Goal: Task Accomplishment & Management: Manage account settings

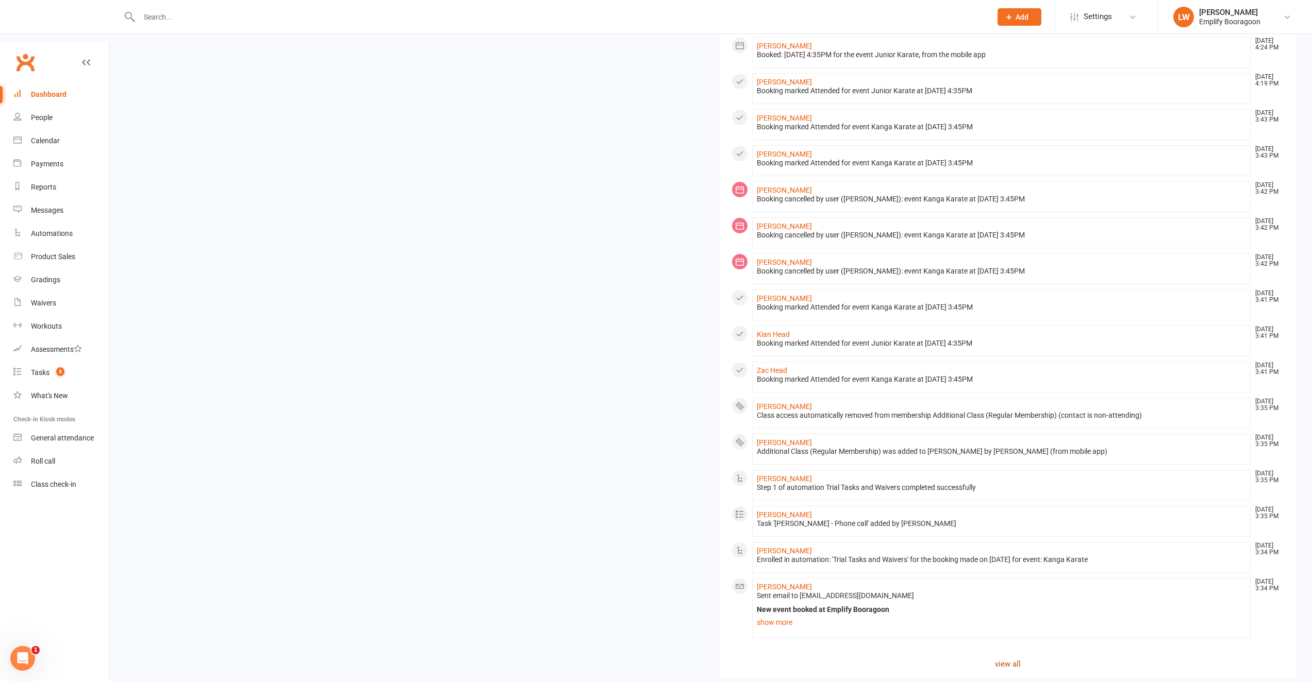
click at [997, 658] on link "view all" at bounding box center [1008, 664] width 554 height 12
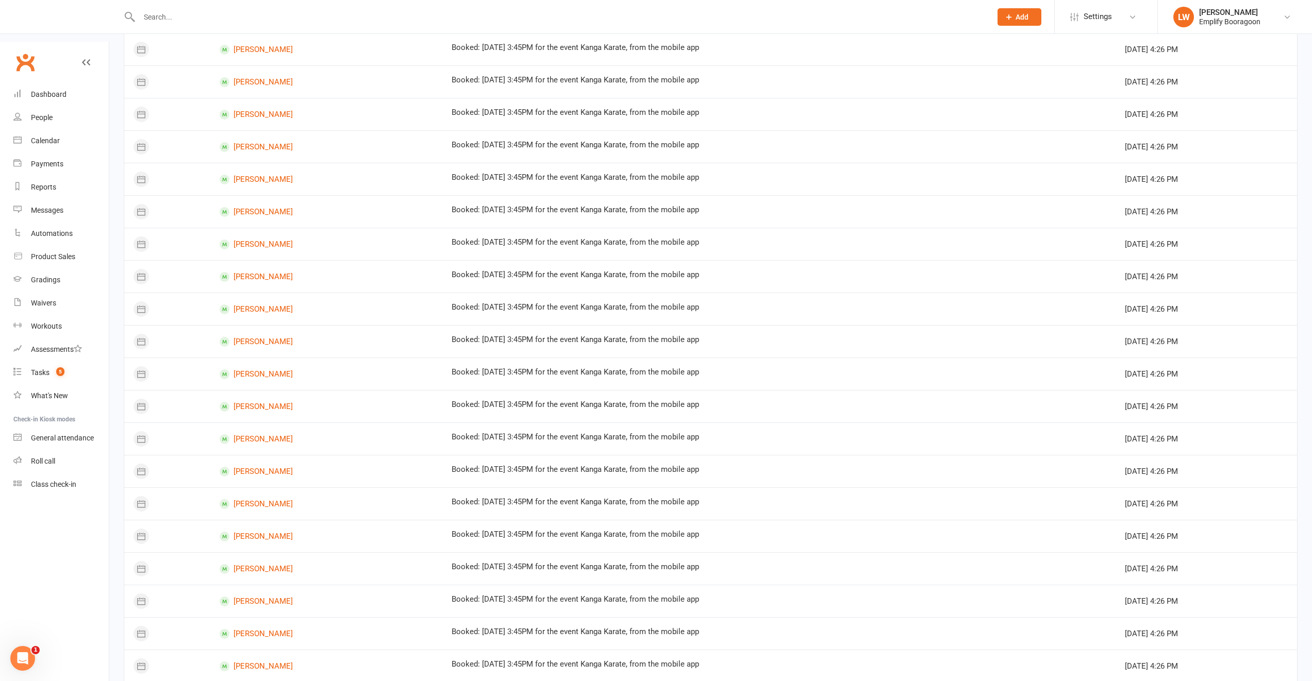
scroll to position [318, 0]
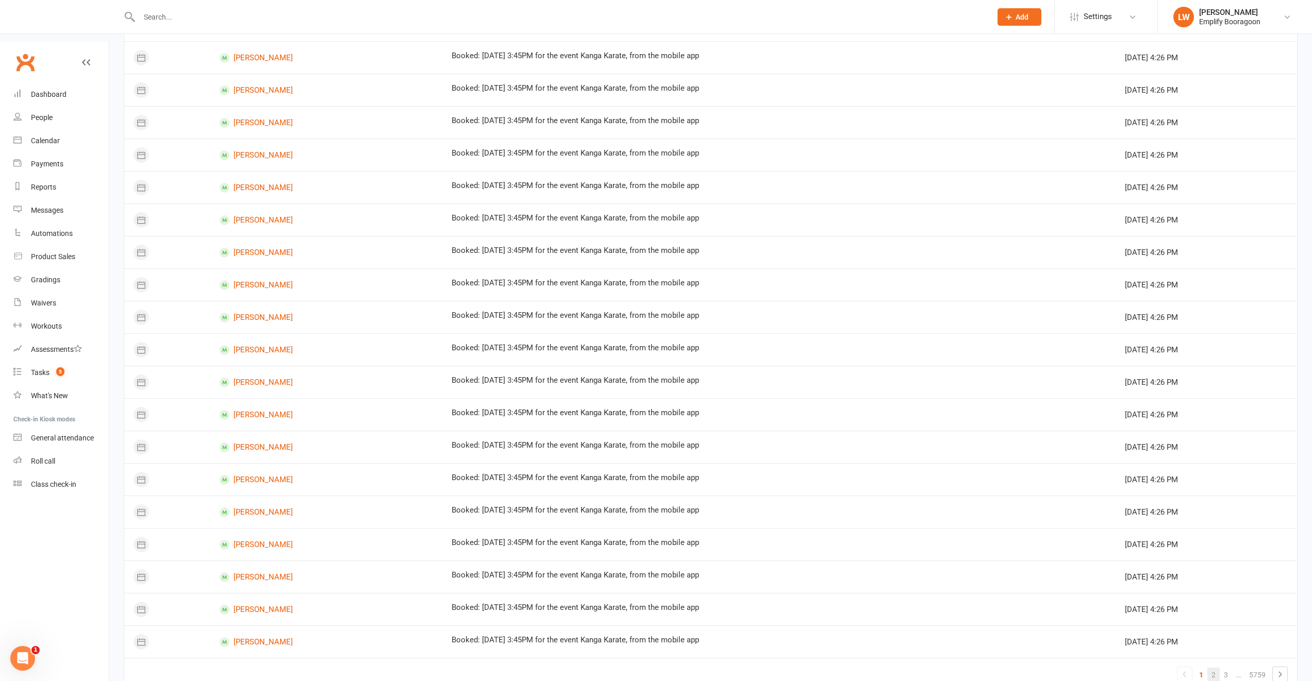
click at [1214, 668] on link "2" at bounding box center [1213, 675] width 12 height 14
click at [1211, 668] on link "3" at bounding box center [1213, 675] width 12 height 14
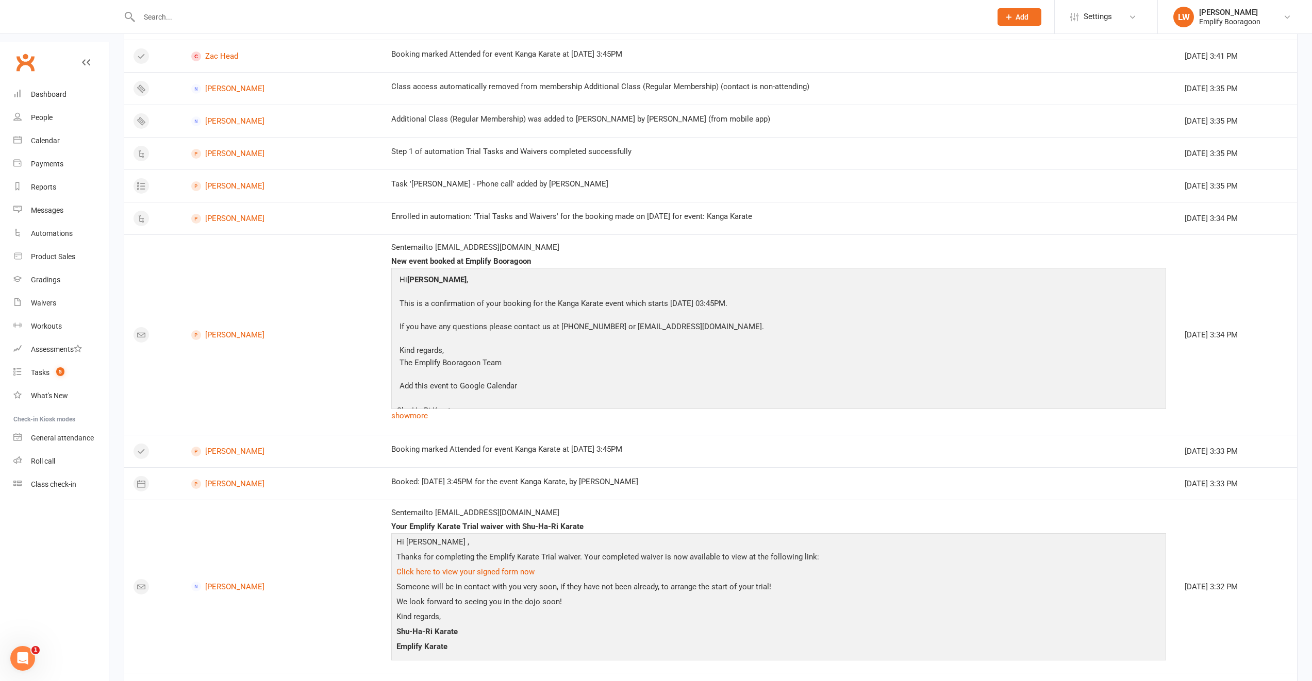
scroll to position [627, 0]
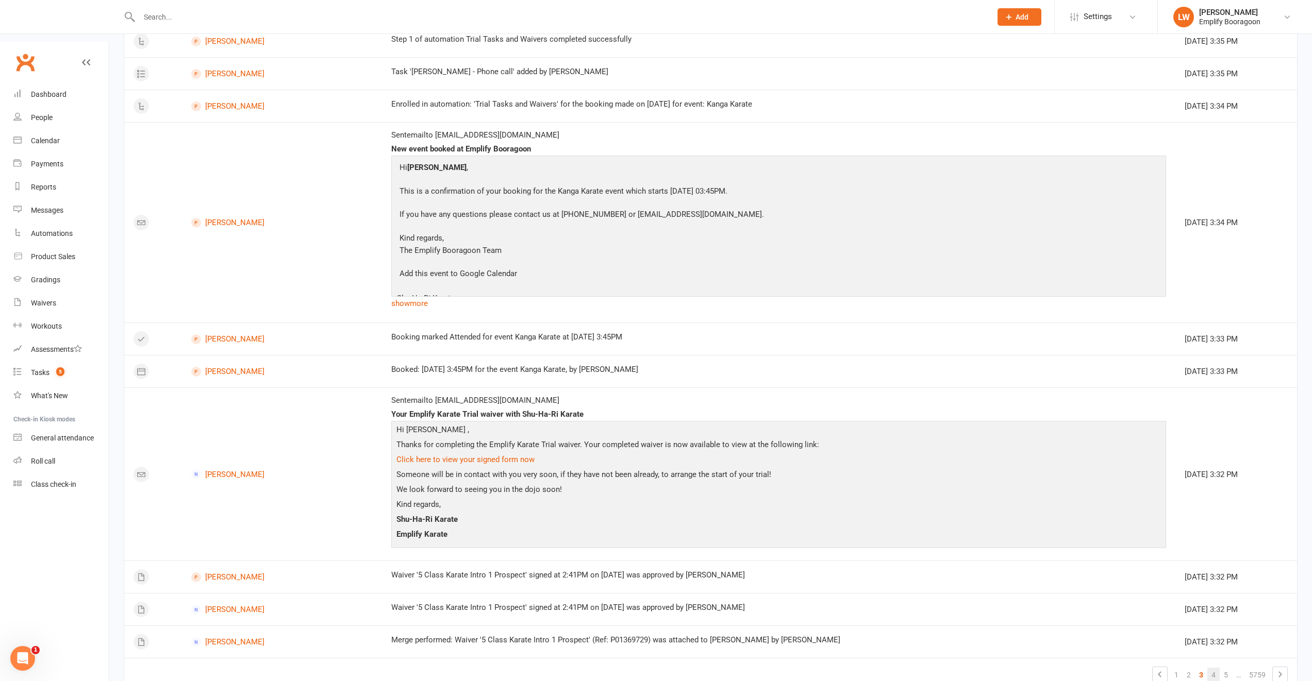
click at [1209, 668] on link "4" at bounding box center [1213, 675] width 12 height 14
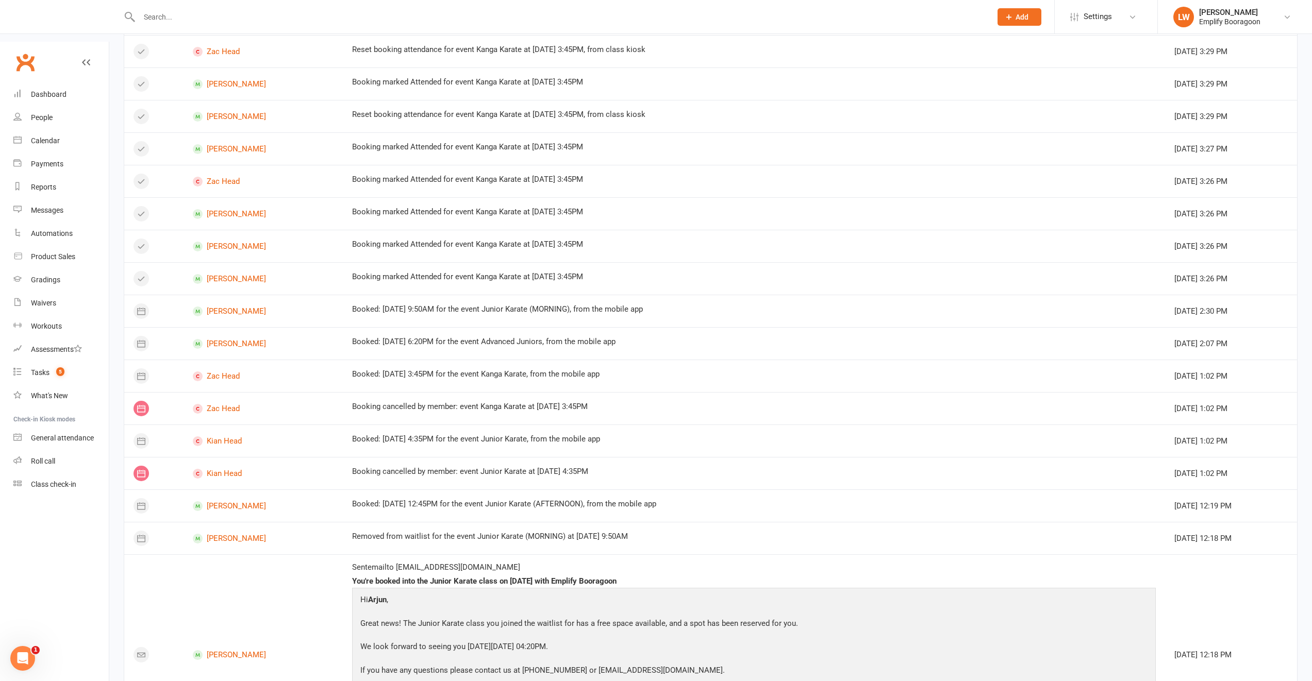
scroll to position [0, 0]
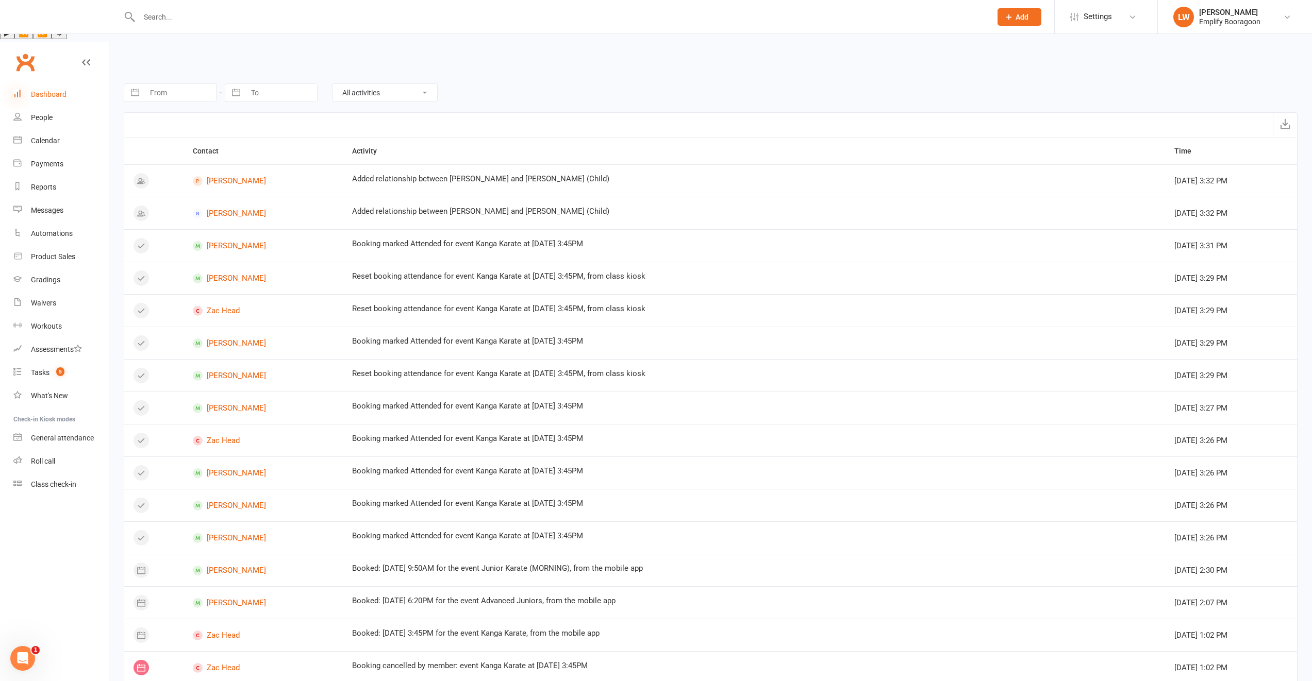
click at [20, 89] on icon at bounding box center [17, 93] width 8 height 8
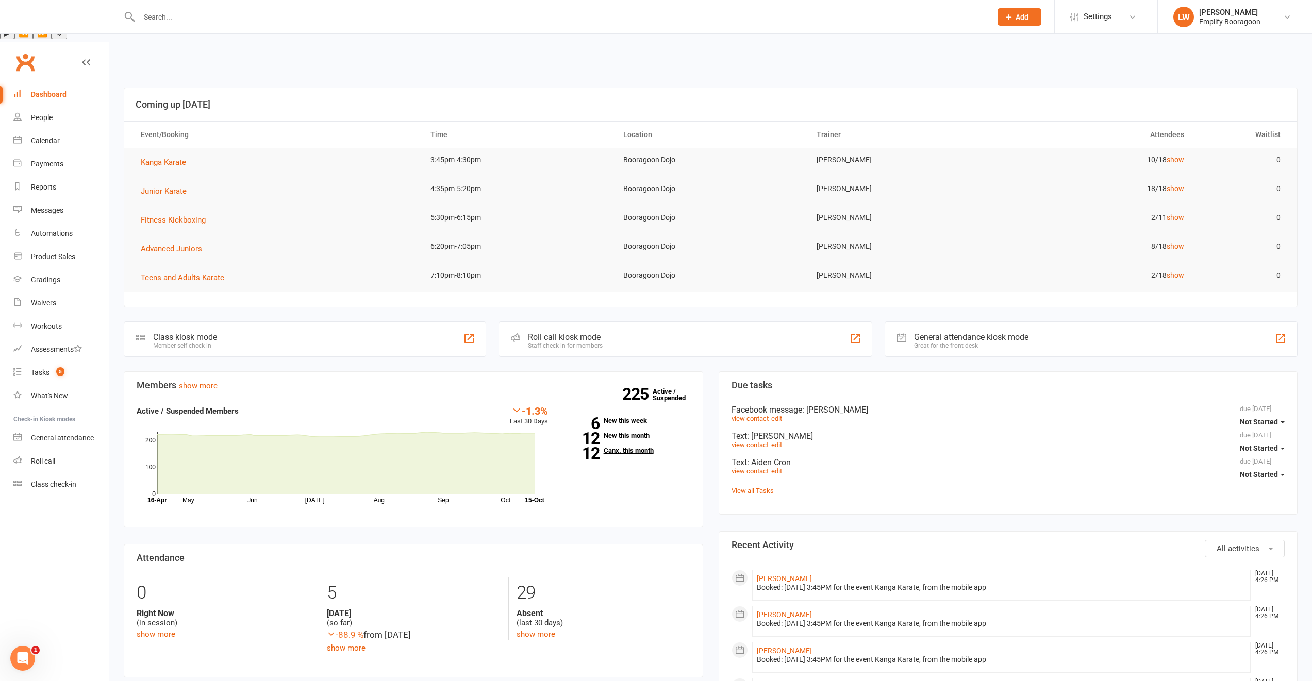
click at [641, 447] on link "12 Canx. this month" at bounding box center [626, 450] width 127 height 7
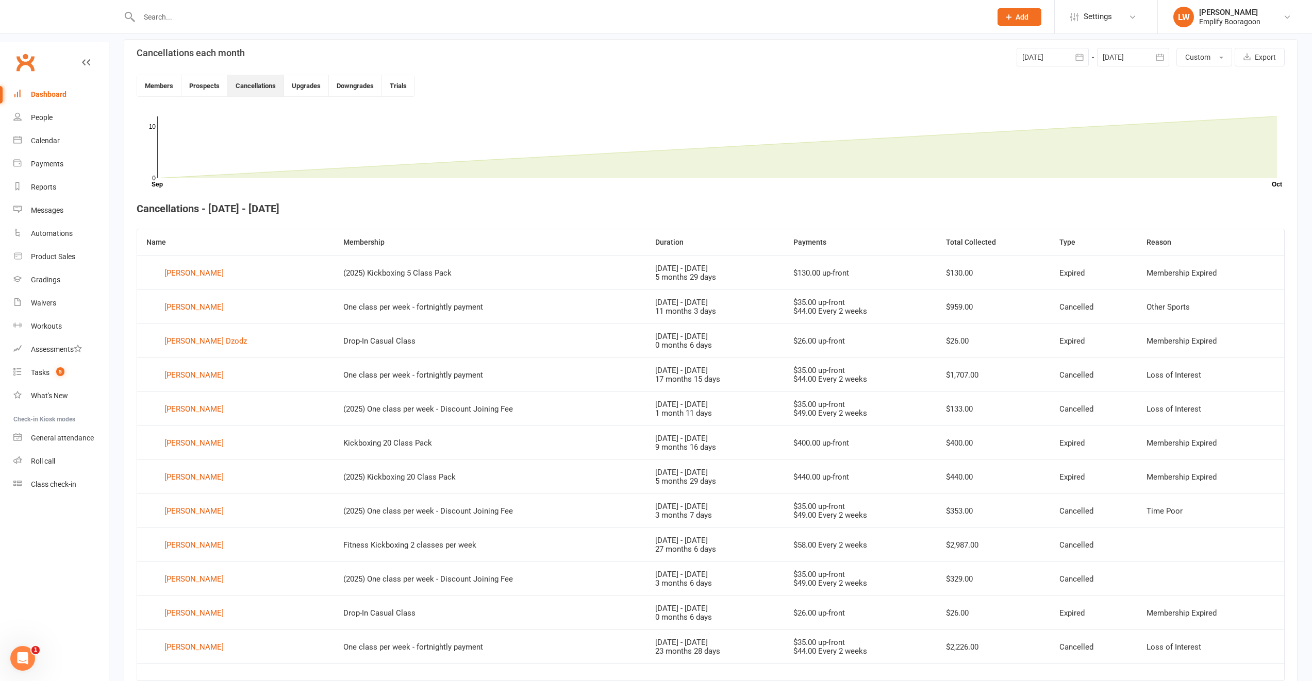
scroll to position [82, 0]
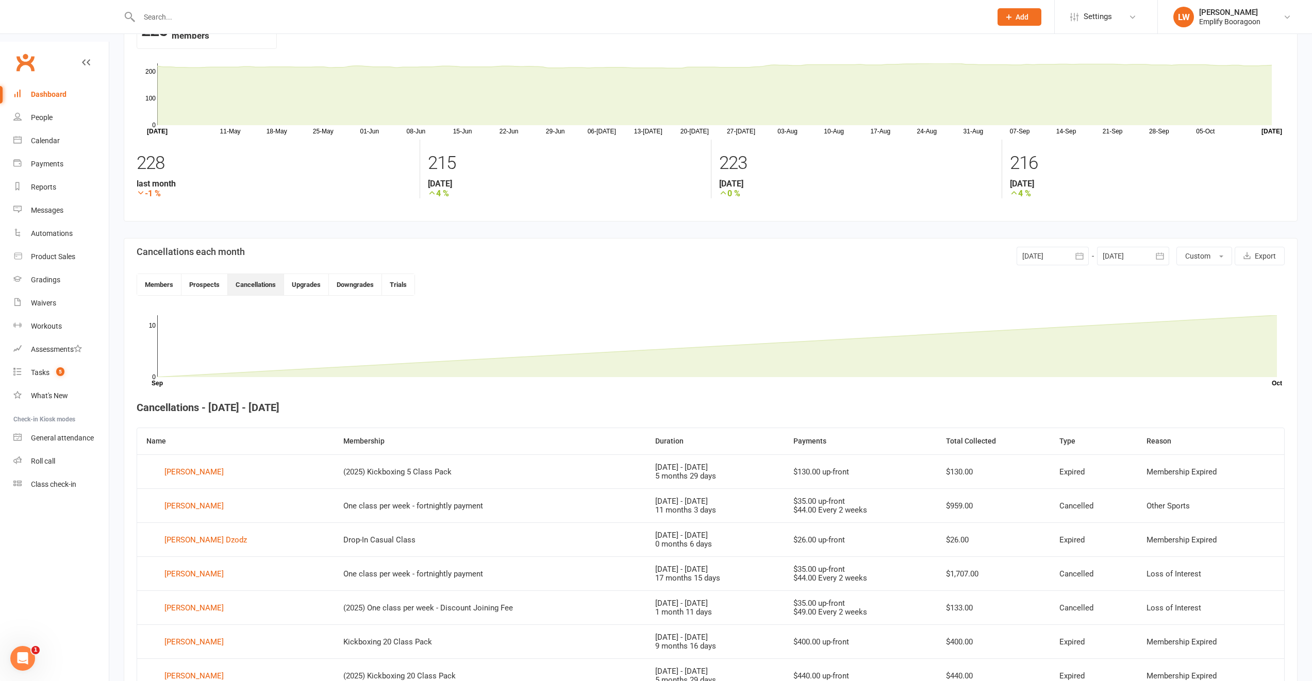
click at [1111, 247] on div at bounding box center [1133, 256] width 72 height 19
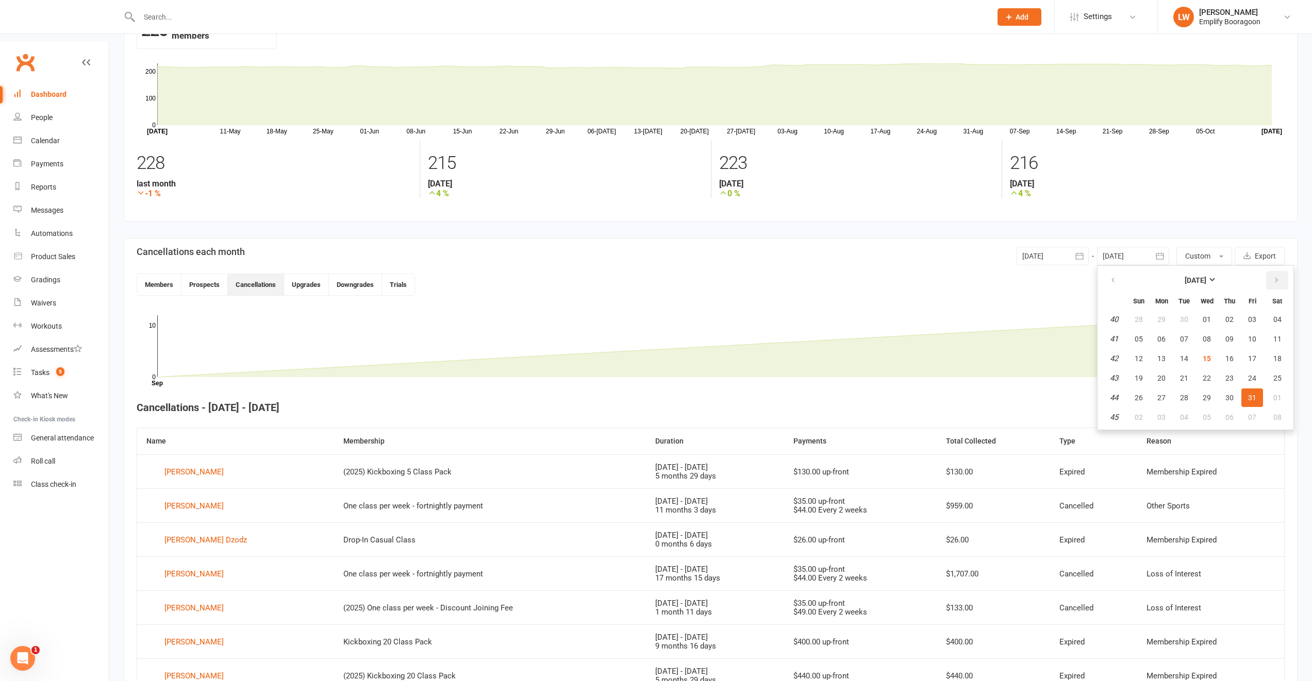
click at [1274, 276] on icon "button" at bounding box center [1276, 280] width 7 height 8
click at [1252, 394] on span "28" at bounding box center [1252, 398] width 8 height 8
type input "28 Nov 2025"
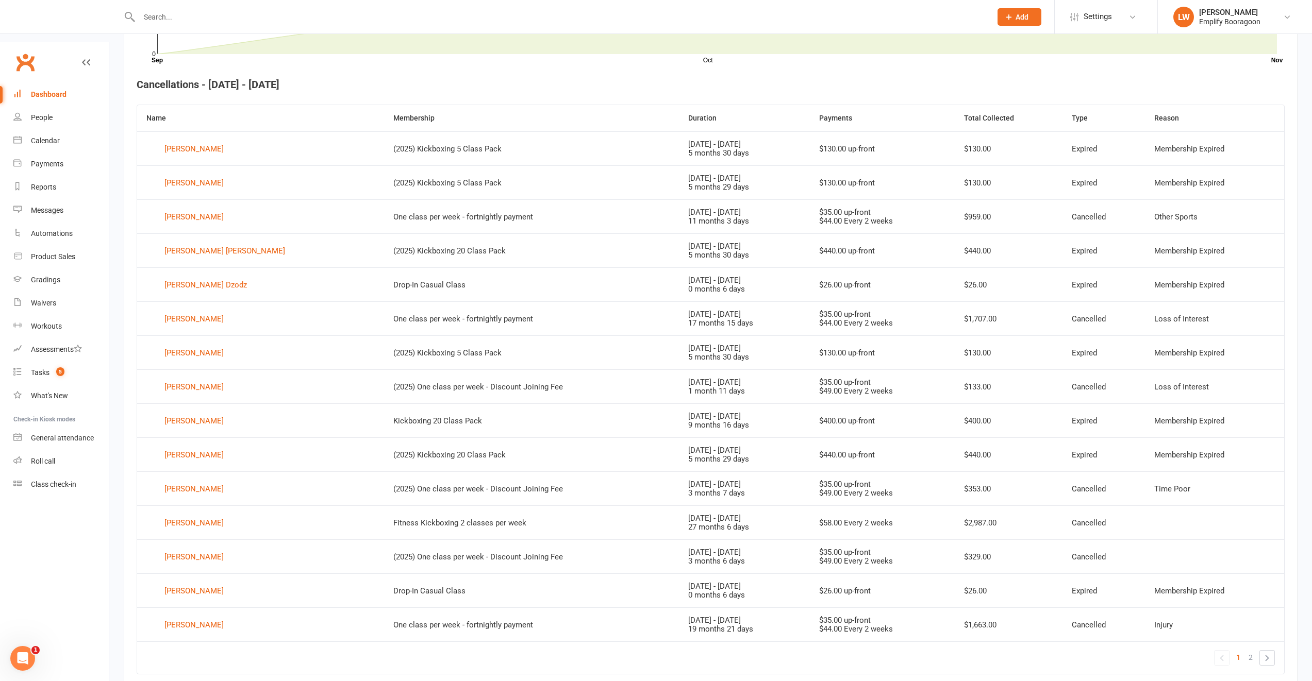
scroll to position [414, 0]
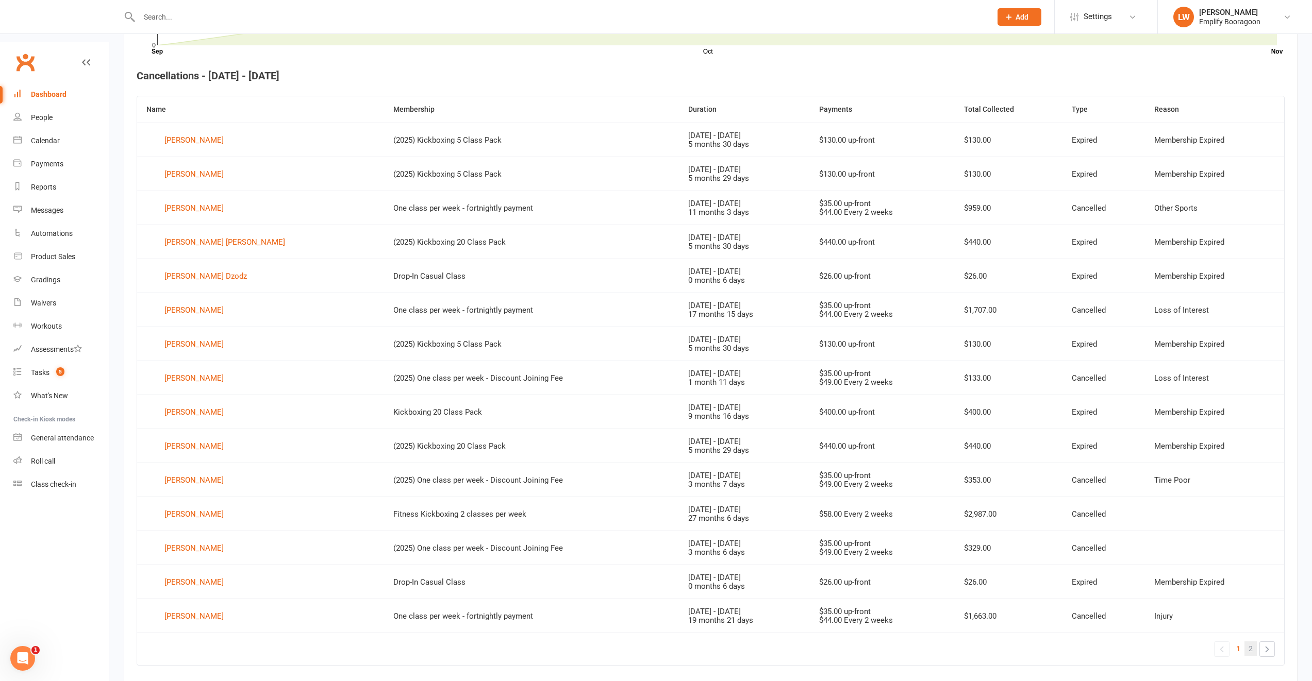
click at [1253, 642] on link "2" at bounding box center [1250, 649] width 12 height 14
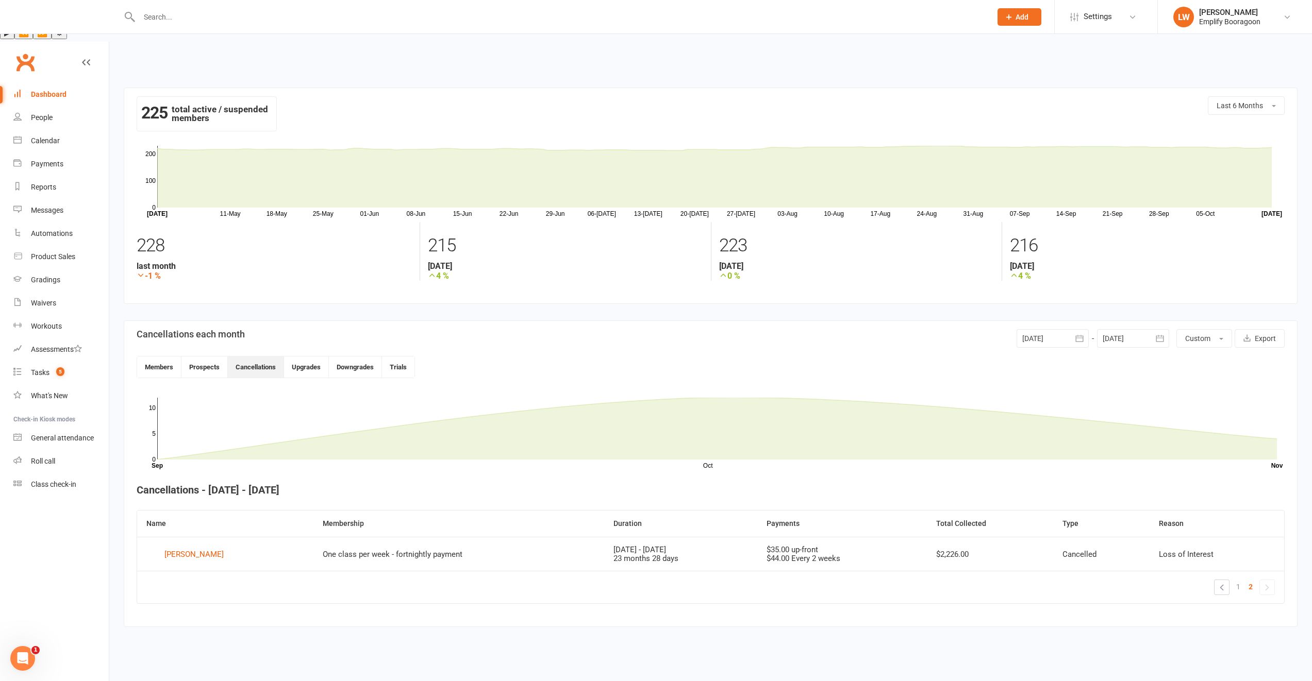
scroll to position [0, 0]
click at [1245, 580] on span "1" at bounding box center [1246, 587] width 4 height 14
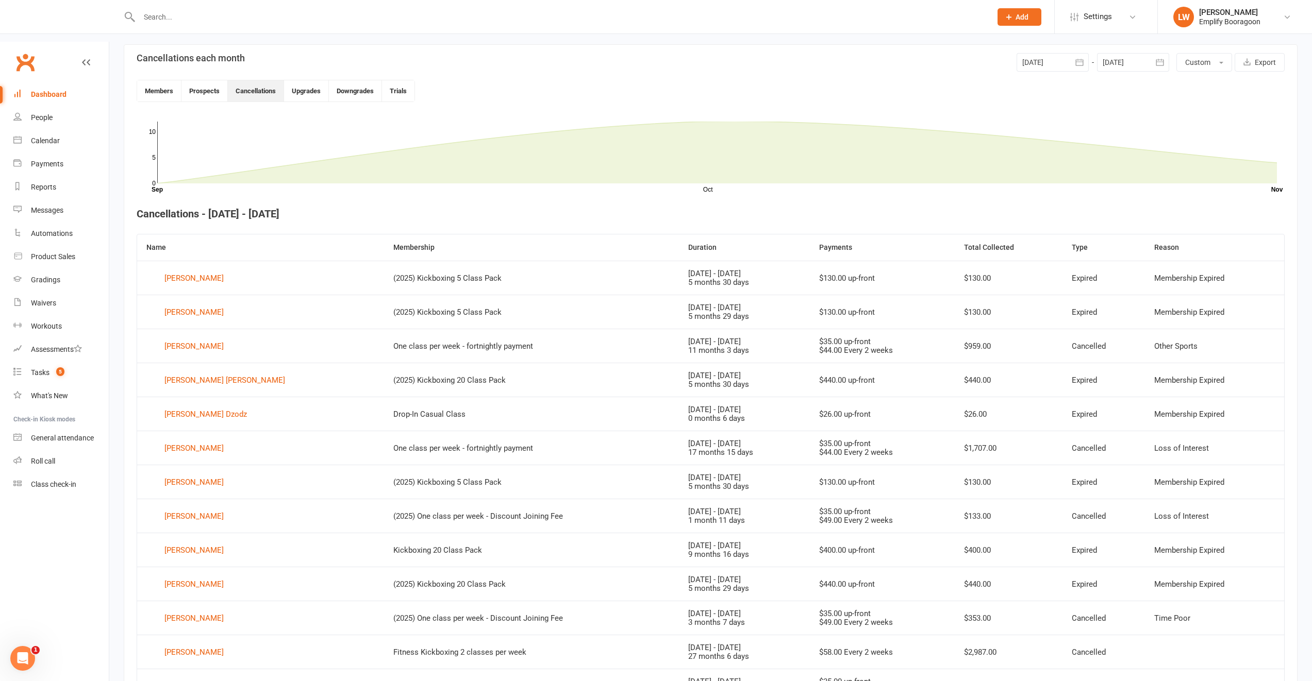
scroll to position [277, 0]
drag, startPoint x: 365, startPoint y: 336, endPoint x: 1225, endPoint y: 351, distance: 859.8
click at [1225, 362] on tr "Hannah Collins Coffey (2025) Kickboxing 20 Class Pack May 29, 2025 - Nov 28, 20…" at bounding box center [710, 379] width 1147 height 34
click at [39, 90] on div "Dashboard" at bounding box center [49, 94] width 36 height 8
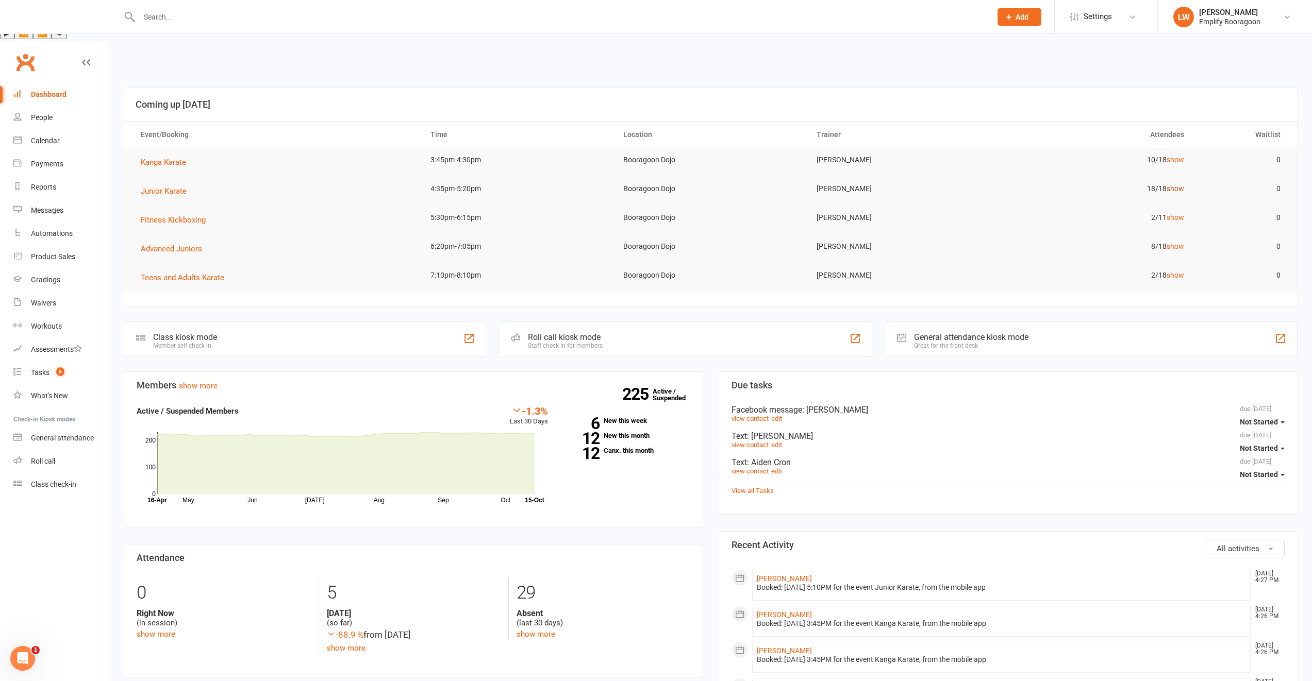
click at [1173, 185] on link "show" at bounding box center [1175, 189] width 18 height 8
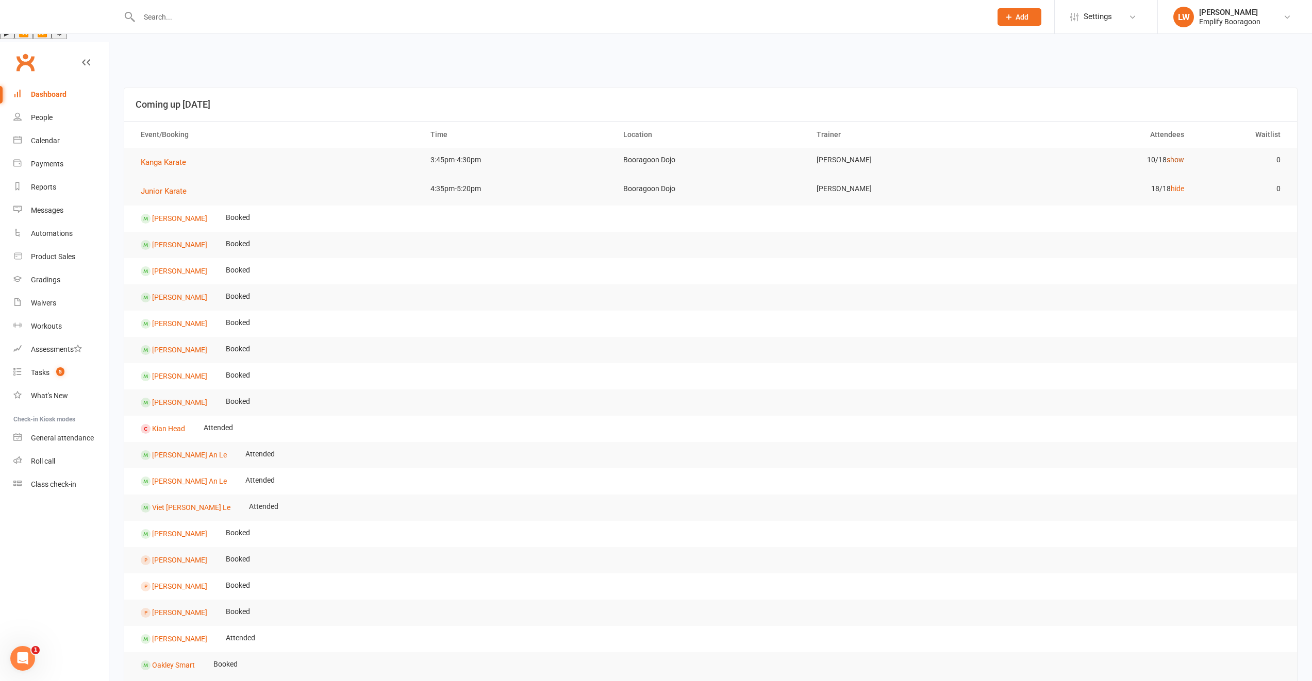
click at [1175, 156] on link "show" at bounding box center [1175, 160] width 18 height 8
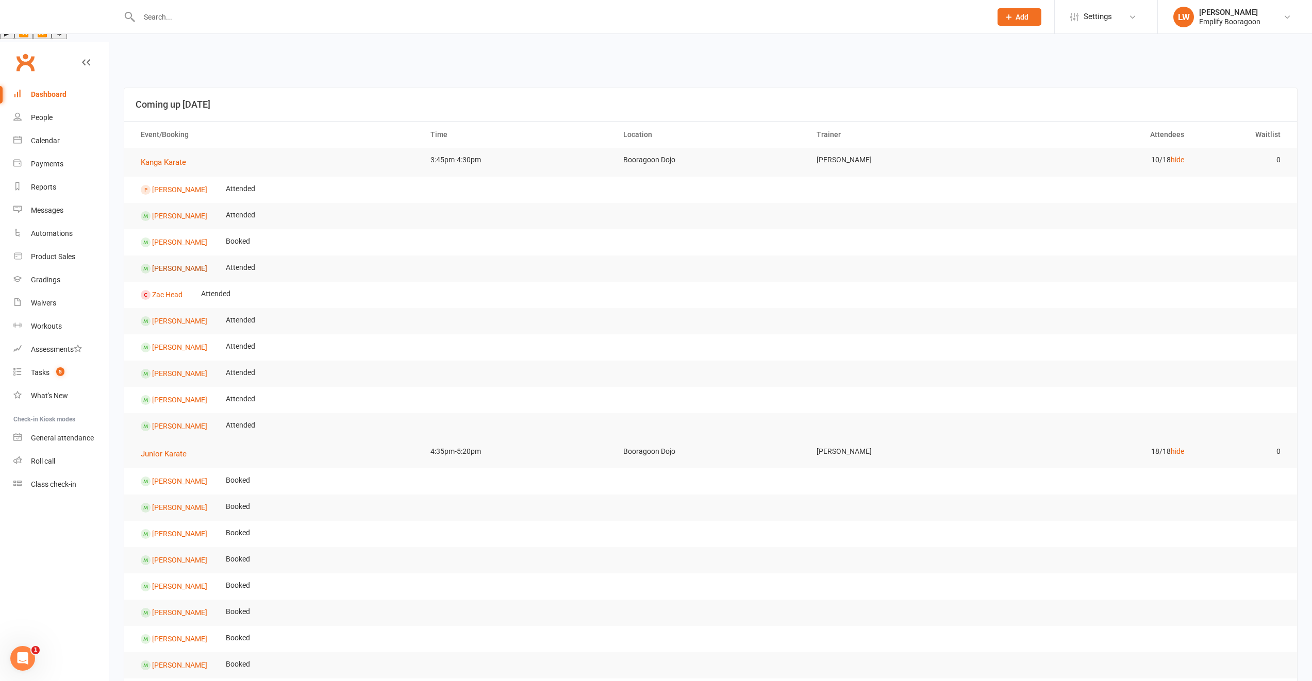
click at [174, 264] on link "Lily Harvey" at bounding box center [179, 268] width 55 height 8
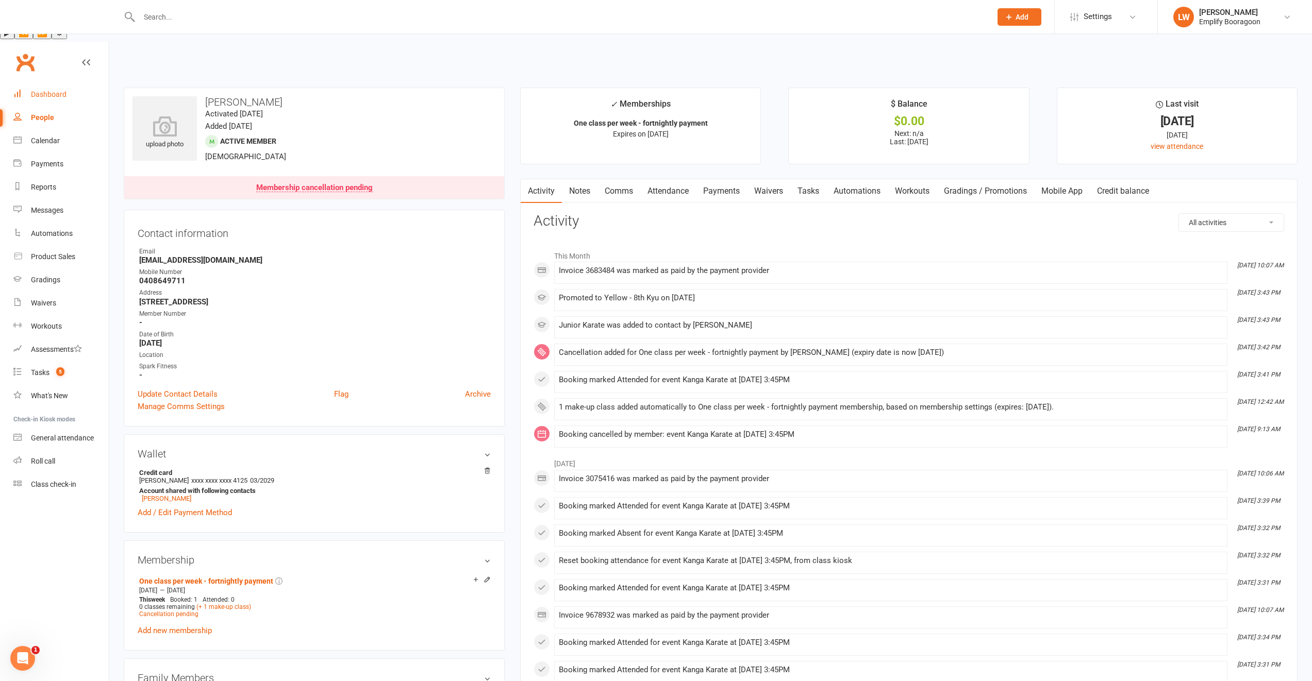
click at [73, 83] on link "Dashboard" at bounding box center [60, 94] width 95 height 23
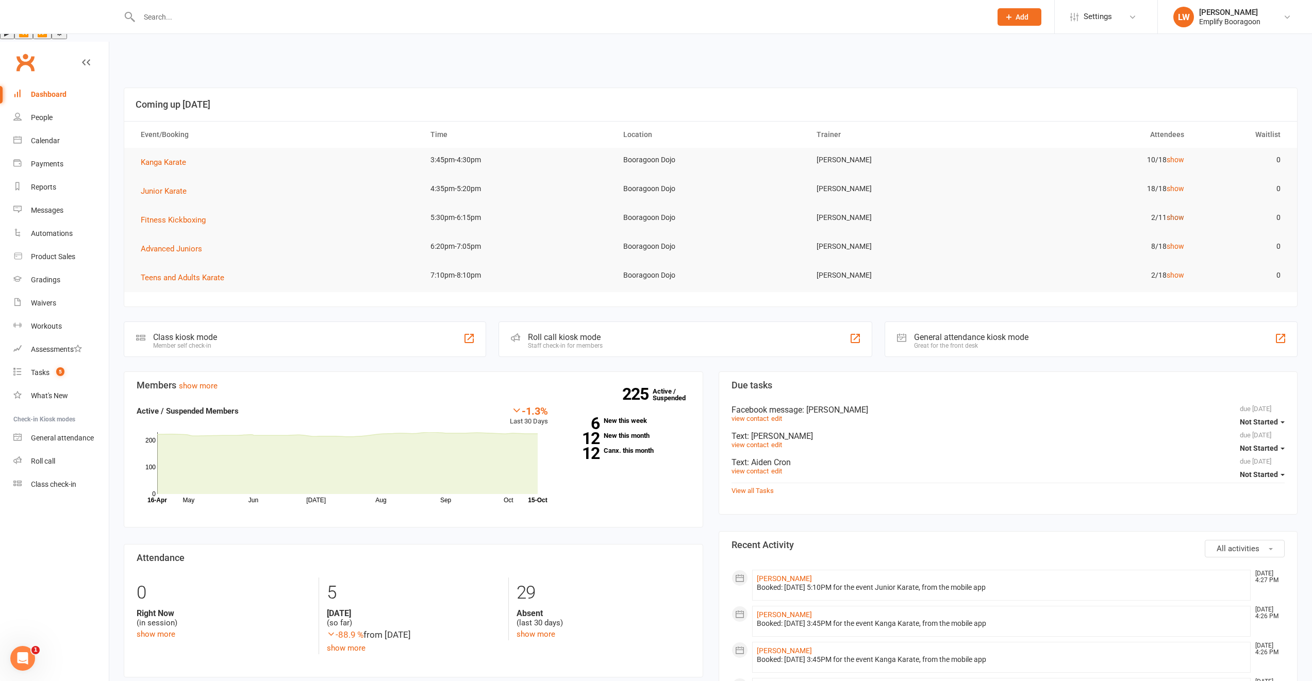
click at [1174, 213] on link "show" at bounding box center [1175, 217] width 18 height 8
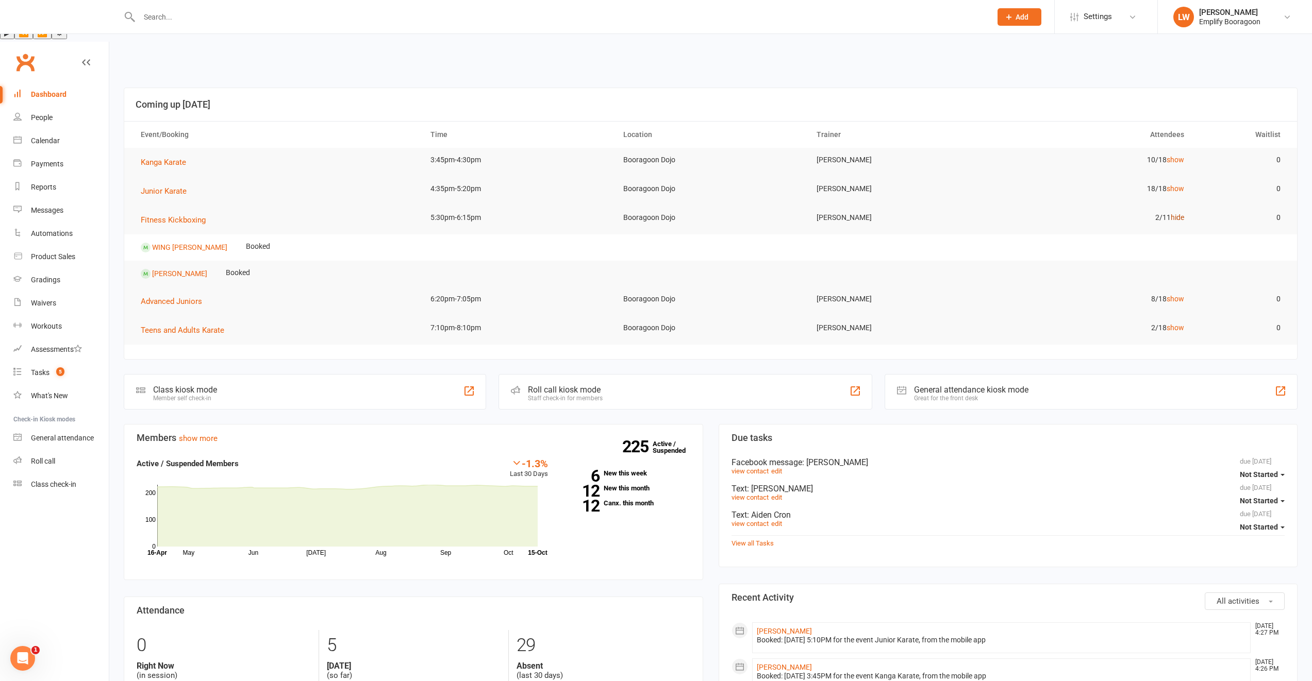
click at [1174, 213] on link "hide" at bounding box center [1177, 217] width 13 height 8
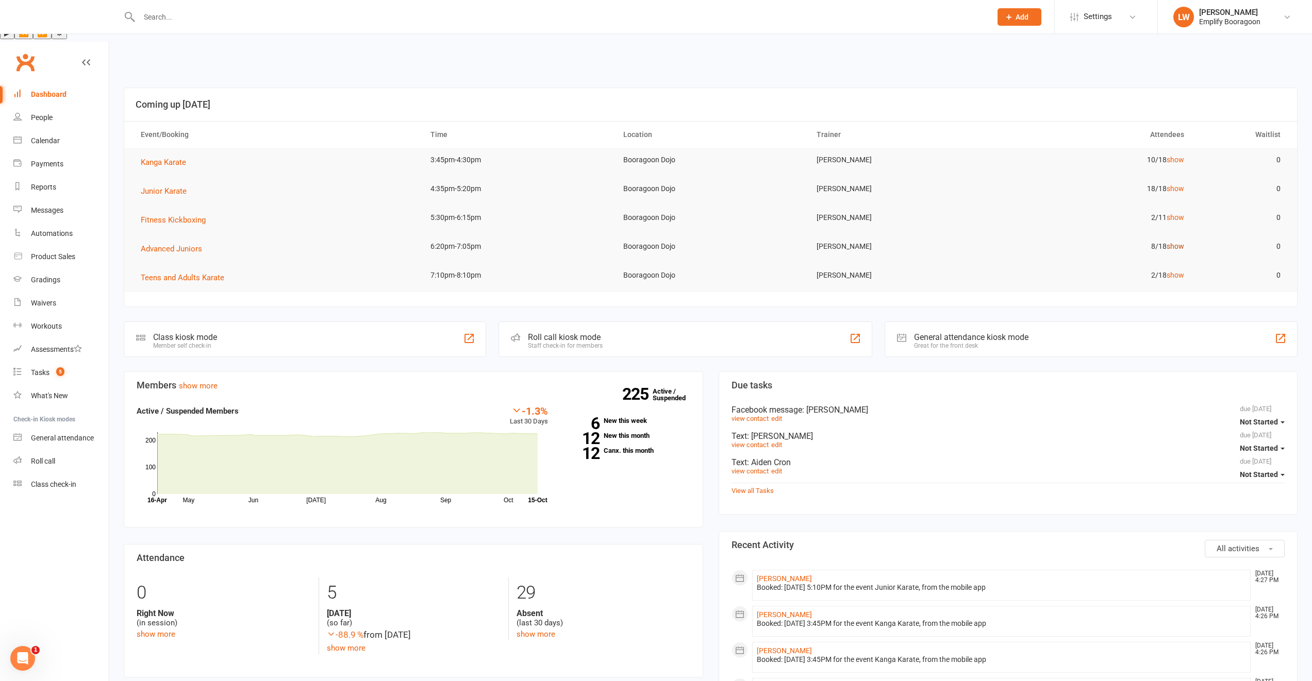
click at [1175, 242] on link "show" at bounding box center [1175, 246] width 18 height 8
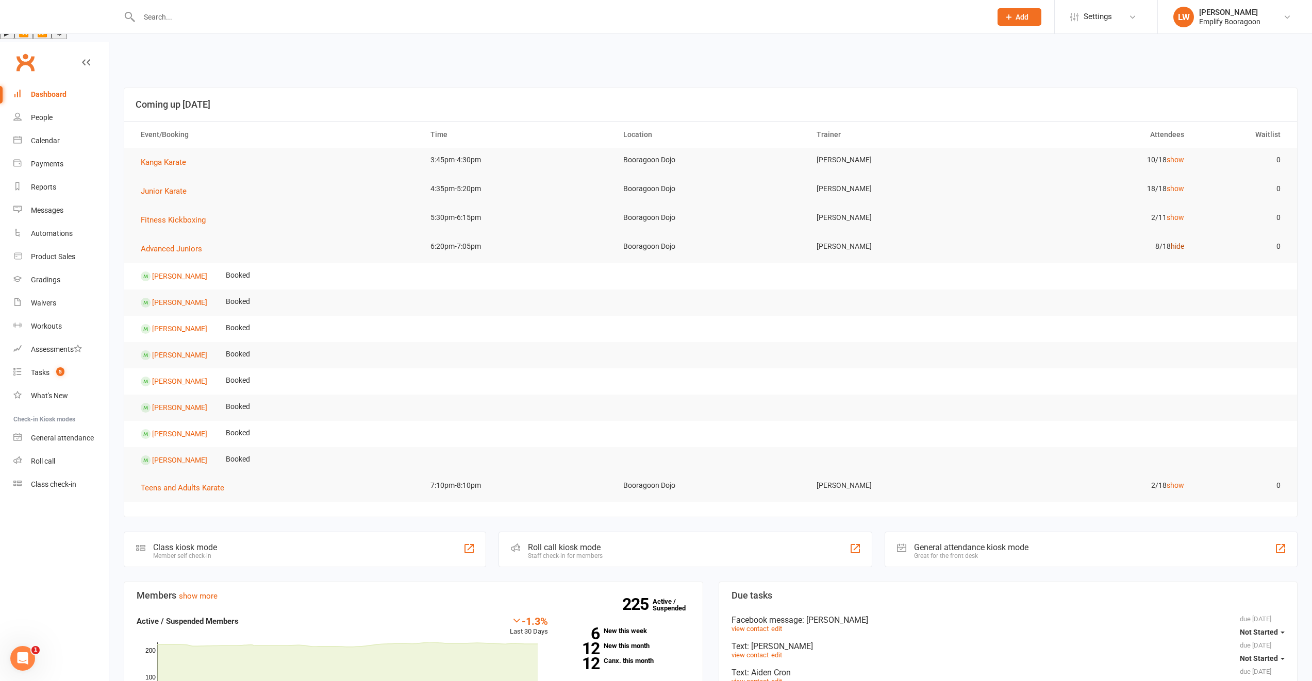
click at [1175, 242] on link "hide" at bounding box center [1177, 246] width 13 height 8
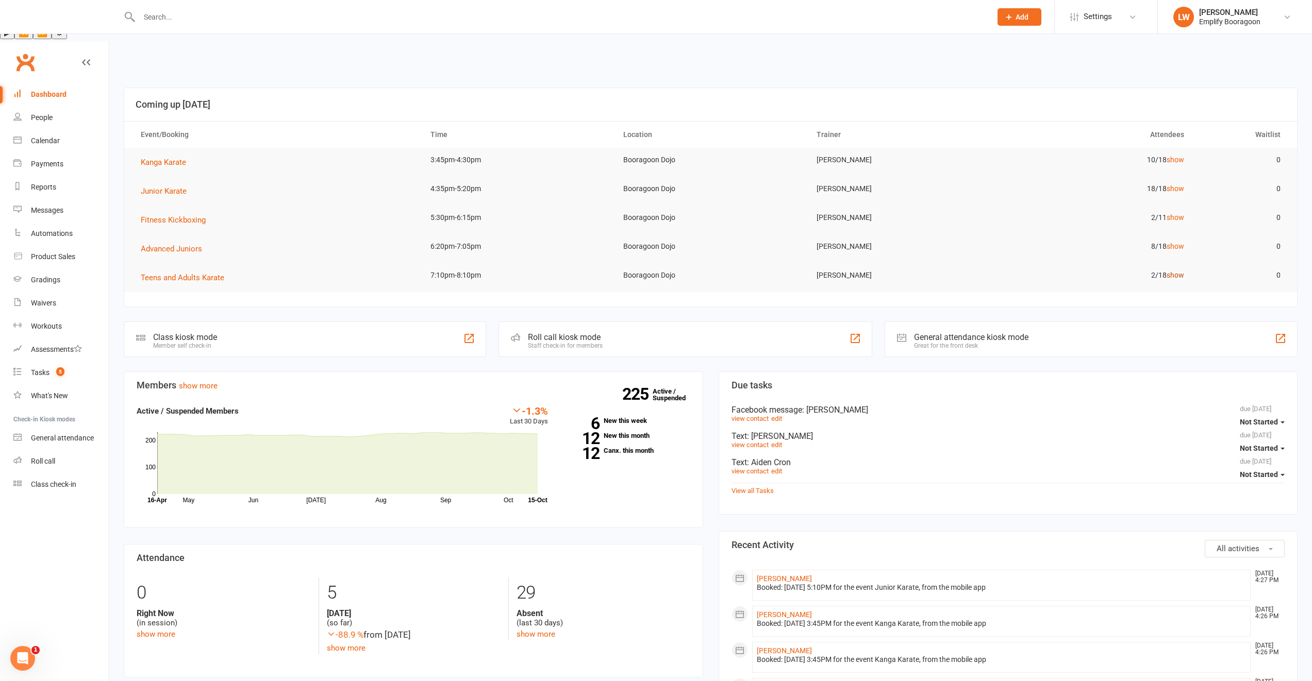
click at [1178, 271] on link "show" at bounding box center [1175, 275] width 18 height 8
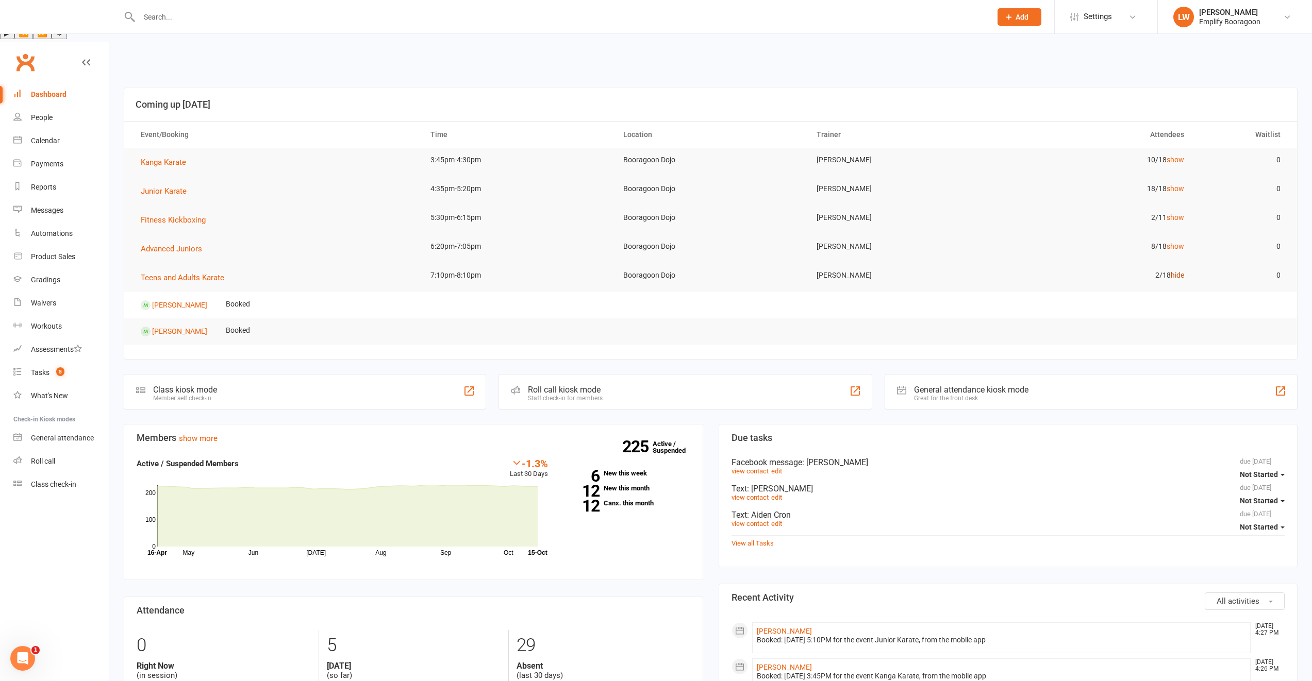
click at [1178, 271] on link "hide" at bounding box center [1177, 275] width 13 height 8
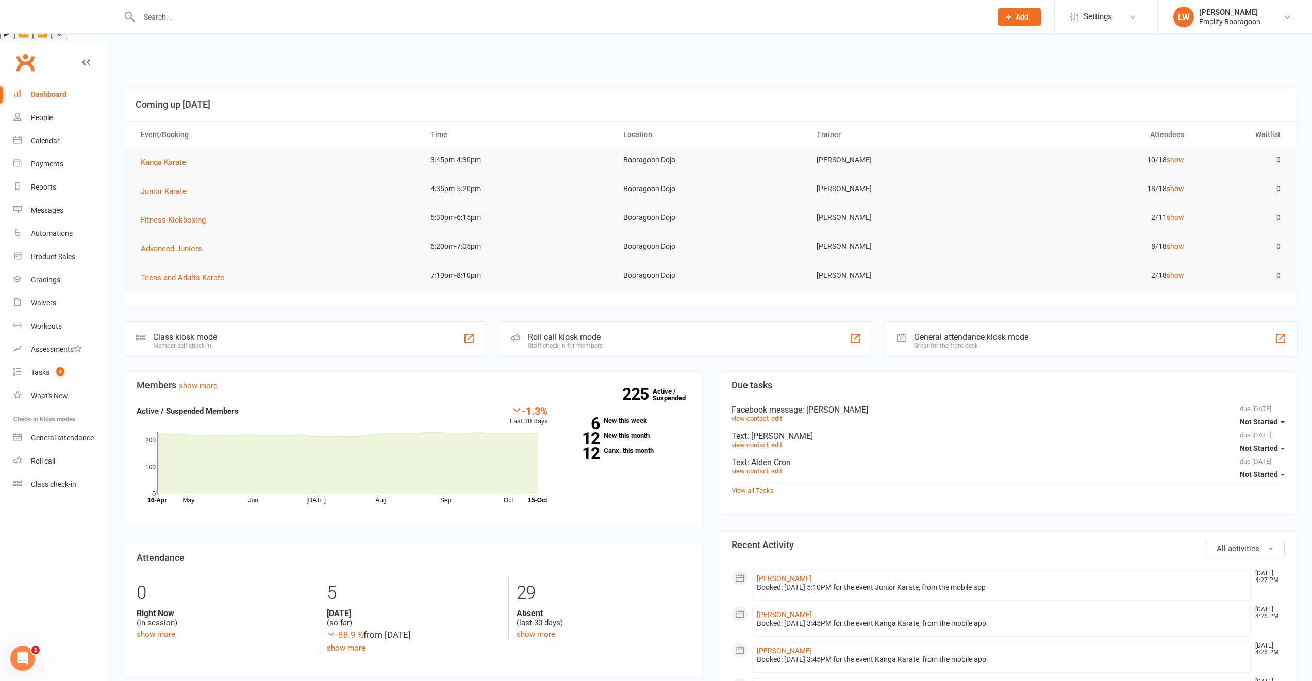
click at [1177, 185] on link "show" at bounding box center [1175, 189] width 18 height 8
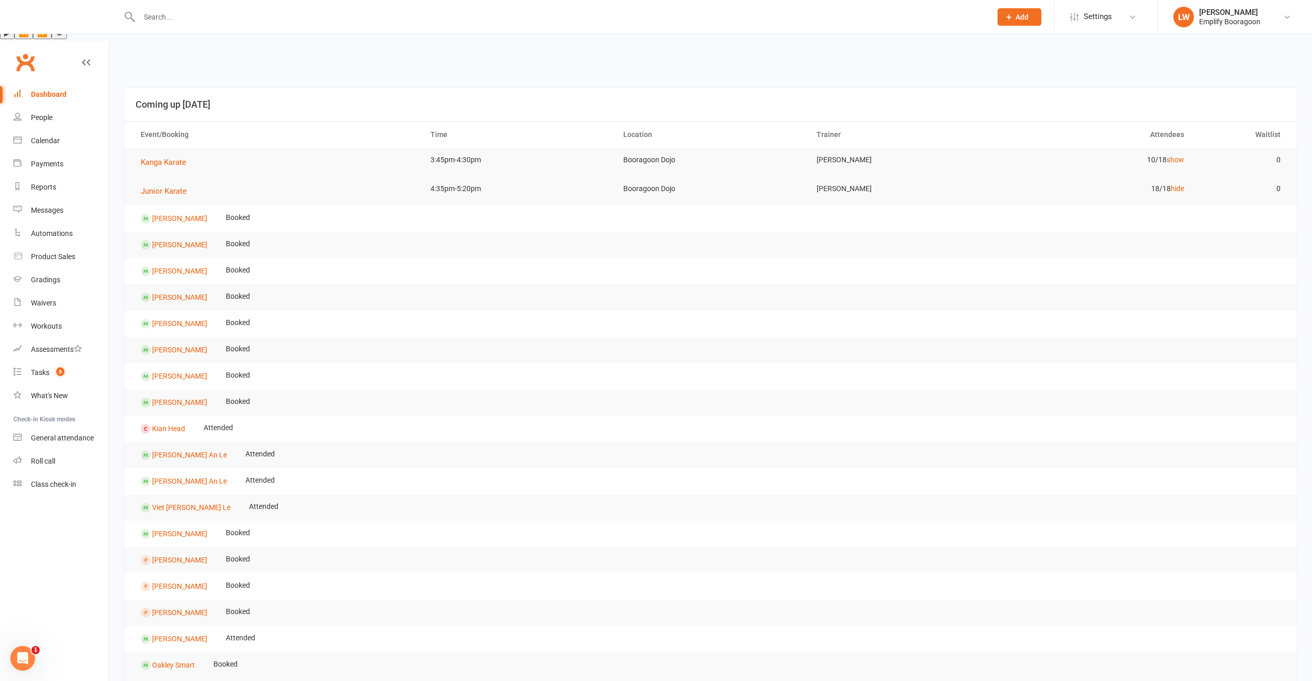
click at [178, 240] on contact-link "[PERSON_NAME]" at bounding box center [174, 244] width 66 height 8
click at [175, 241] on link "[PERSON_NAME]" at bounding box center [179, 245] width 55 height 8
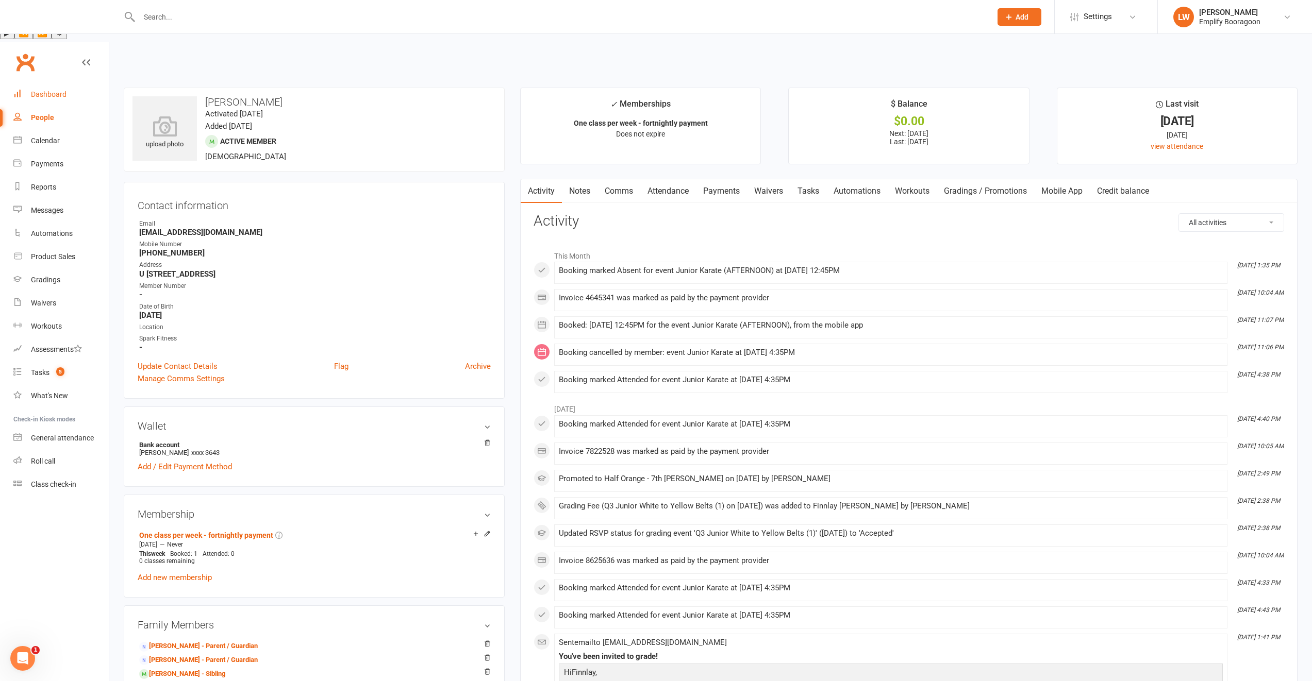
click at [80, 83] on link "Dashboard" at bounding box center [60, 94] width 95 height 23
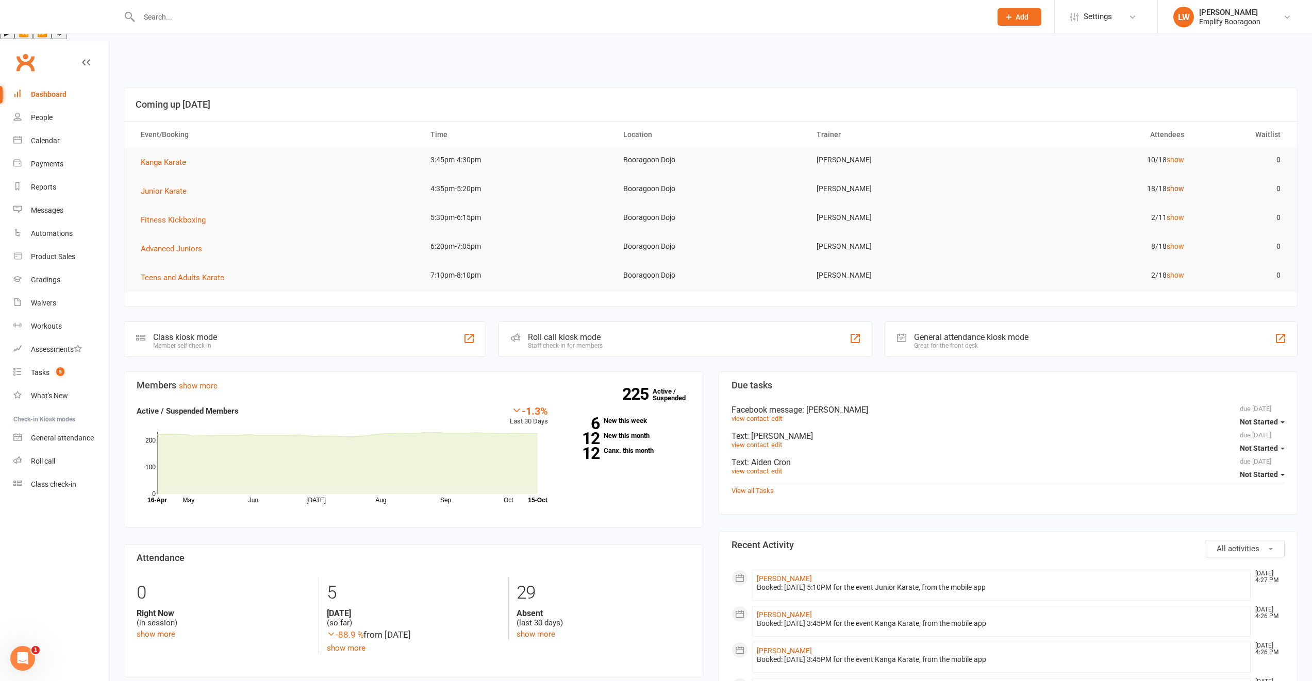
click at [1177, 185] on link "show" at bounding box center [1175, 189] width 18 height 8
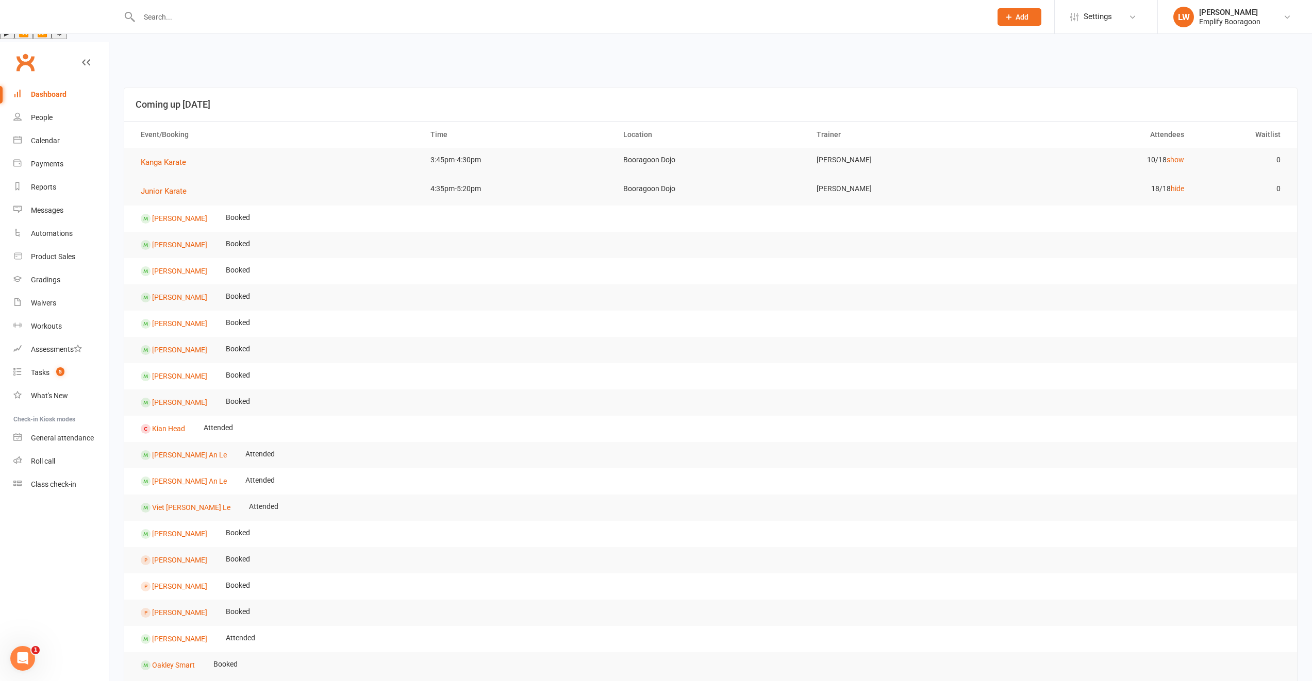
click at [178, 653] on td "Oakley Smart" at bounding box center [167, 666] width 73 height 26
click at [180, 661] on link "Oakley Smart" at bounding box center [173, 665] width 43 height 8
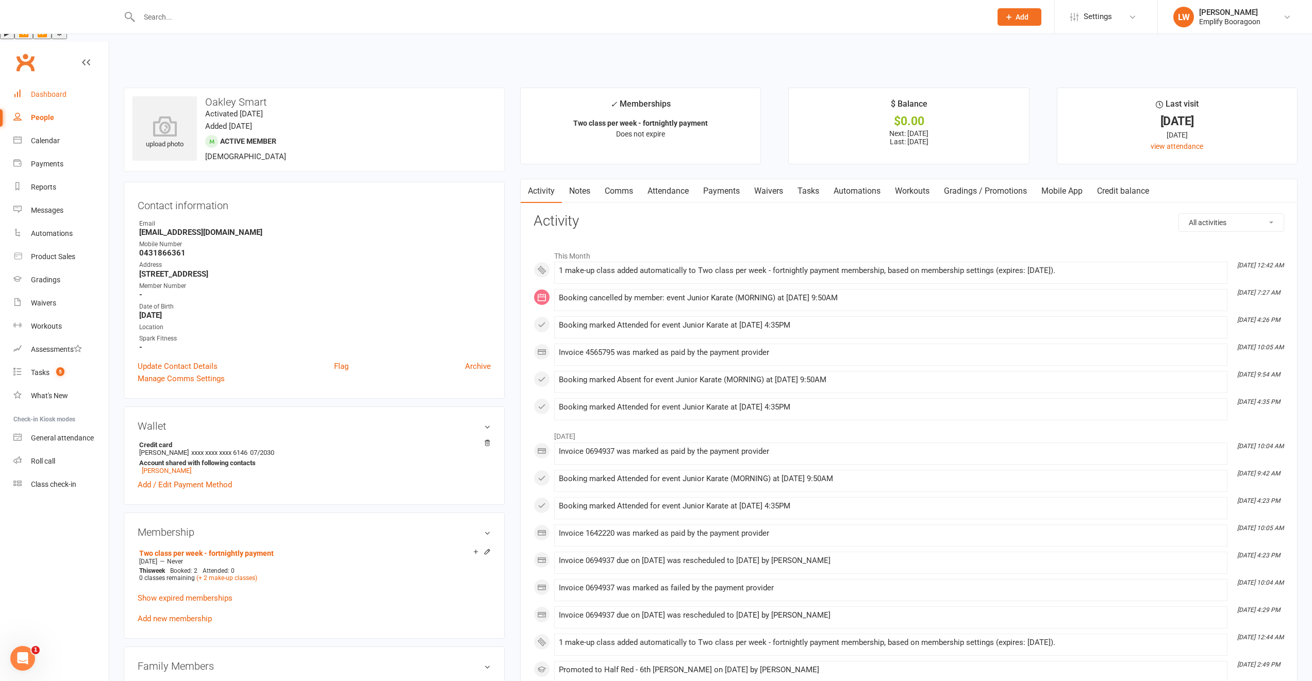
click at [64, 83] on link "Dashboard" at bounding box center [60, 94] width 95 height 23
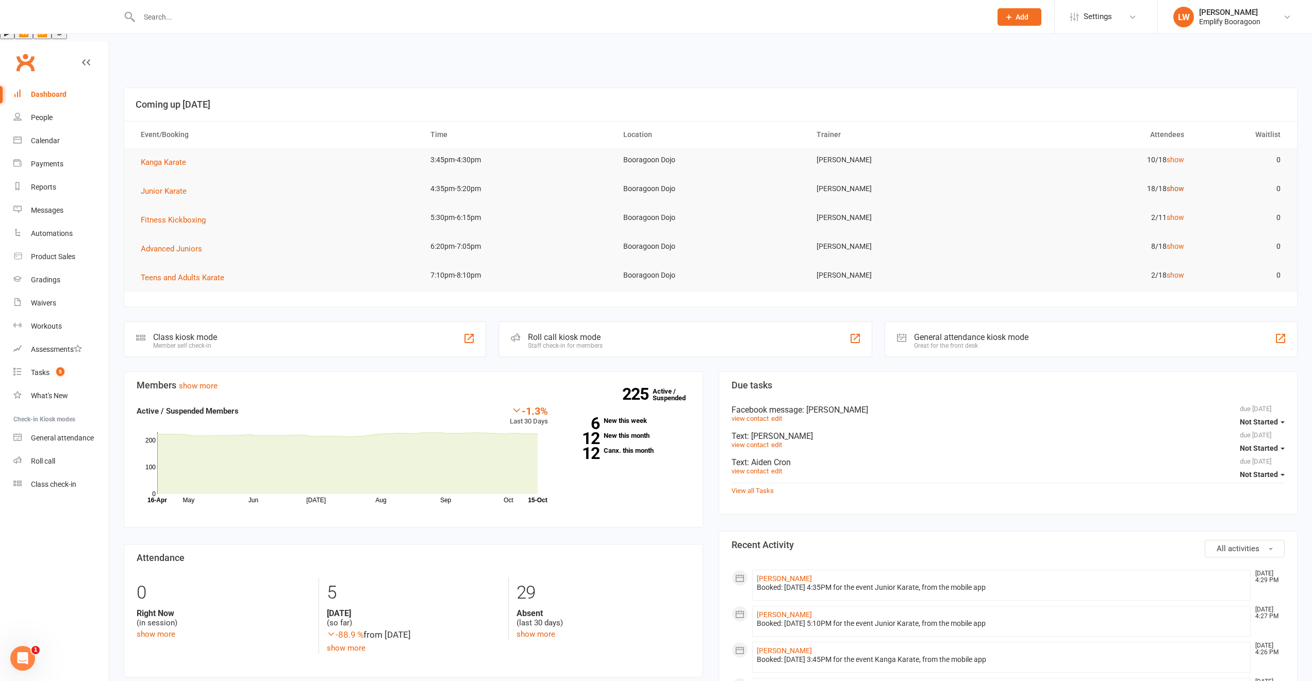
click at [1176, 185] on link "show" at bounding box center [1175, 189] width 18 height 8
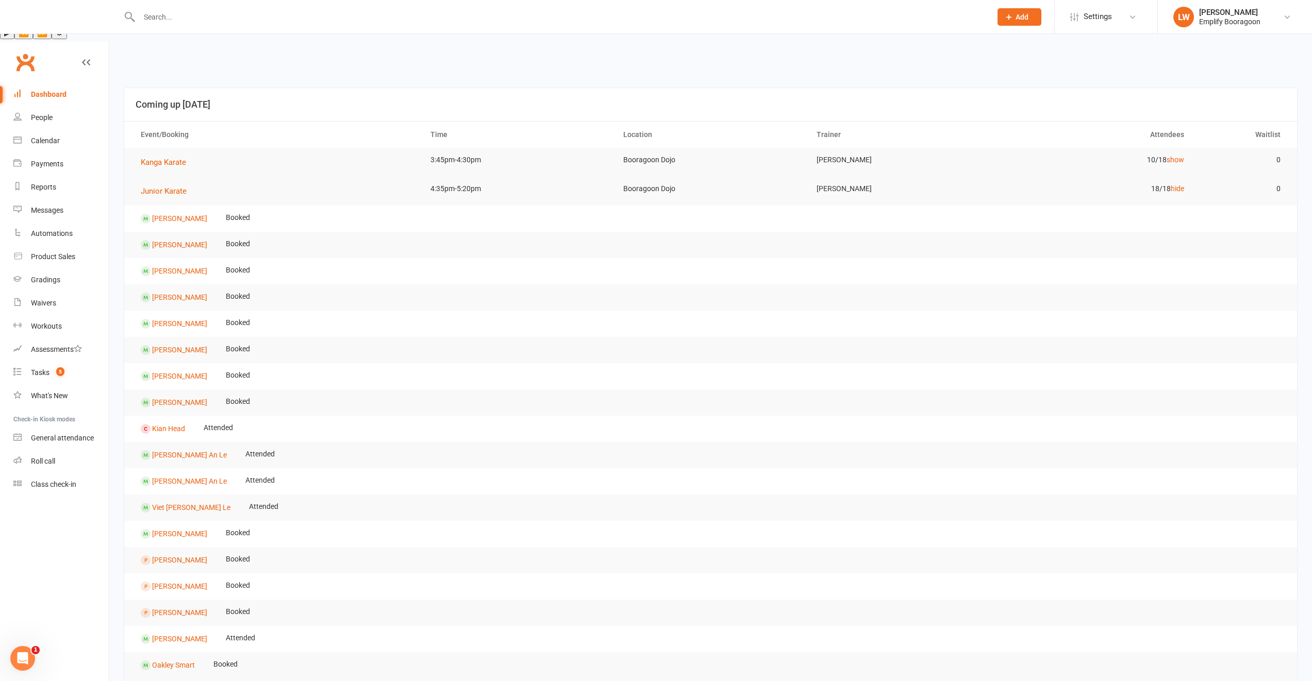
drag, startPoint x: 1177, startPoint y: 151, endPoint x: 1176, endPoint y: 144, distance: 6.8
click at [1176, 185] on link "hide" at bounding box center [1177, 189] width 13 height 8
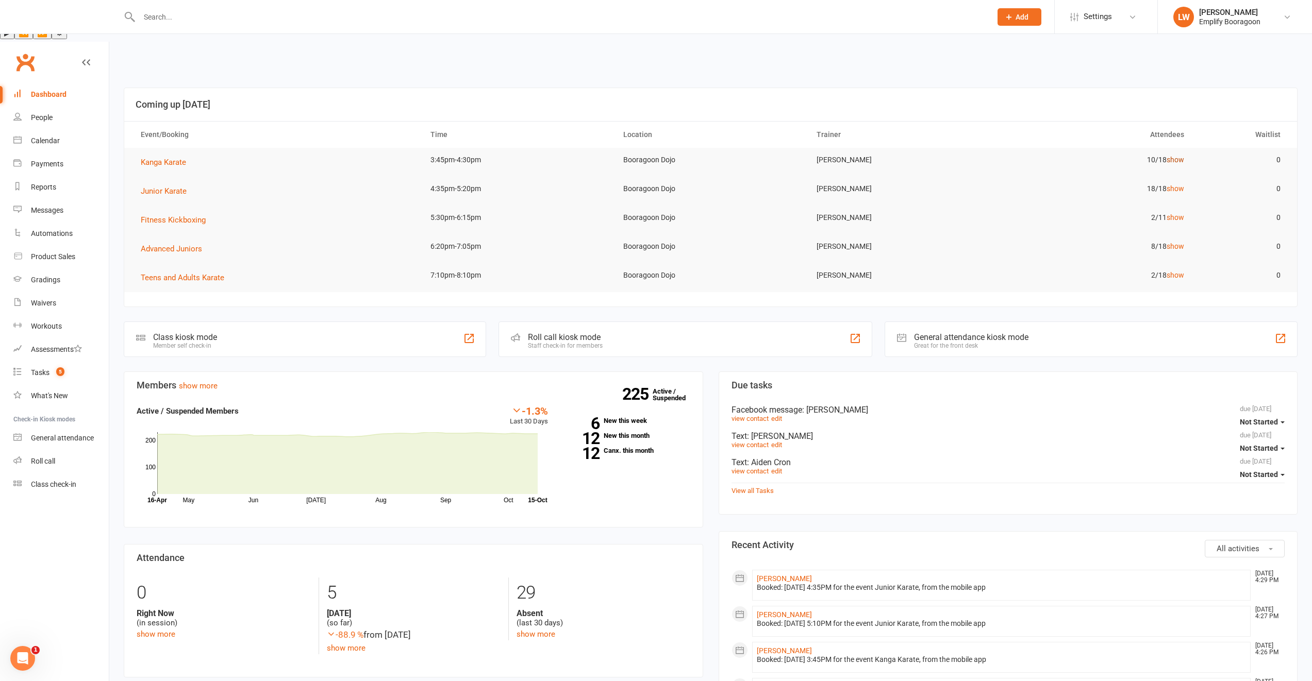
click at [1178, 156] on link "show" at bounding box center [1175, 160] width 18 height 8
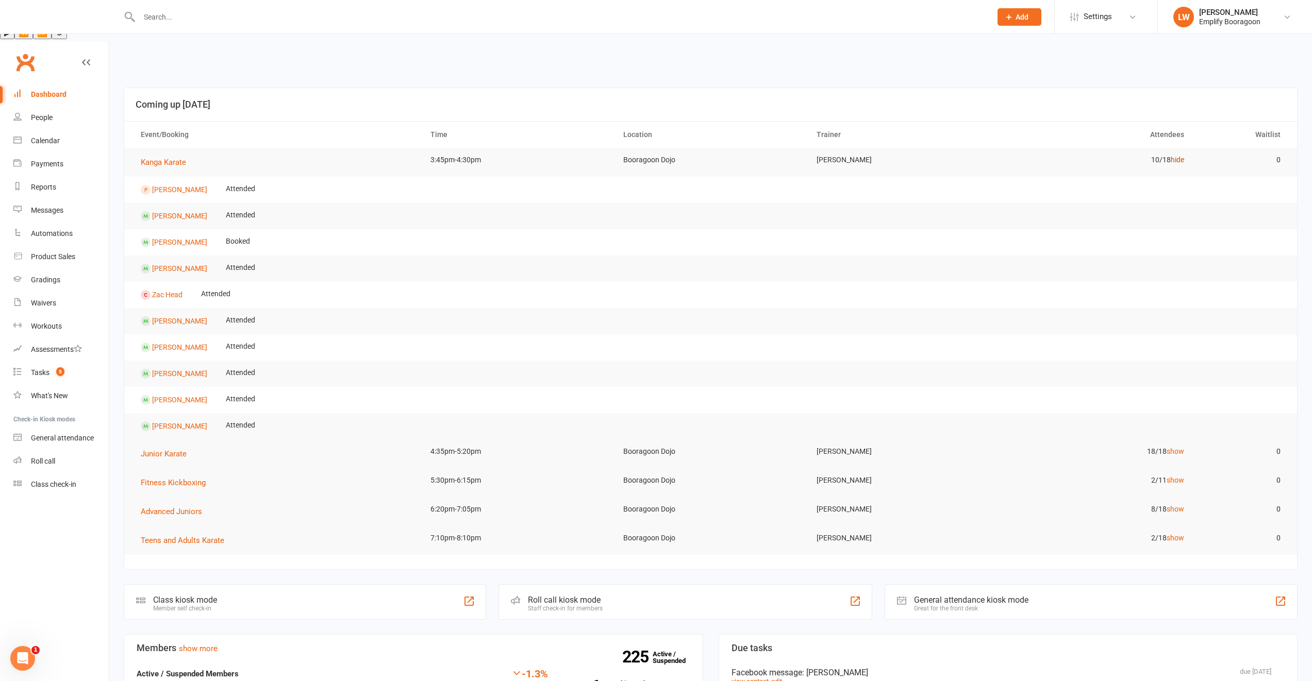
click at [1178, 156] on link "hide" at bounding box center [1177, 160] width 13 height 8
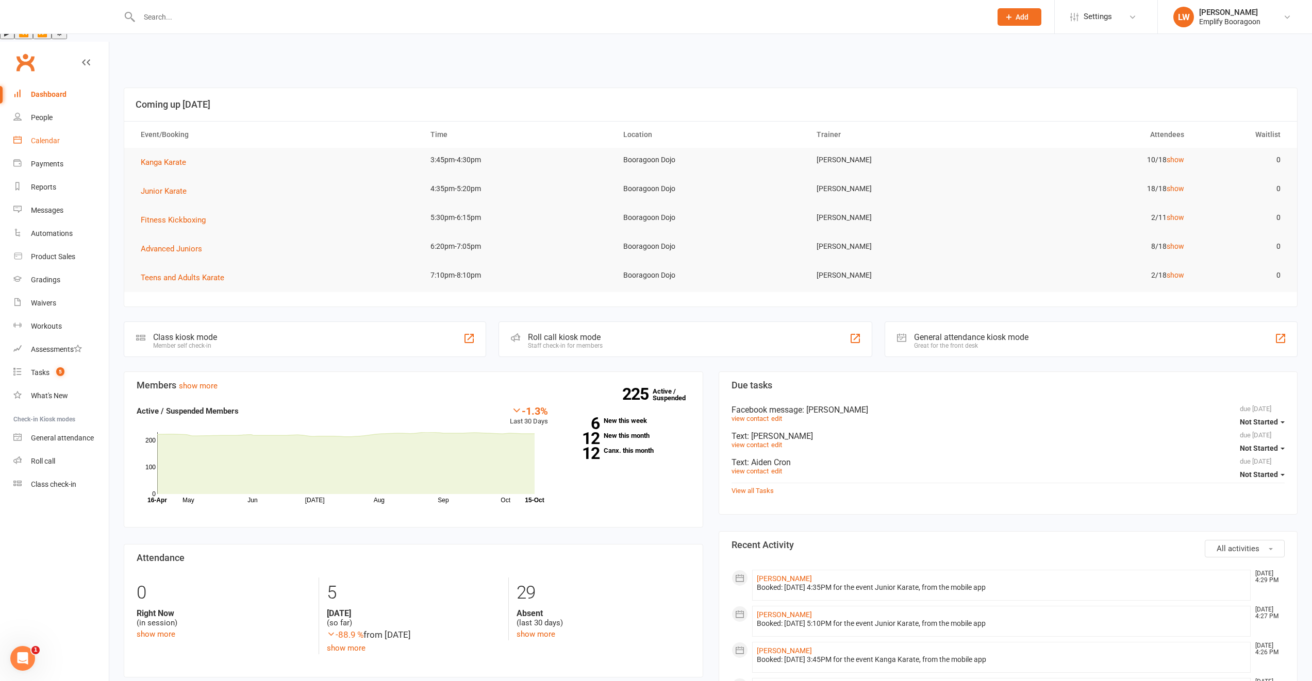
click at [43, 129] on link "Calendar" at bounding box center [60, 140] width 95 height 23
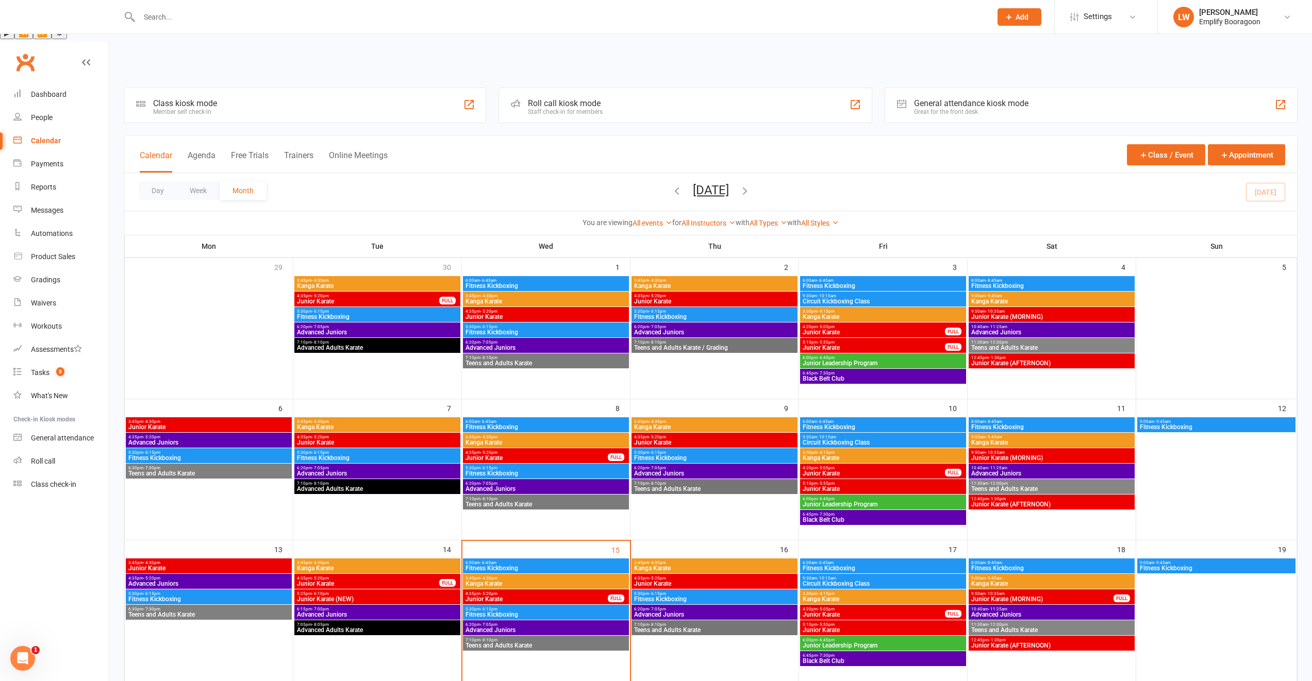
click at [653, 565] on span "Kanga Karate" at bounding box center [714, 568] width 162 height 6
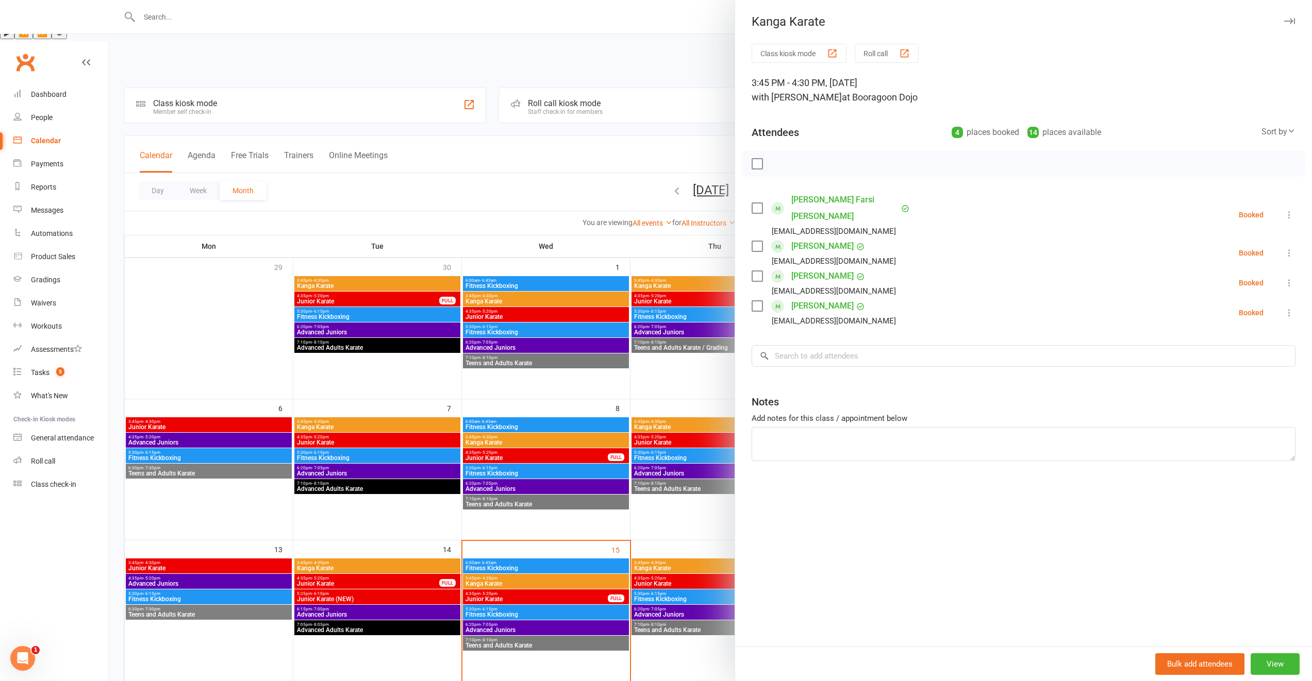
click at [673, 545] on div at bounding box center [710, 340] width 1202 height 681
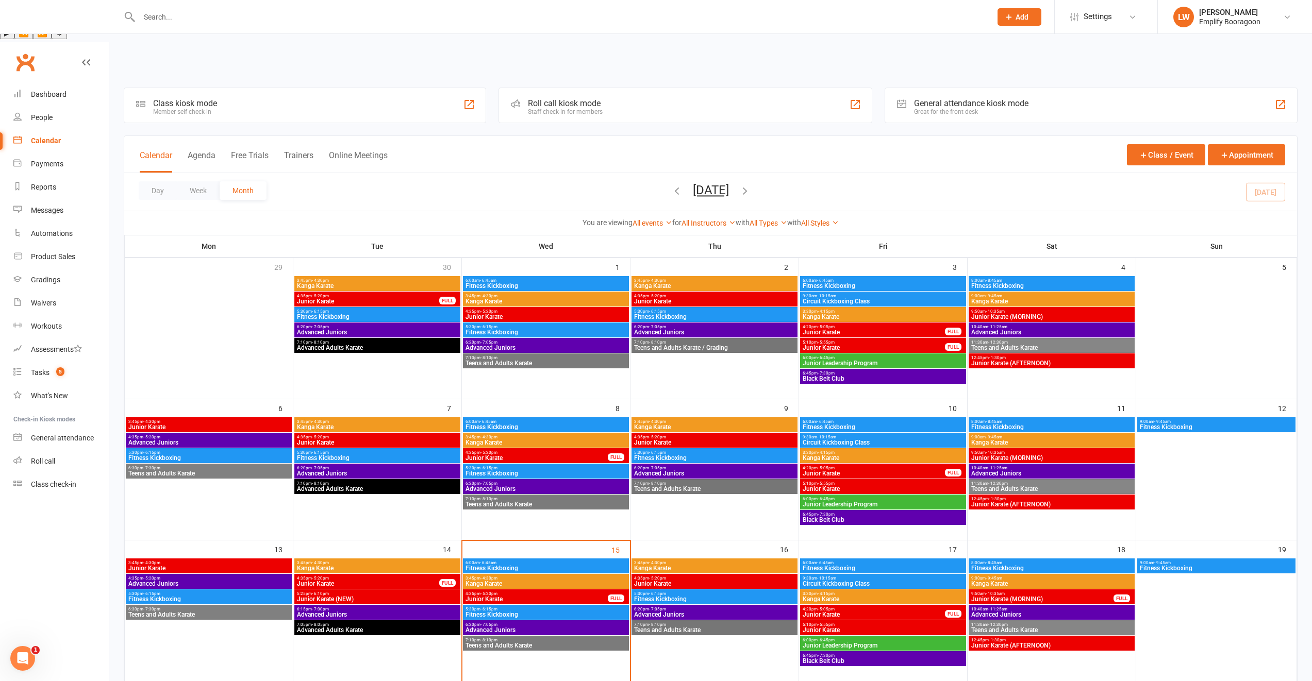
click at [672, 574] on div "4:35pm - 5:20pm Junior Karate" at bounding box center [714, 581] width 166 height 15
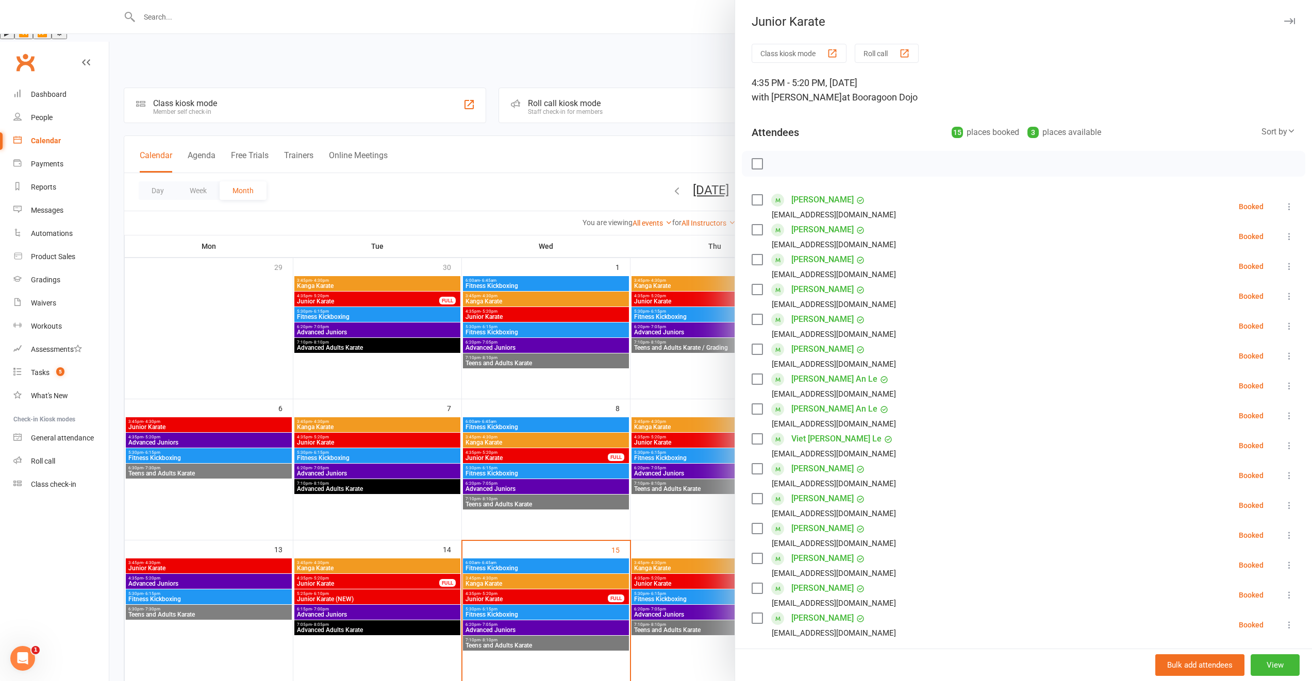
scroll to position [83, 0]
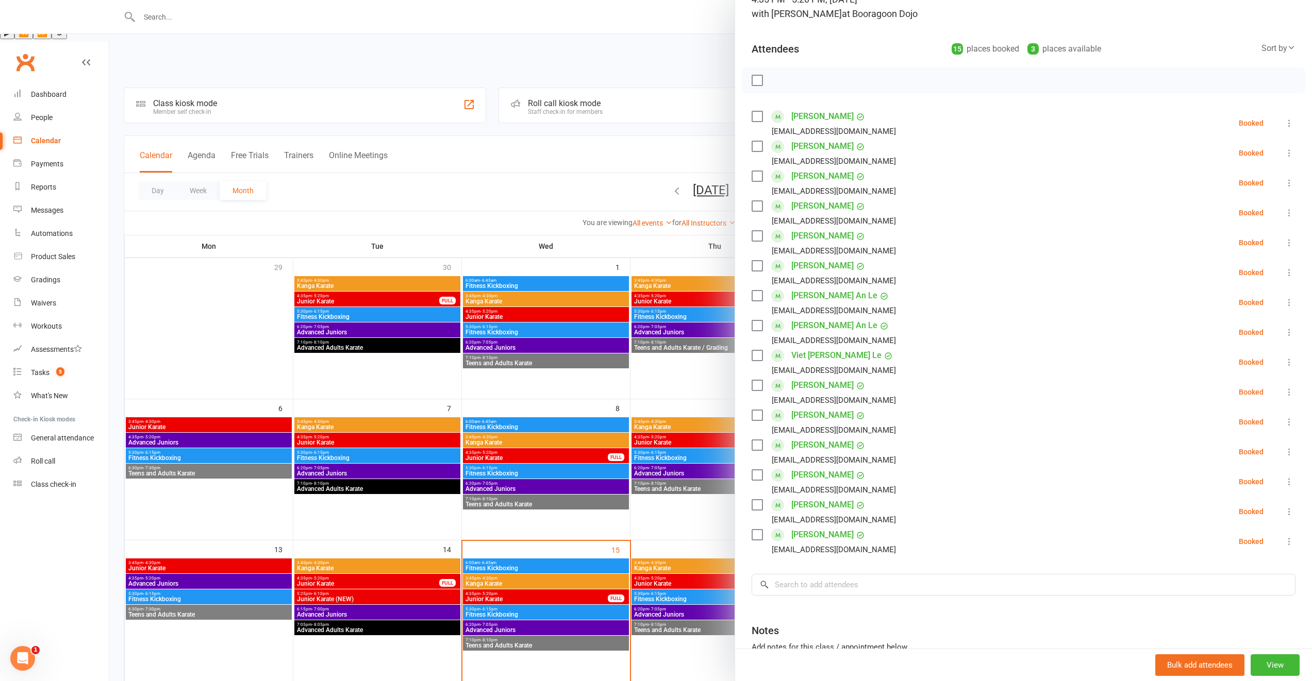
drag, startPoint x: 610, startPoint y: 399, endPoint x: 596, endPoint y: 385, distance: 20.0
click at [603, 394] on div at bounding box center [710, 340] width 1202 height 681
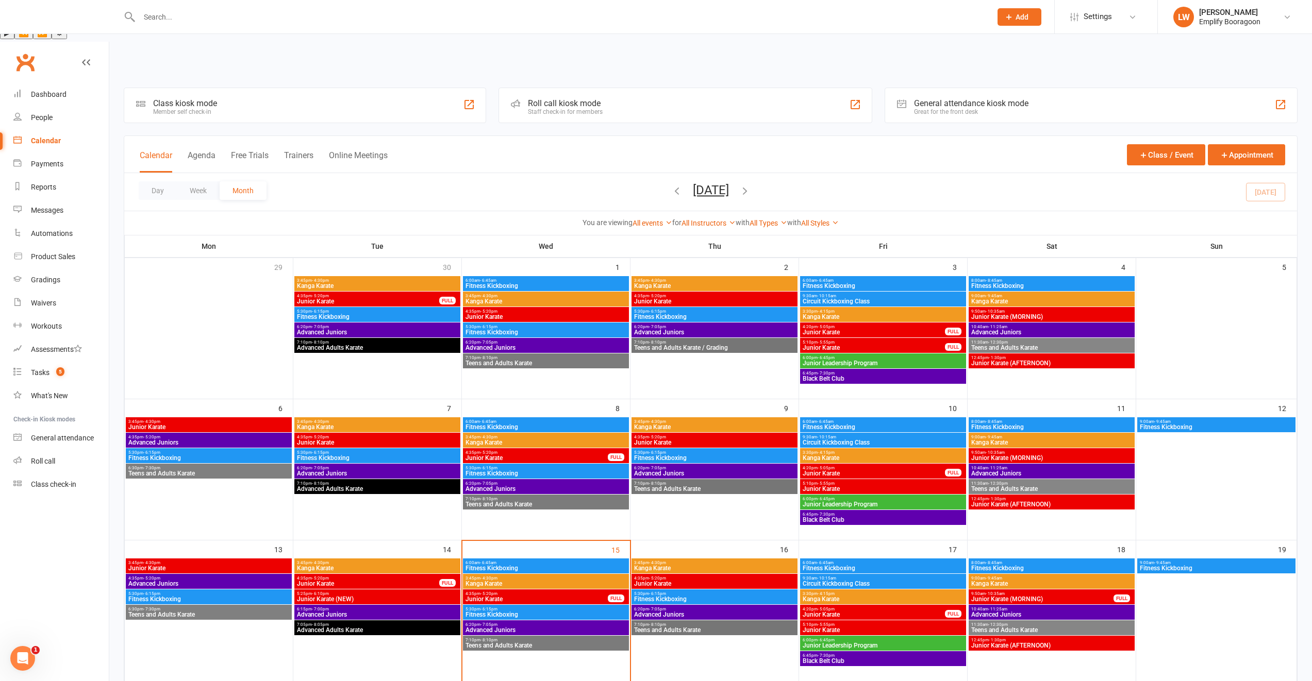
click at [347, 581] on span "Junior Karate" at bounding box center [367, 584] width 143 height 6
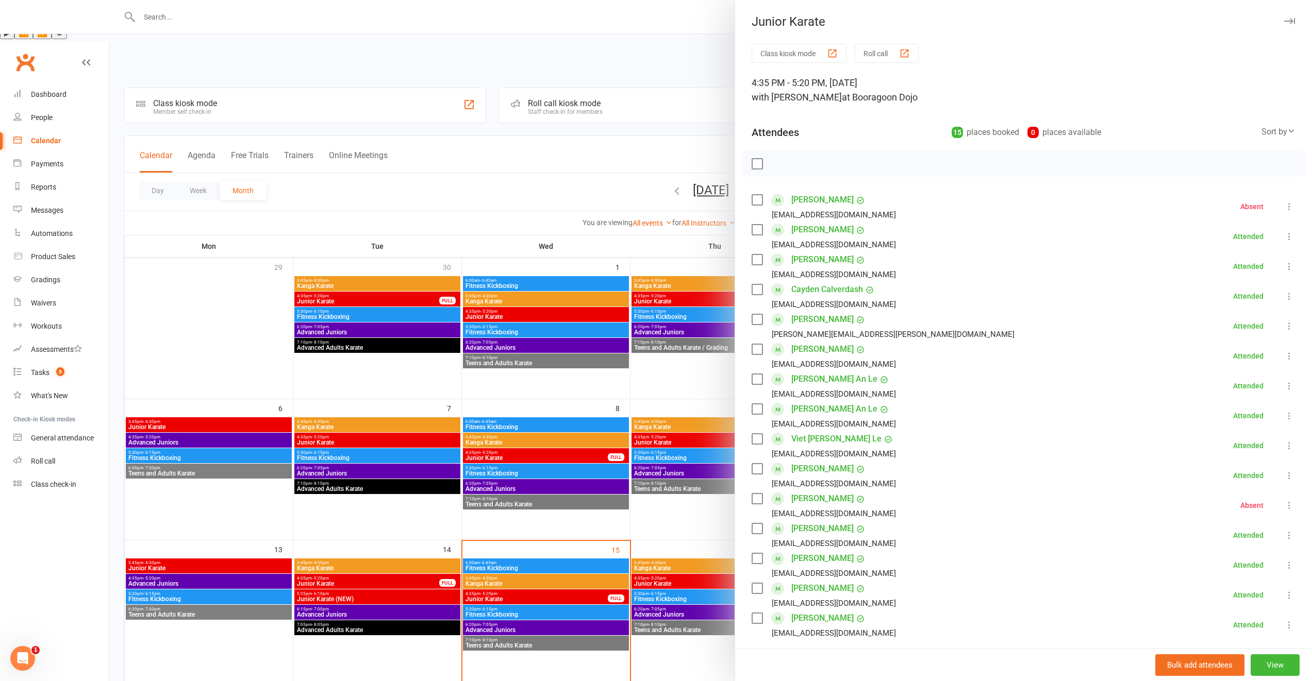
scroll to position [94, 0]
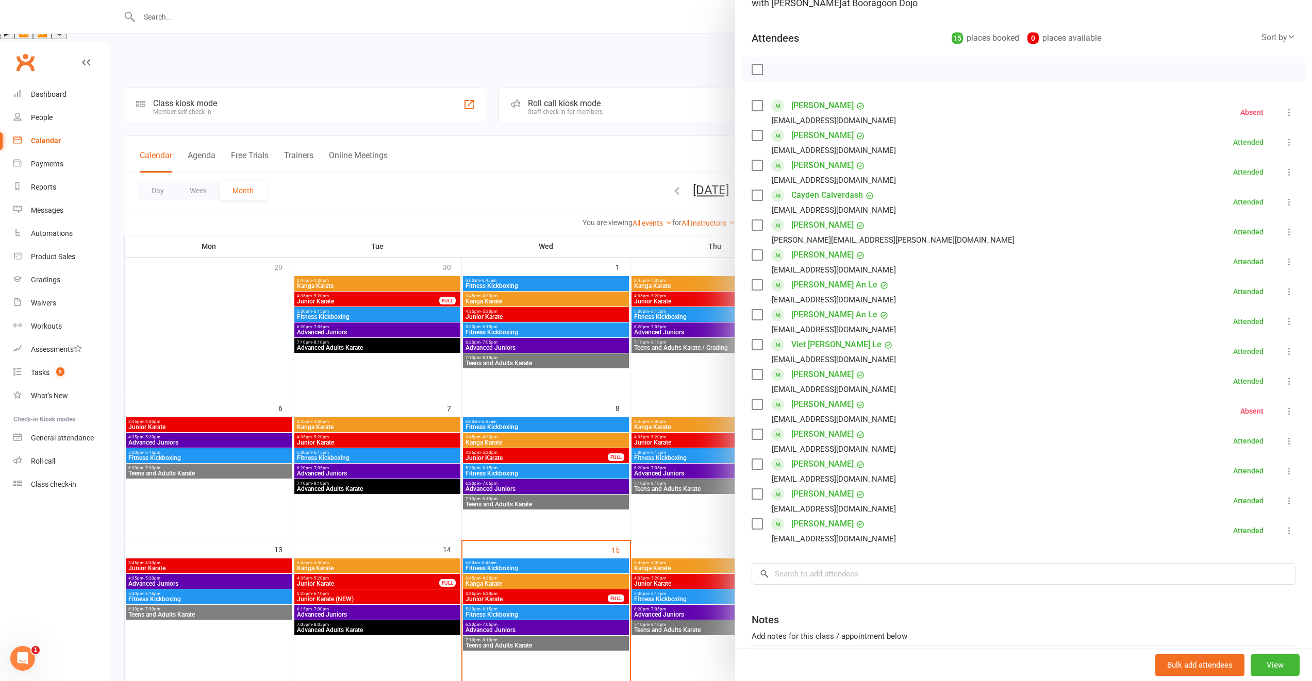
click at [242, 525] on div at bounding box center [710, 340] width 1202 height 681
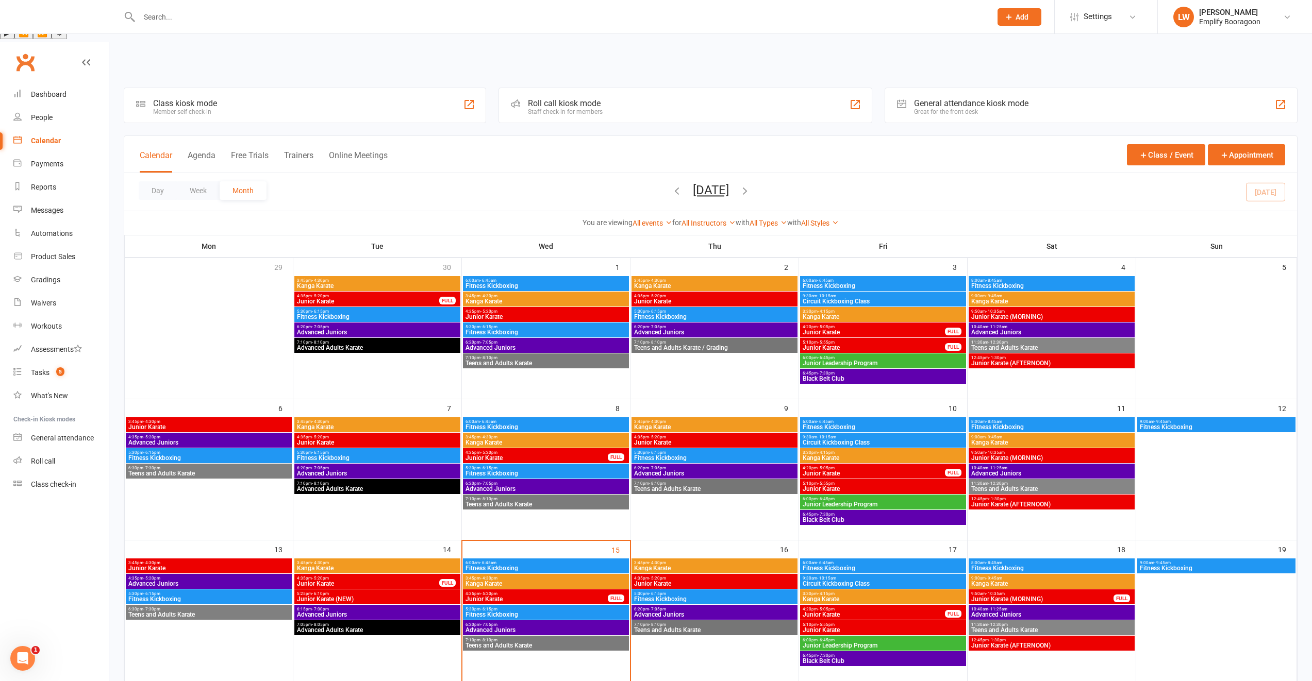
click at [352, 596] on span "Junior Karate (NEW)" at bounding box center [377, 599] width 162 height 6
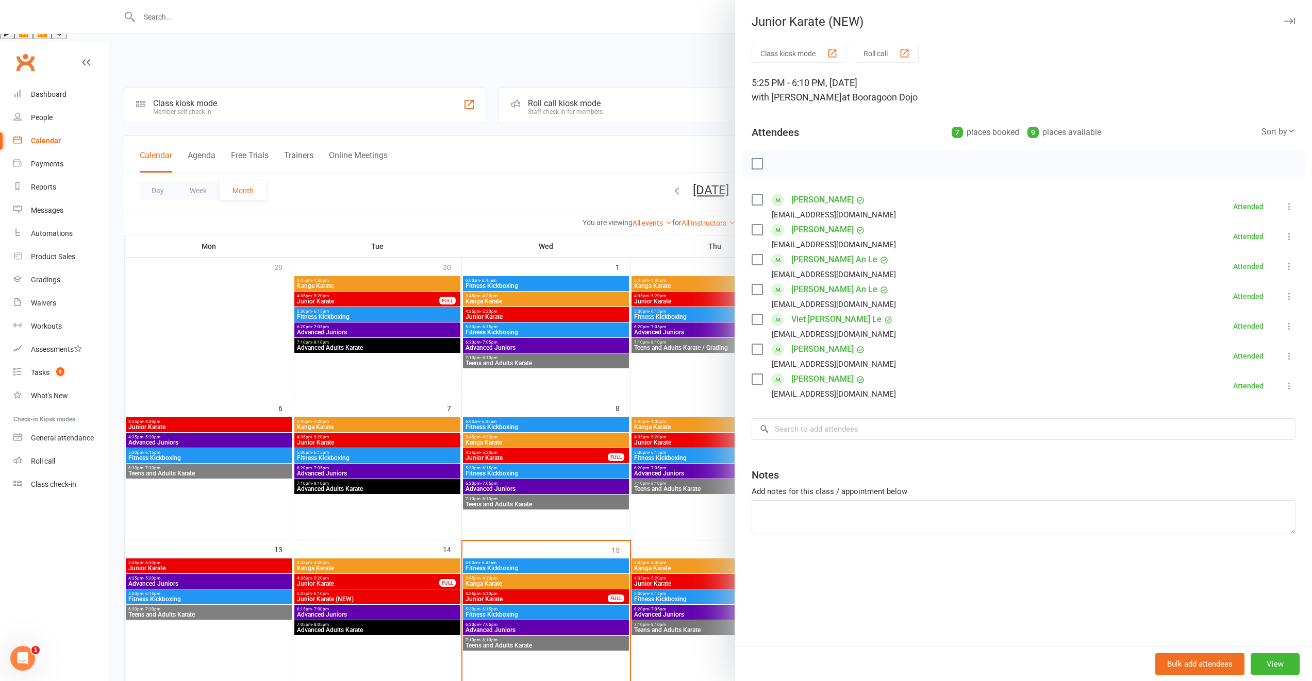
click at [516, 524] on div at bounding box center [710, 340] width 1202 height 681
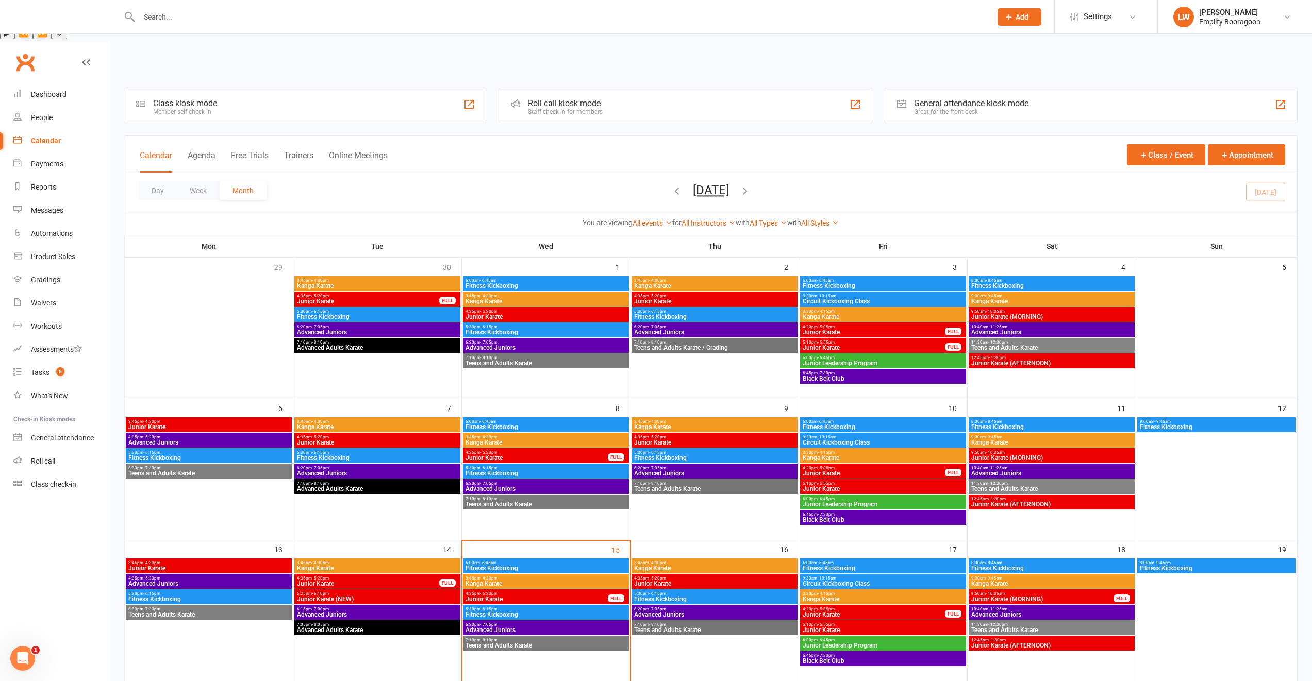
click at [416, 576] on span "4:35pm - 5:20pm" at bounding box center [367, 578] width 143 height 5
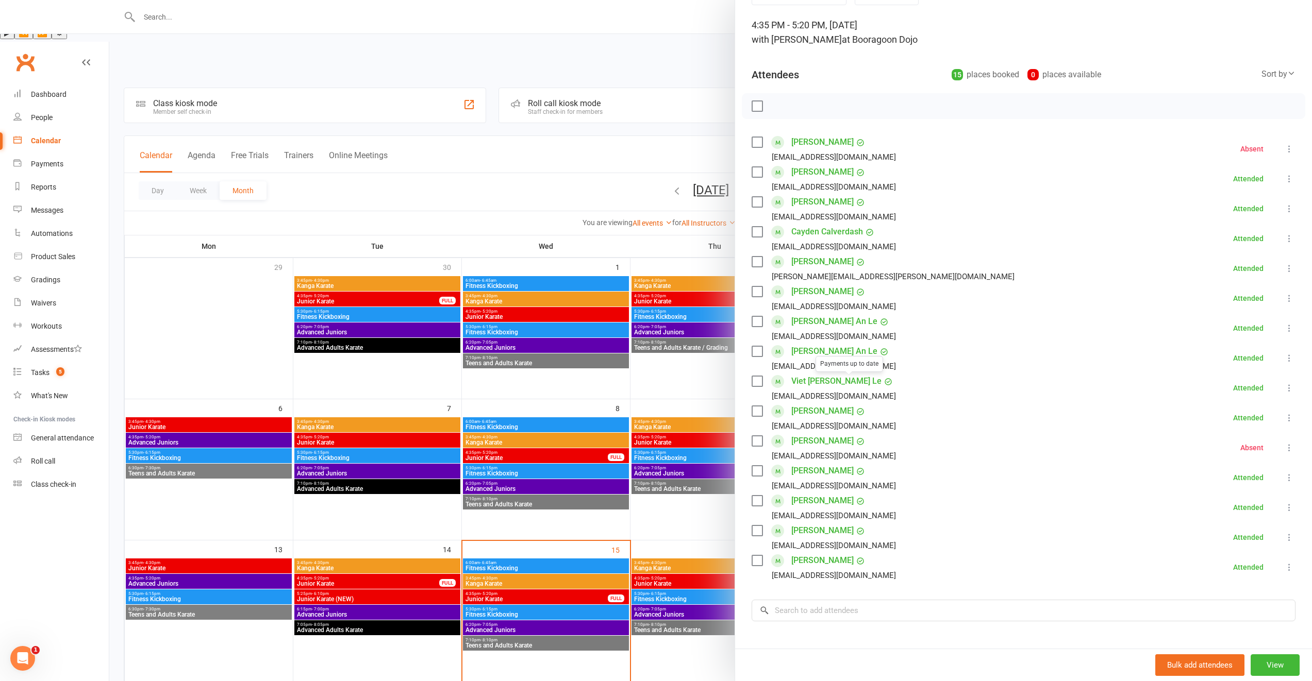
scroll to position [173, 0]
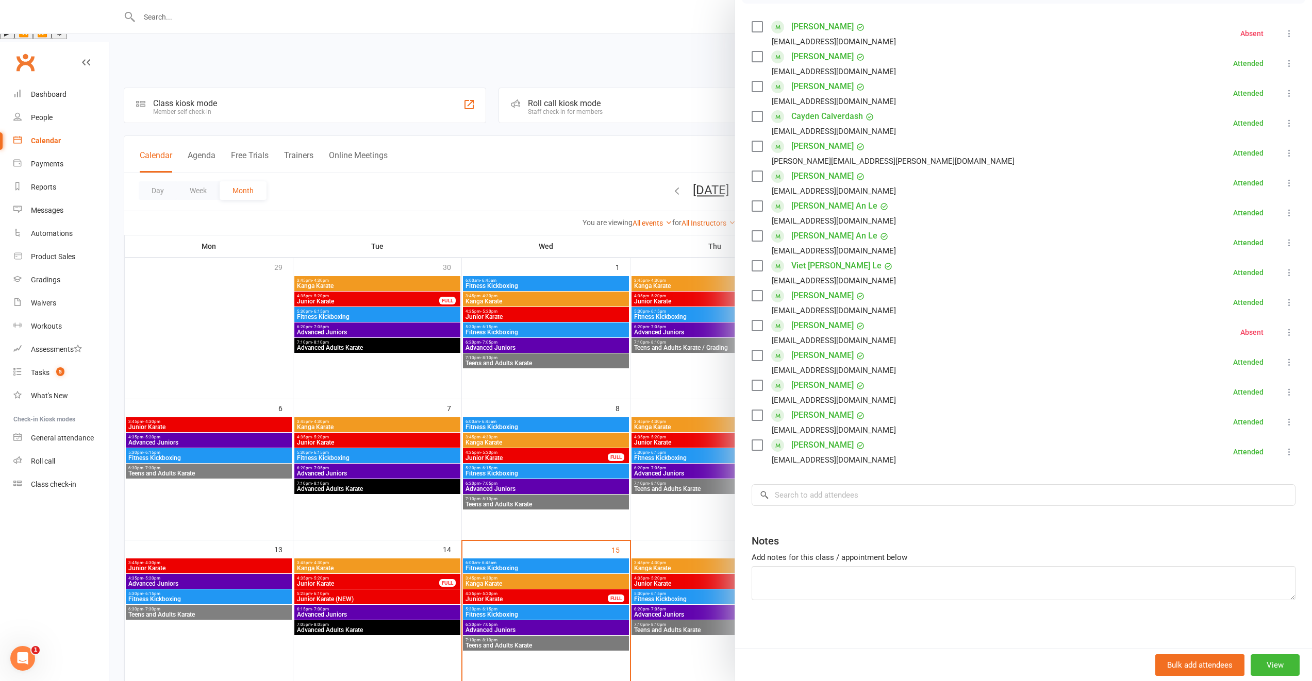
click at [533, 523] on div at bounding box center [710, 340] width 1202 height 681
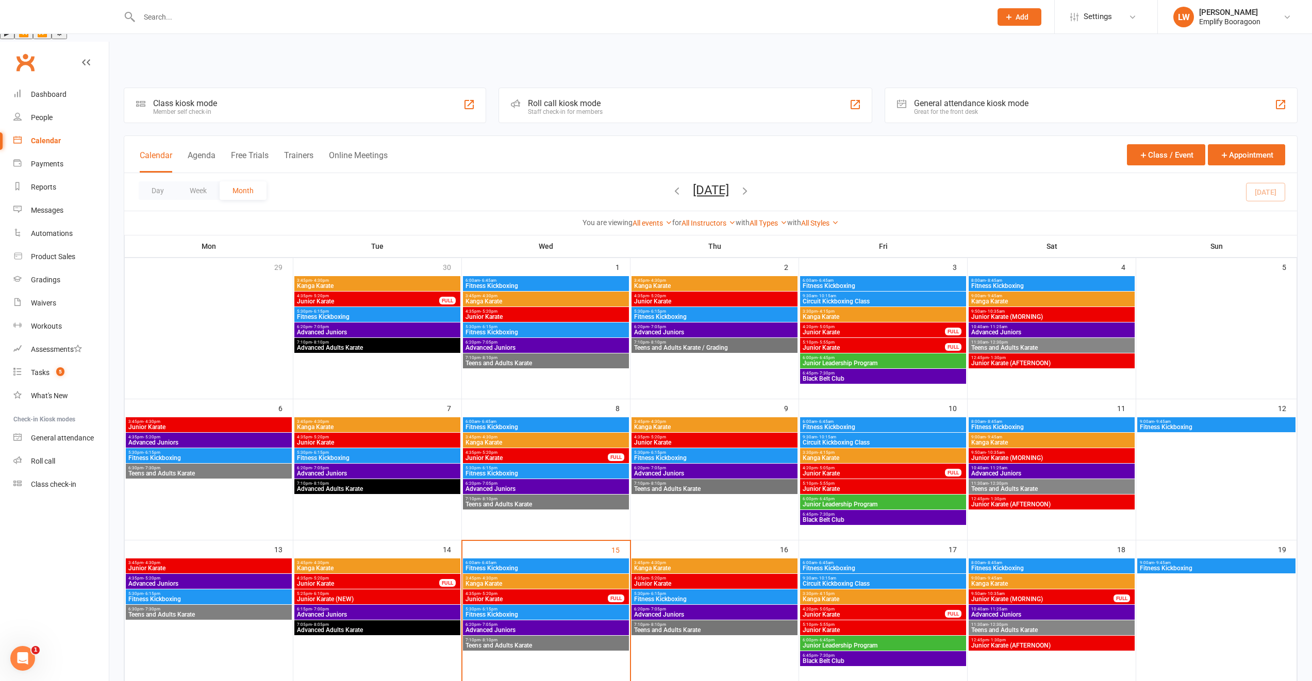
click at [515, 596] on span "Junior Karate" at bounding box center [536, 599] width 143 height 6
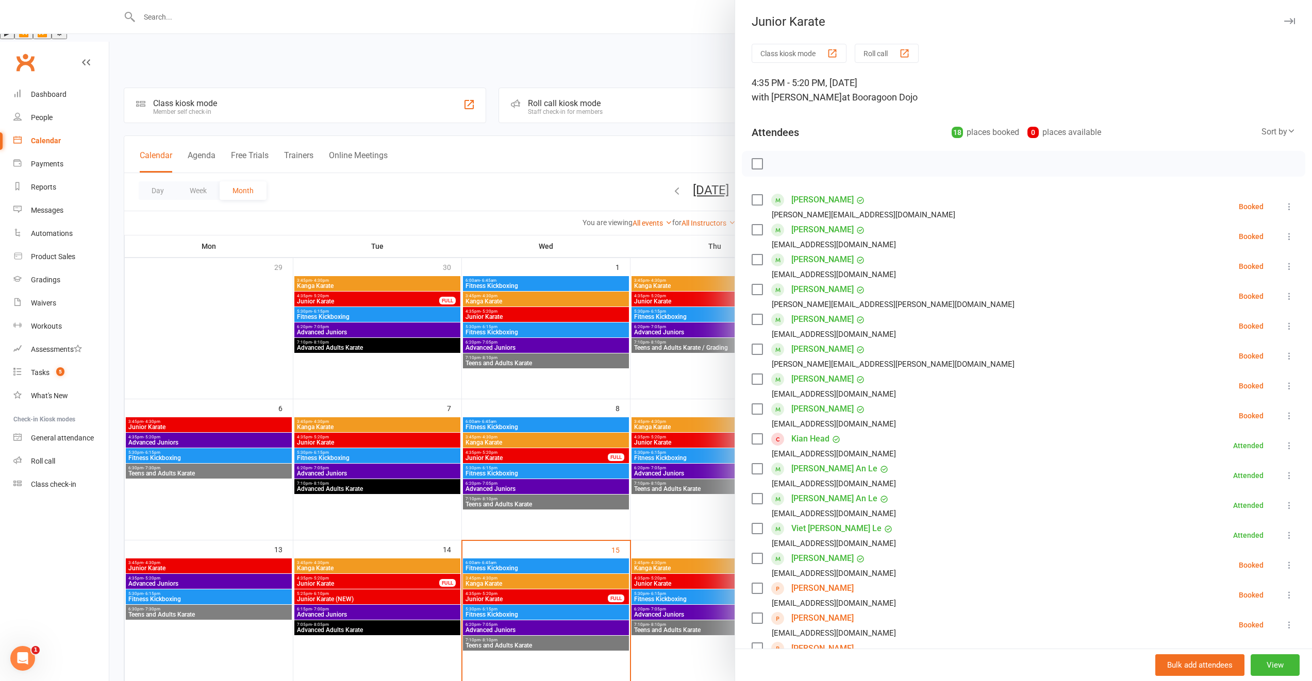
click at [341, 506] on div at bounding box center [710, 340] width 1202 height 681
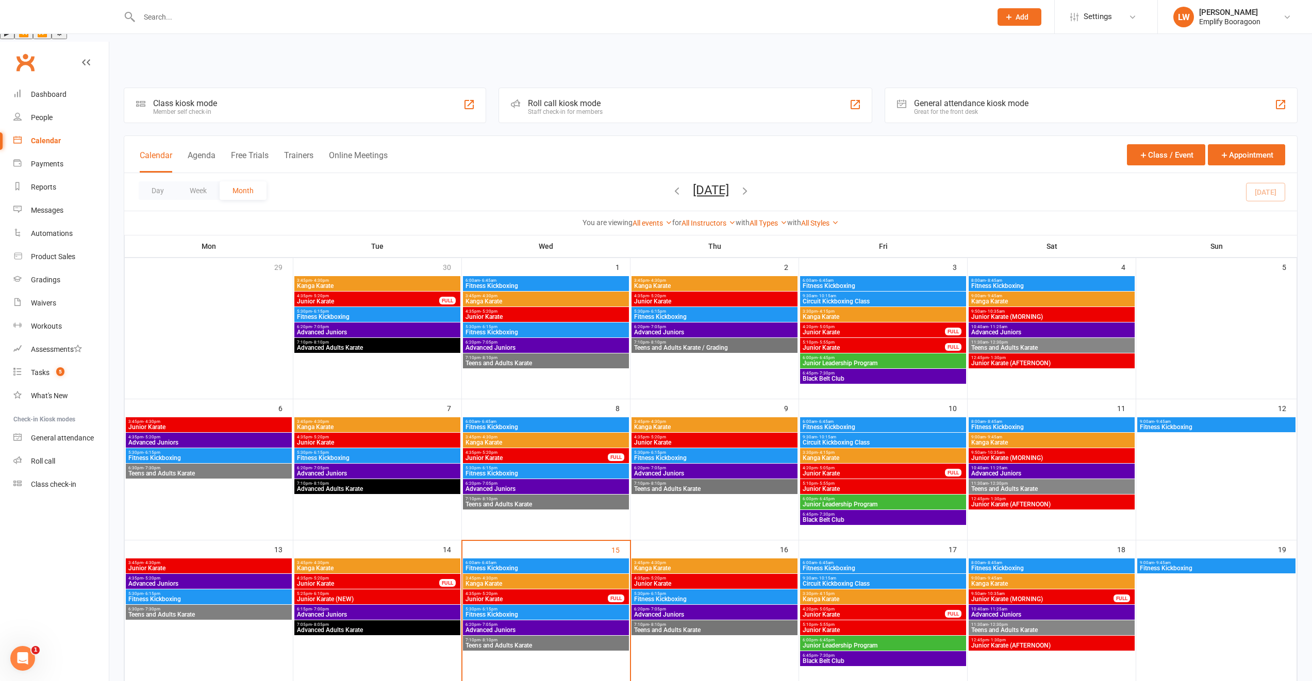
scroll to position [169, 0]
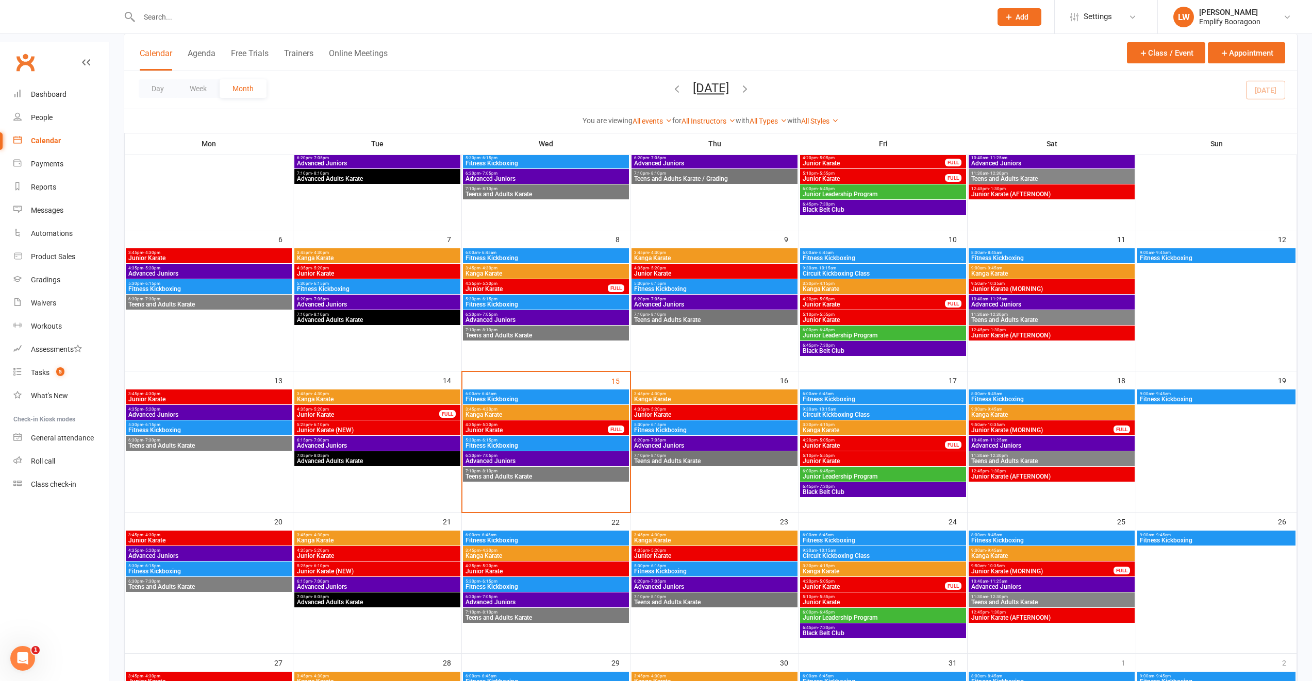
click at [370, 568] on span "Junior Karate (NEW)" at bounding box center [377, 571] width 162 height 6
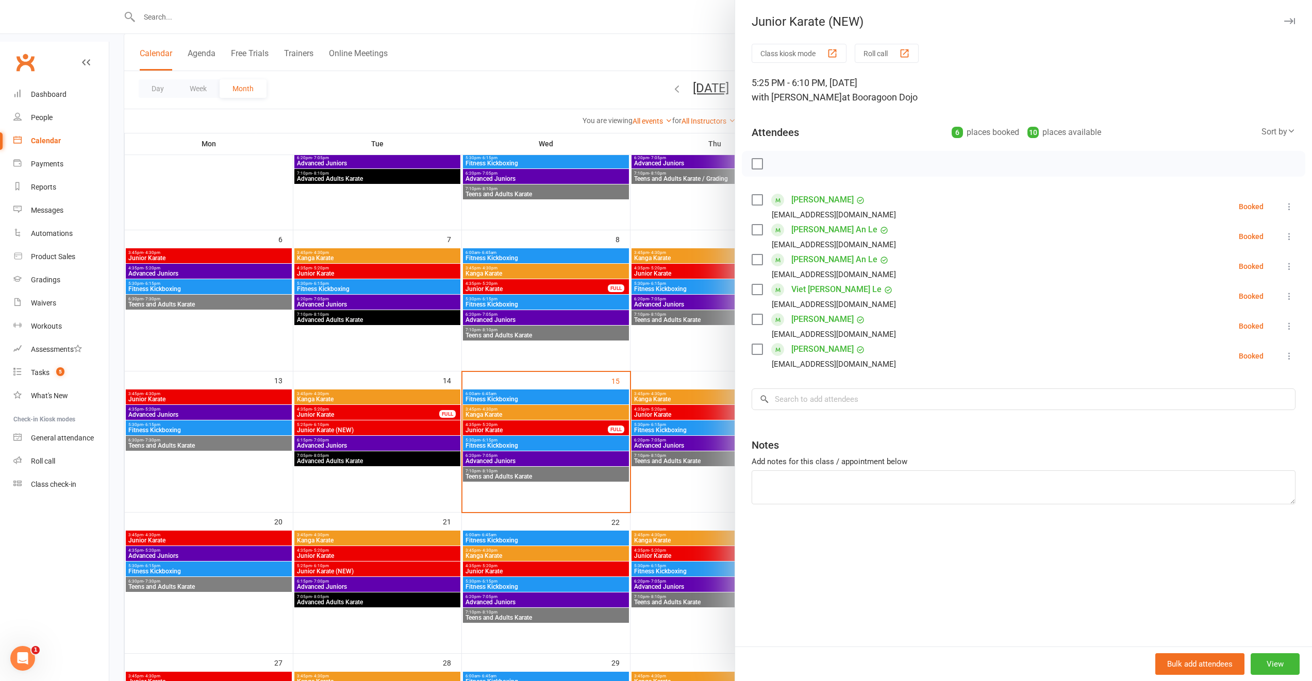
click at [370, 510] on div at bounding box center [710, 340] width 1202 height 681
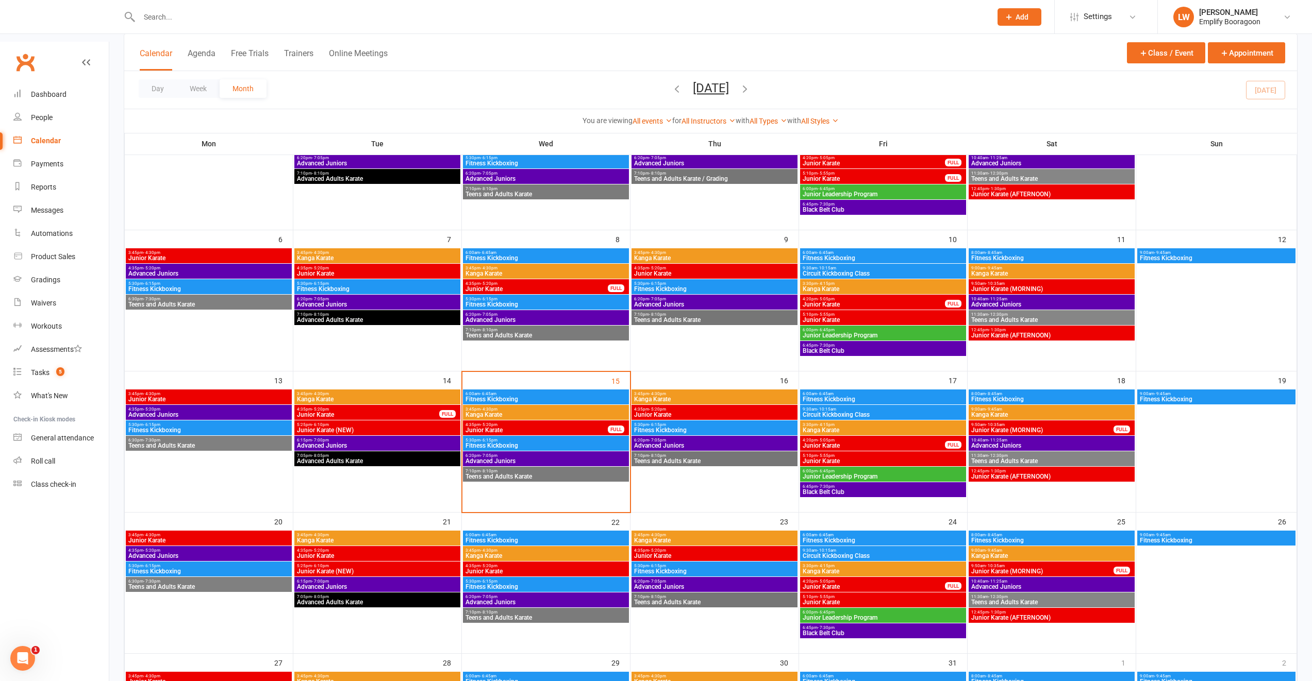
click at [364, 553] on span "Junior Karate" at bounding box center [377, 556] width 162 height 6
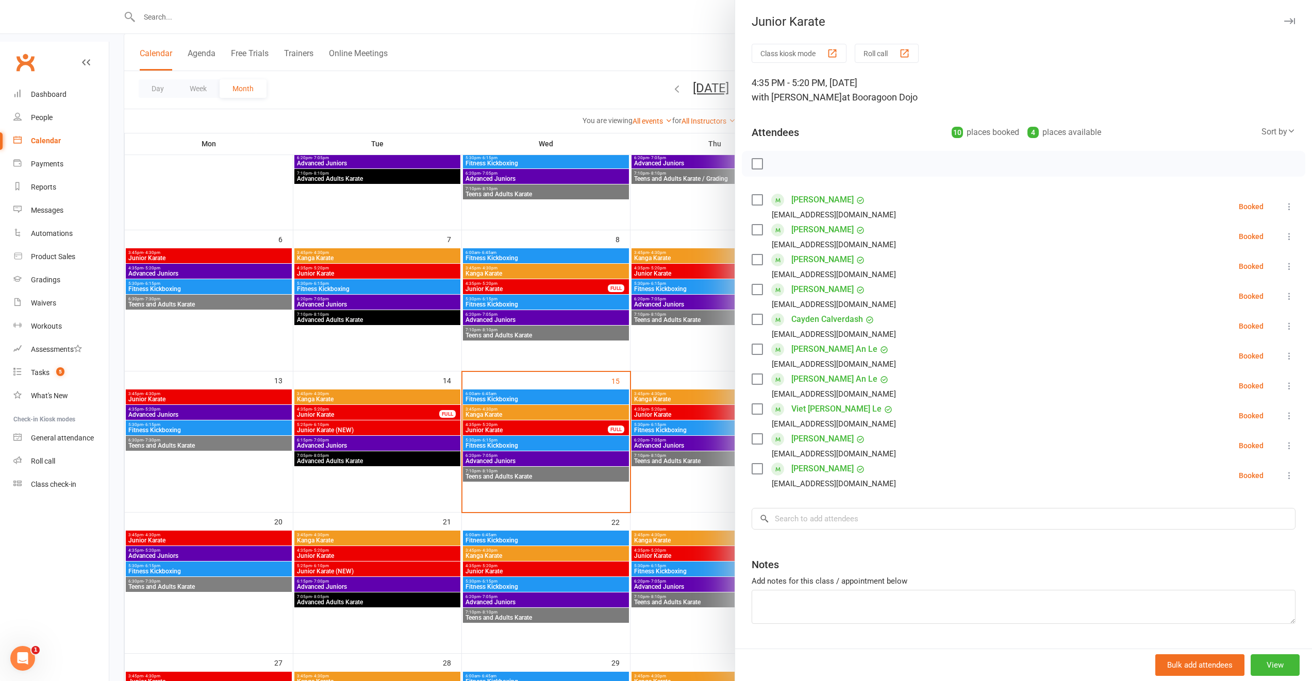
click at [566, 340] on div at bounding box center [710, 340] width 1202 height 681
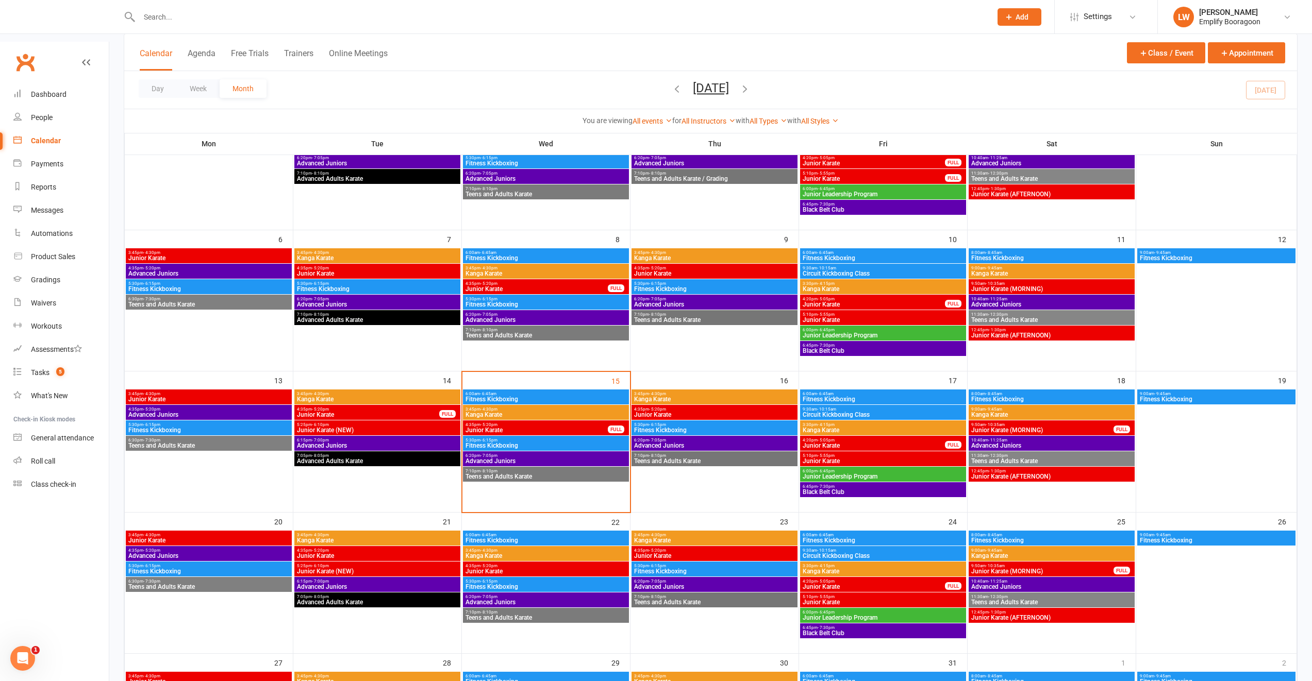
click at [584, 427] on span "Junior Karate" at bounding box center [536, 430] width 143 height 6
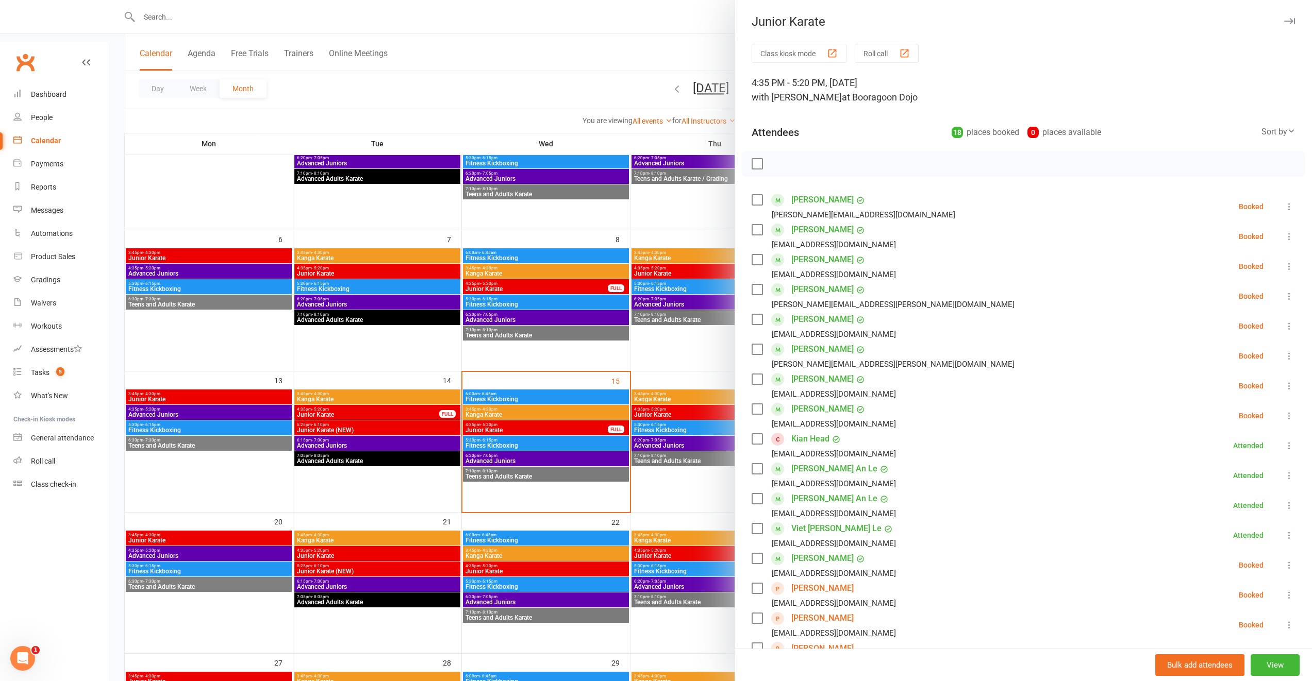
click at [614, 407] on div at bounding box center [710, 340] width 1202 height 681
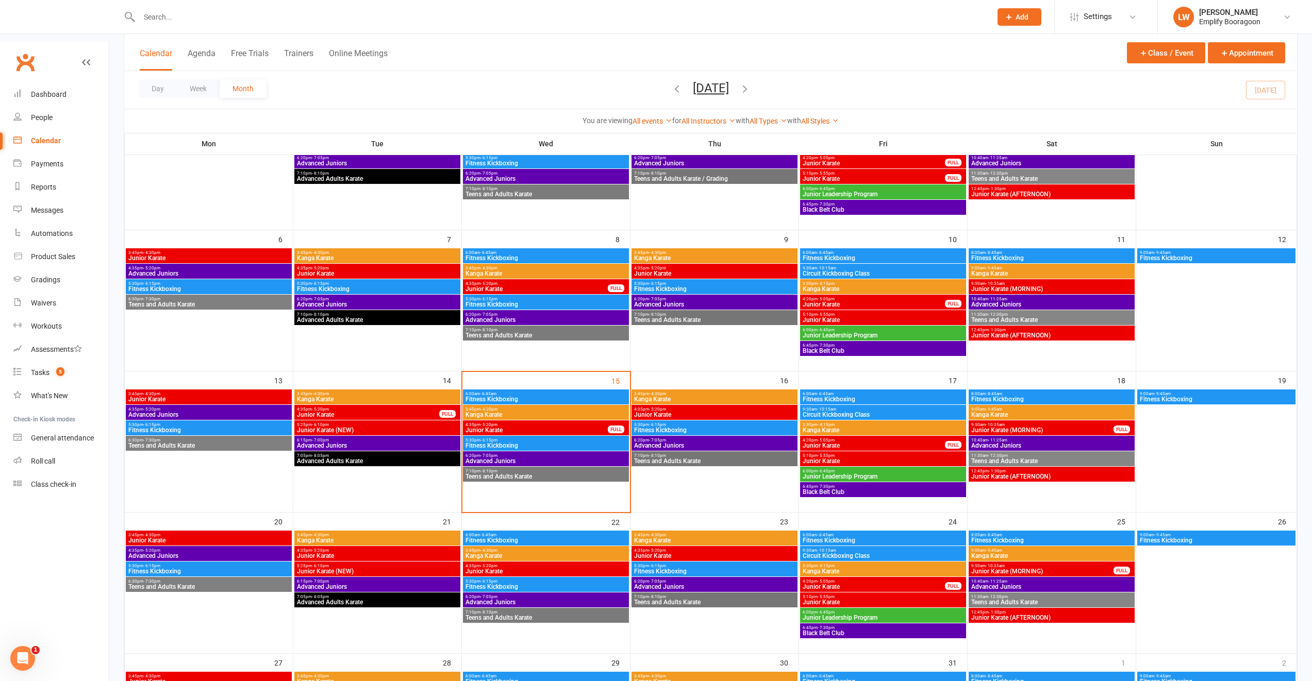
click at [869, 438] on span "4:20pm - 5:05pm" at bounding box center [873, 440] width 143 height 5
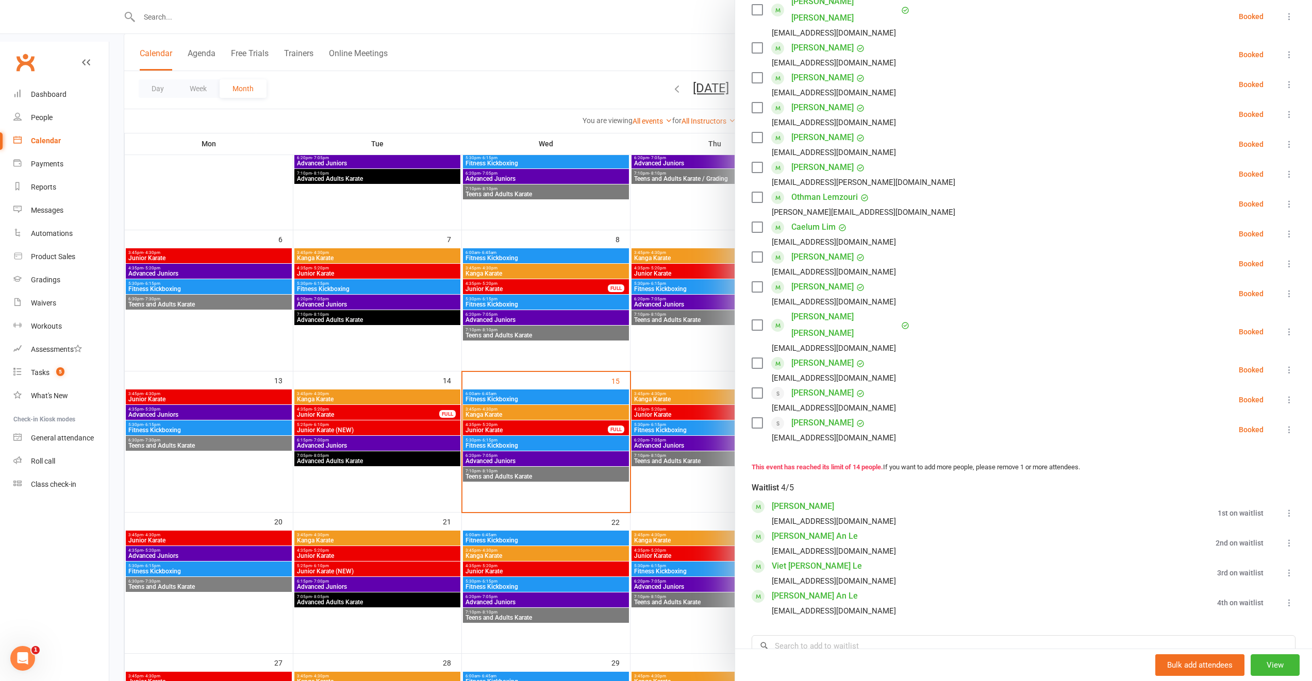
scroll to position [206, 0]
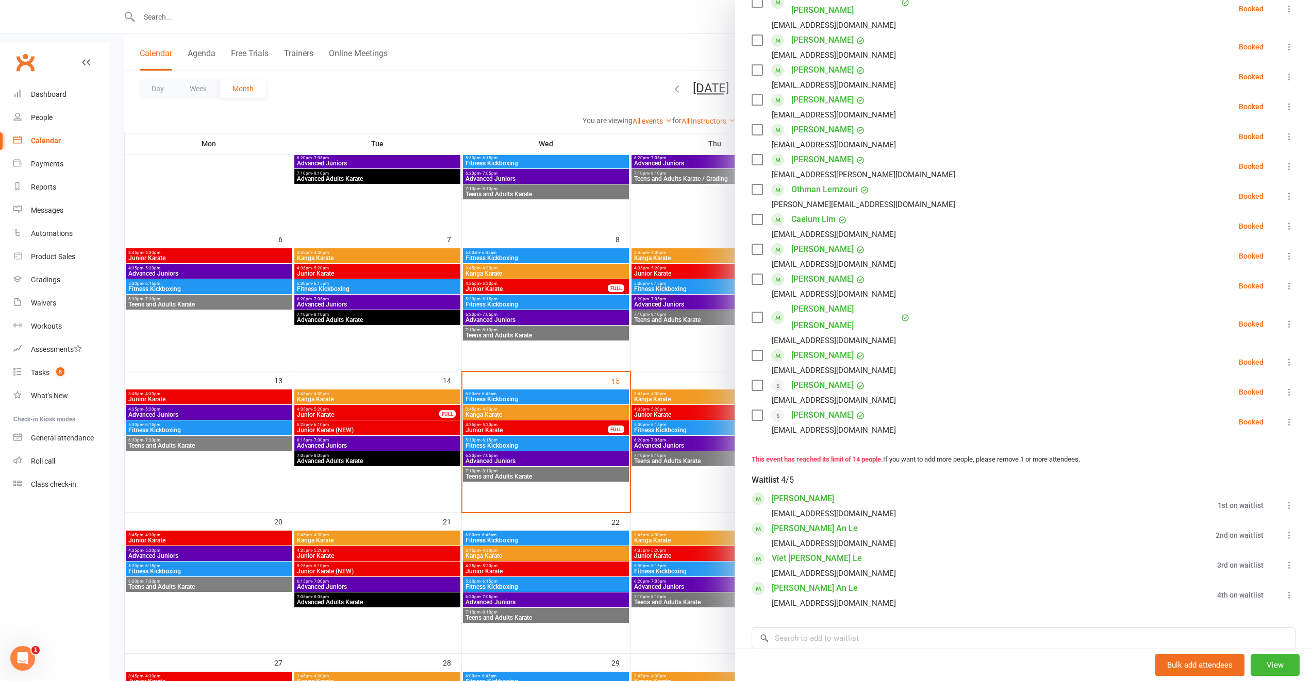
click at [562, 438] on div at bounding box center [710, 340] width 1202 height 681
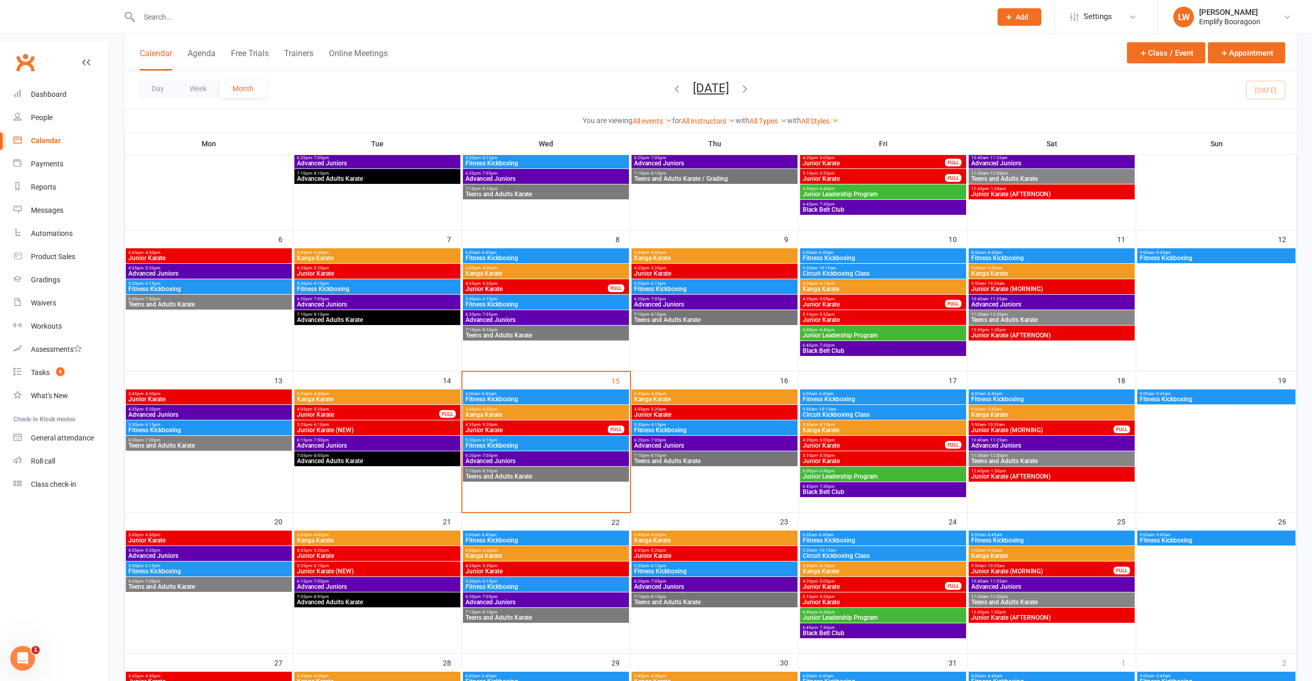
click at [903, 458] on span "Junior Karate" at bounding box center [883, 461] width 162 height 6
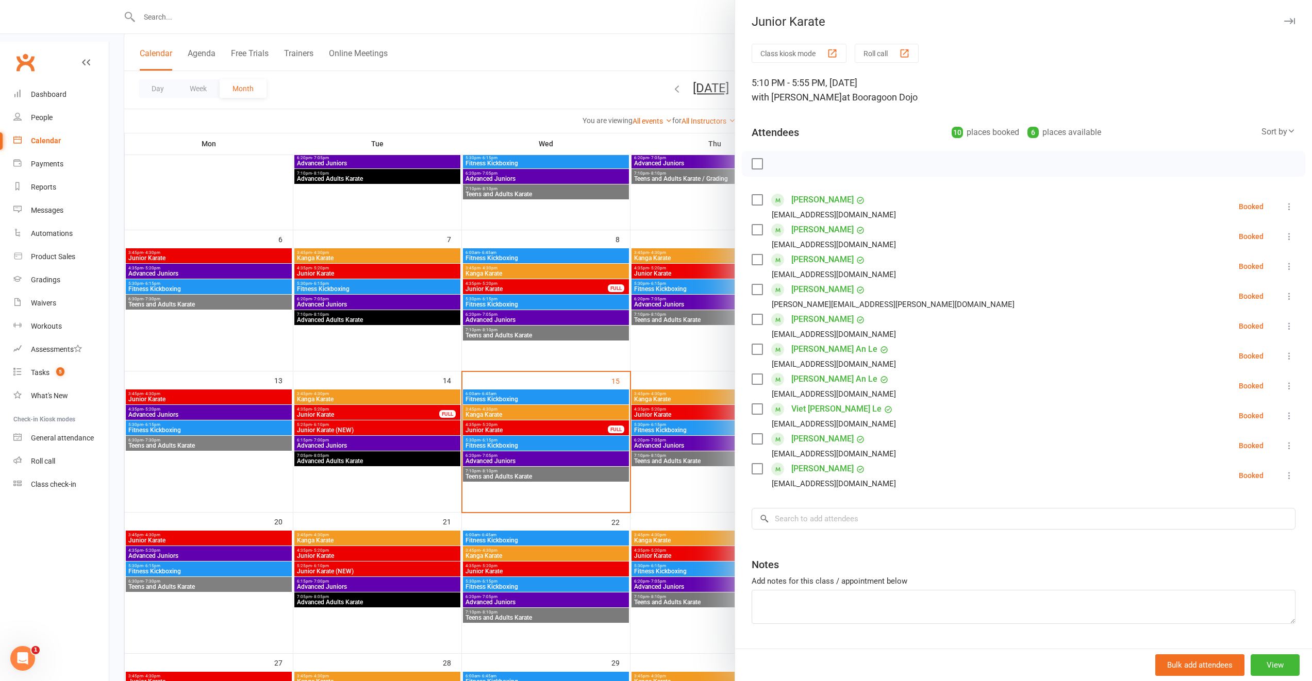
click at [605, 443] on div at bounding box center [710, 340] width 1202 height 681
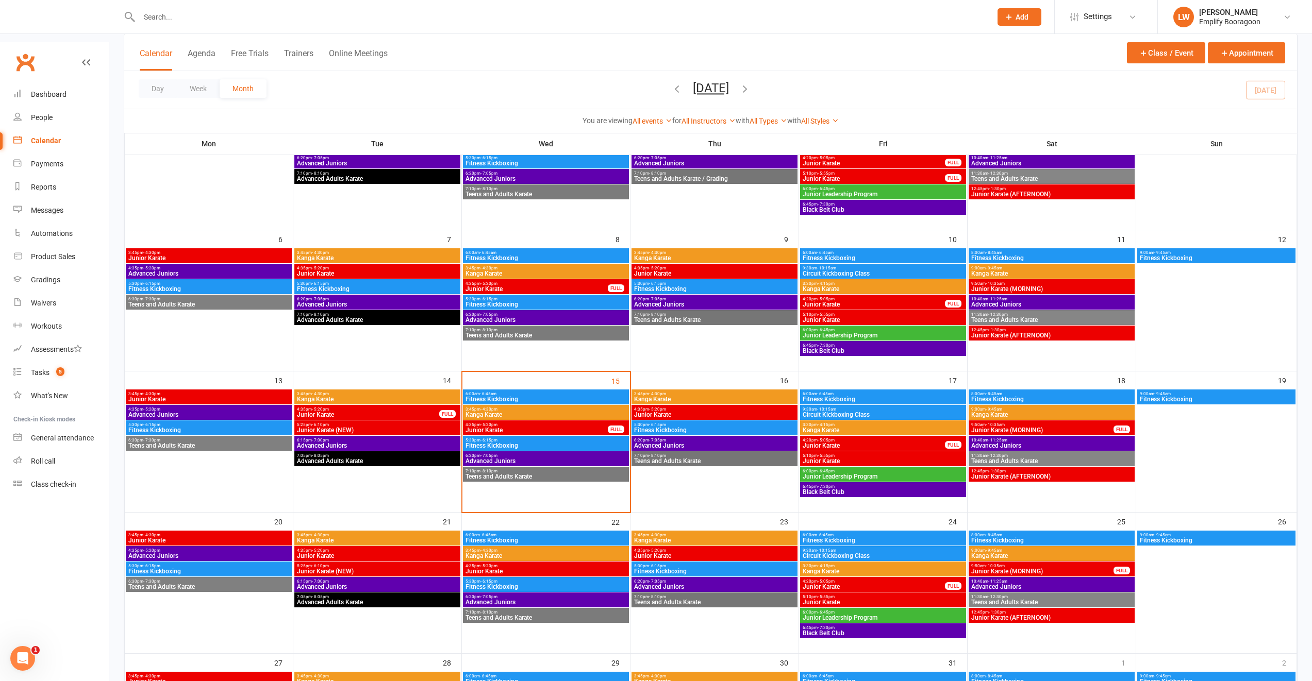
click at [831, 443] on span "Junior Karate" at bounding box center [873, 446] width 143 height 6
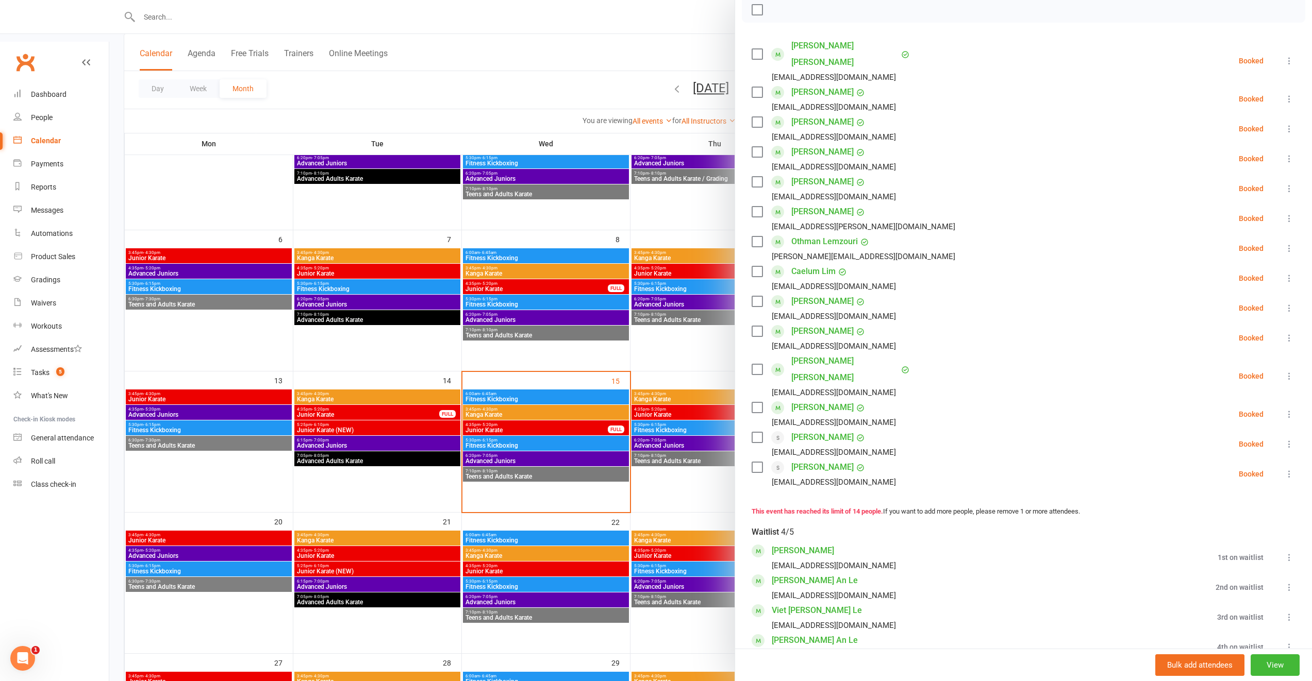
scroll to position [156, 0]
click at [610, 428] on div at bounding box center [710, 340] width 1202 height 681
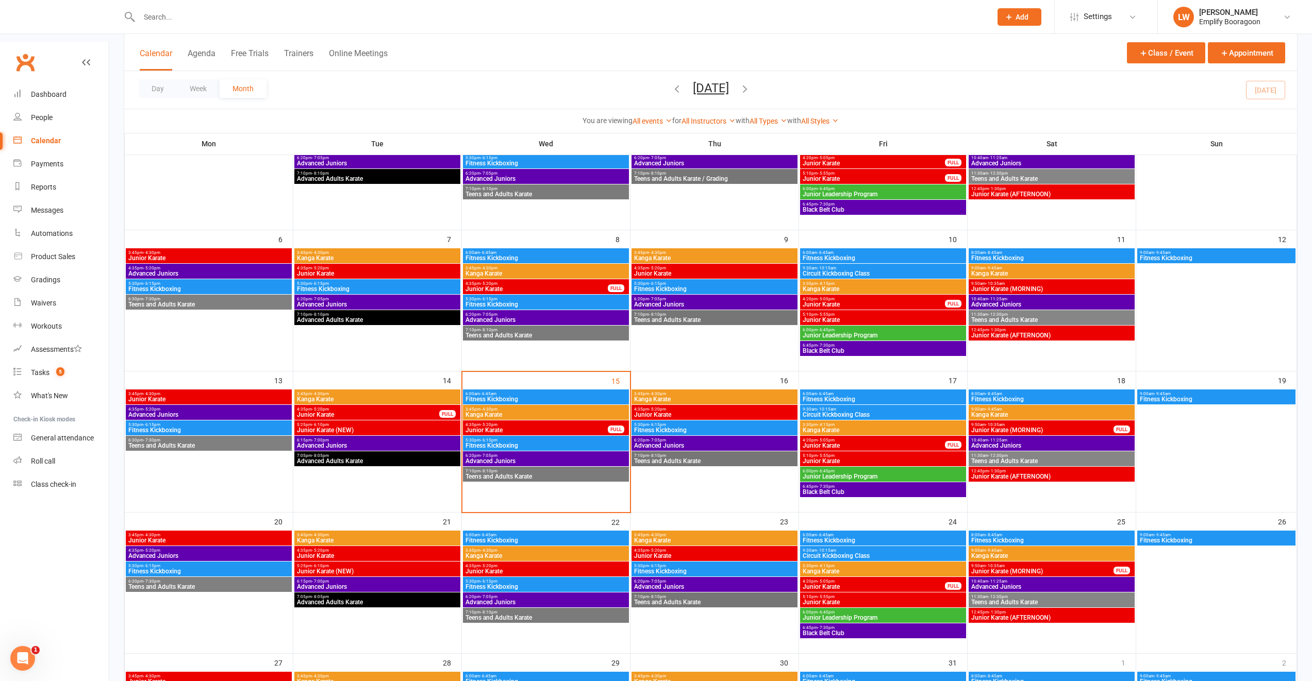
click at [996, 423] on span "- 10:35am" at bounding box center [994, 425] width 19 height 5
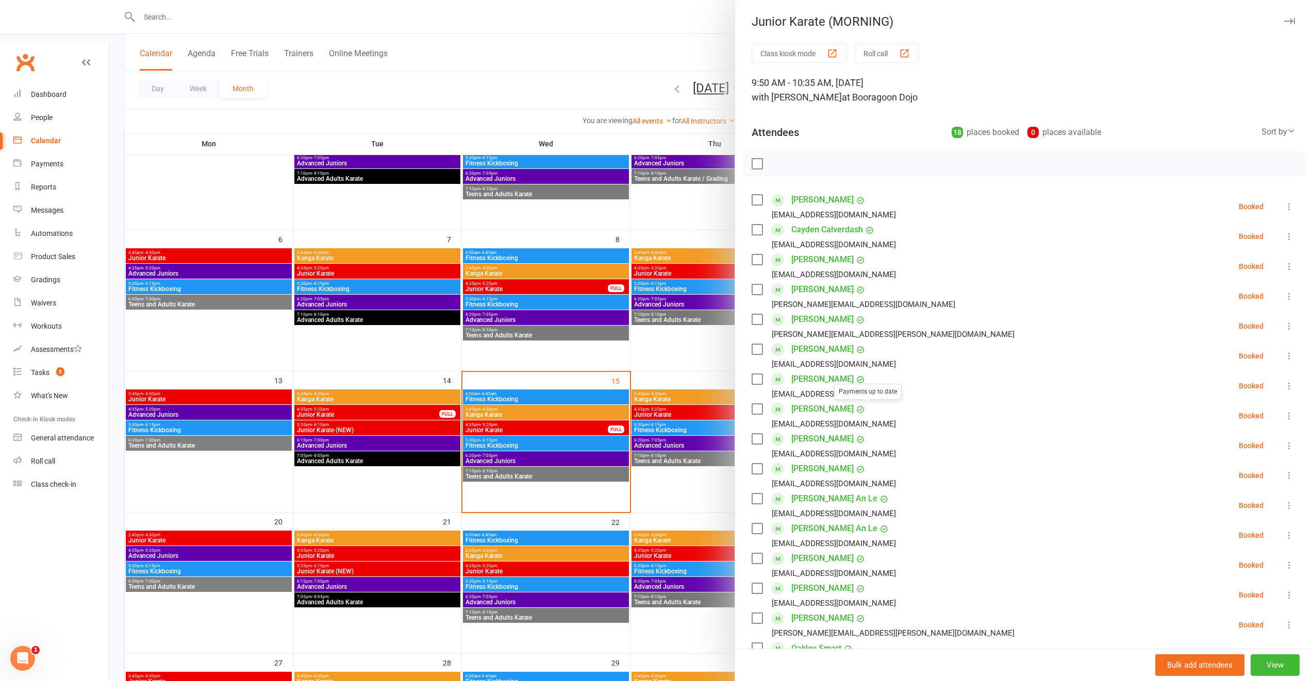
click at [695, 441] on div at bounding box center [710, 340] width 1202 height 681
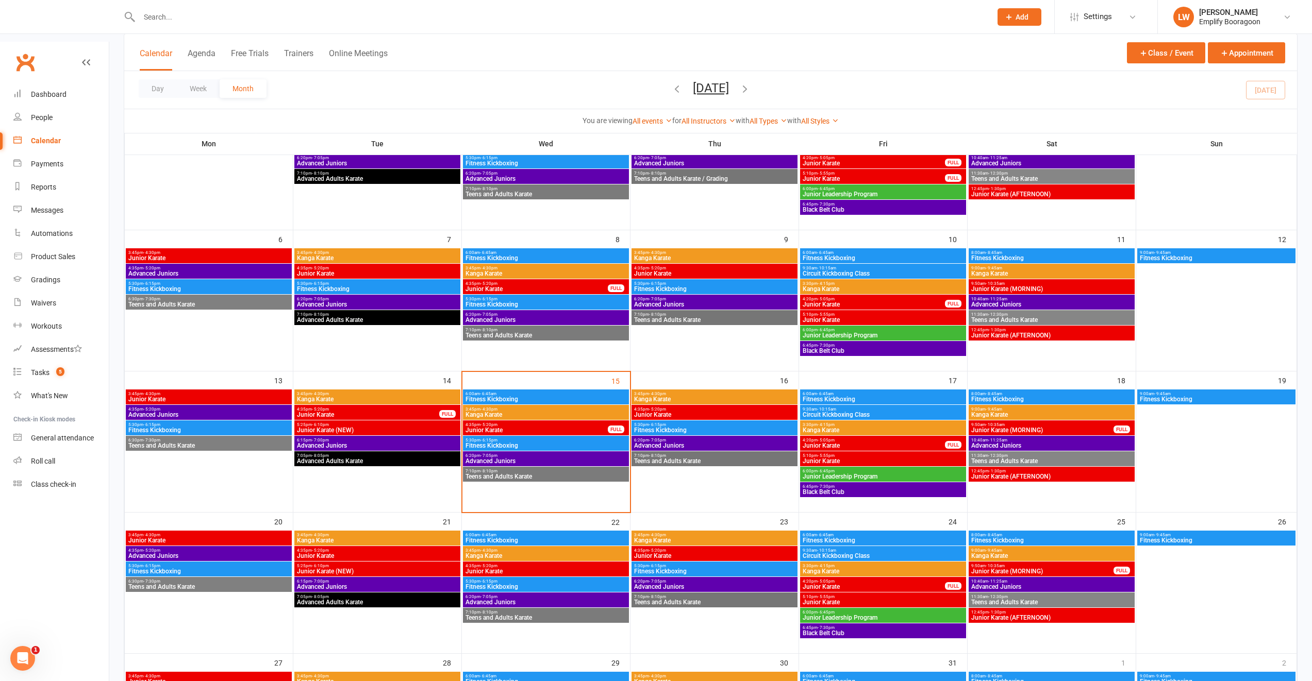
click at [1032, 474] on span "Junior Karate (AFTERNOON)" at bounding box center [1052, 477] width 162 height 6
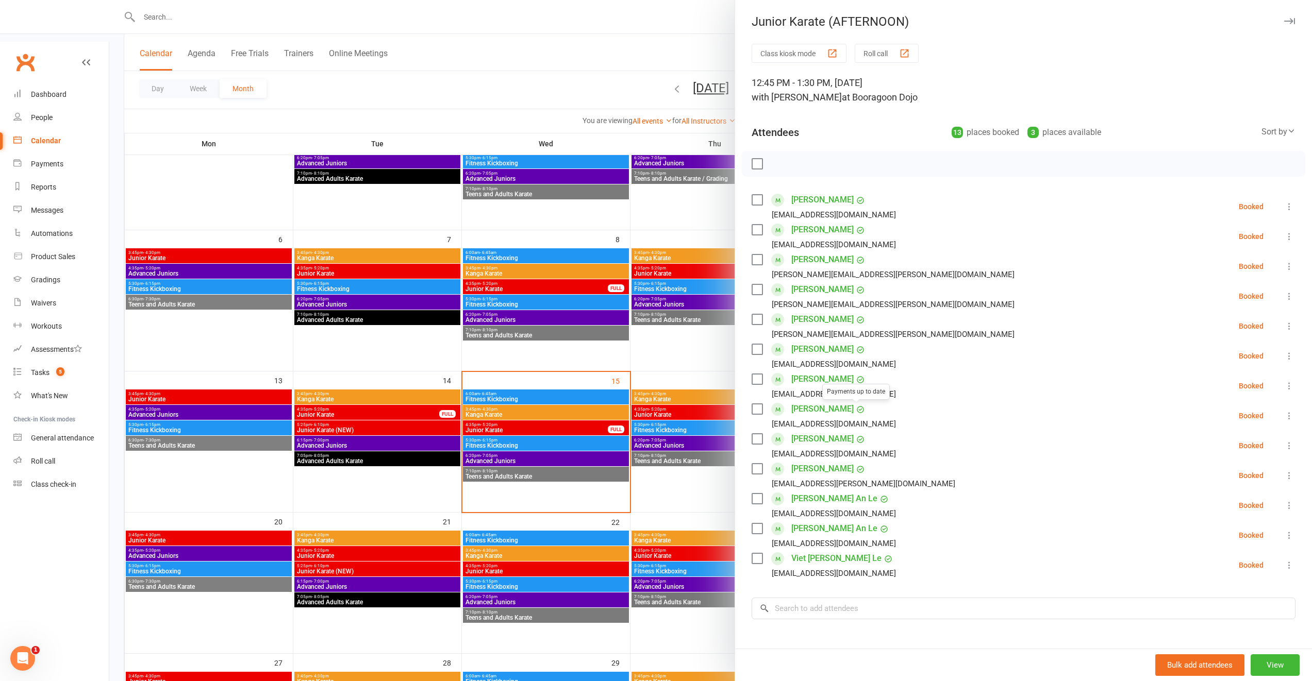
click at [818, 439] on link "Jude Goldhahn" at bounding box center [822, 439] width 62 height 16
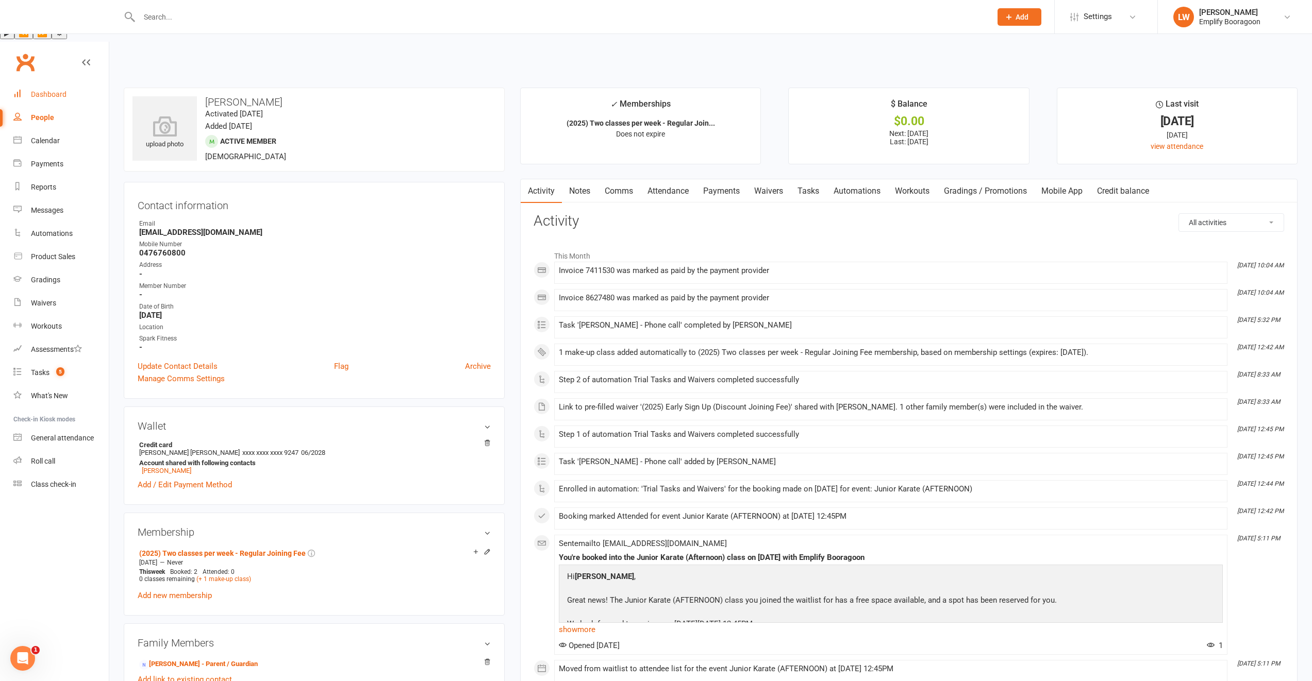
click at [48, 90] on div "Dashboard" at bounding box center [49, 94] width 36 height 8
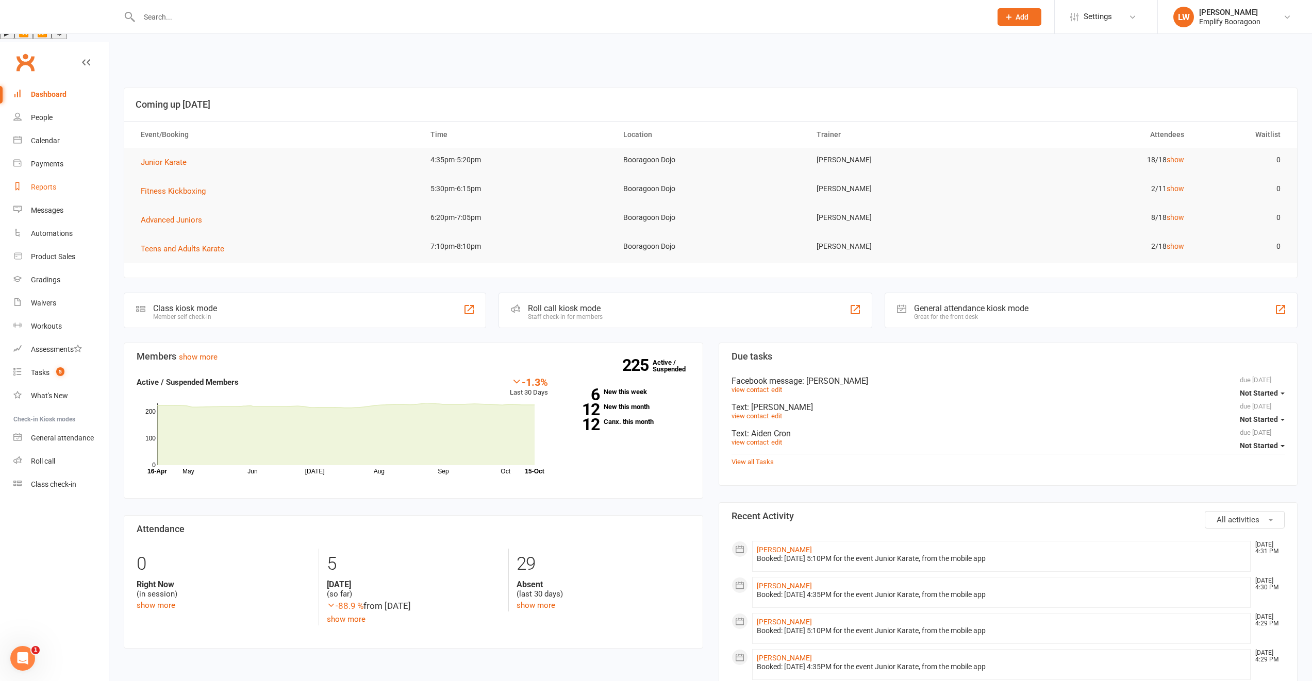
click at [61, 176] on link "Reports" at bounding box center [60, 187] width 95 height 23
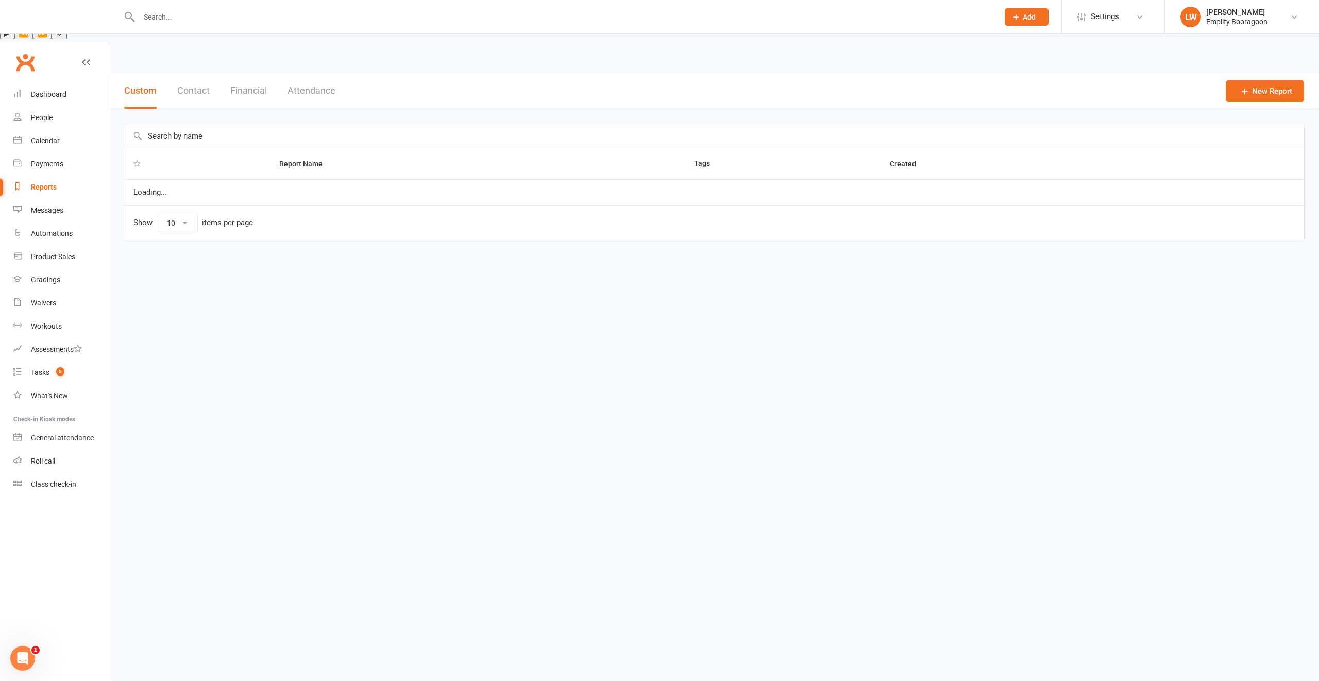
click at [244, 73] on button "Financial" at bounding box center [248, 91] width 37 height 36
click at [173, 184] on link "Daily Takings Report" at bounding box center [165, 188] width 65 height 8
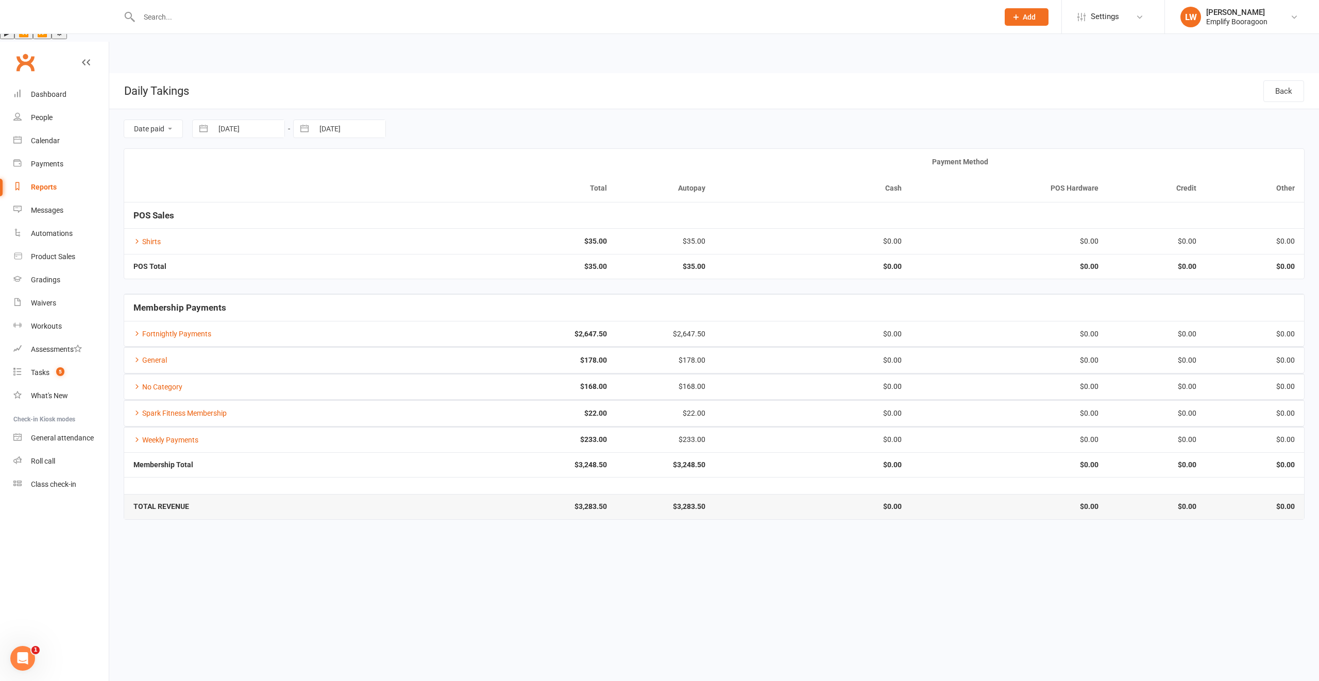
select select "8"
select select "2025"
select select "9"
select select "2025"
select select "10"
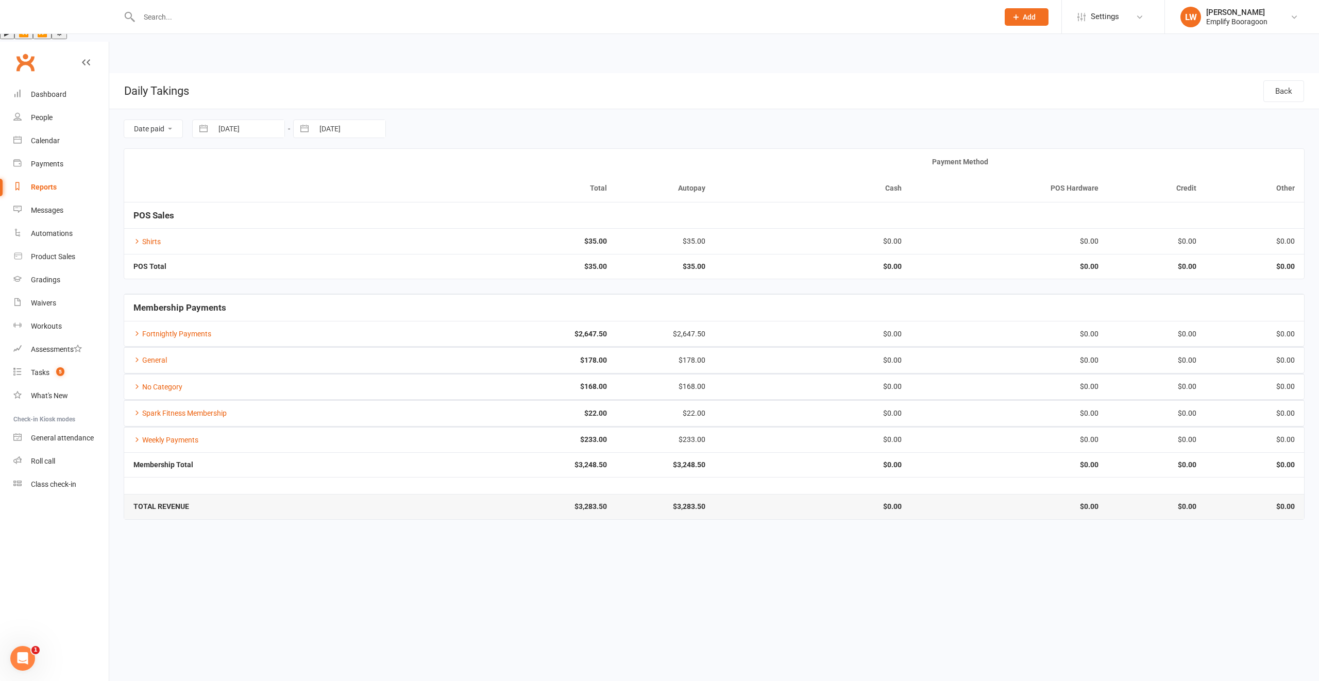
select select "2025"
click at [215, 120] on input "15 Oct 2025" at bounding box center [249, 129] width 72 height 18
click at [280, 199] on td "1" at bounding box center [274, 209] width 20 height 20
type input "01 Oct 2025"
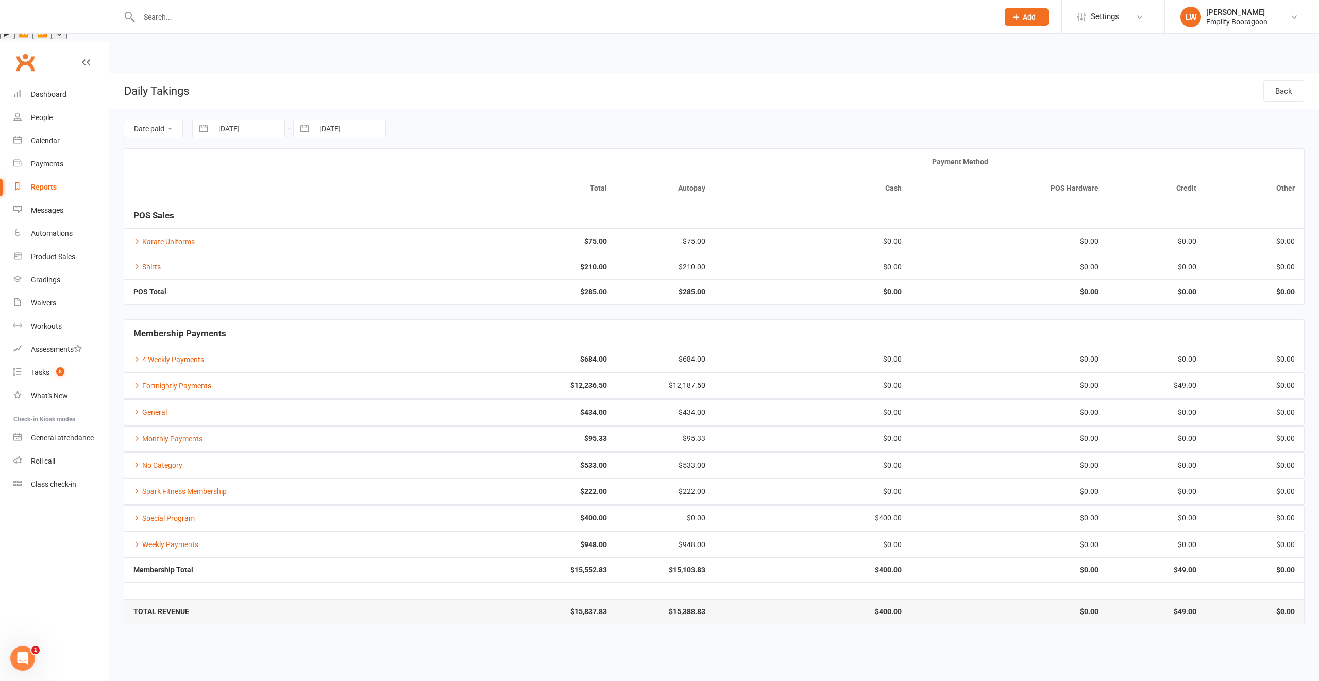
click at [147, 263] on link "Shirts" at bounding box center [146, 267] width 27 height 8
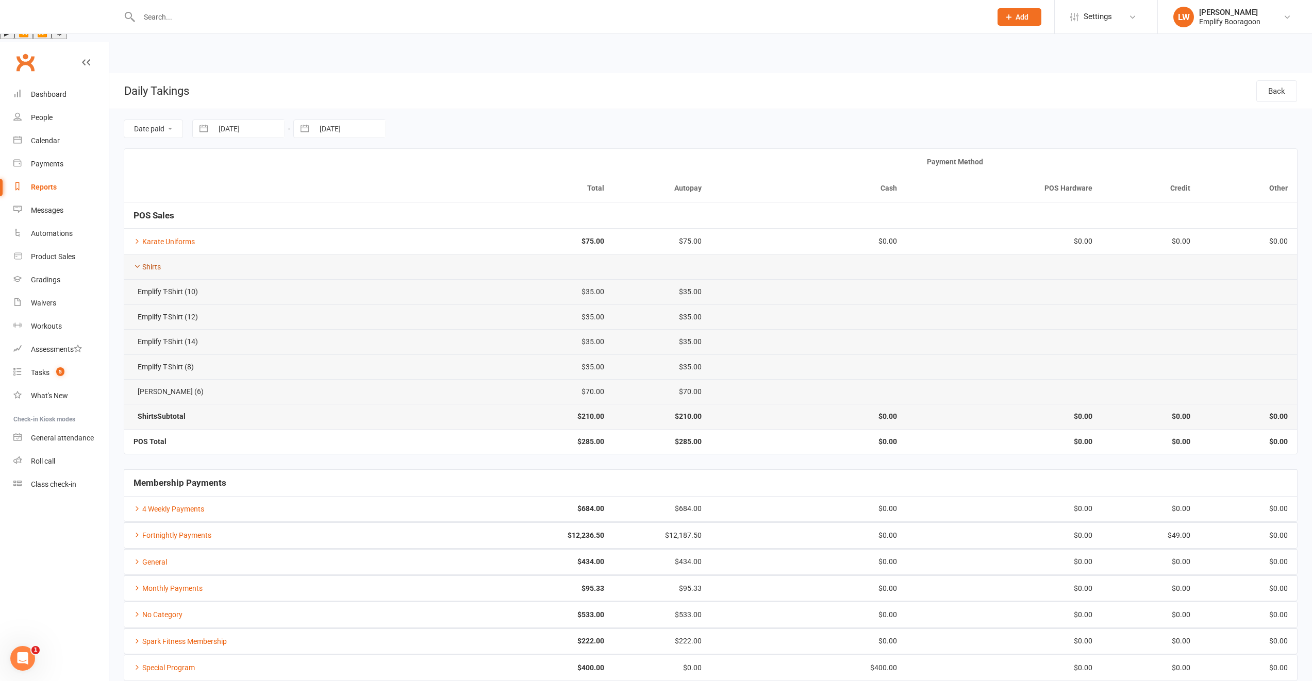
click at [151, 263] on link "Shirts" at bounding box center [146, 267] width 27 height 8
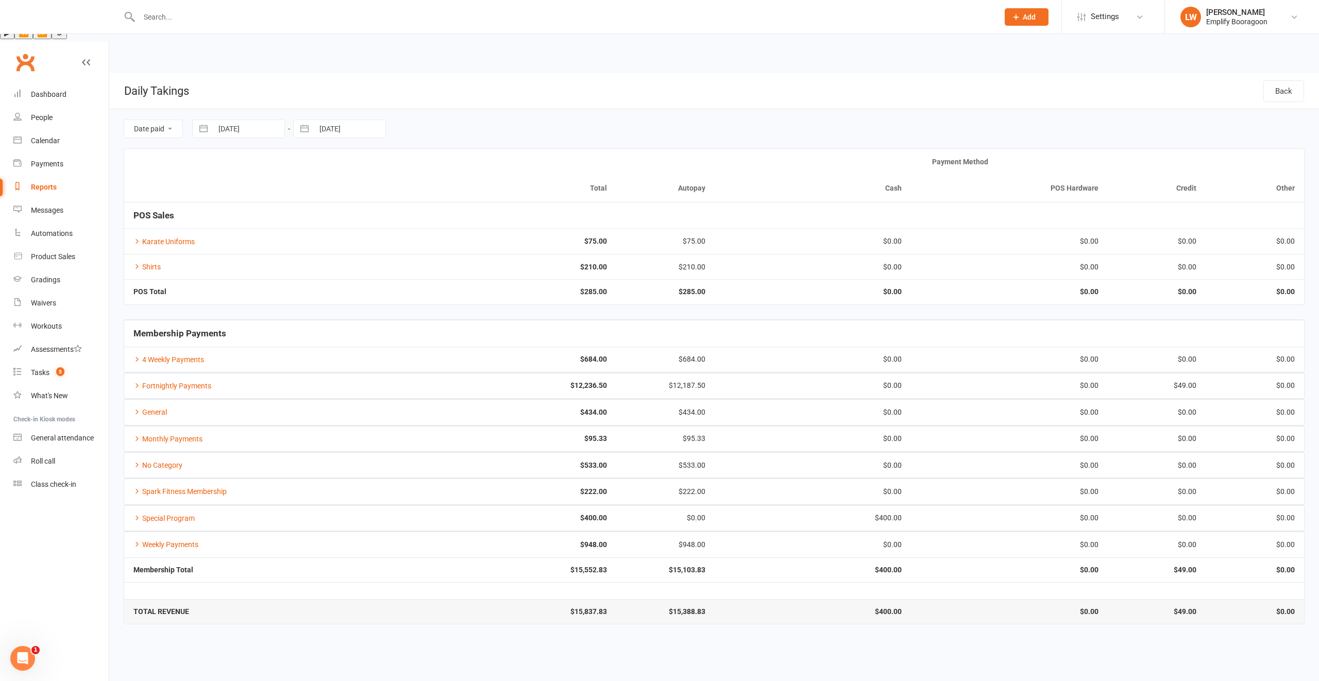
click at [192, 373] on td "Fortnightly Payments" at bounding box center [271, 385] width 295 height 25
click at [193, 382] on link "Fortnightly Payments" at bounding box center [172, 386] width 78 height 8
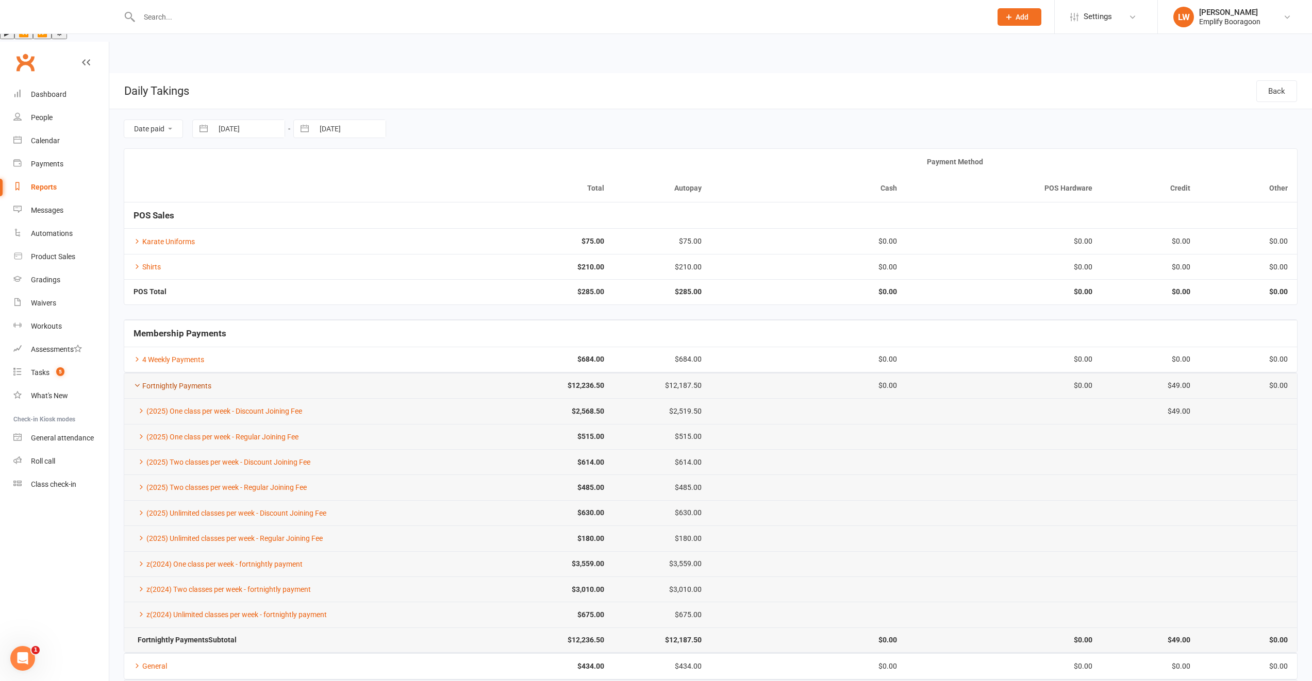
click at [179, 382] on link "Fortnightly Payments" at bounding box center [172, 386] width 78 height 8
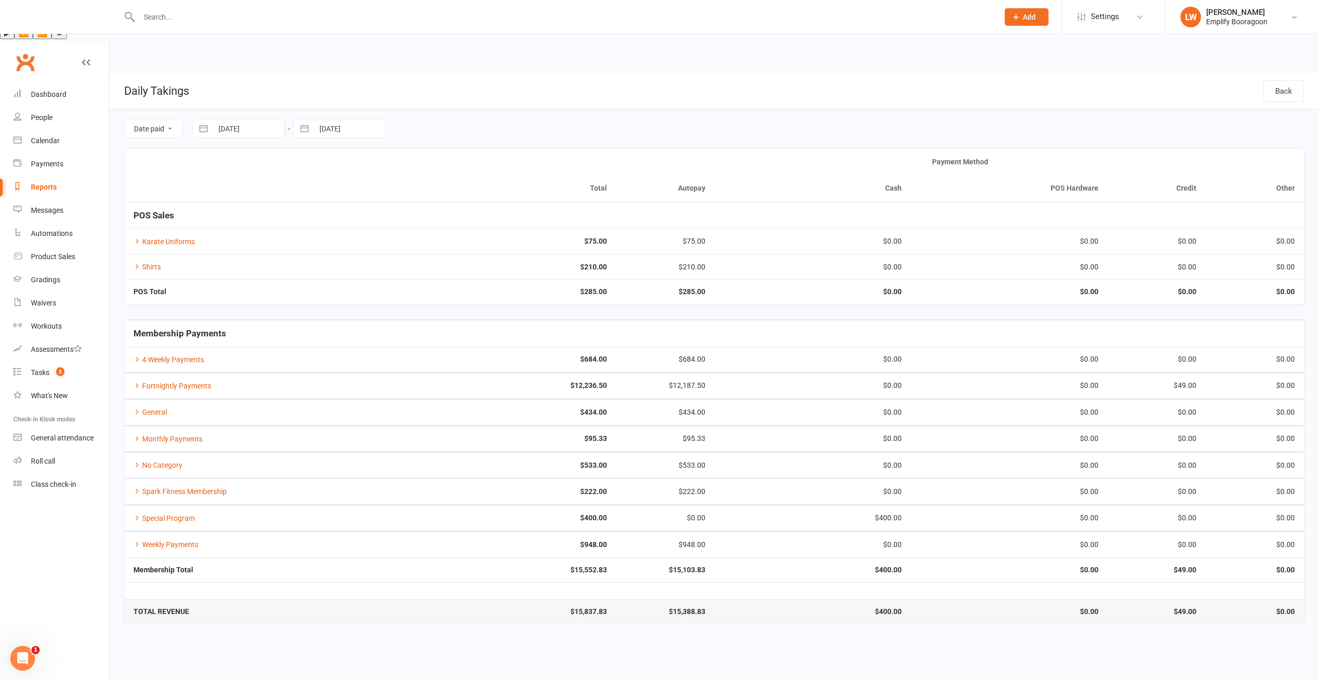
click at [153, 399] on td "General" at bounding box center [271, 411] width 295 height 25
click at [152, 408] on link "General" at bounding box center [150, 412] width 34 height 8
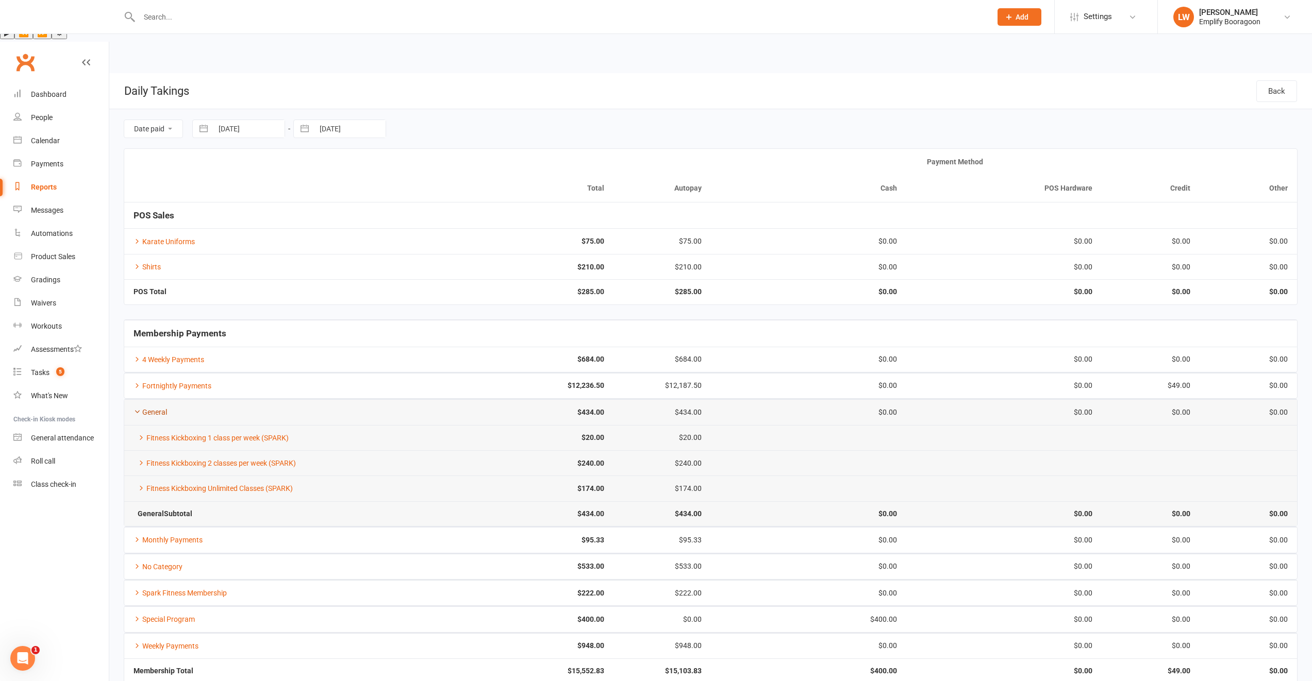
click at [151, 408] on link "General" at bounding box center [150, 412] width 34 height 8
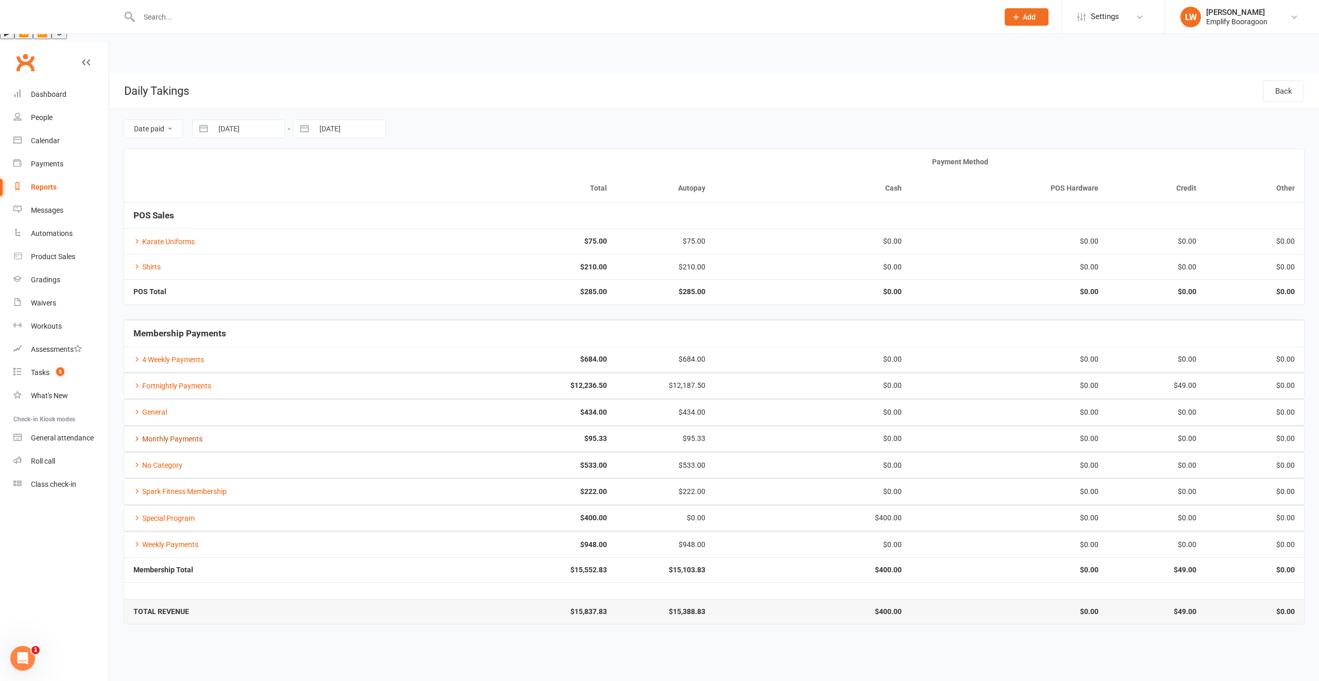
click at [158, 435] on link "Monthly Payments" at bounding box center [167, 439] width 69 height 8
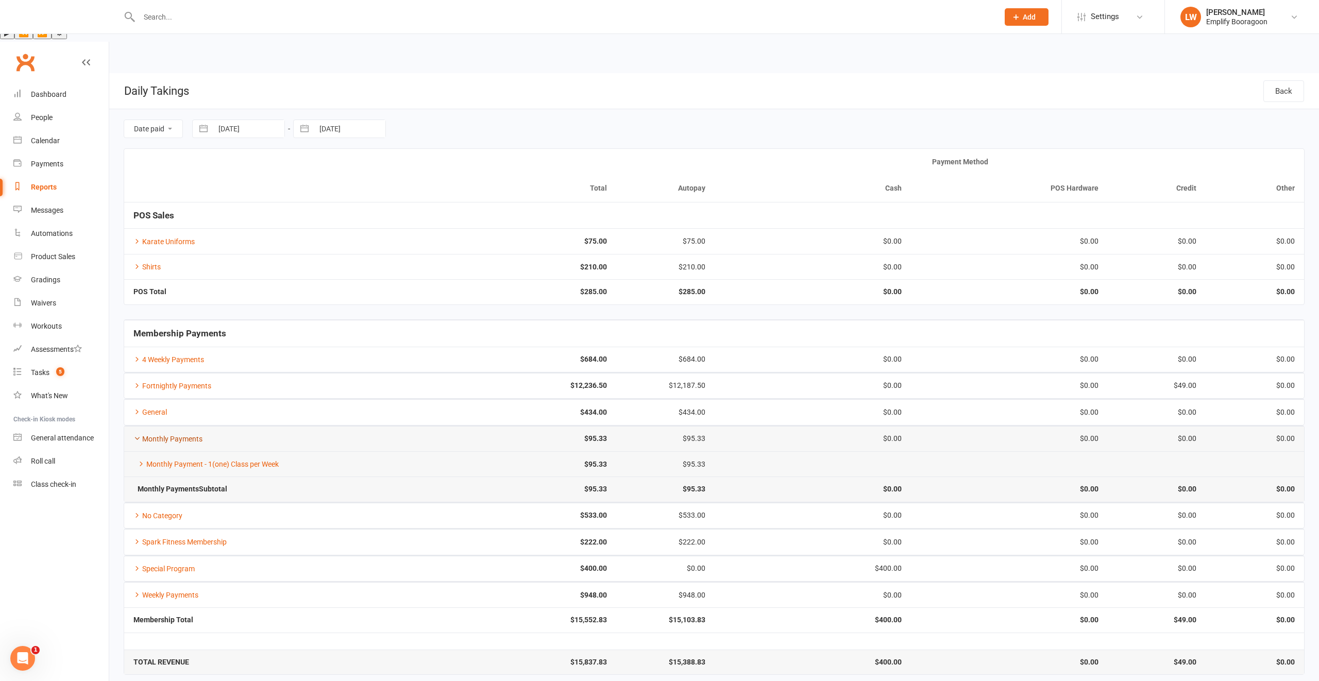
click at [158, 435] on link "Monthly Payments" at bounding box center [167, 439] width 69 height 8
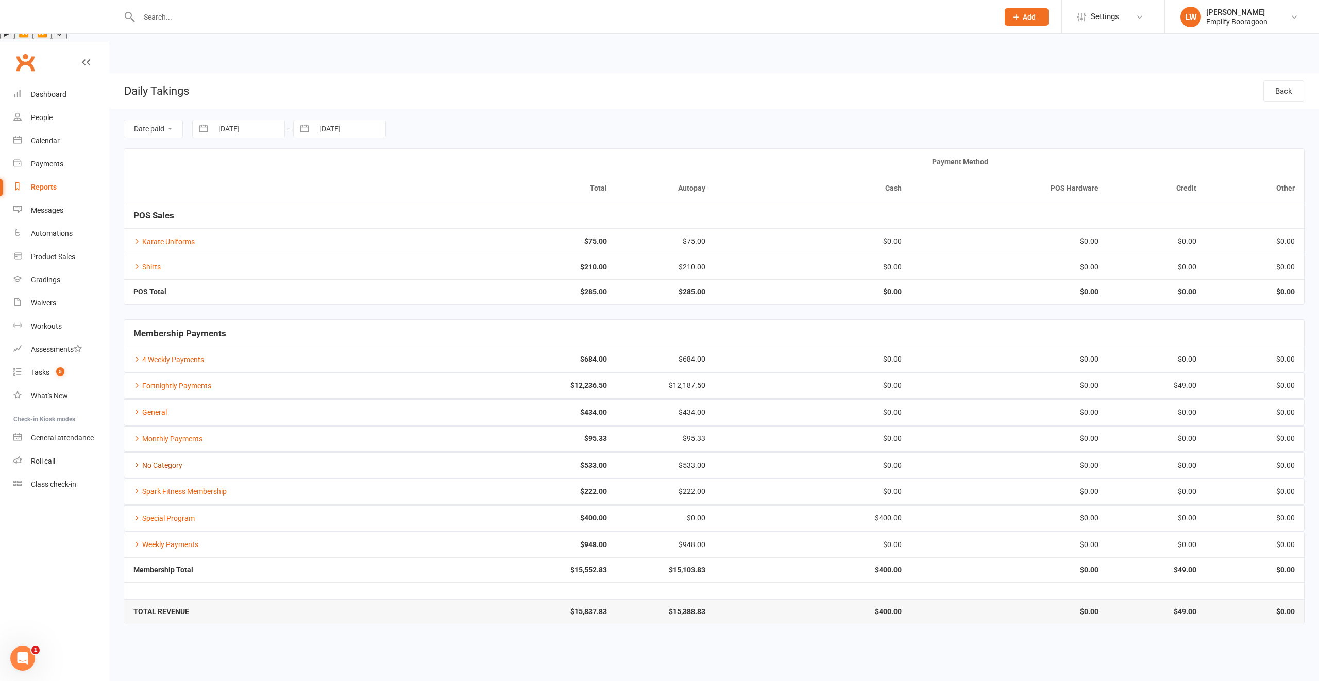
click at [157, 461] on link "No Category" at bounding box center [157, 465] width 49 height 8
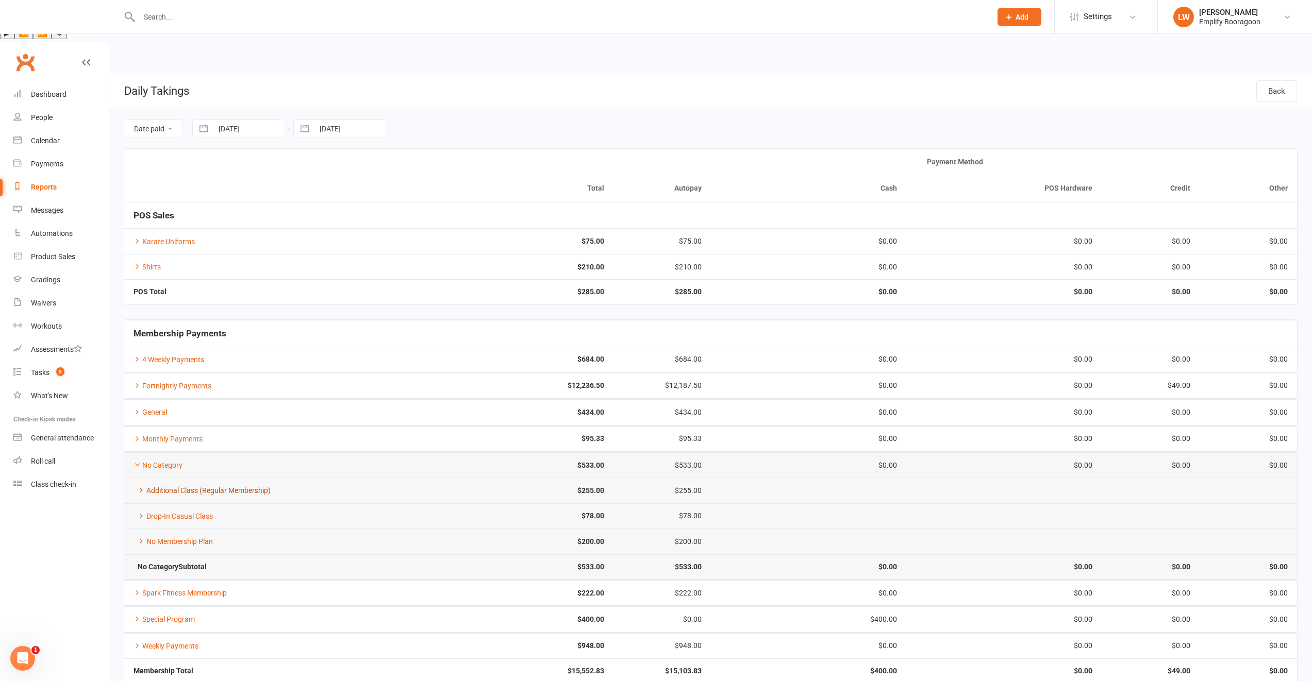
click at [169, 487] on link "Additional Class (Regular Membership)" at bounding box center [201, 491] width 137 height 8
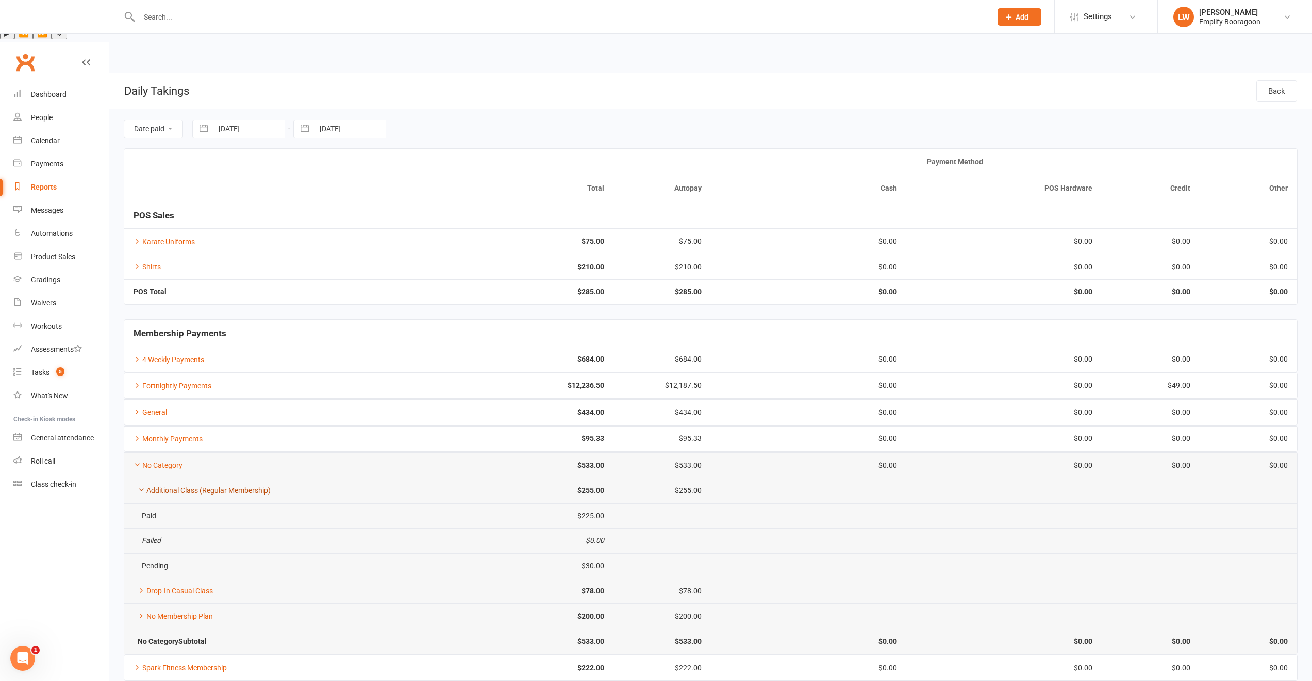
click at [169, 487] on link "Additional Class (Regular Membership)" at bounding box center [201, 491] width 137 height 8
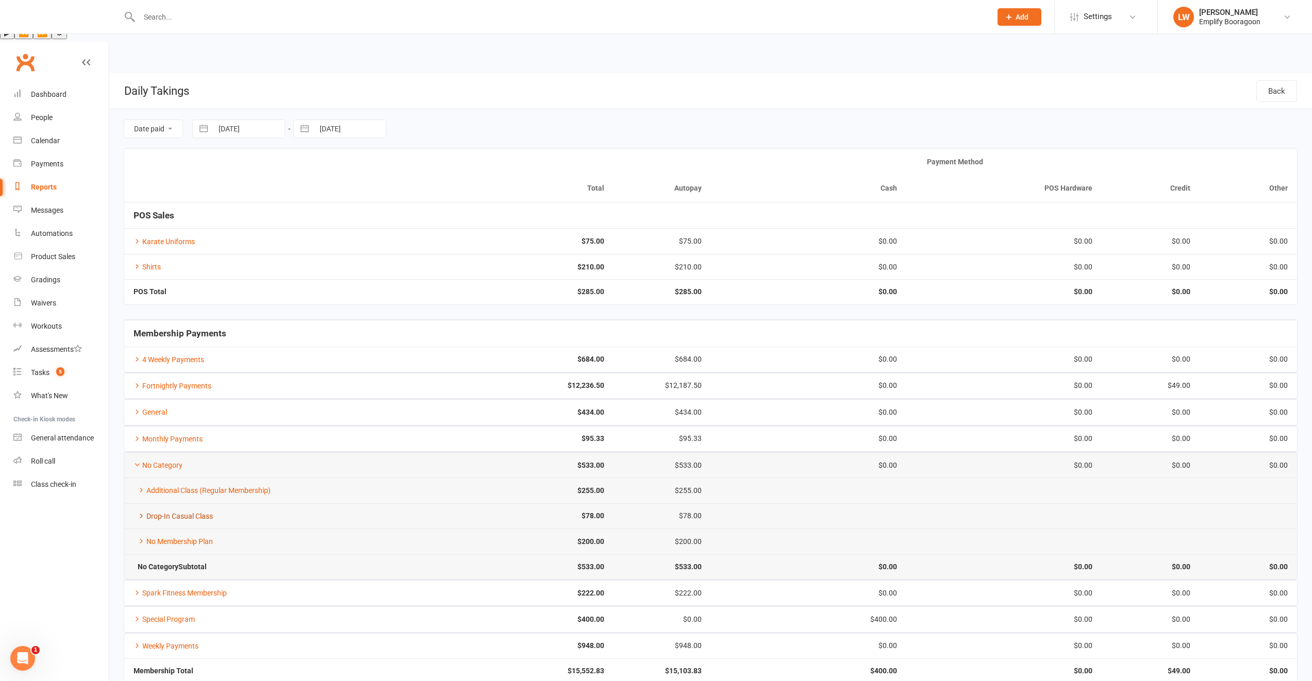
click at [170, 512] on link "Drop-In Casual Class" at bounding box center [172, 516] width 79 height 8
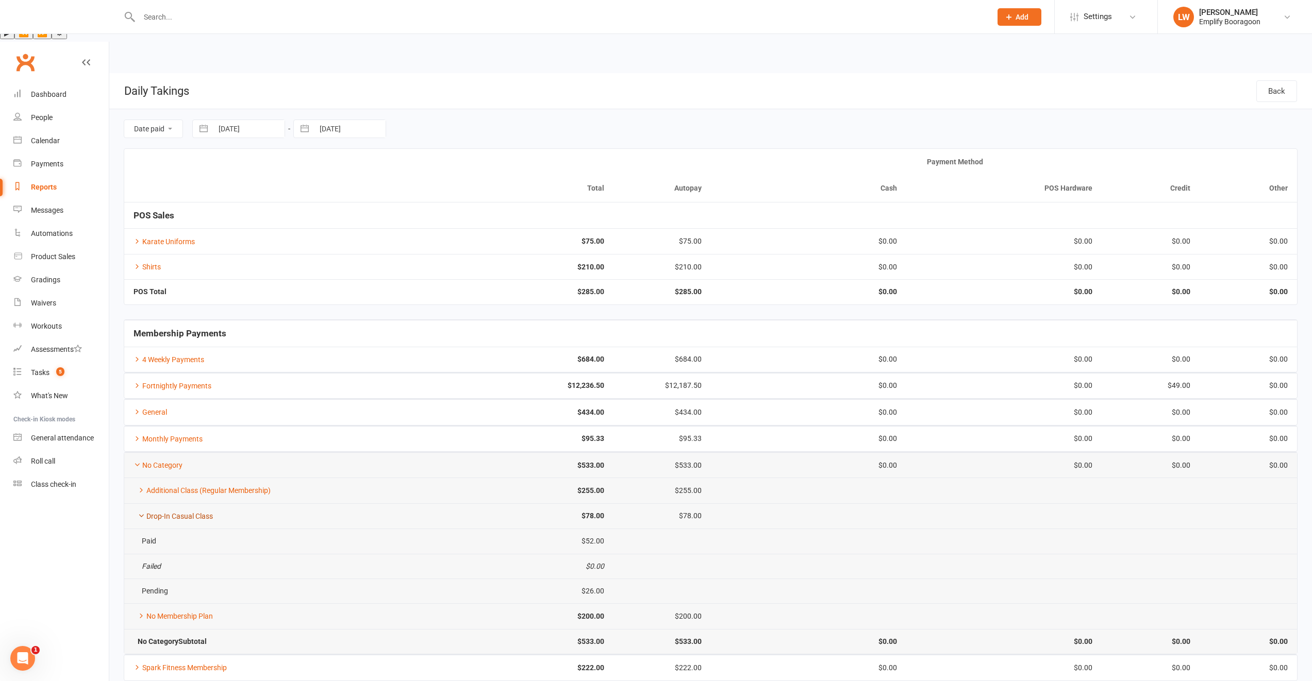
click at [171, 512] on link "Drop-In Casual Class" at bounding box center [172, 516] width 79 height 8
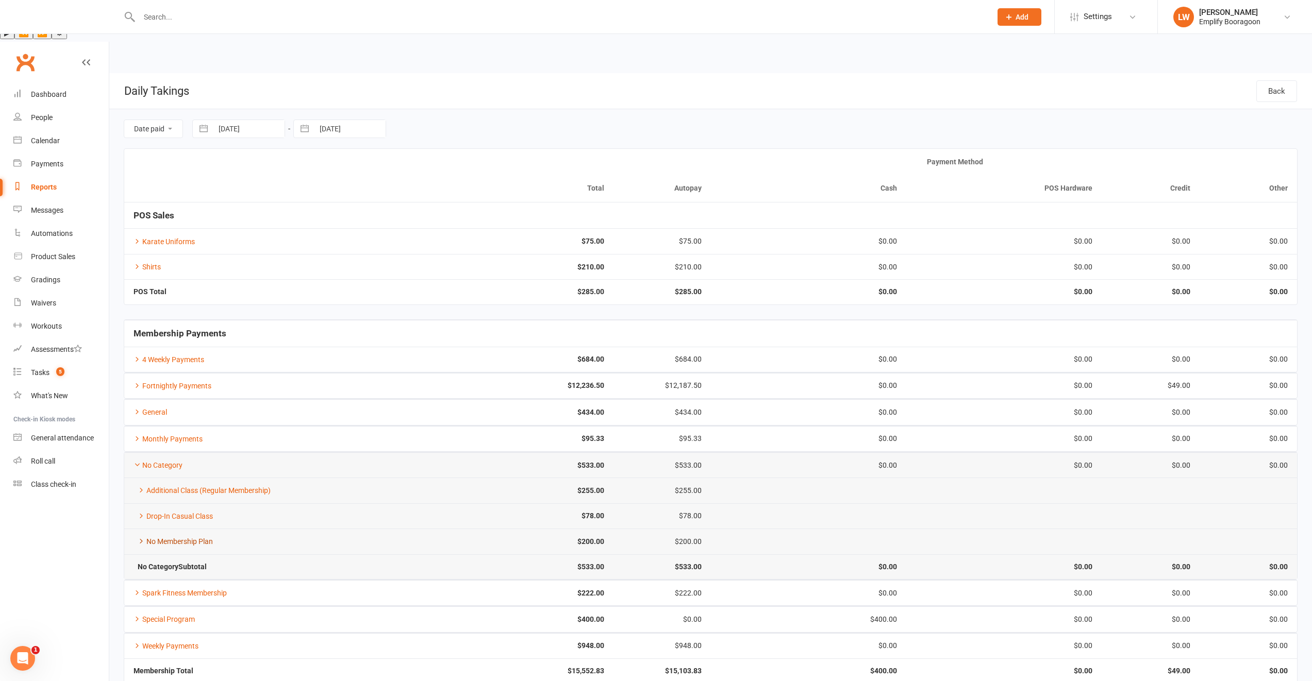
click at [174, 538] on link "No Membership Plan" at bounding box center [172, 542] width 79 height 8
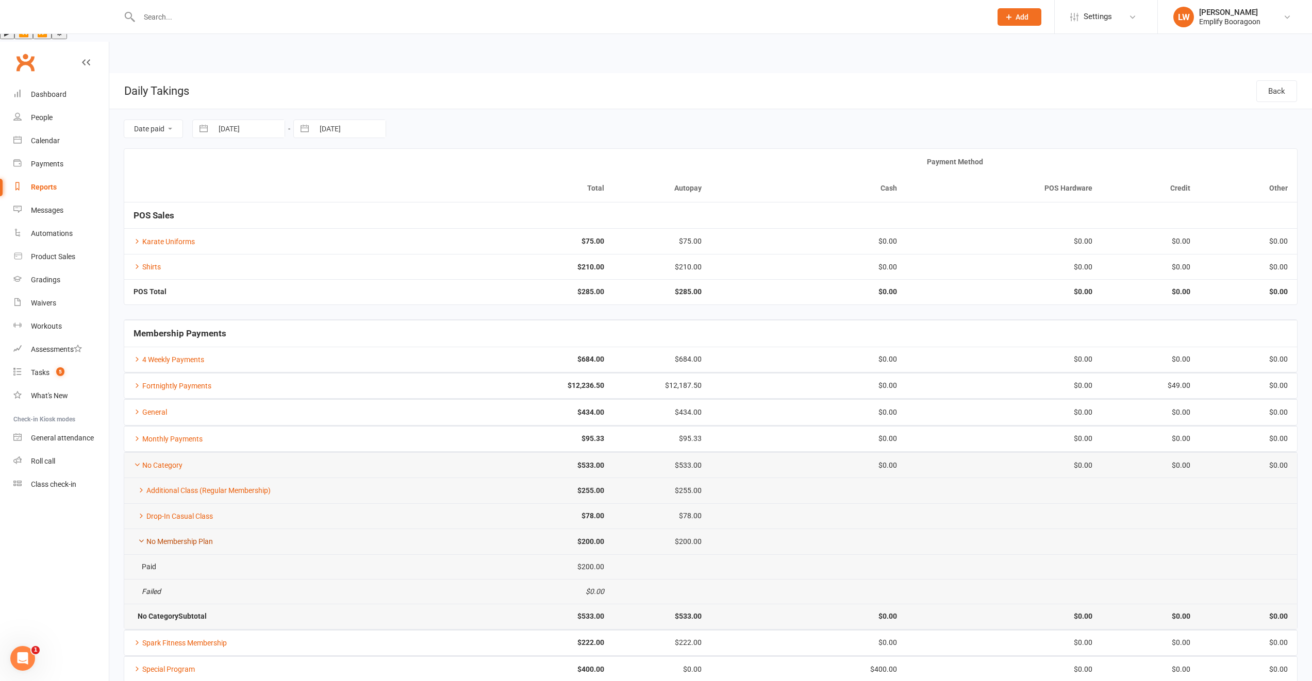
click at [174, 538] on link "No Membership Plan" at bounding box center [172, 542] width 79 height 8
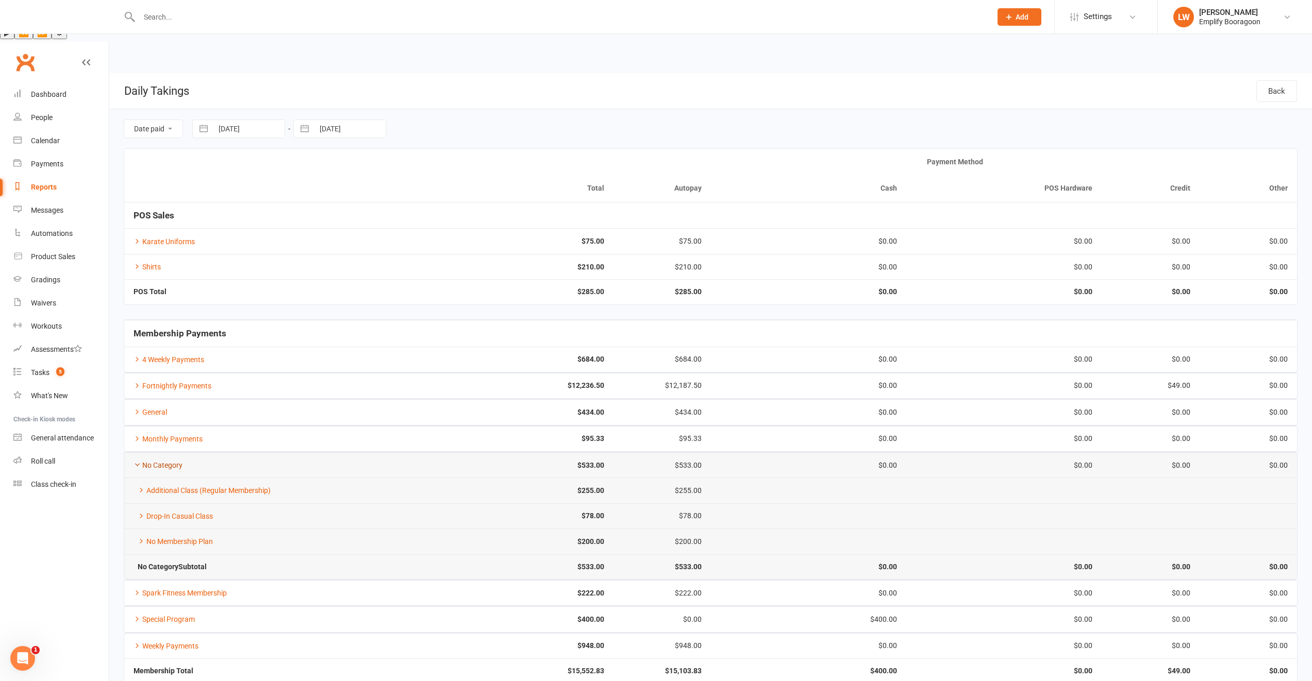
click at [169, 461] on link "No Category" at bounding box center [157, 465] width 49 height 8
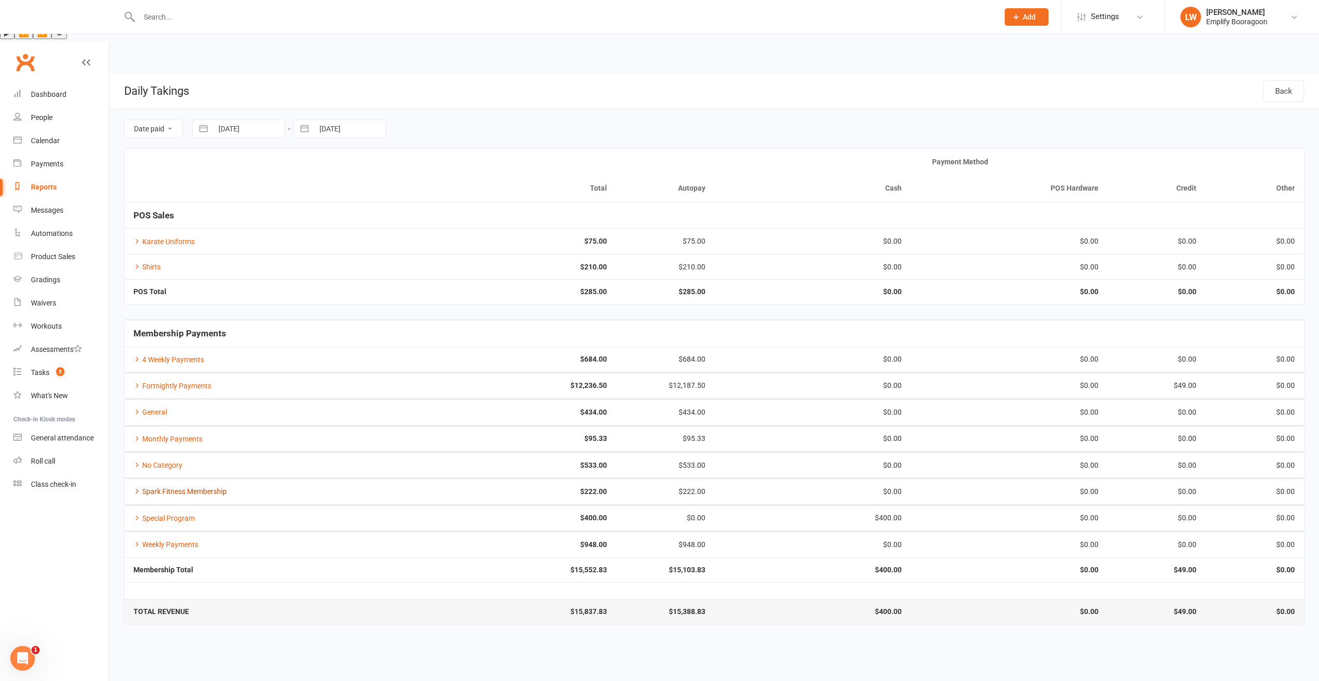
click at [177, 488] on link "Spark Fitness Membership" at bounding box center [179, 492] width 93 height 8
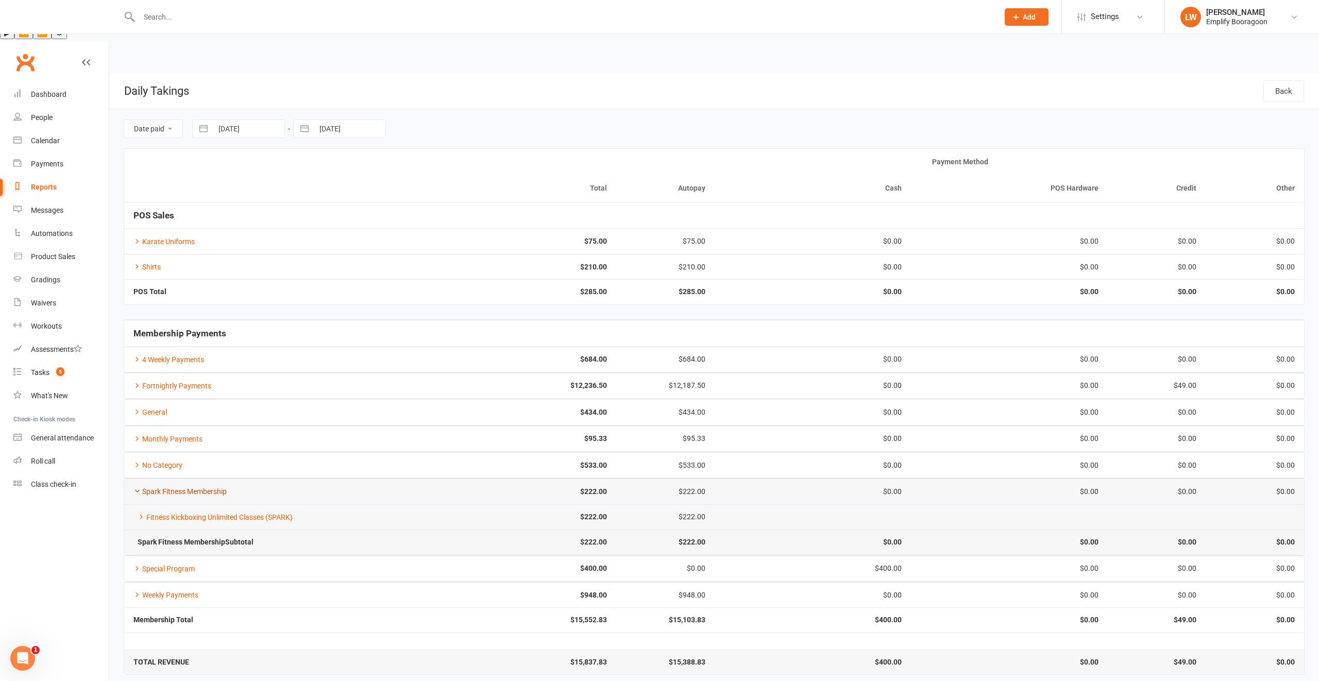
click at [177, 488] on link "Spark Fitness Membership" at bounding box center [179, 492] width 93 height 8
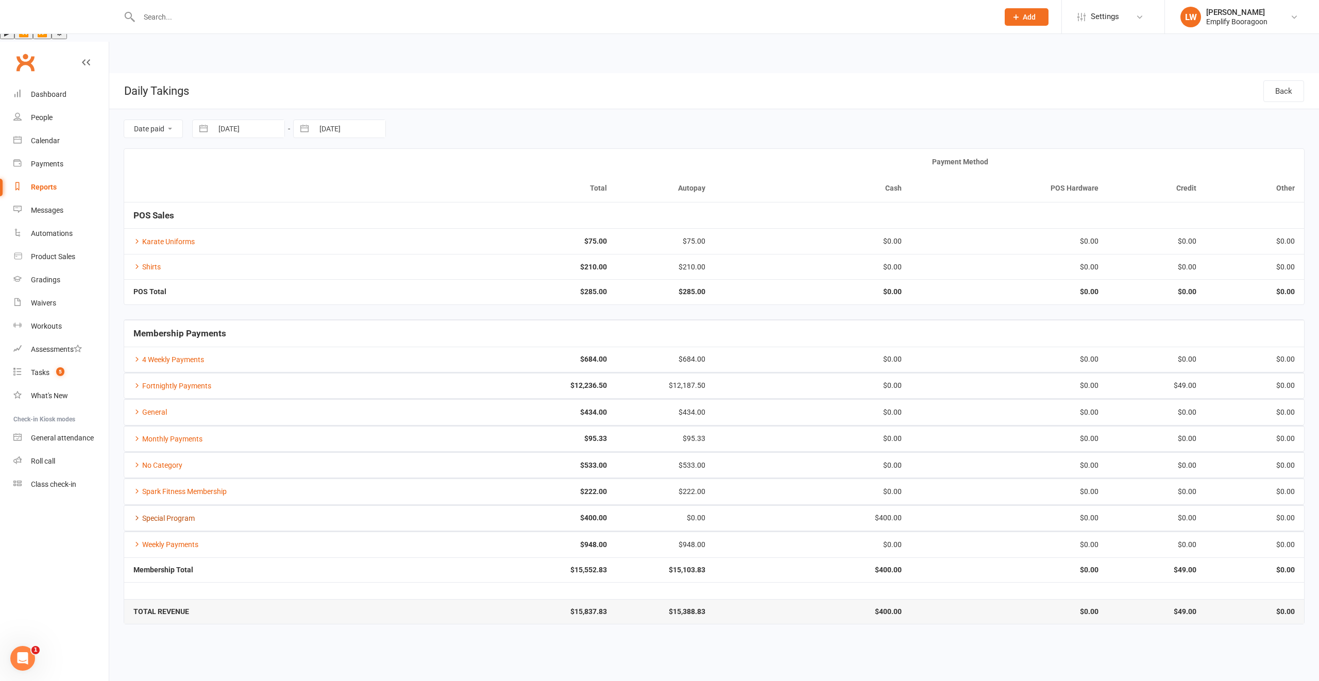
click at [175, 514] on link "Special Program" at bounding box center [163, 518] width 61 height 8
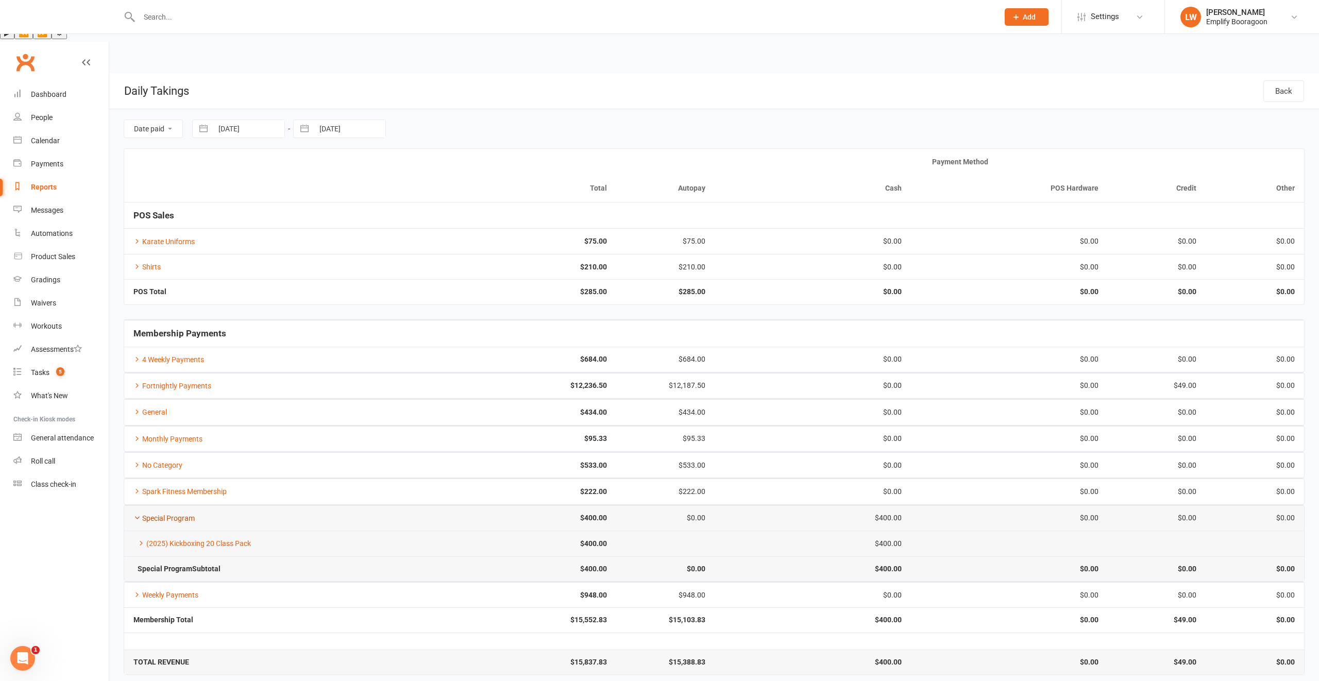
click at [175, 514] on link "Special Program" at bounding box center [163, 518] width 61 height 8
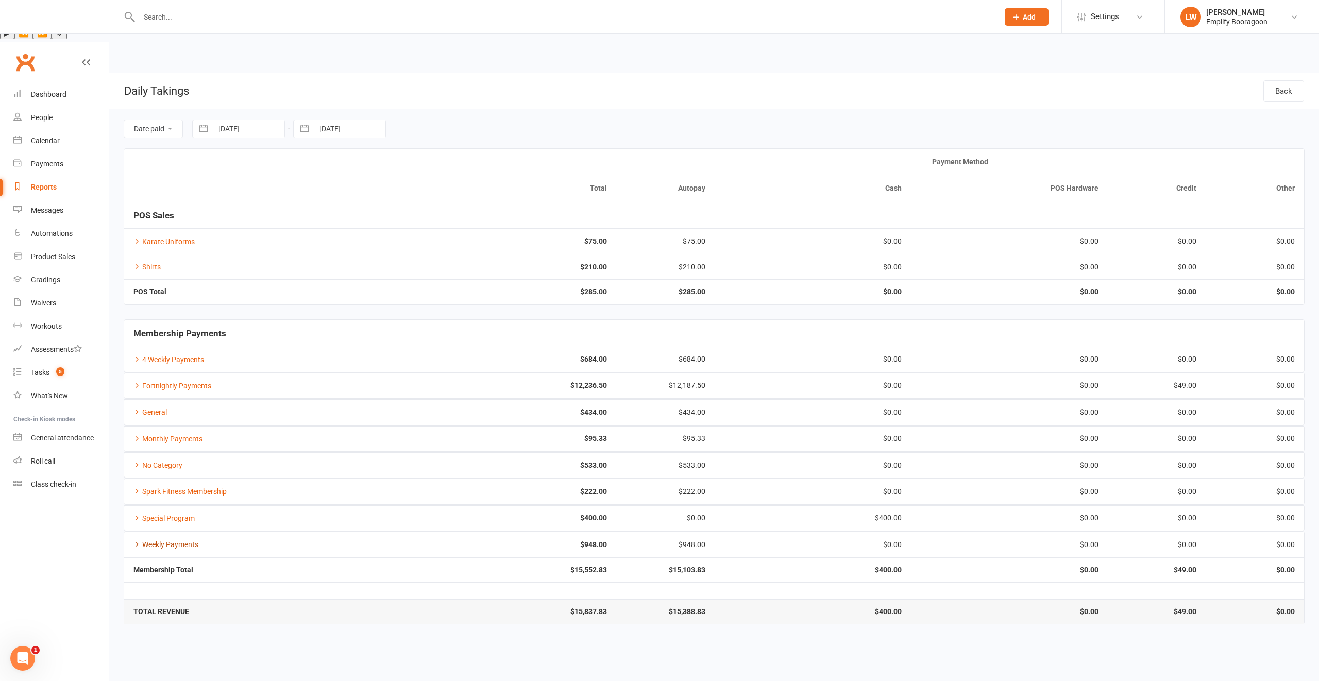
click at [171, 541] on link "Weekly Payments" at bounding box center [165, 545] width 65 height 8
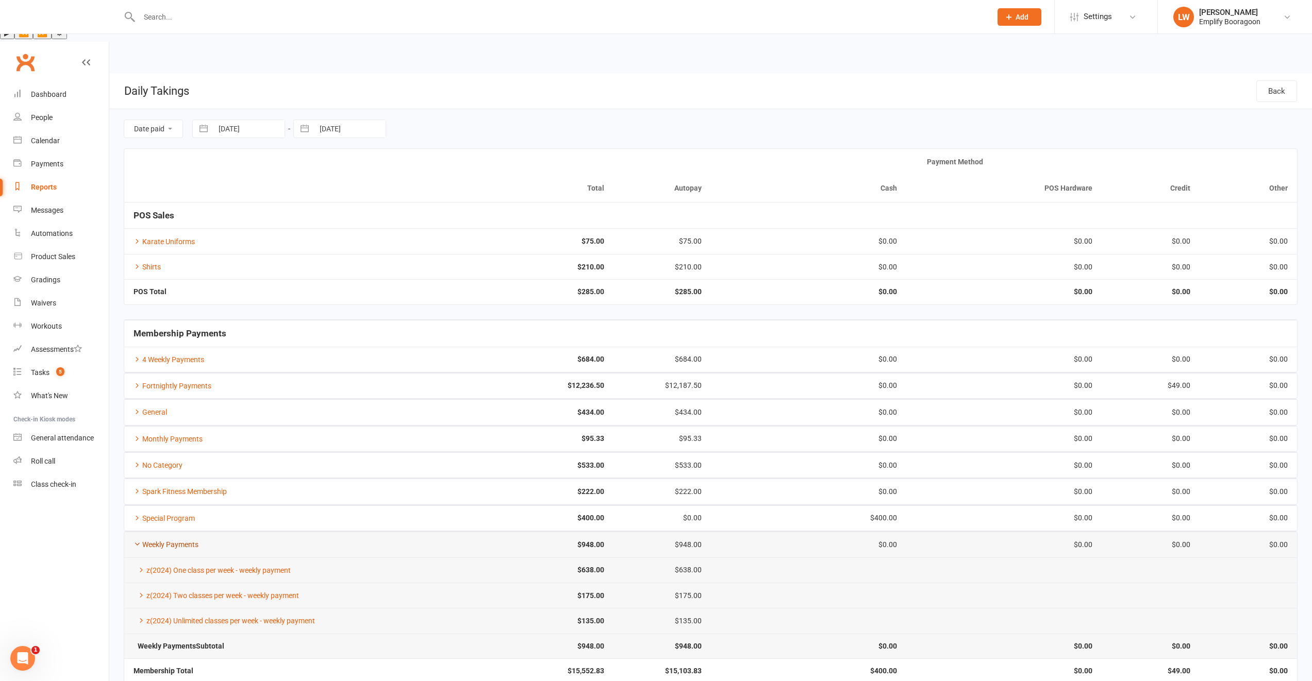
click at [172, 541] on link "Weekly Payments" at bounding box center [165, 545] width 65 height 8
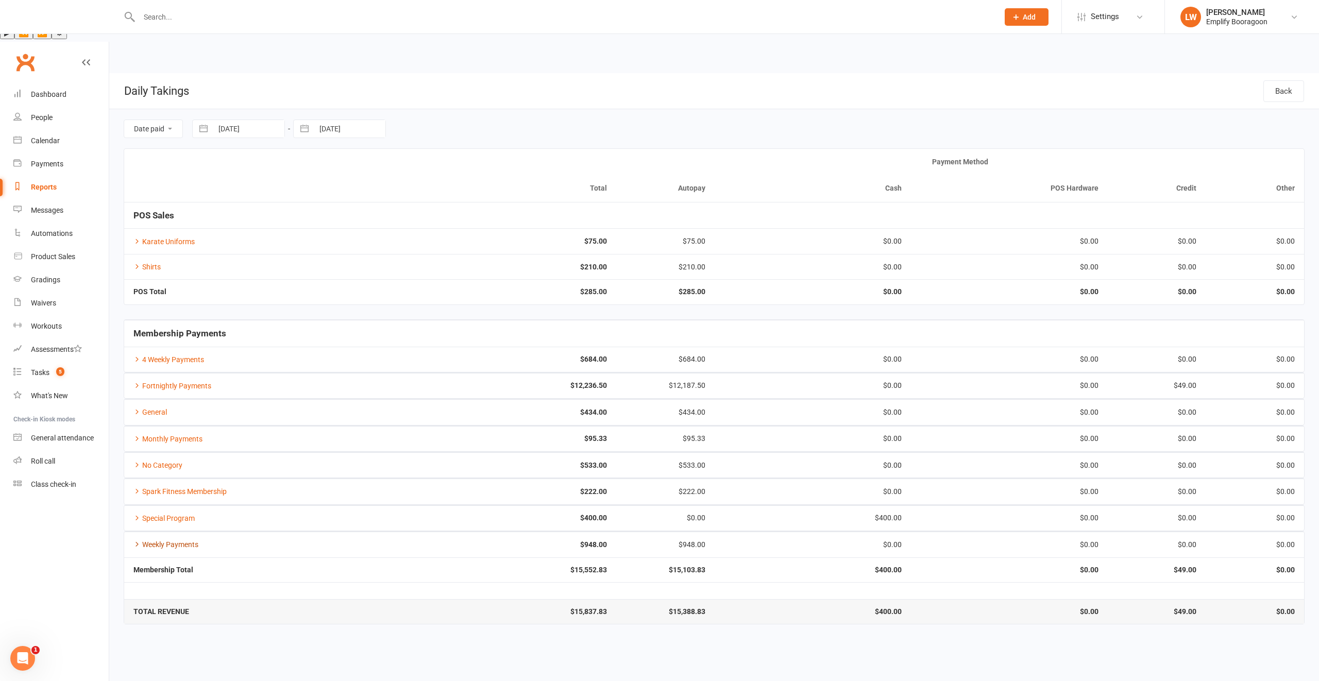
click at [172, 541] on link "Weekly Payments" at bounding box center [165, 545] width 65 height 8
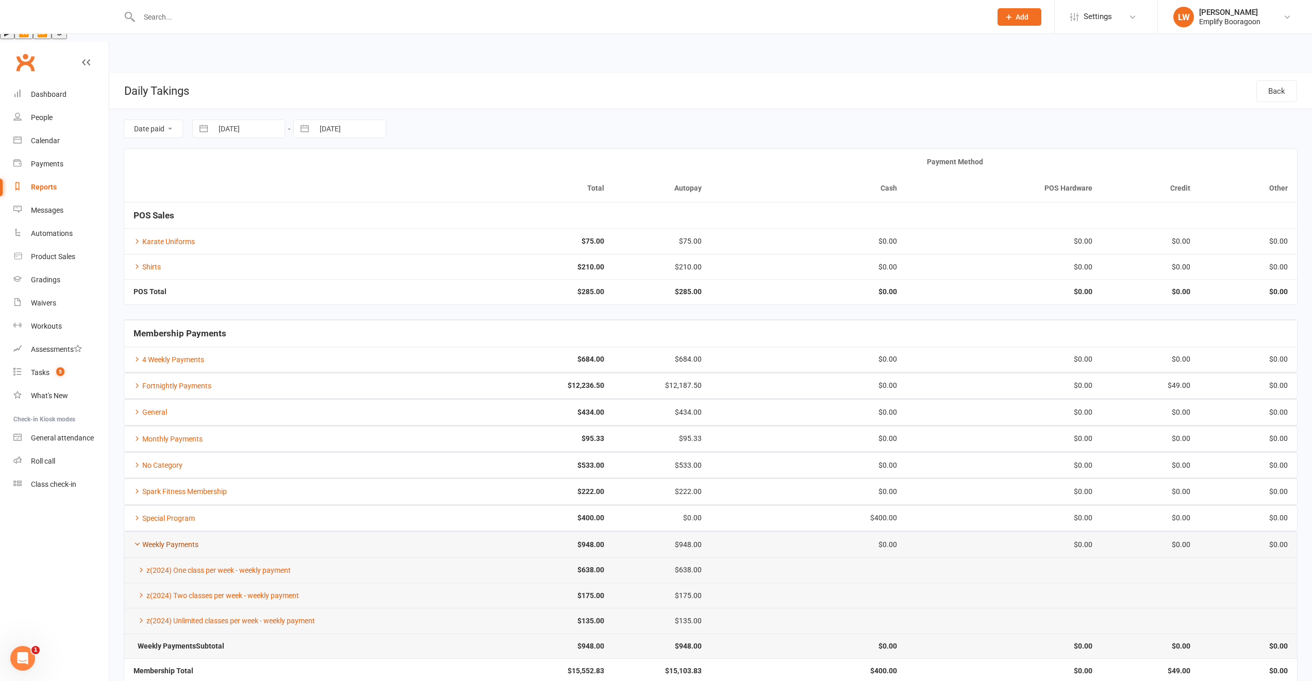
click at [172, 541] on link "Weekly Payments" at bounding box center [165, 545] width 65 height 8
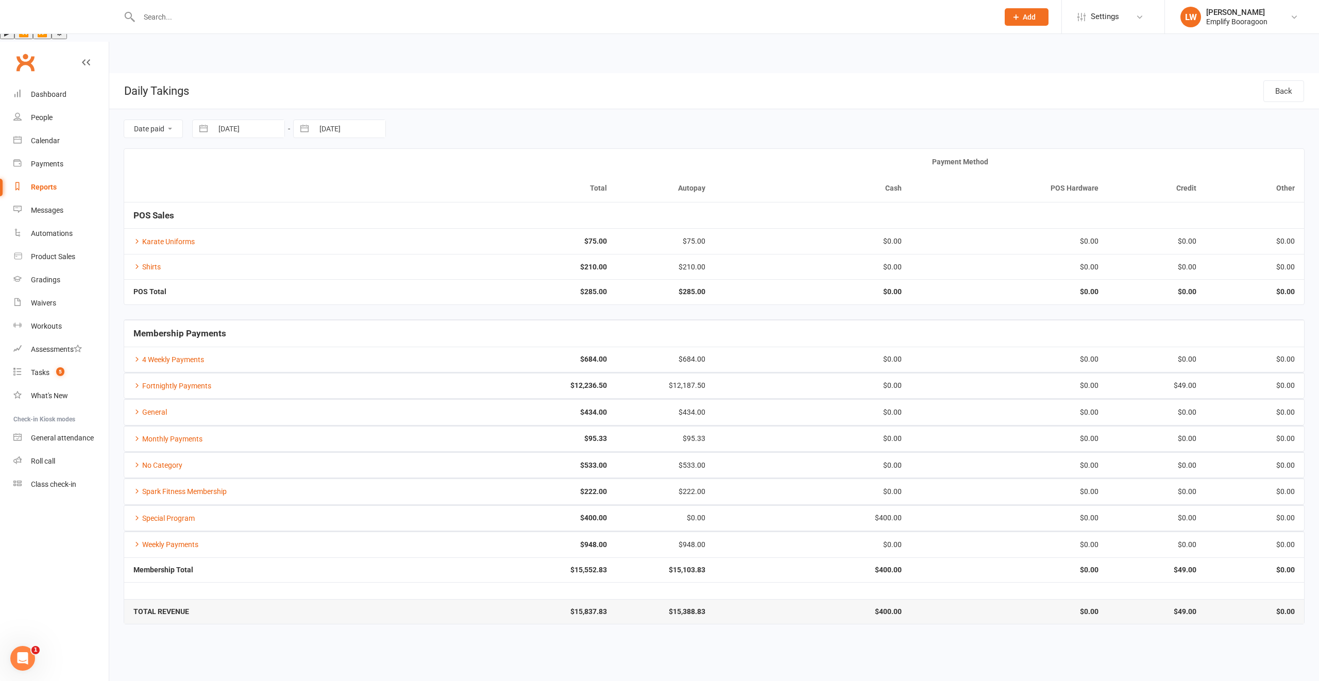
select select "8"
select select "2025"
select select "9"
select select "2025"
select select "10"
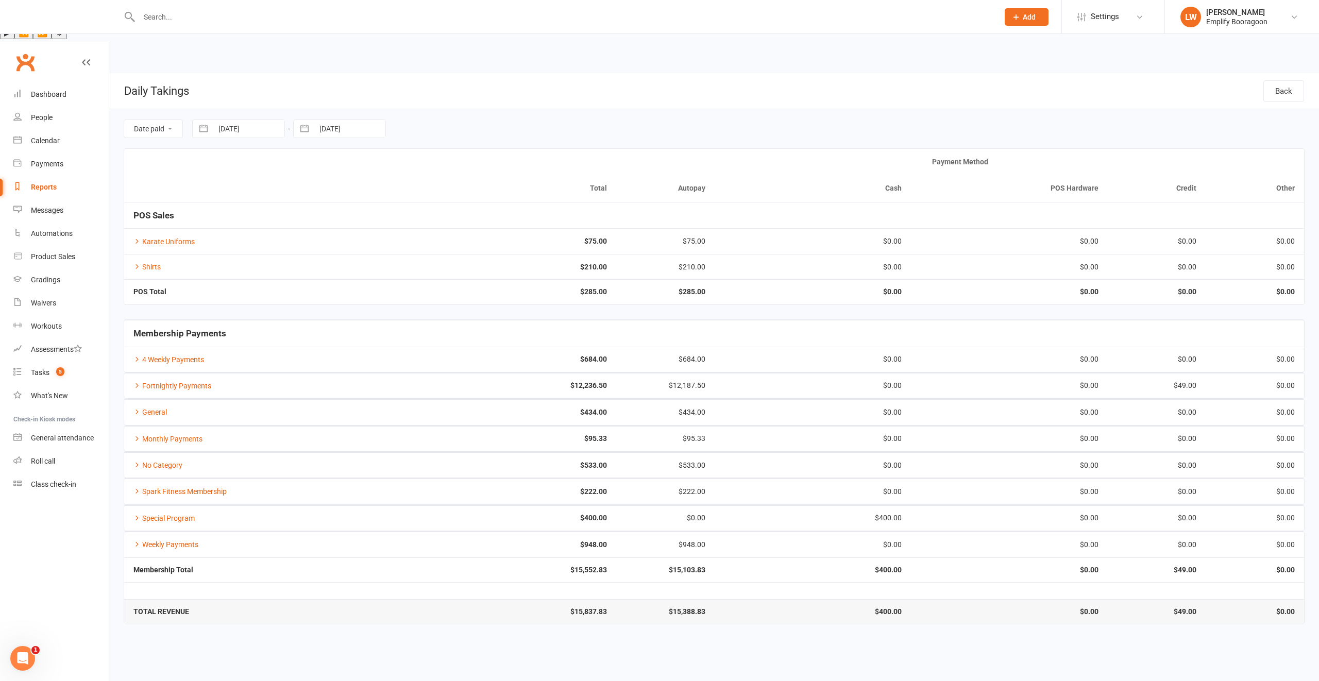
select select "2025"
click at [220, 120] on input "01 Oct 2025" at bounding box center [249, 129] width 72 height 18
click at [207, 163] on div "Move backward to switch to the previous month." at bounding box center [214, 171] width 20 height 17
select select "7"
select select "2025"
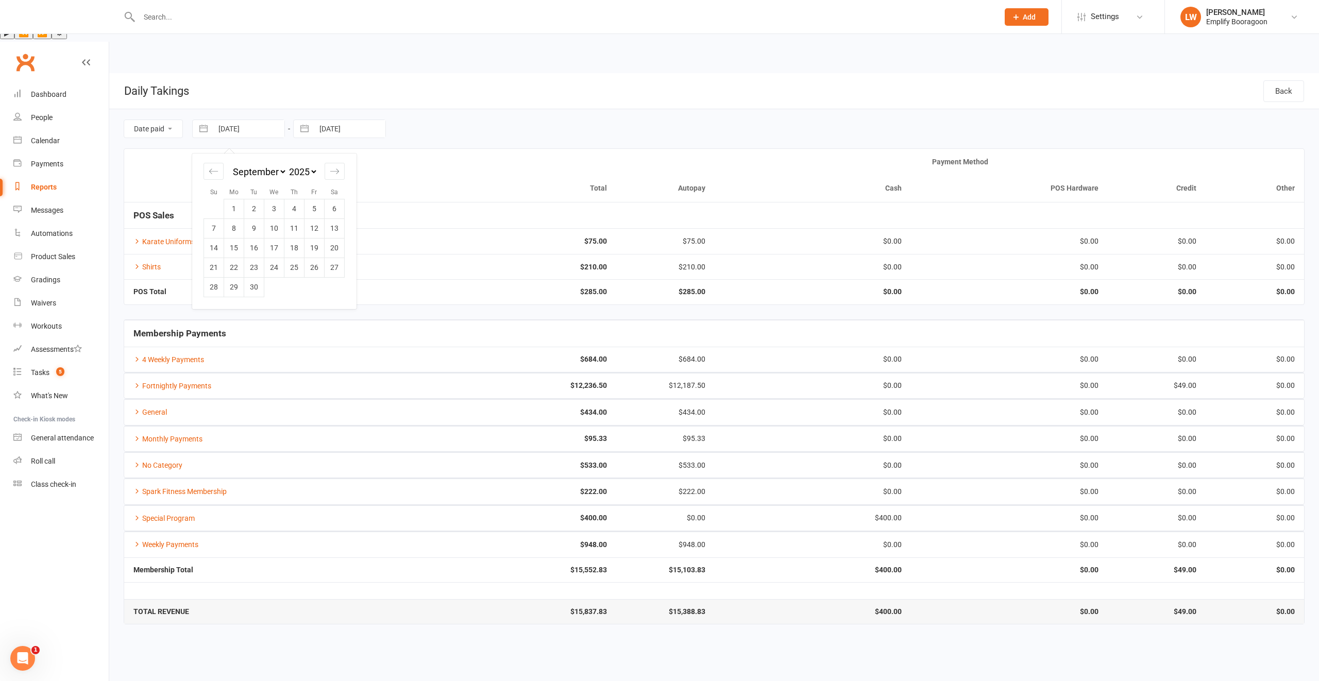
click at [225, 199] on td "1" at bounding box center [234, 209] width 20 height 20
type input "01 Sep 2025"
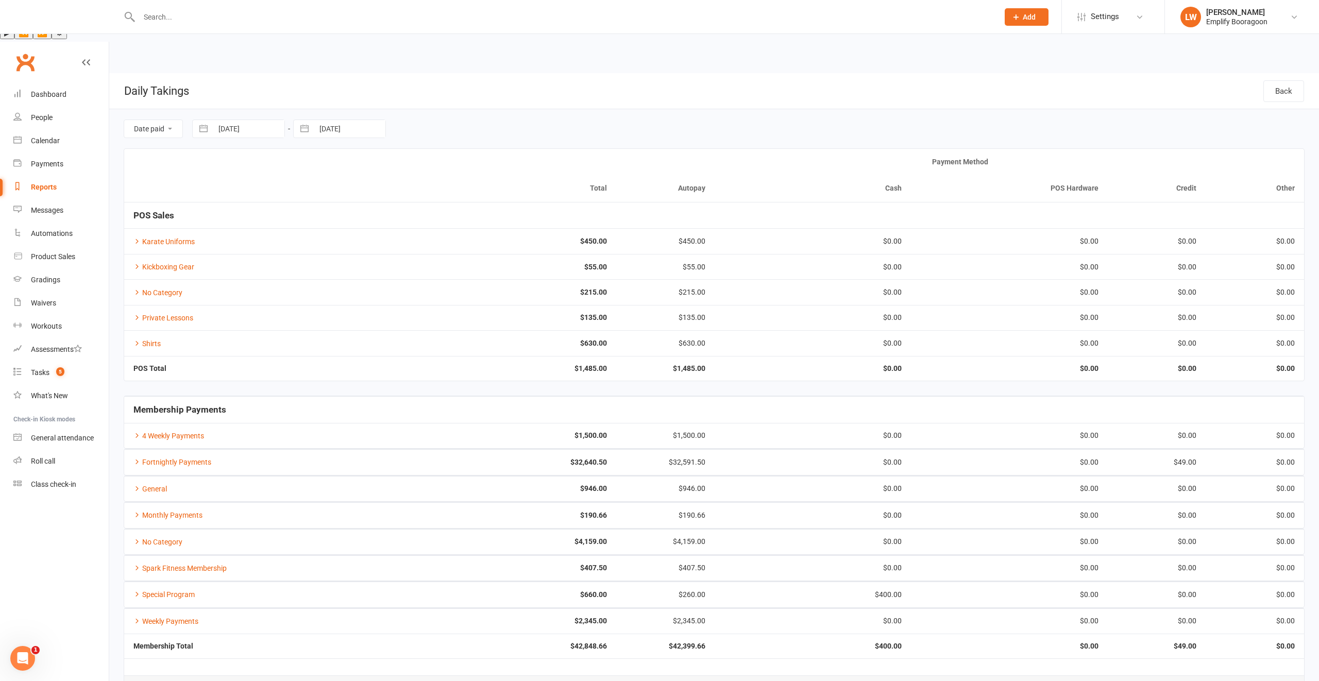
select select "8"
select select "2025"
select select "9"
select select "2025"
select select "10"
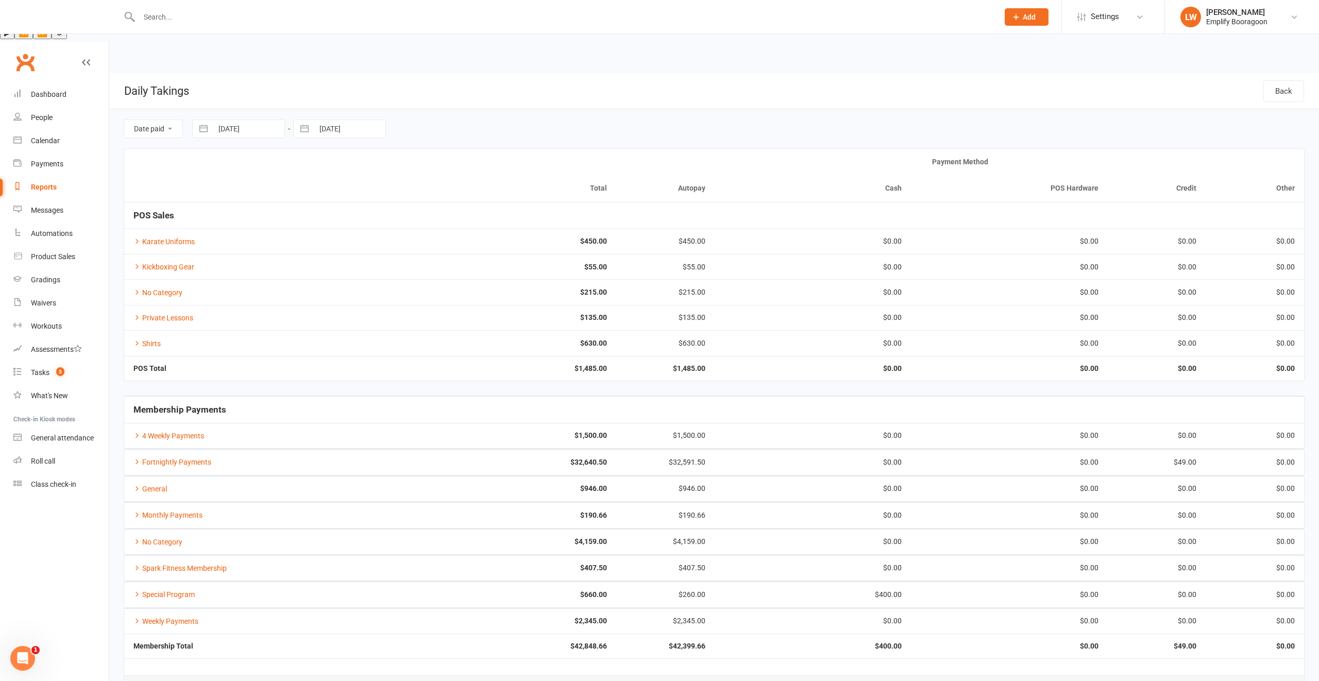
select select "2025"
click at [347, 120] on input "15 Oct 2025" at bounding box center [350, 129] width 72 height 18
click at [308, 163] on div "Move backward to switch to the previous month." at bounding box center [315, 171] width 20 height 17
select select "7"
select select "2025"
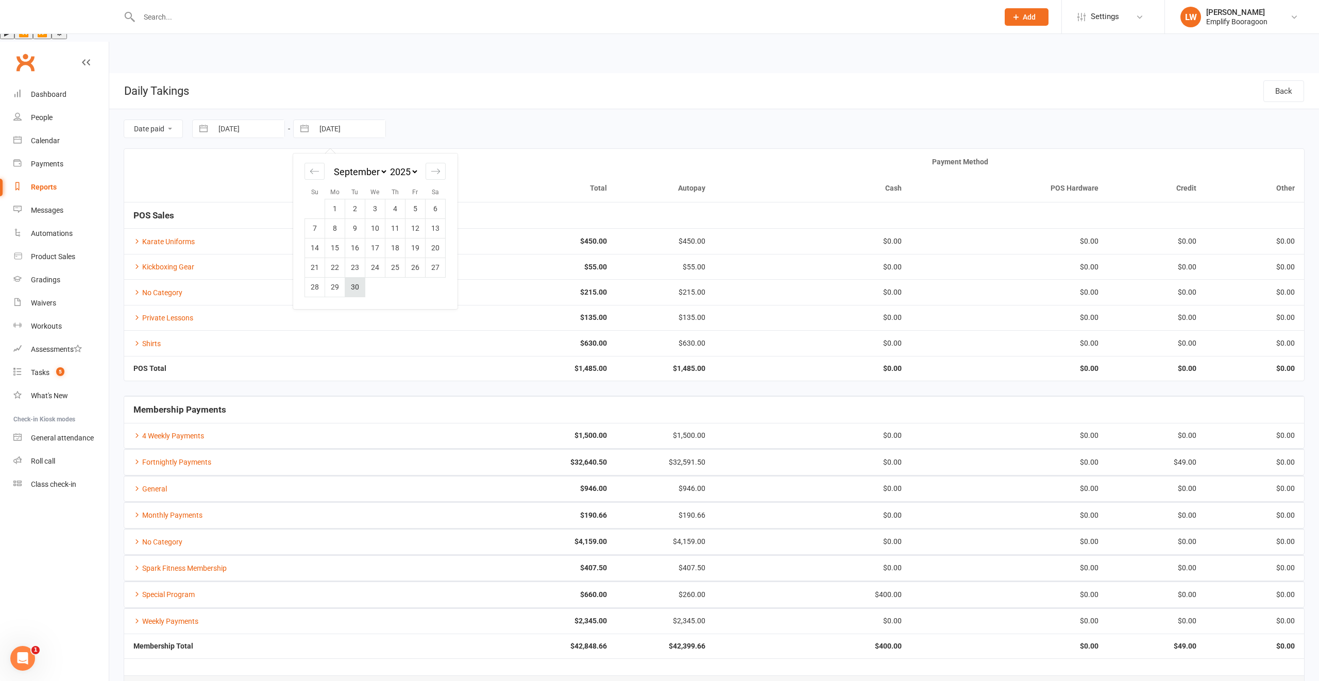
click at [349, 277] on td "30" at bounding box center [355, 287] width 20 height 20
type input "30 Sep 2025"
click at [162, 458] on link "Fortnightly Payments" at bounding box center [172, 462] width 78 height 8
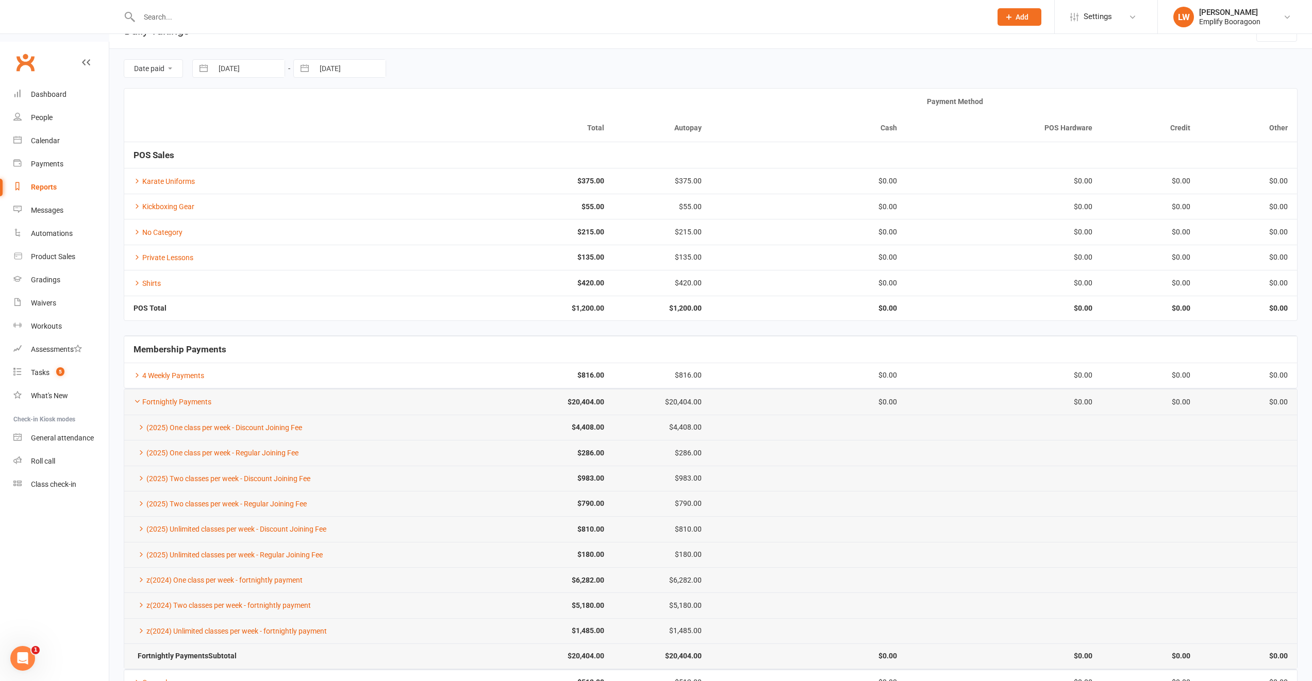
scroll to position [180, 0]
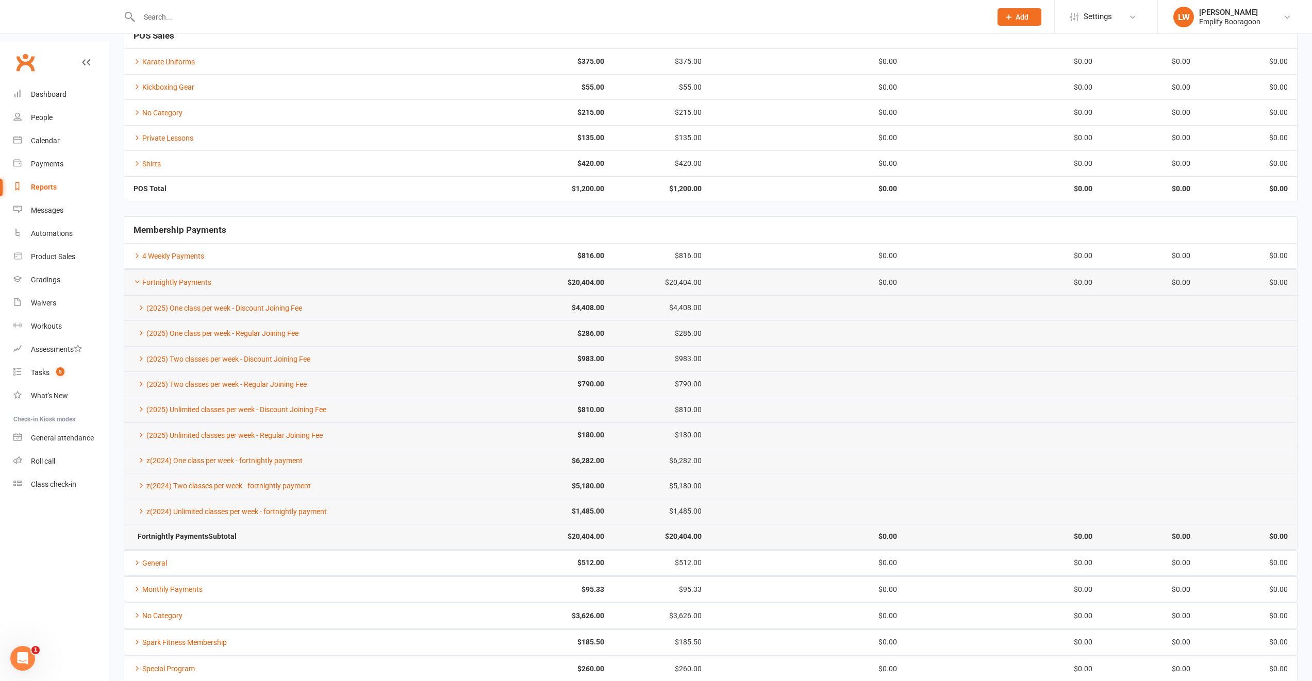
click at [170, 270] on td "Fortnightly Payments" at bounding box center [271, 282] width 294 height 25
drag, startPoint x: 171, startPoint y: 245, endPoint x: 169, endPoint y: 261, distance: 16.1
click at [171, 269] on table "Fortnightly Payments $20,404.00 $20,404.00 $0.00 $0.00 $0.00 $0.00 (2025) One c…" at bounding box center [711, 409] width 1174 height 280
click at [164, 278] on link "Fortnightly Payments" at bounding box center [172, 282] width 78 height 8
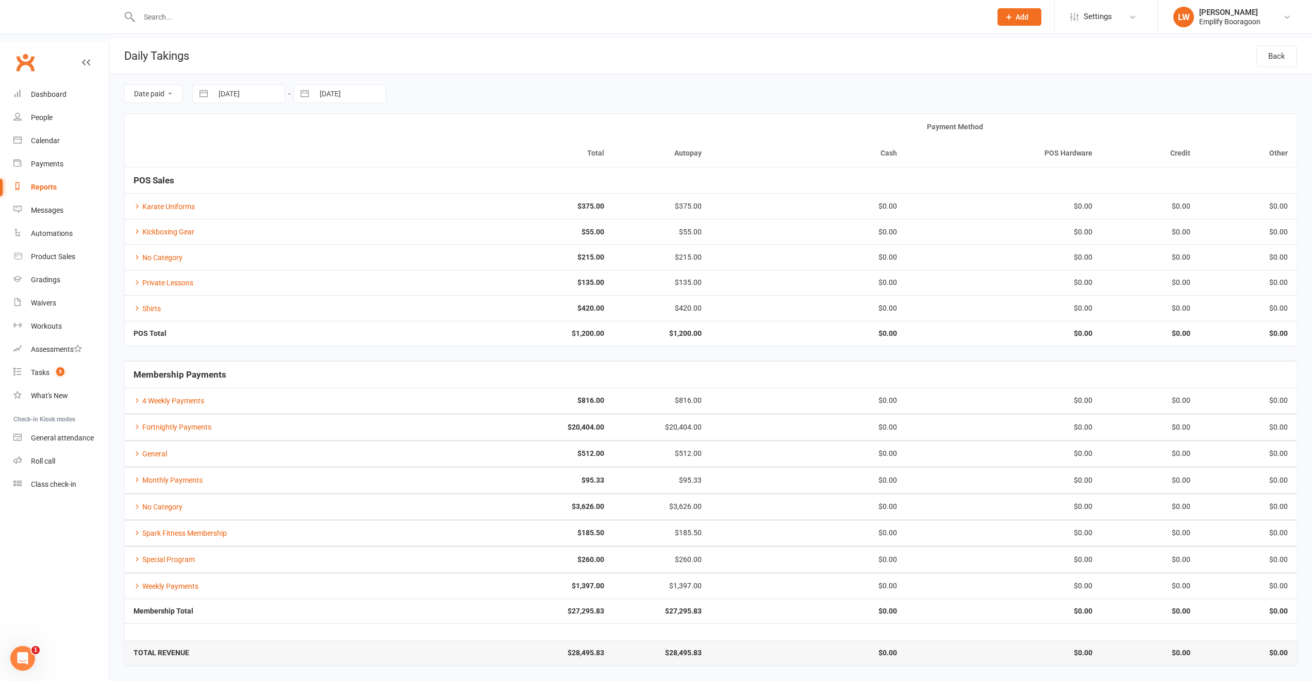
scroll to position [0, 0]
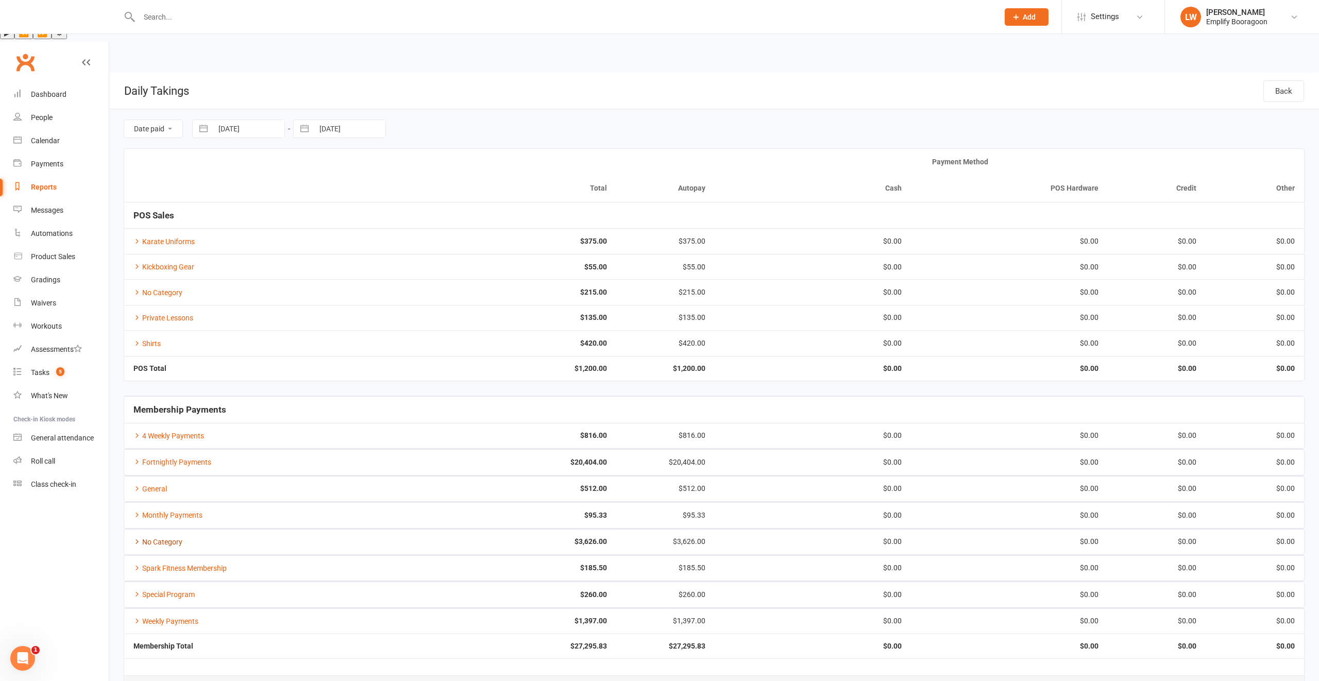
click at [160, 538] on link "No Category" at bounding box center [157, 542] width 49 height 8
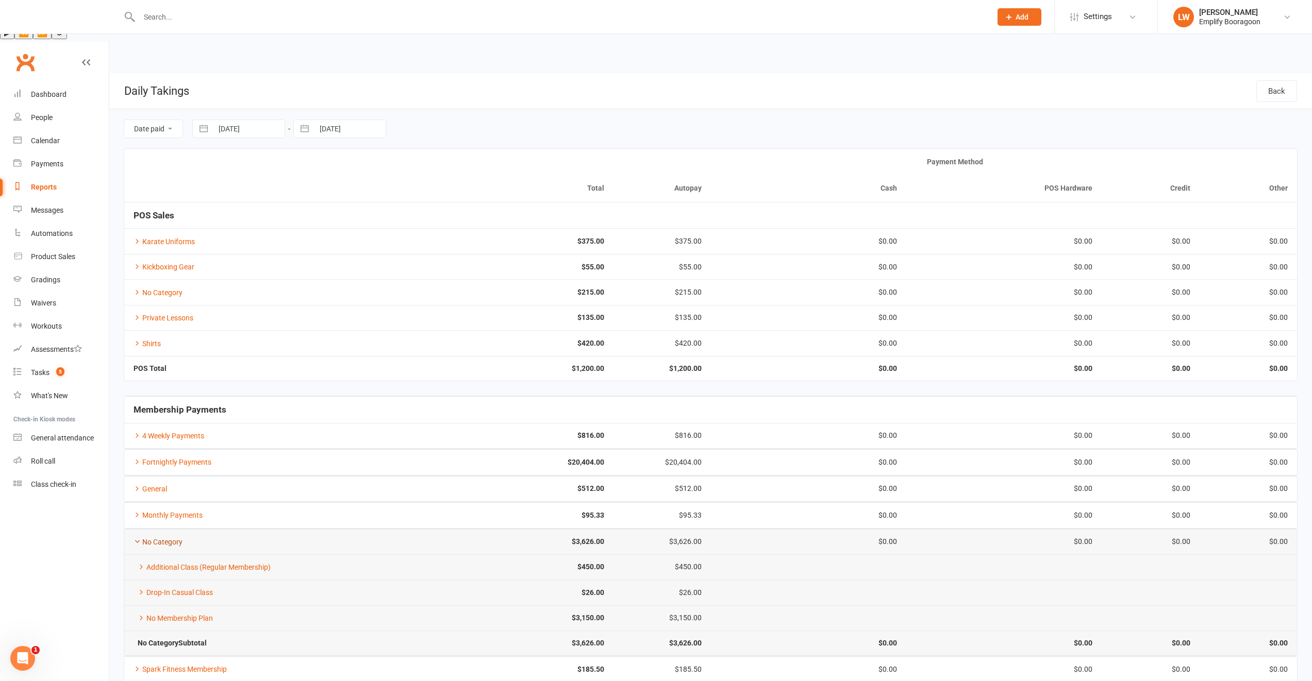
click at [162, 538] on link "No Category" at bounding box center [157, 542] width 49 height 8
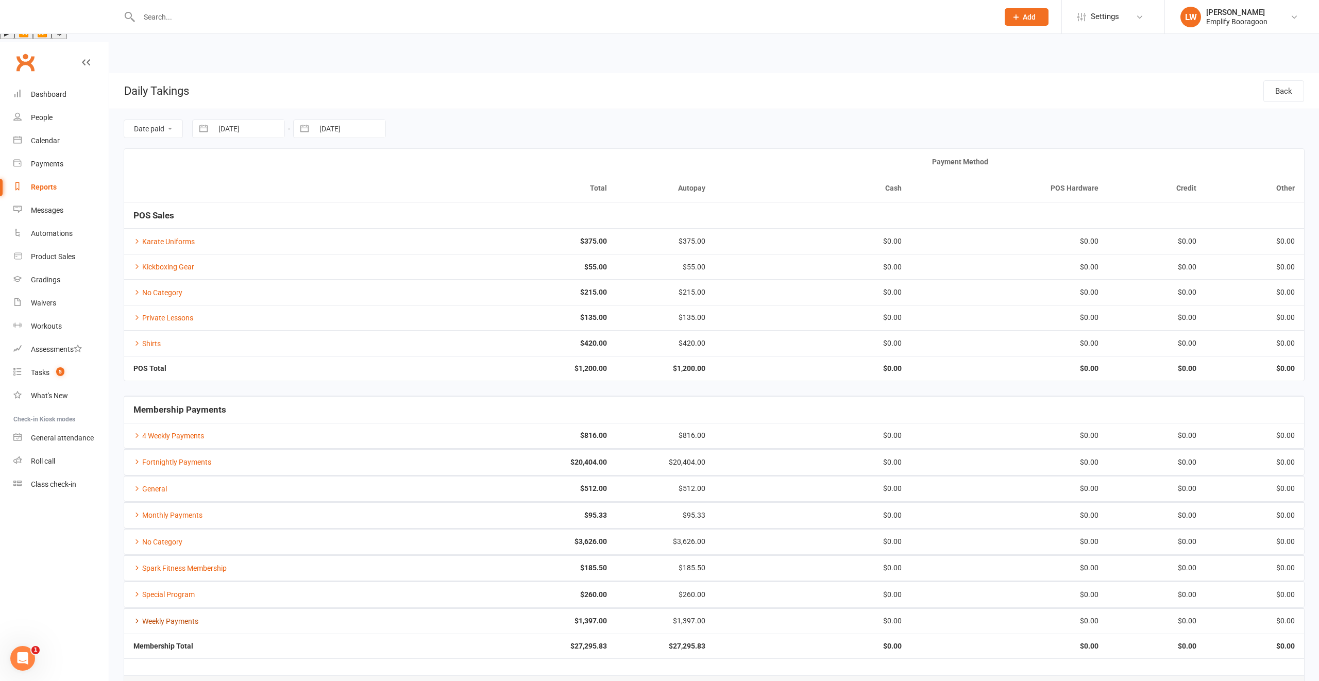
click at [162, 617] on link "Weekly Payments" at bounding box center [165, 621] width 65 height 8
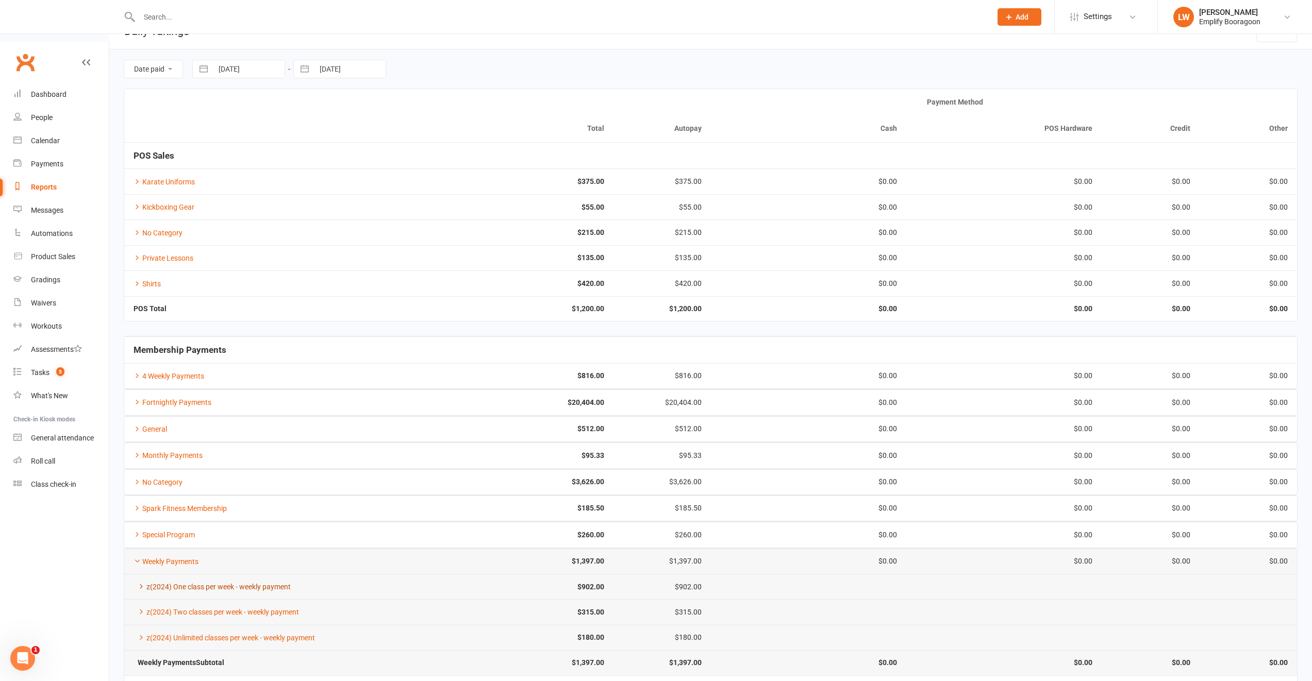
scroll to position [61, 0]
click at [163, 547] on td "Weekly Payments" at bounding box center [271, 559] width 294 height 25
click at [165, 556] on link "Weekly Payments" at bounding box center [165, 560] width 65 height 8
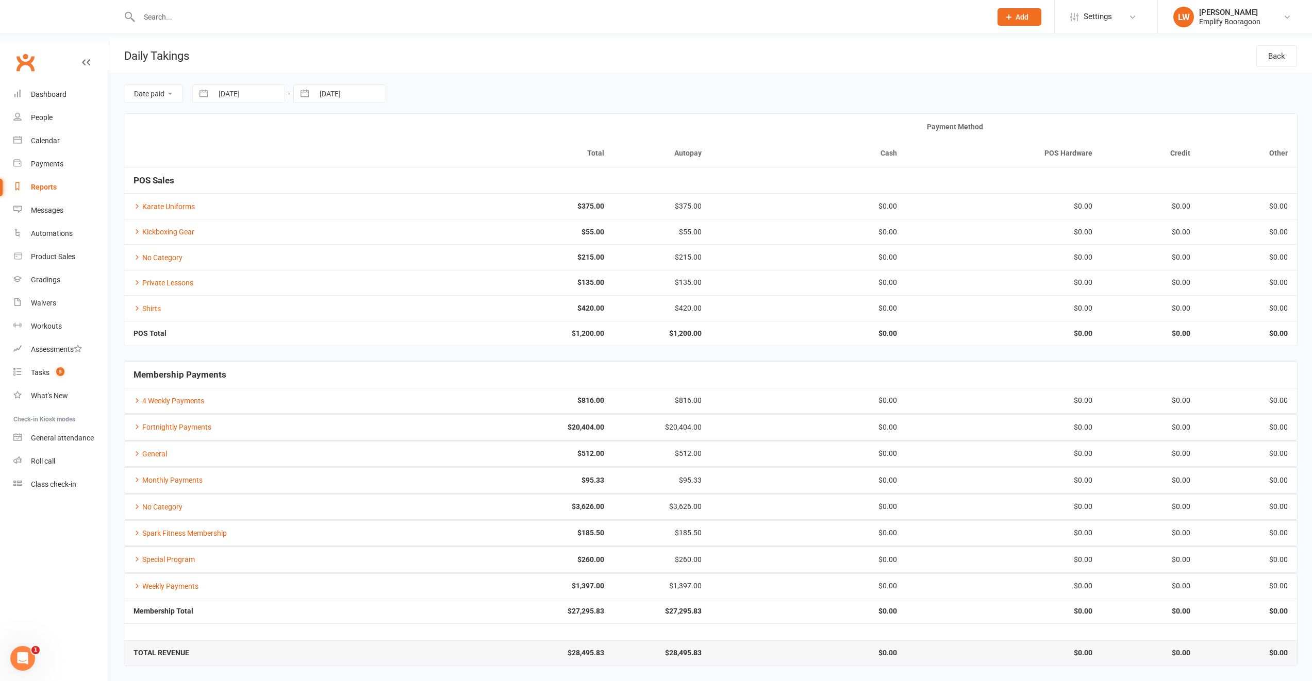
scroll to position [0, 0]
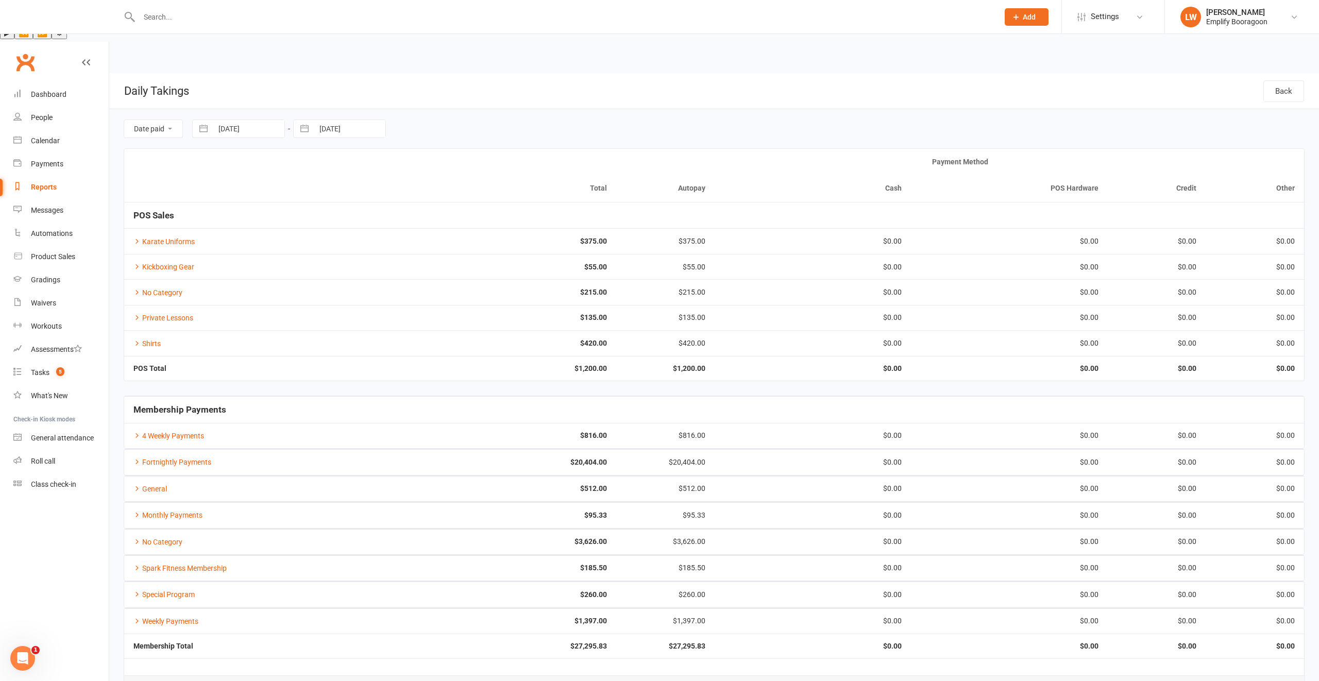
select select "7"
select select "2025"
select select "8"
select select "2025"
select select "9"
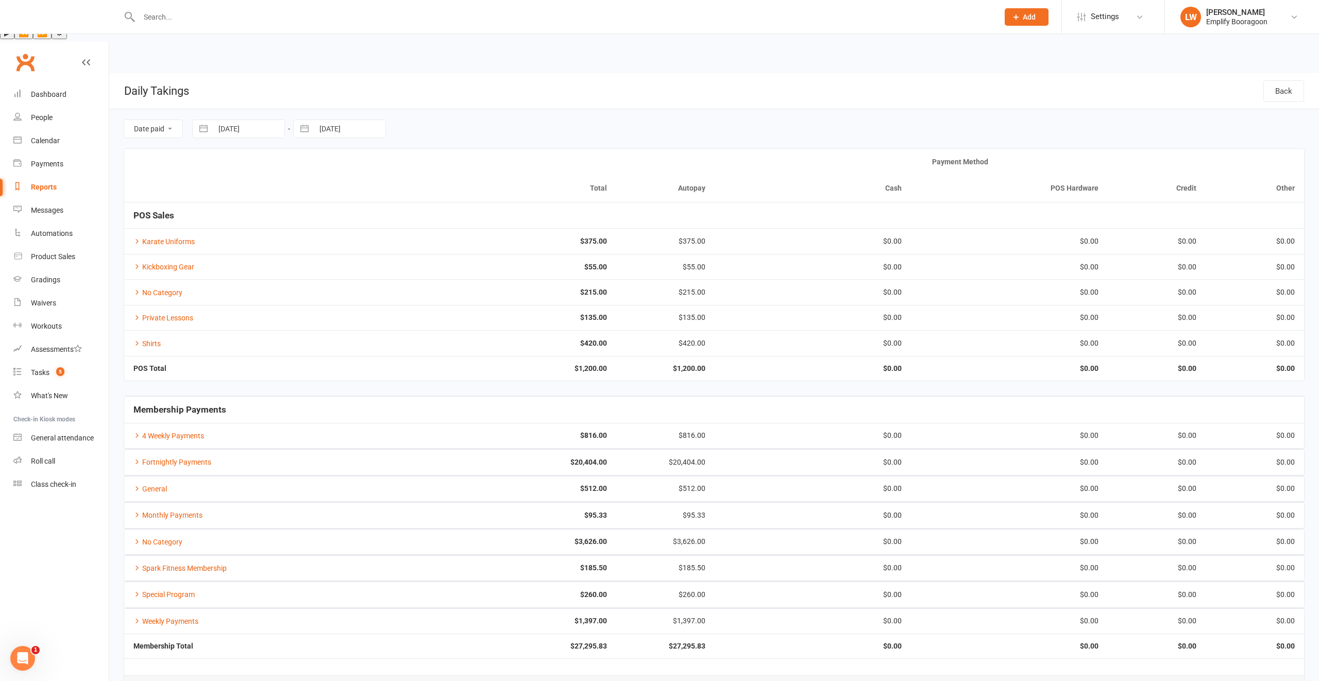
select select "2025"
click at [233, 120] on input "01 Sep 2025" at bounding box center [249, 129] width 72 height 18
click at [216, 166] on icon "Move backward to switch to the previous month." at bounding box center [214, 171] width 10 height 10
select select "5"
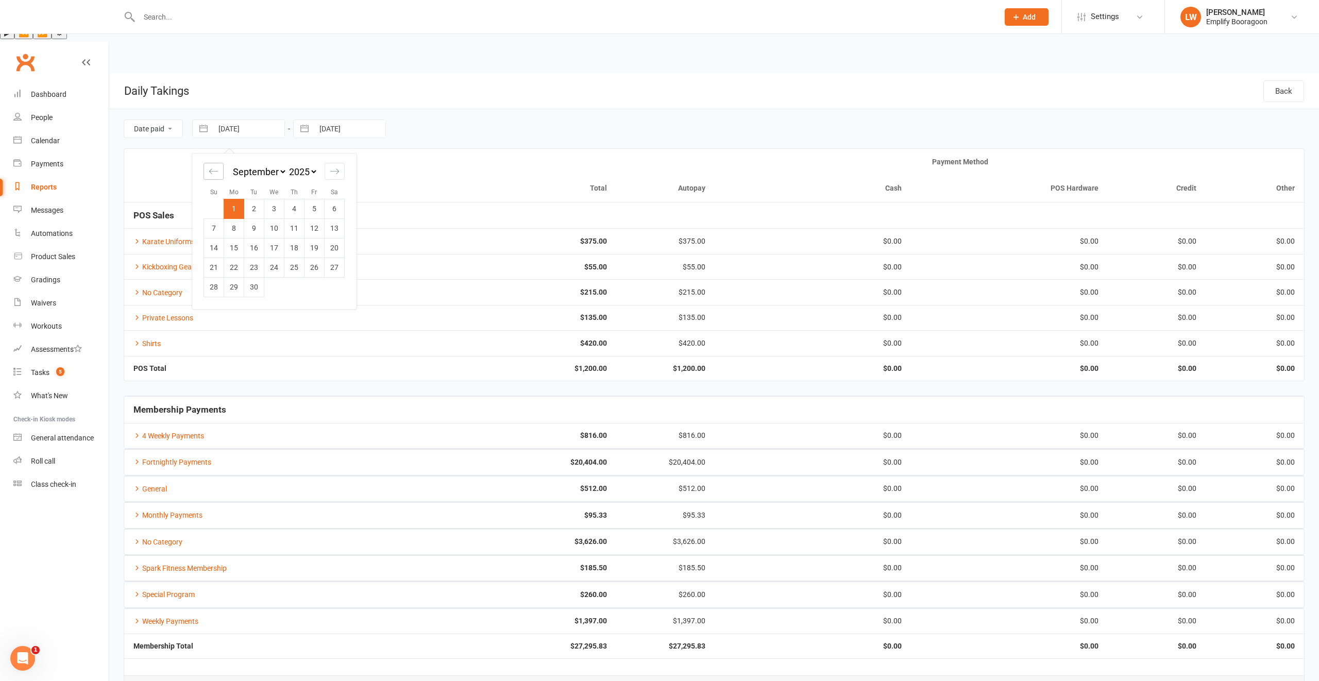
select select "2025"
select select "6"
select select "2025"
click at [216, 166] on icon "Move backward to switch to the previous month." at bounding box center [214, 171] width 10 height 10
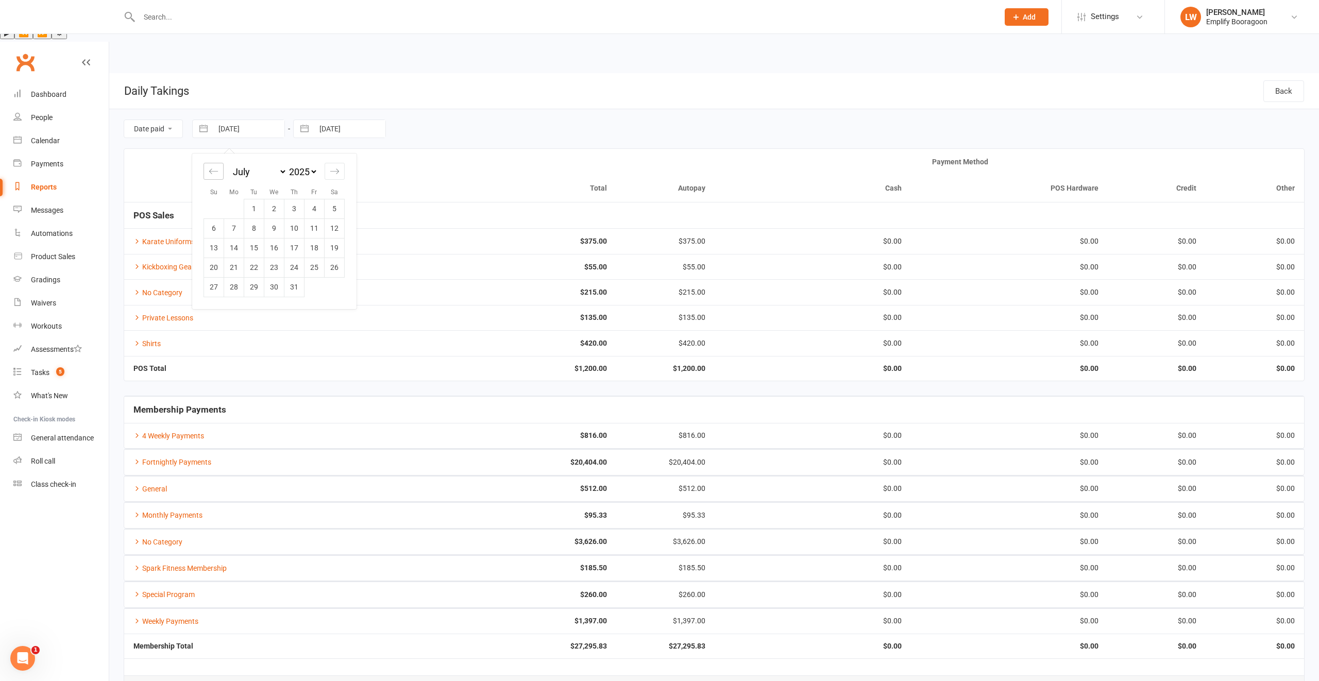
select select "3"
select select "2025"
select select "4"
select select "2025"
click at [216, 166] on icon "Move backward to switch to the previous month." at bounding box center [214, 171] width 10 height 10
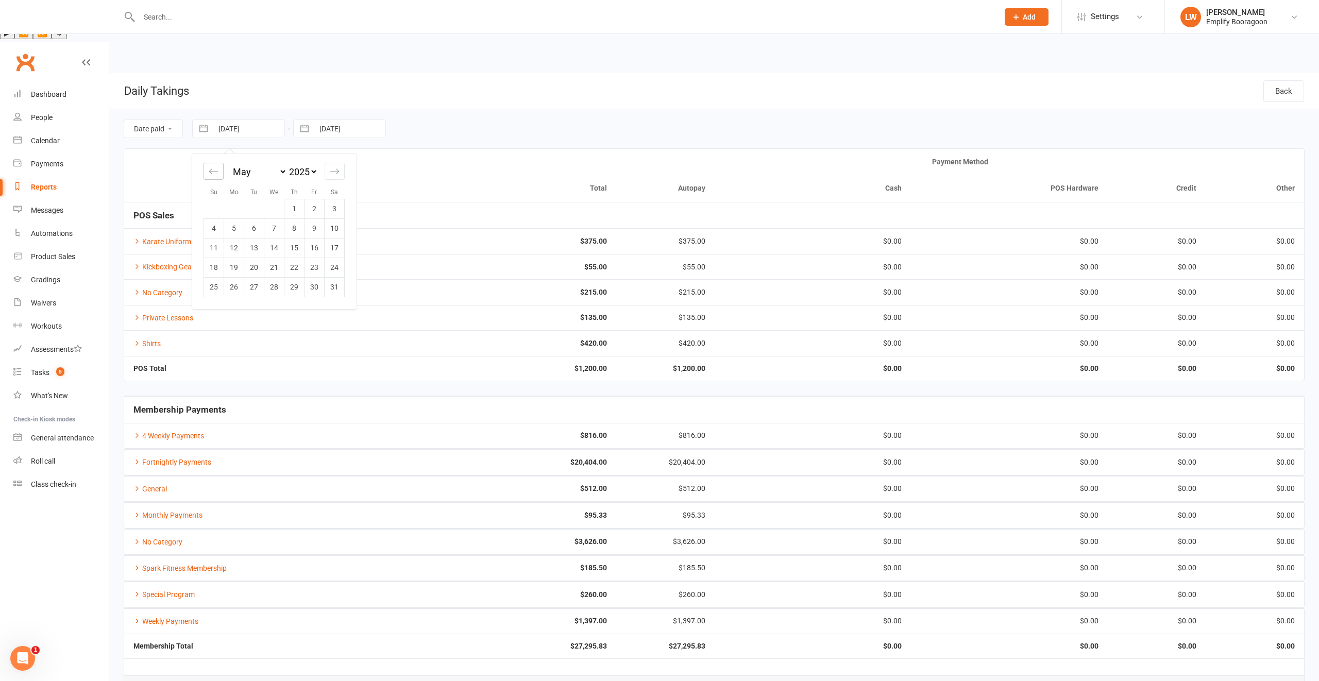
select select "2"
select select "2025"
click at [216, 166] on icon "Move backward to switch to the previous month." at bounding box center [214, 171] width 10 height 10
select select "1"
select select "2025"
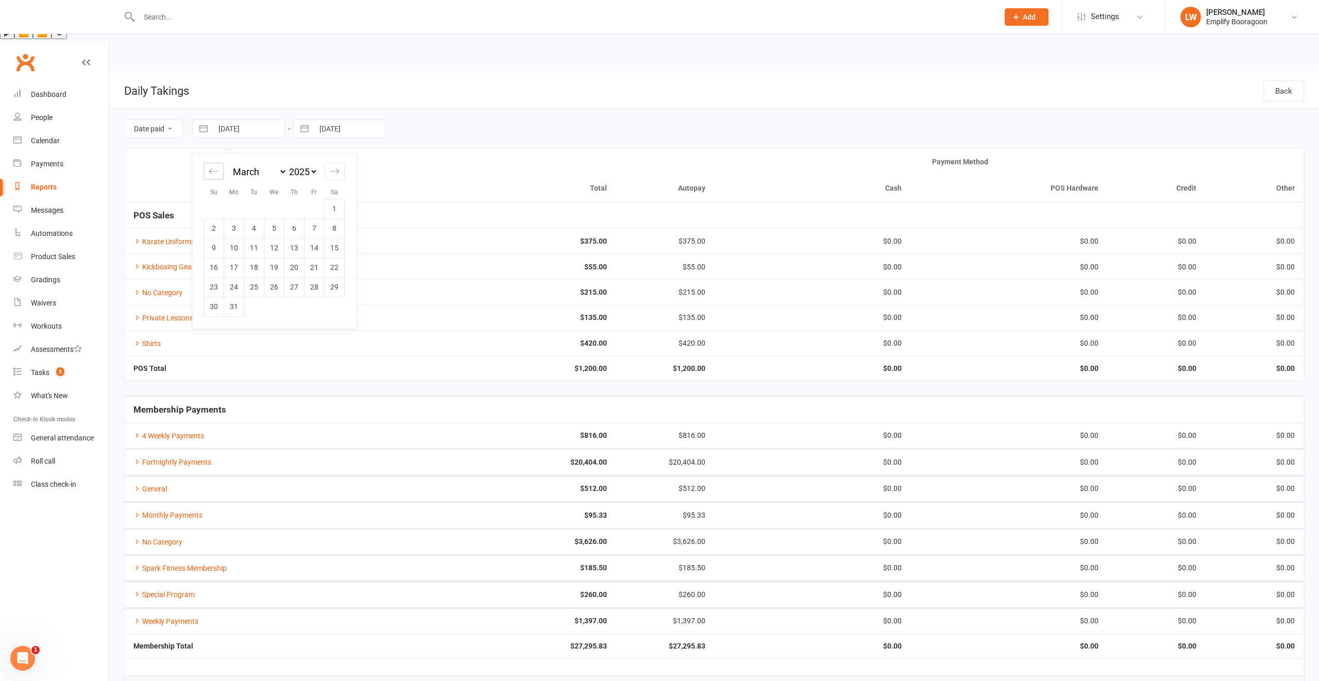
click at [216, 166] on icon "Move backward to switch to the previous month." at bounding box center [214, 171] width 10 height 10
select select "2025"
click at [216, 166] on icon "Move backward to switch to the previous month." at bounding box center [214, 171] width 10 height 10
select select "11"
select select "2024"
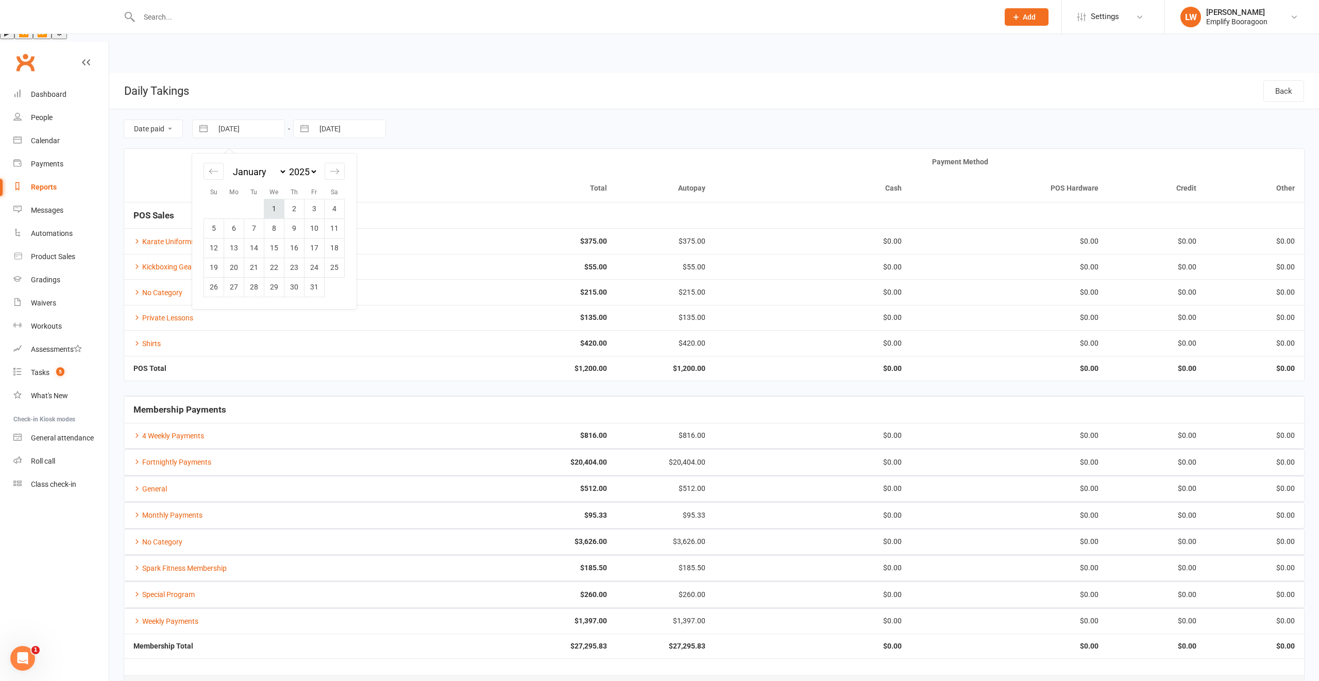
click at [278, 199] on td "1" at bounding box center [274, 209] width 20 height 20
type input "01 Jan 2025"
select select "7"
select select "2025"
select select "8"
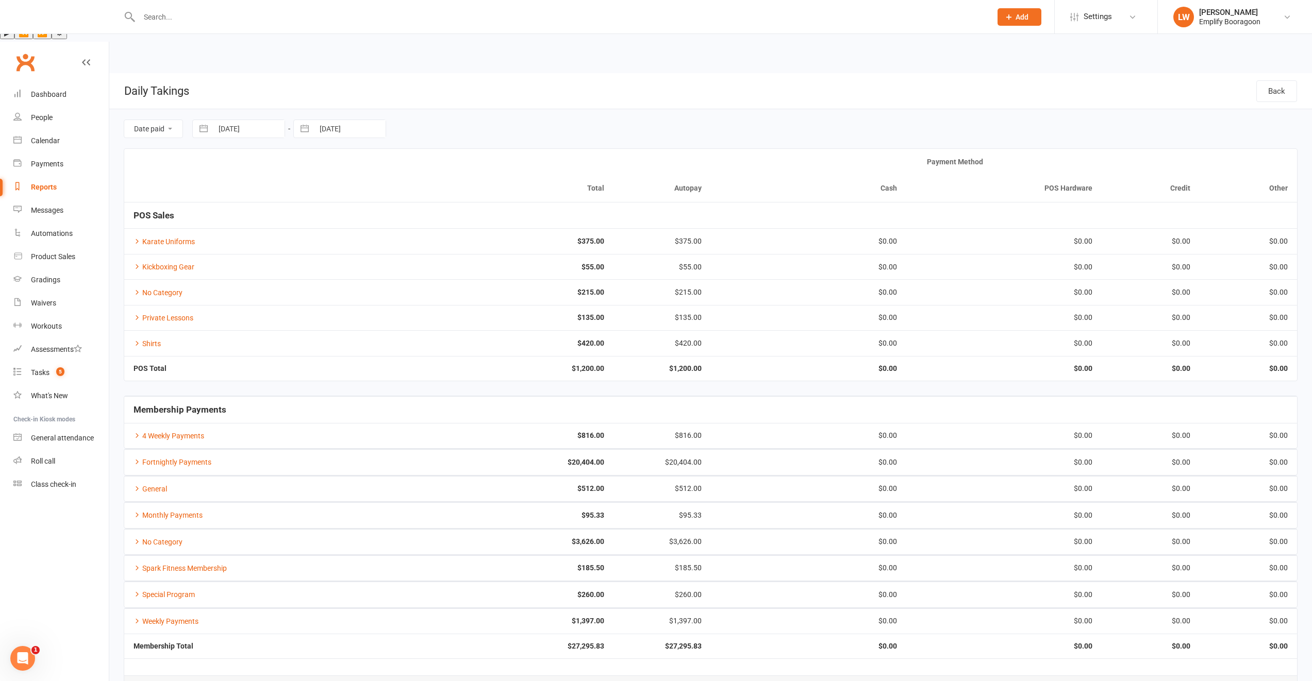
select select "2025"
select select "9"
select select "2025"
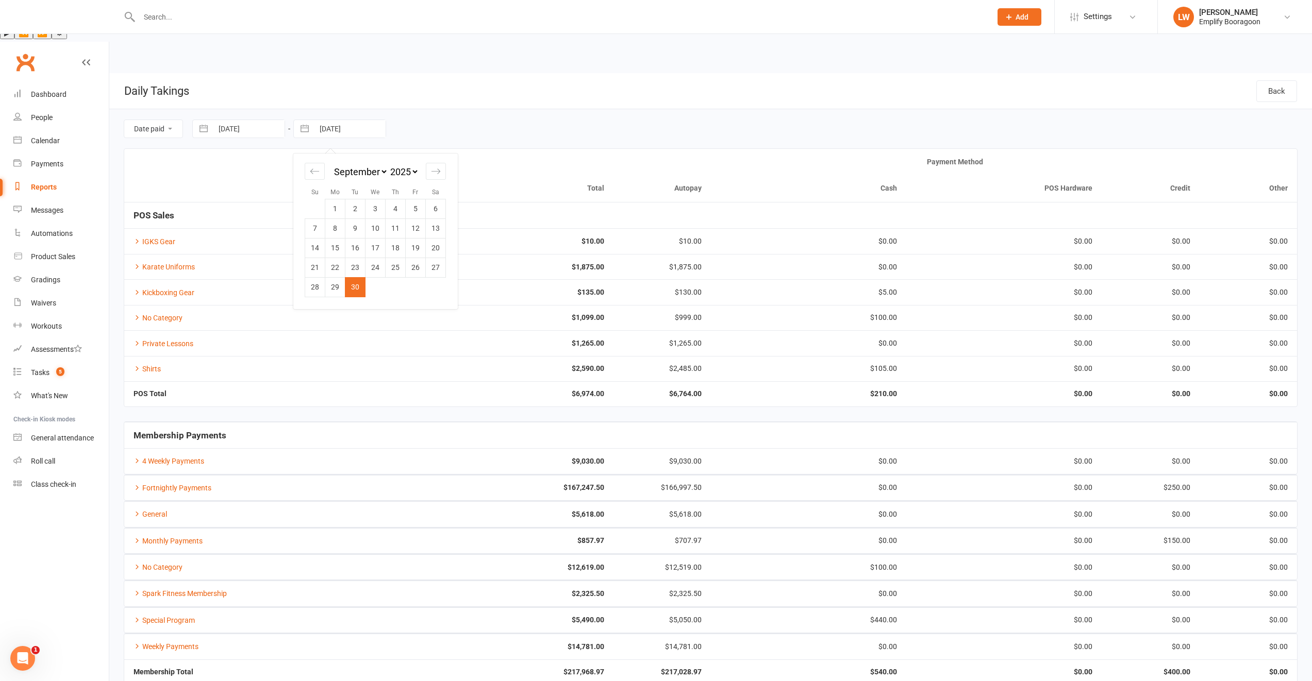
click at [337, 120] on input "30 Sep 2025" at bounding box center [350, 129] width 72 height 18
click at [438, 166] on icon "Move forward to switch to the next month." at bounding box center [436, 171] width 10 height 10
select select "10"
select select "2025"
click at [378, 238] on td "15" at bounding box center [375, 248] width 20 height 20
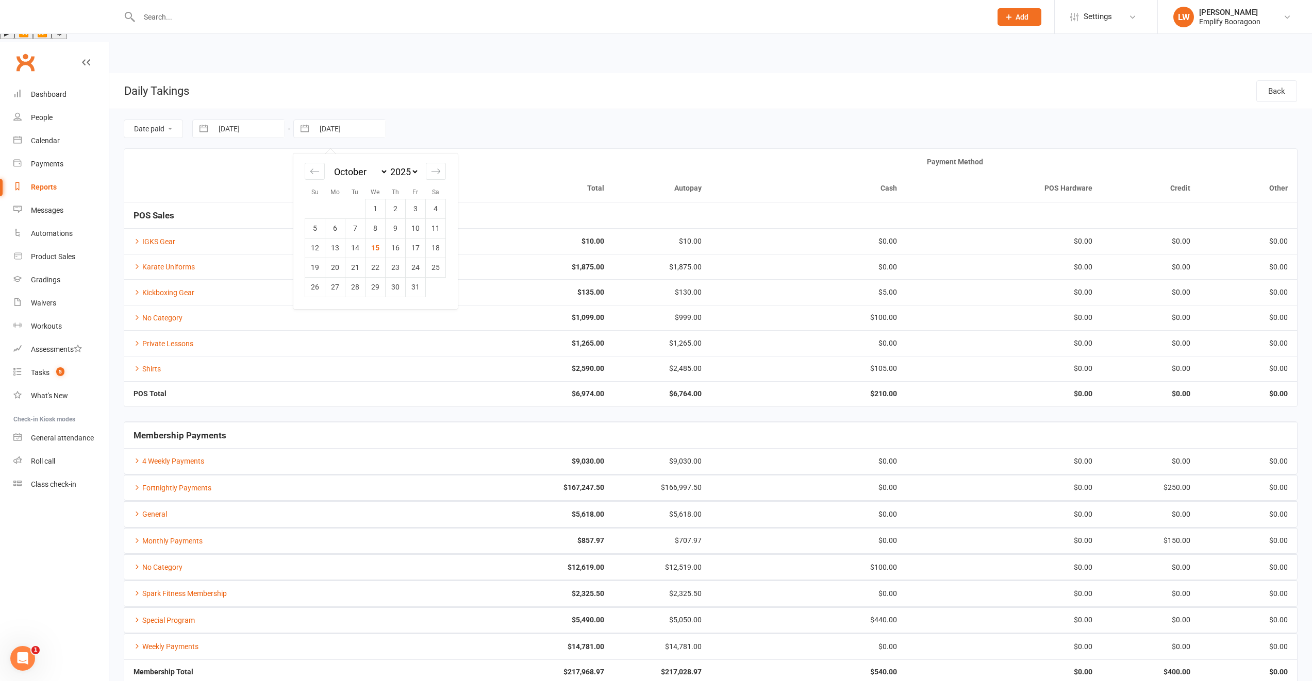
type input "15 Oct 2025"
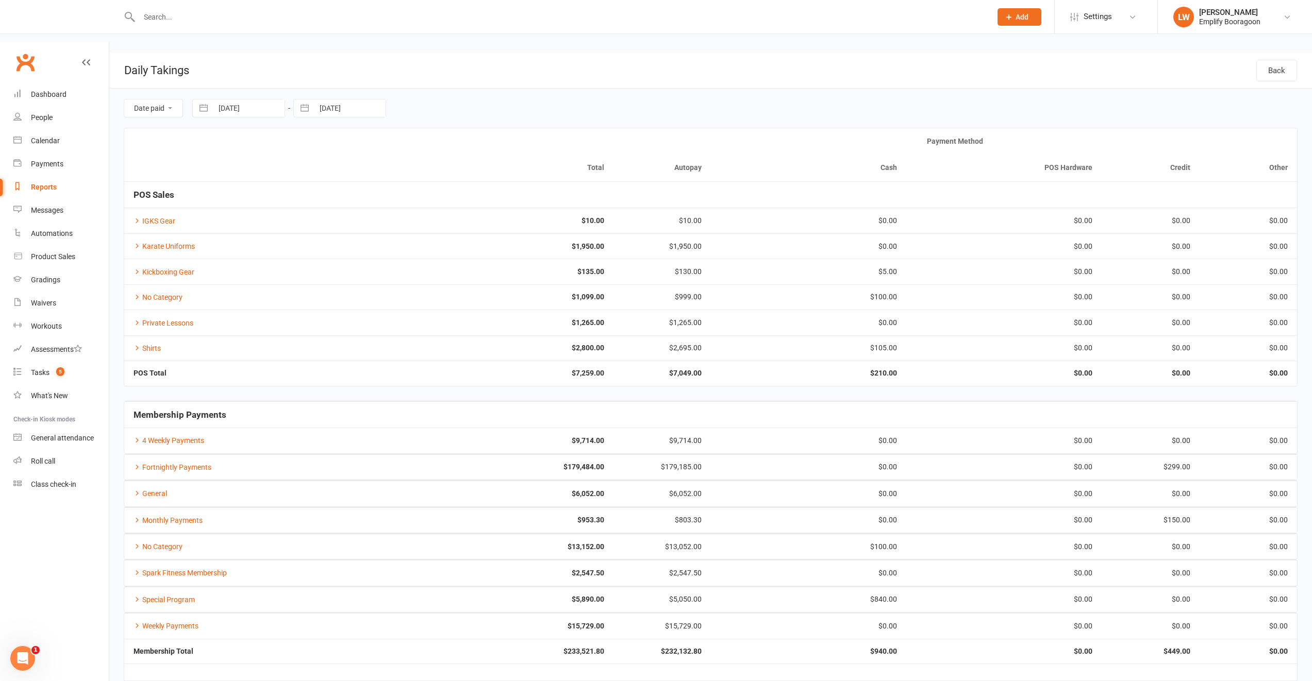
scroll to position [21, 0]
click at [42, 253] on div "Product Sales" at bounding box center [53, 257] width 44 height 8
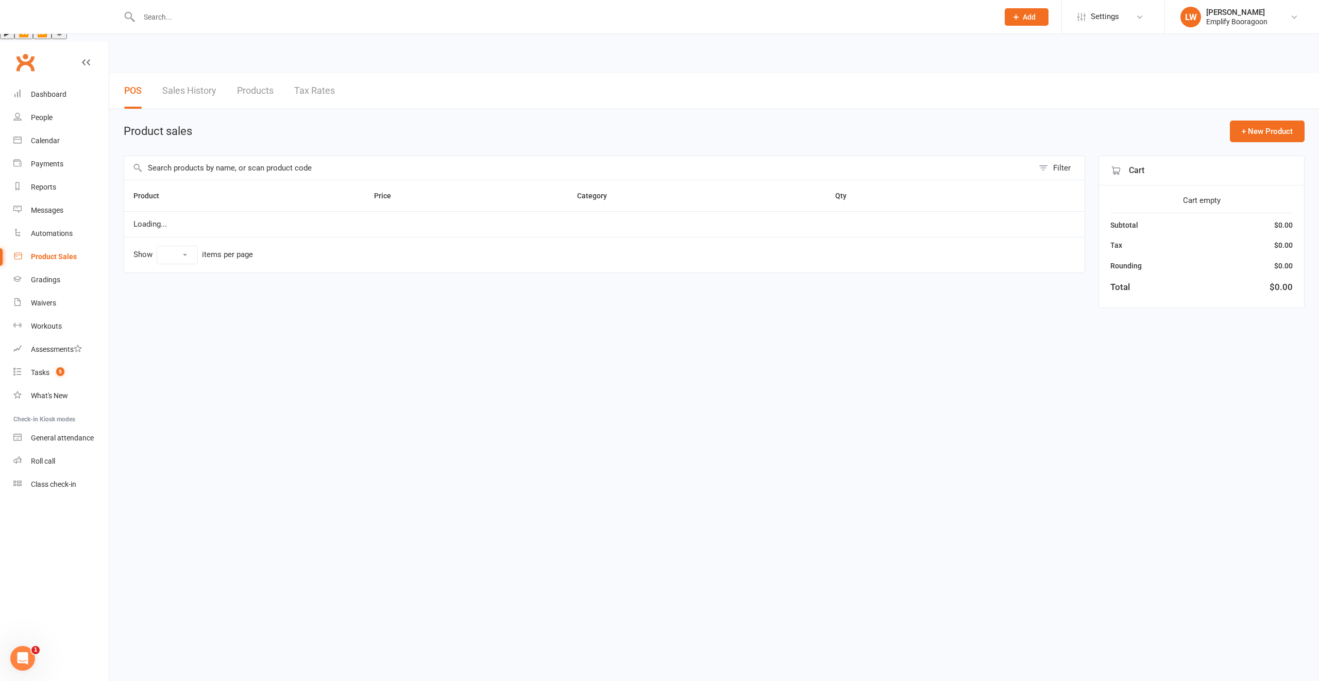
select select "10"
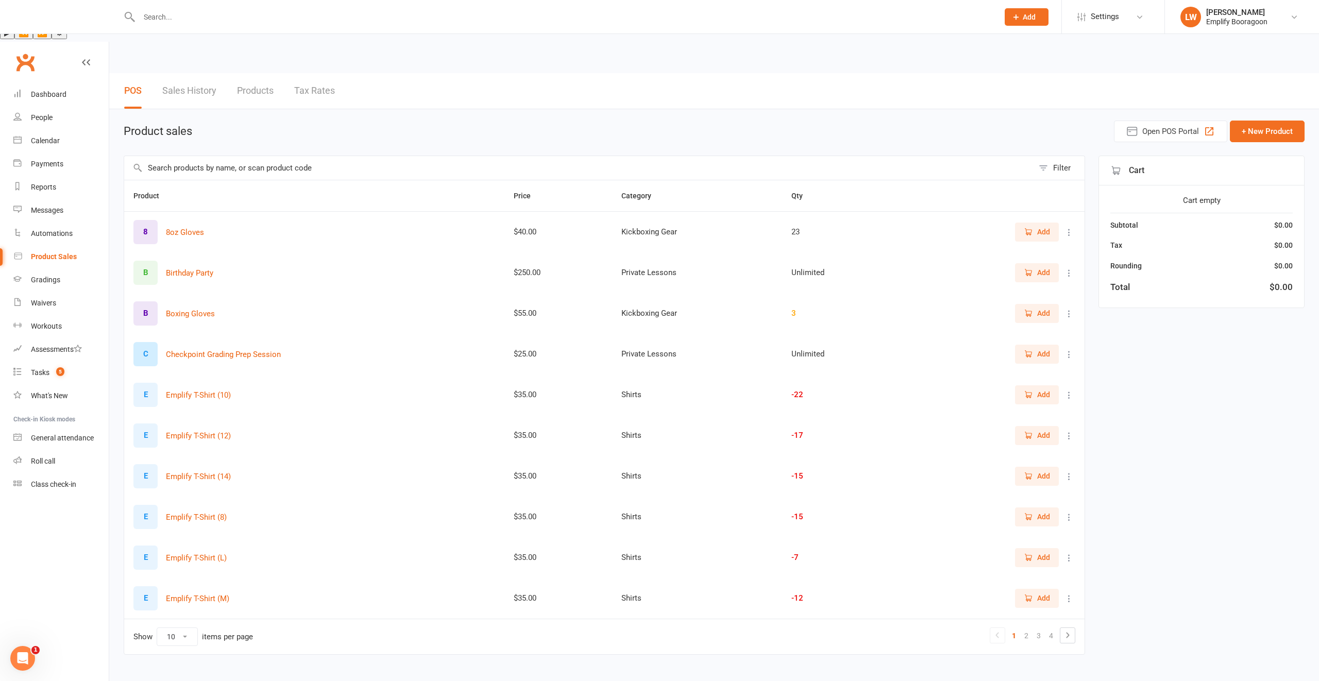
click at [180, 73] on link "Sales History" at bounding box center [189, 91] width 54 height 36
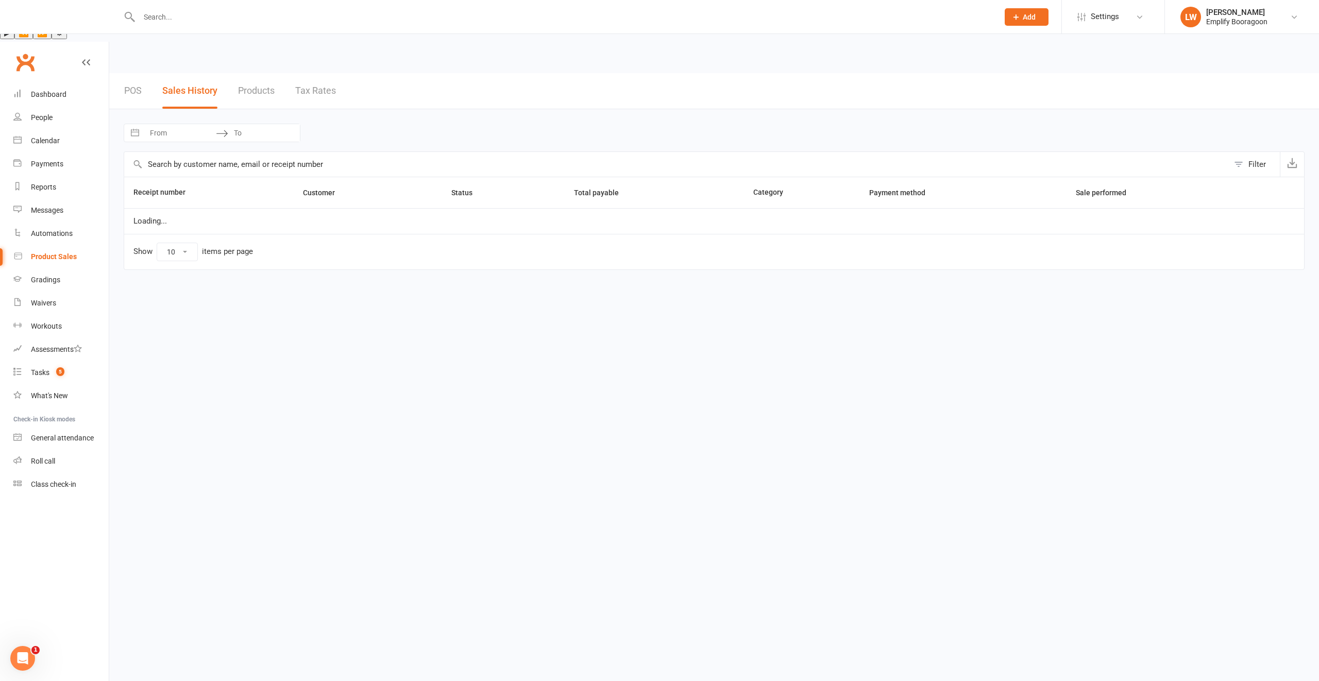
select select "25"
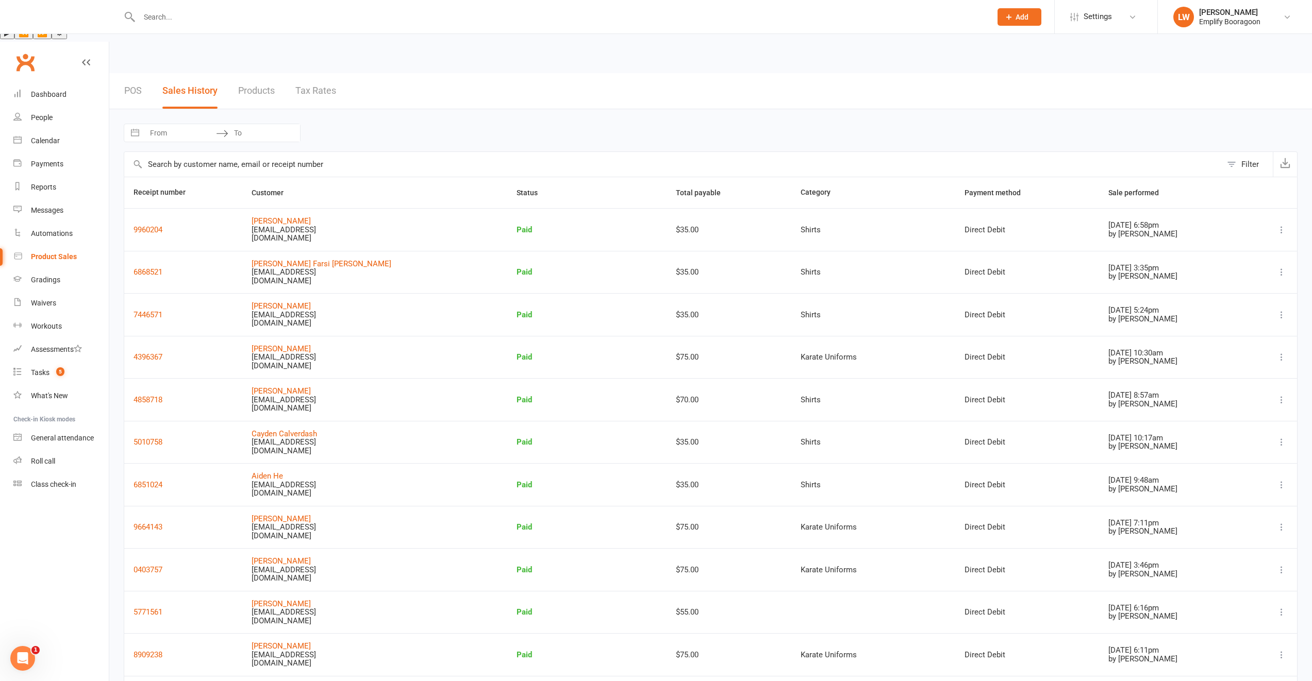
click at [218, 24] on div at bounding box center [554, 17] width 860 height 34
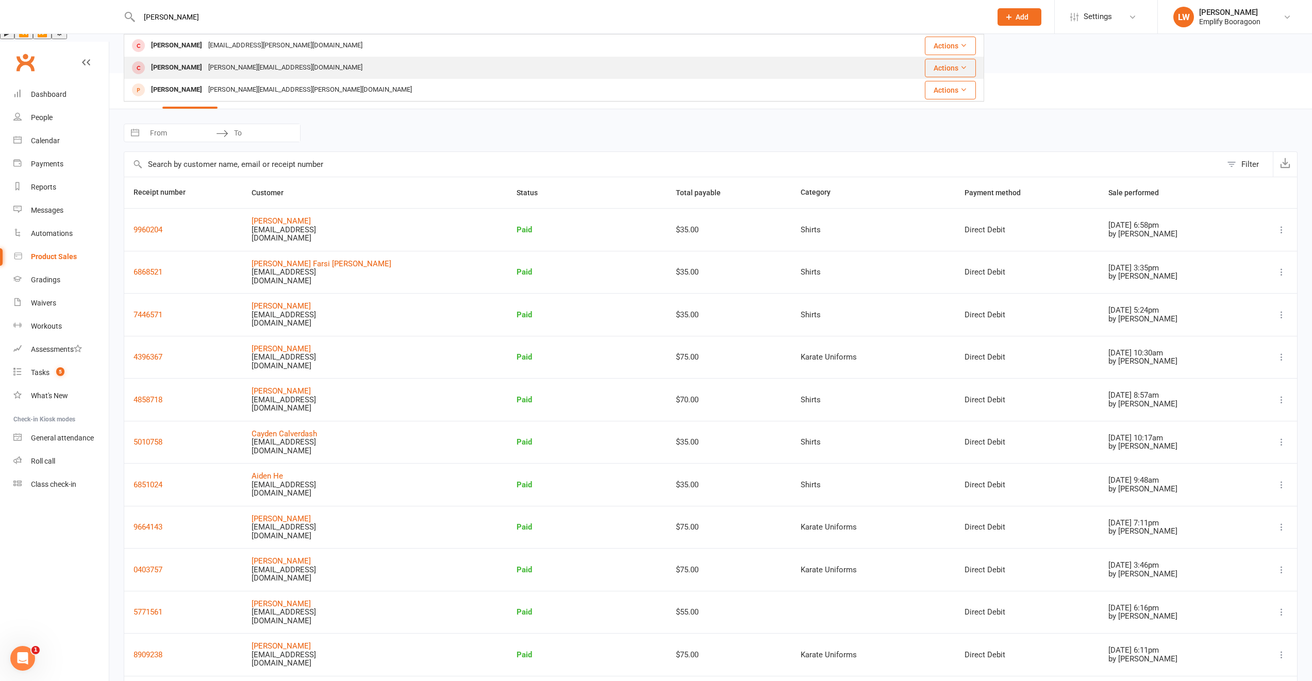
type input "hugo"
click at [229, 72] on div "Anne.still@gmail.com" at bounding box center [285, 67] width 160 height 15
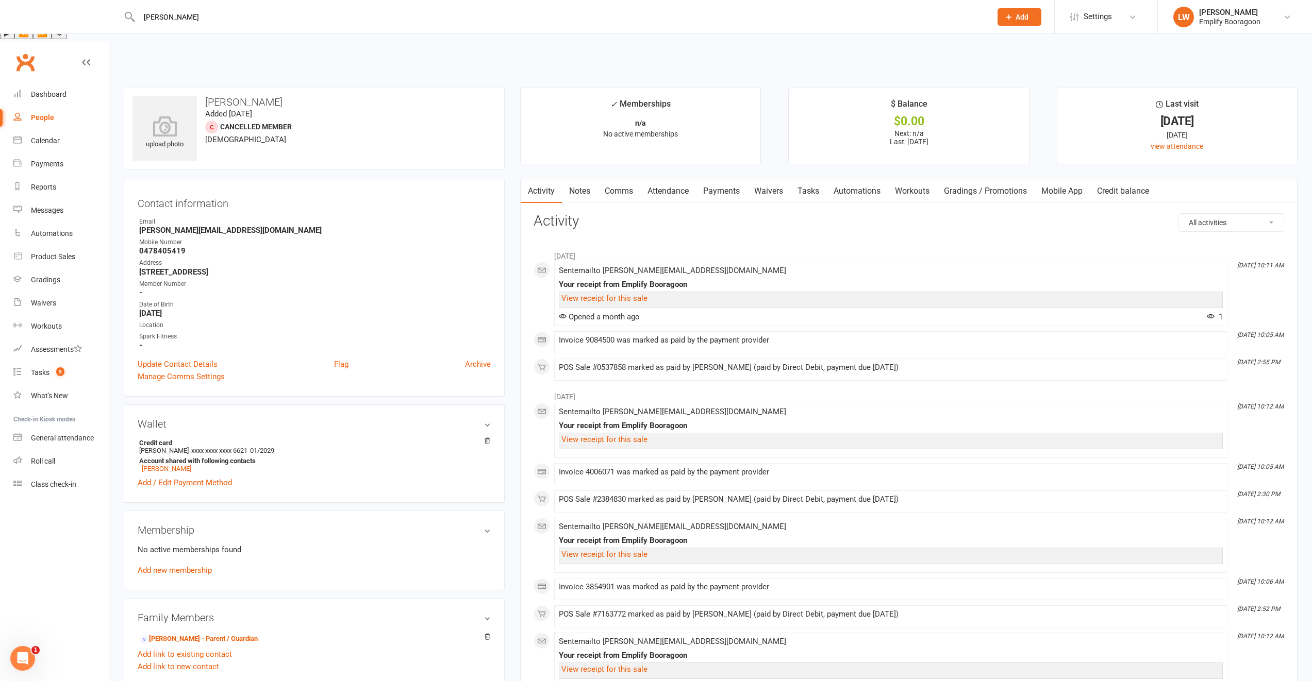
click at [726, 179] on link "Payments" at bounding box center [721, 191] width 51 height 24
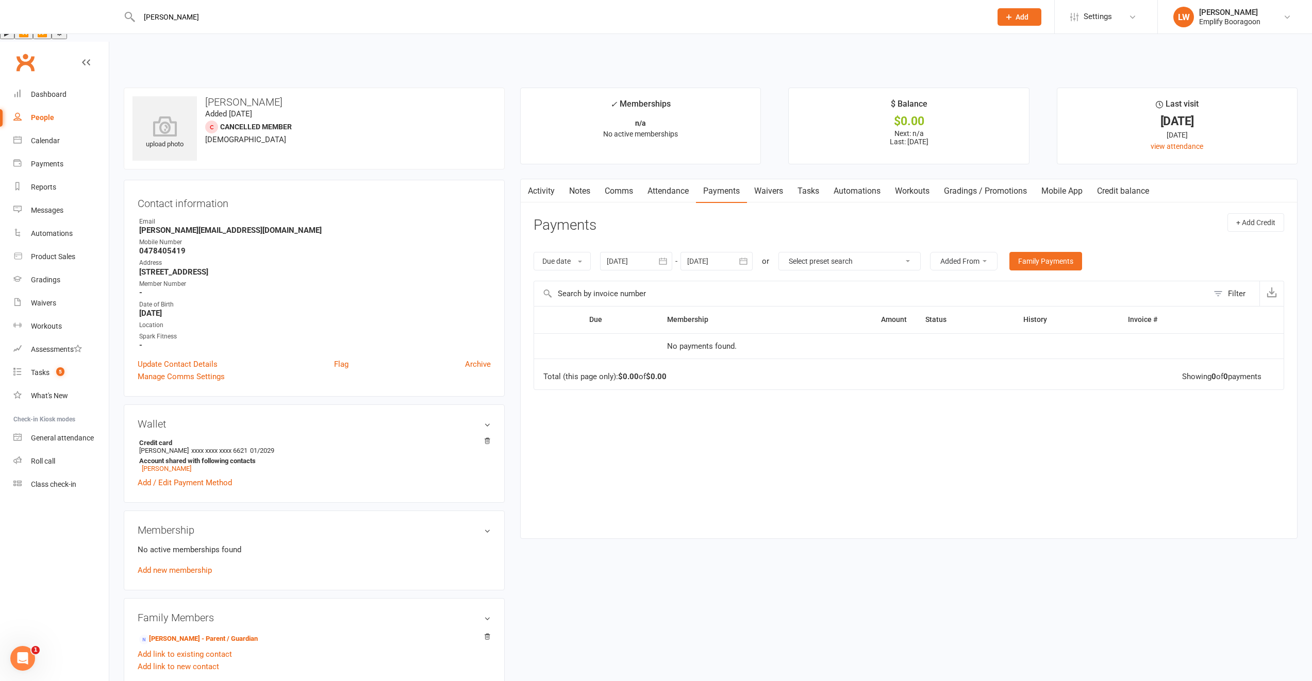
click at [629, 252] on div at bounding box center [636, 261] width 72 height 19
click at [829, 352] on div "Due Contact Membership Amount Status History Invoice # No payments found. Total…" at bounding box center [908, 414] width 750 height 216
click at [193, 13] on input "hugo" at bounding box center [560, 17] width 848 height 14
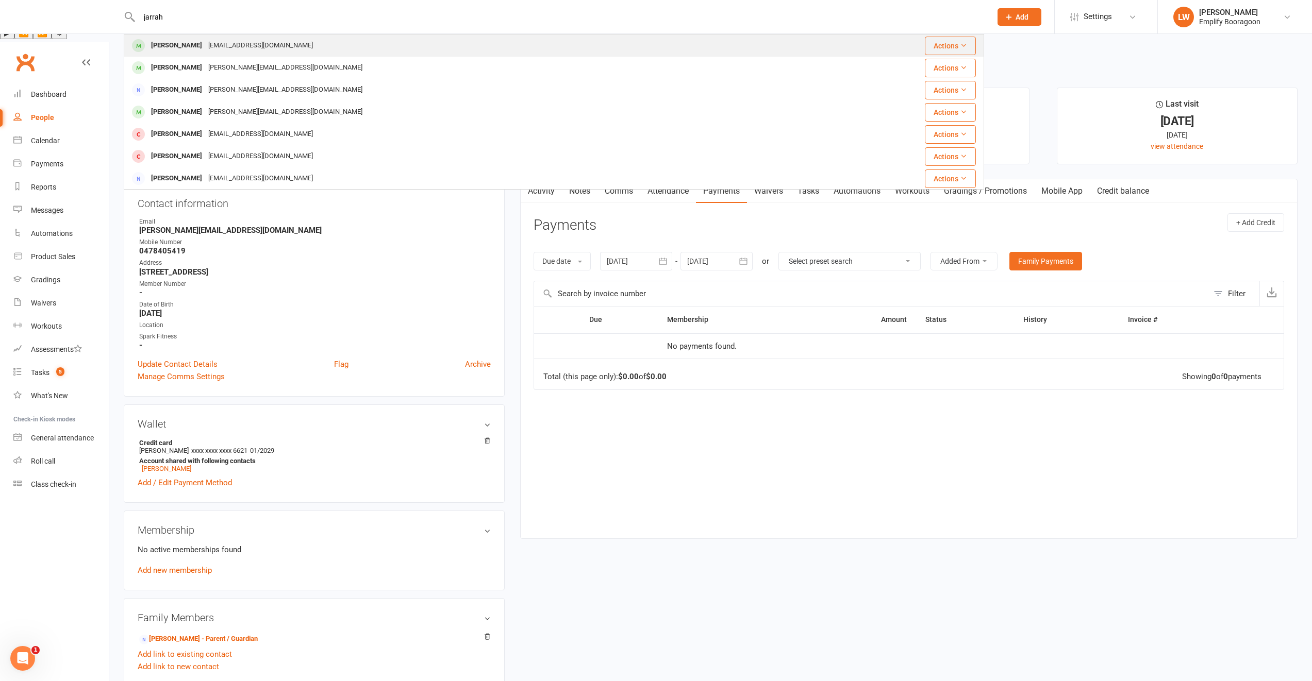
type input "jarrah"
click at [222, 45] on div "vicf73@bigpond.com" at bounding box center [260, 45] width 111 height 15
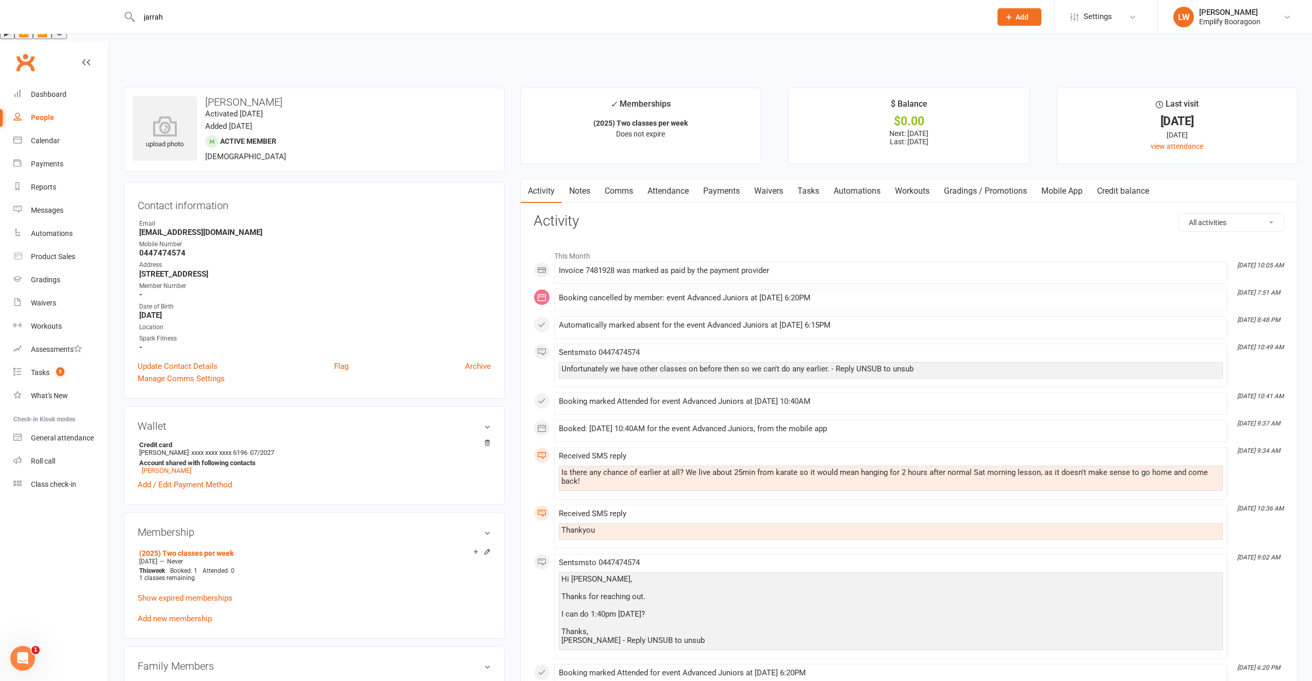
click at [727, 179] on link "Payments" at bounding box center [721, 191] width 51 height 24
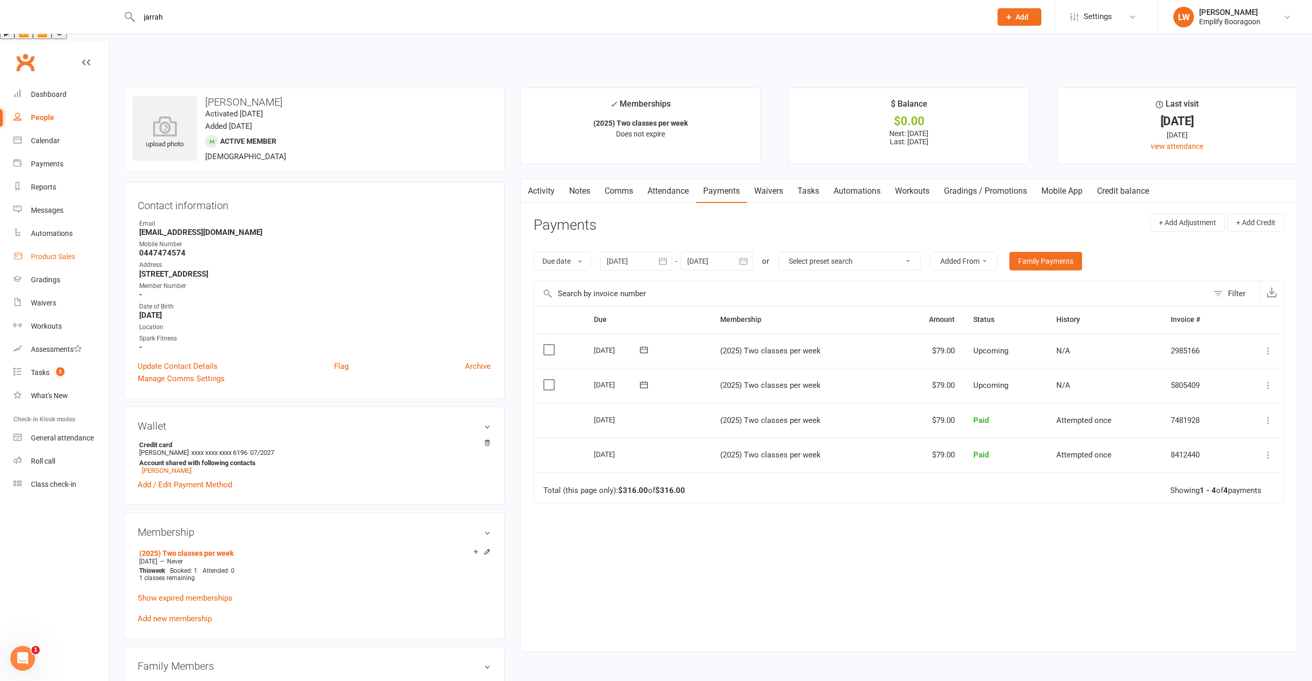
click at [65, 253] on div "Product Sales" at bounding box center [53, 257] width 44 height 8
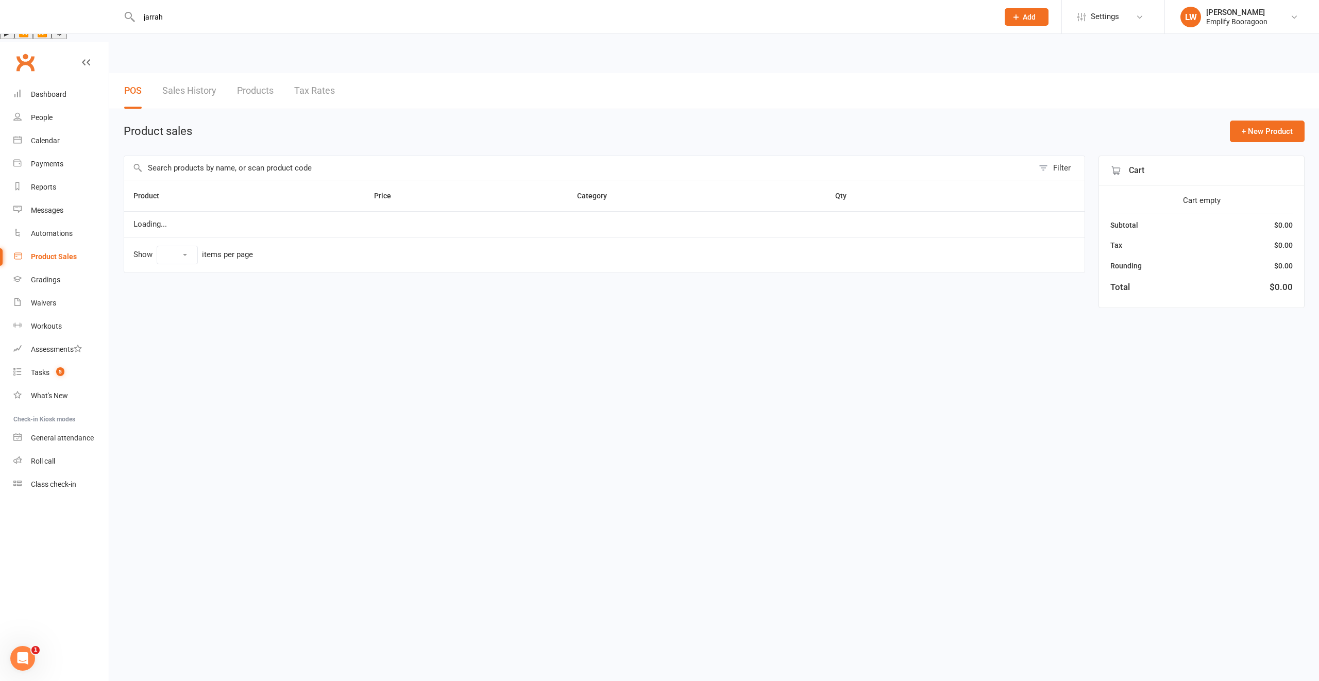
select select "10"
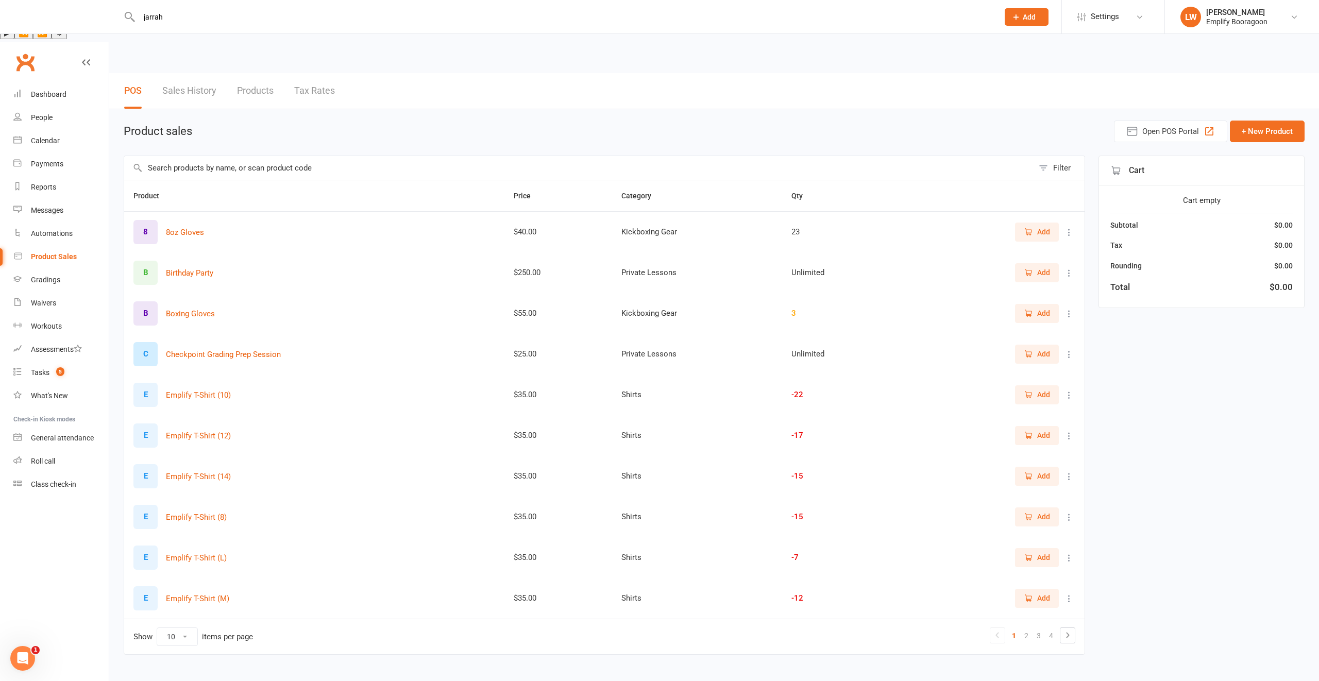
click at [216, 73] on link "Sales History" at bounding box center [189, 91] width 54 height 36
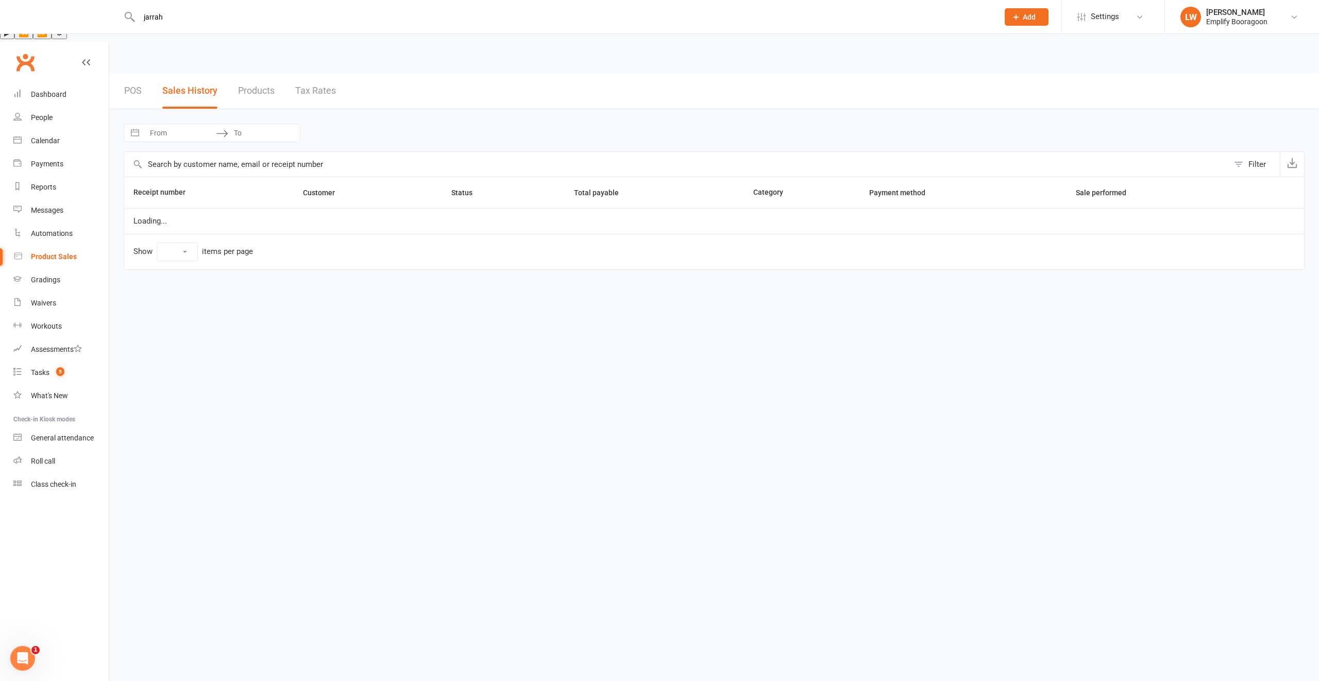
select select "25"
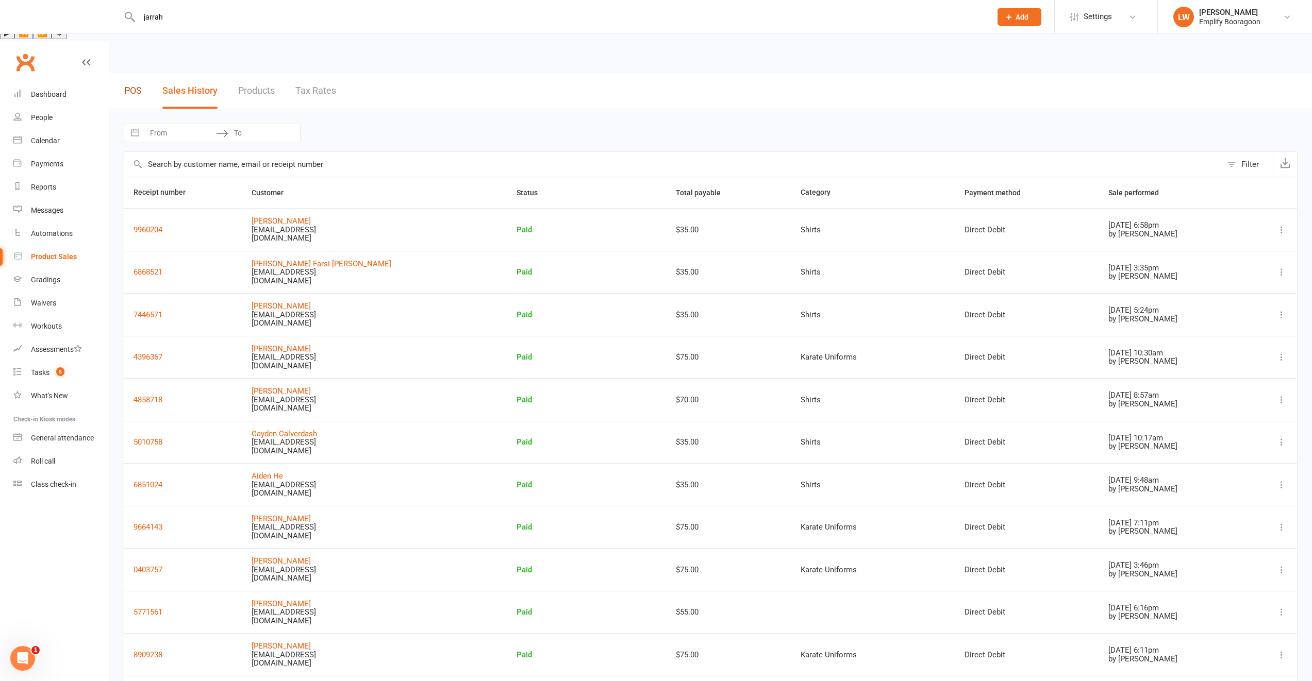
click at [133, 73] on link "POS" at bounding box center [133, 91] width 18 height 36
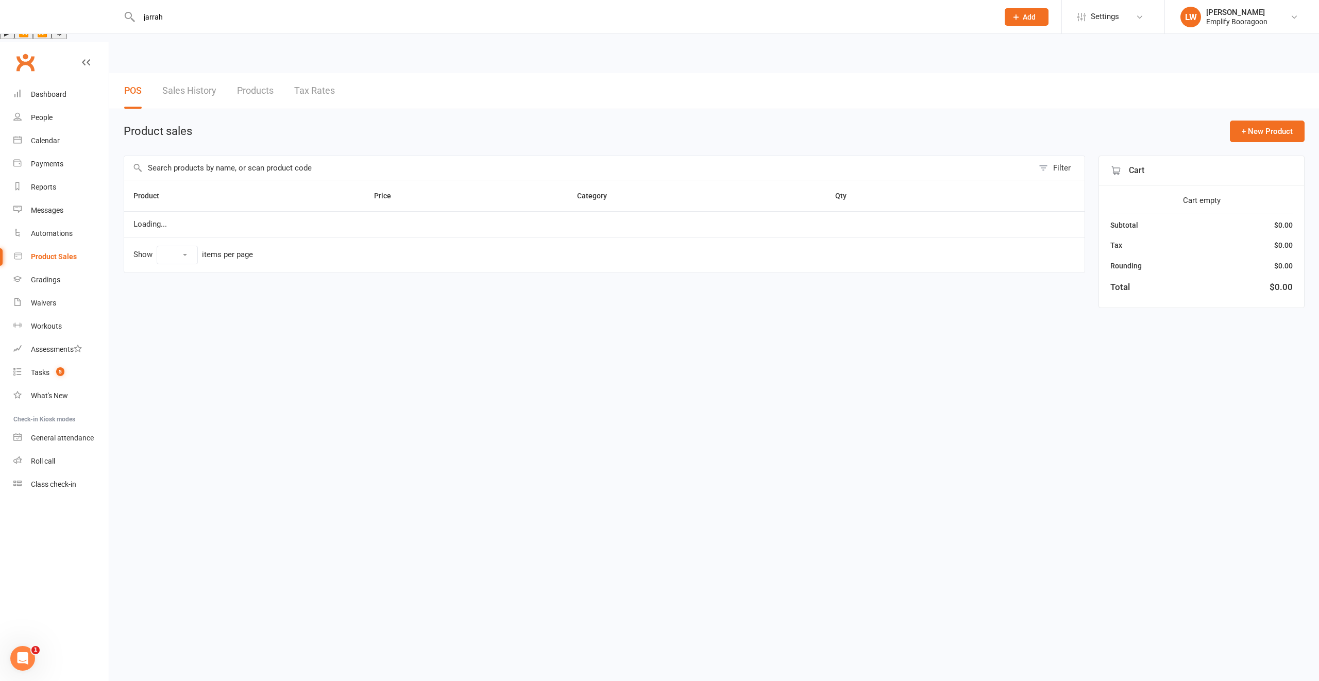
select select "10"
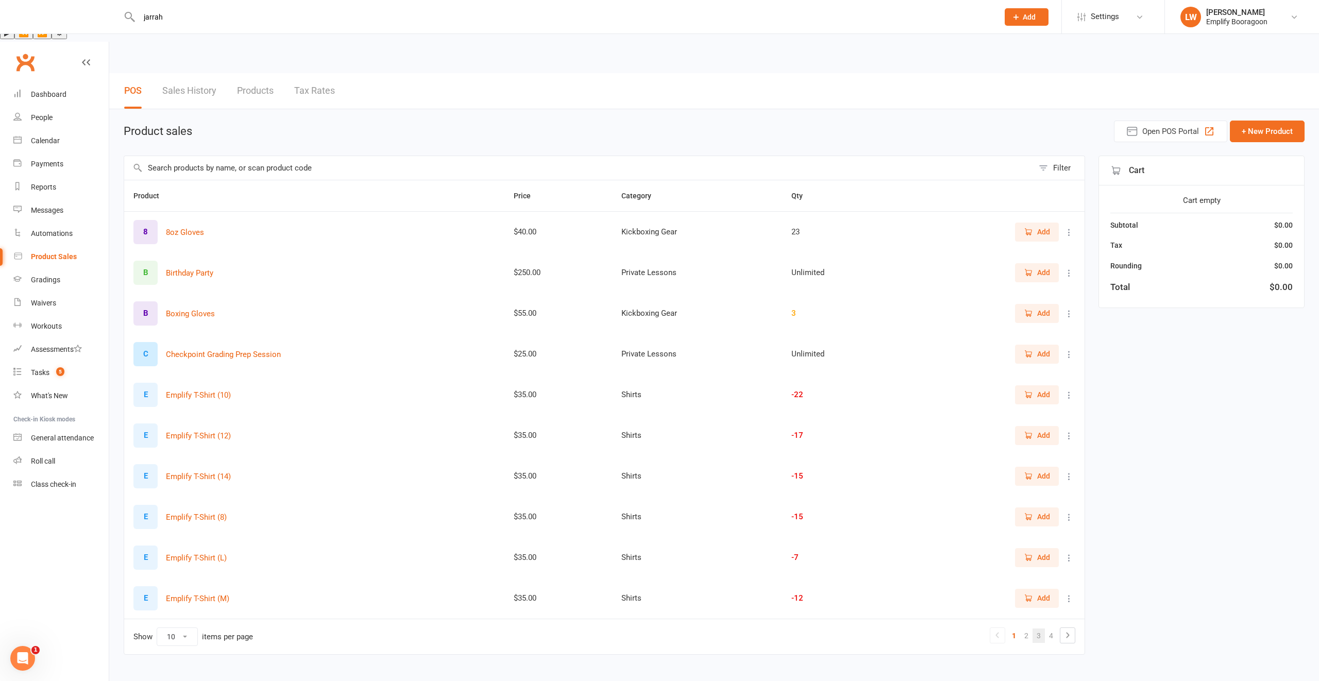
click at [1036, 629] on link "3" at bounding box center [1039, 636] width 12 height 14
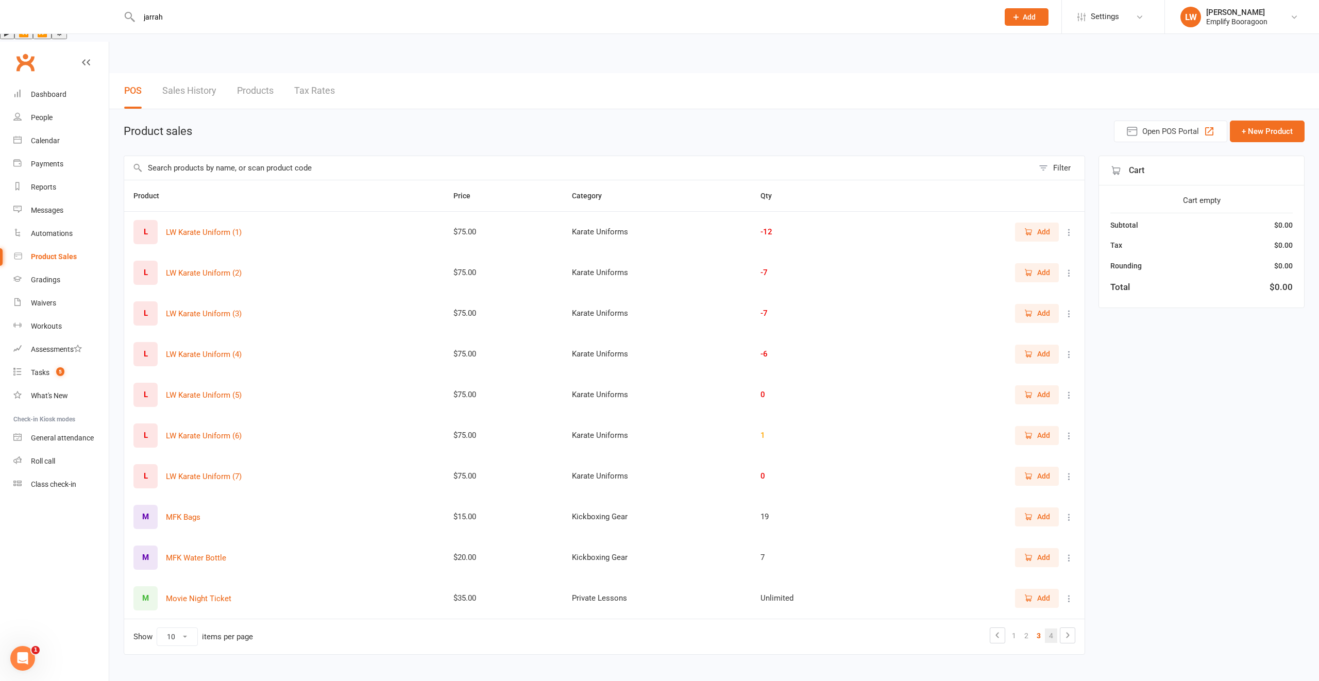
click at [1051, 629] on link "4" at bounding box center [1051, 636] width 12 height 14
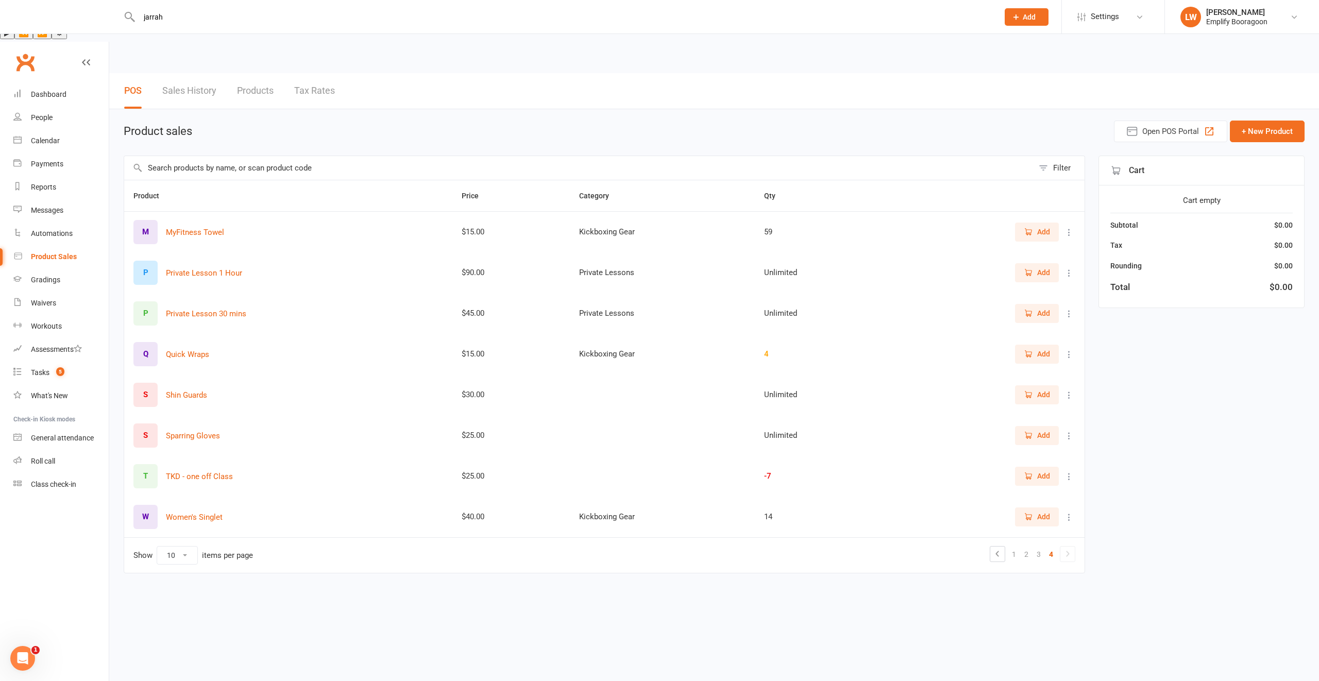
click at [1045, 308] on span "Add" at bounding box center [1044, 313] width 13 height 11
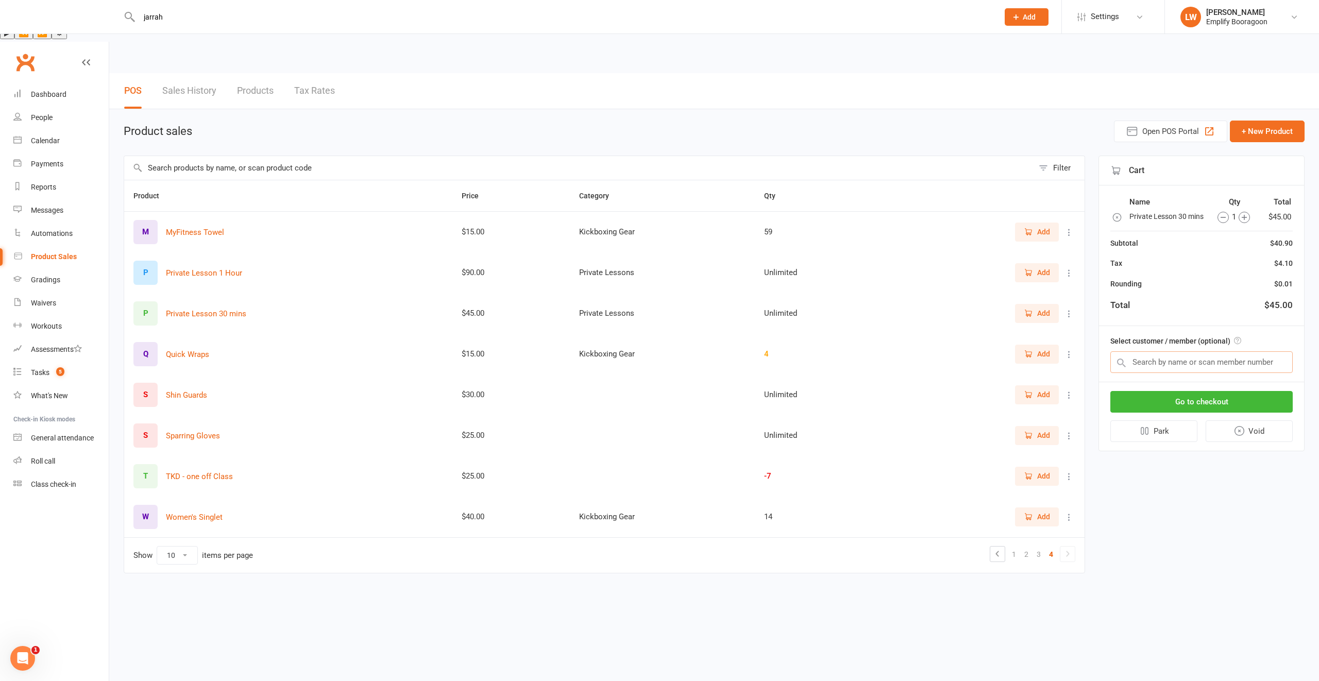
click at [1163, 352] on input "text" at bounding box center [1202, 363] width 182 height 22
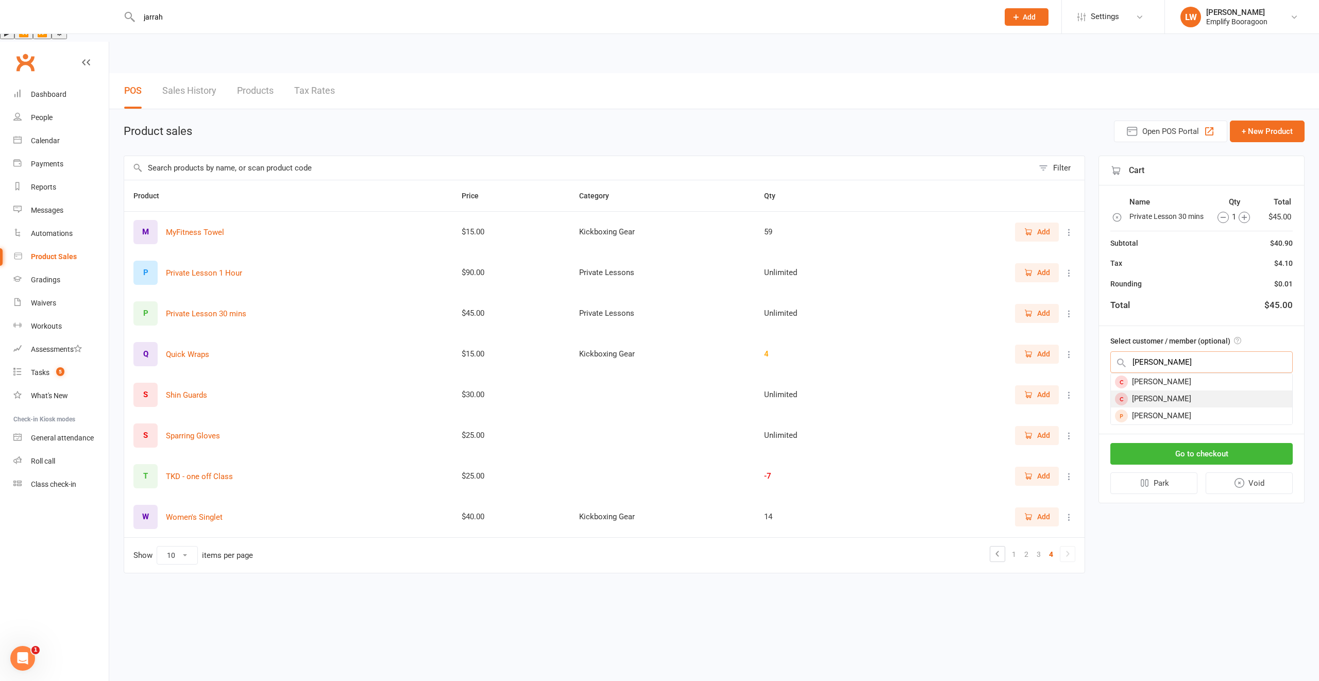
type input "hugo"
click at [1162, 391] on div "[PERSON_NAME]" at bounding box center [1201, 399] width 181 height 17
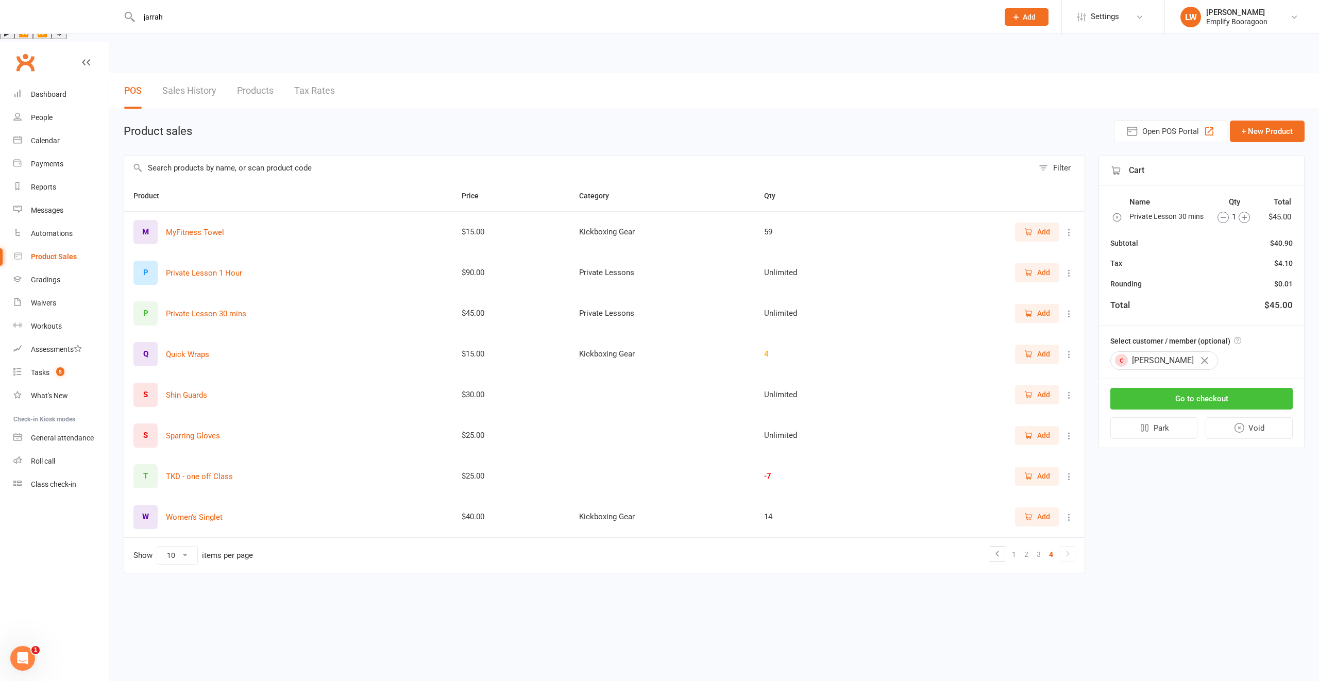
click at [1163, 388] on button "Go to checkout" at bounding box center [1202, 399] width 182 height 22
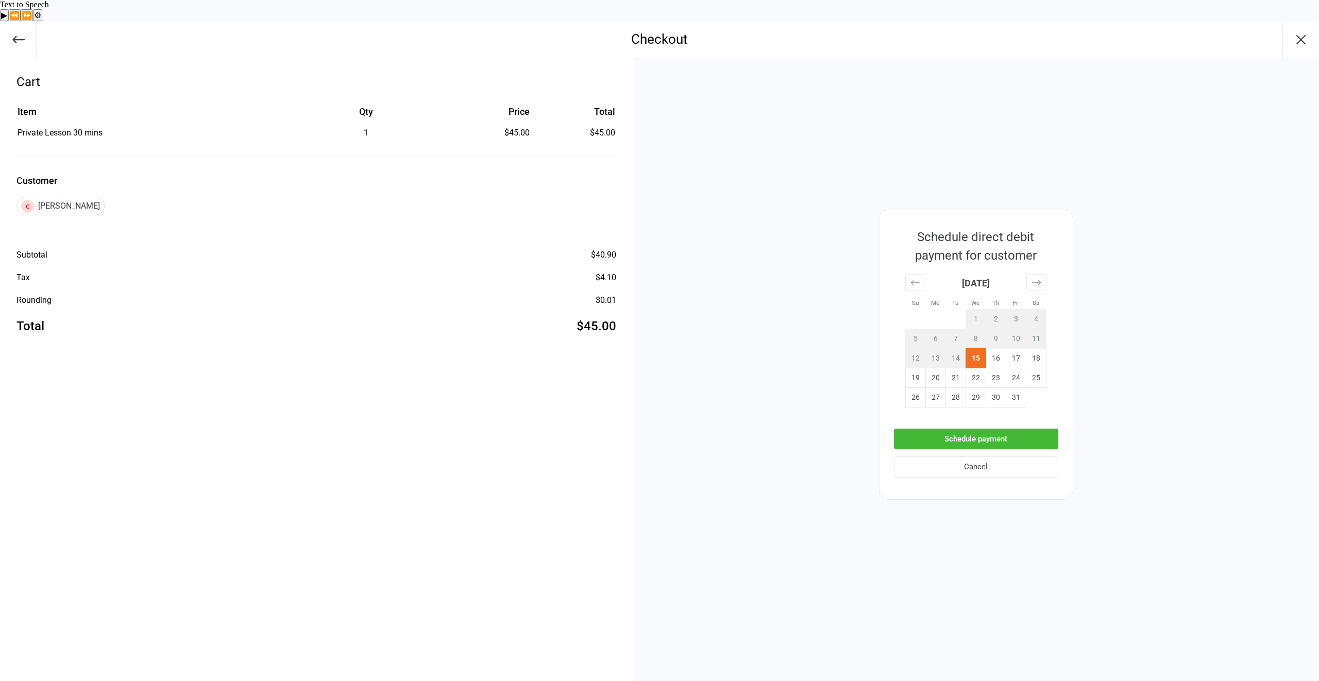
click at [997, 429] on button "Schedule payment" at bounding box center [976, 439] width 164 height 21
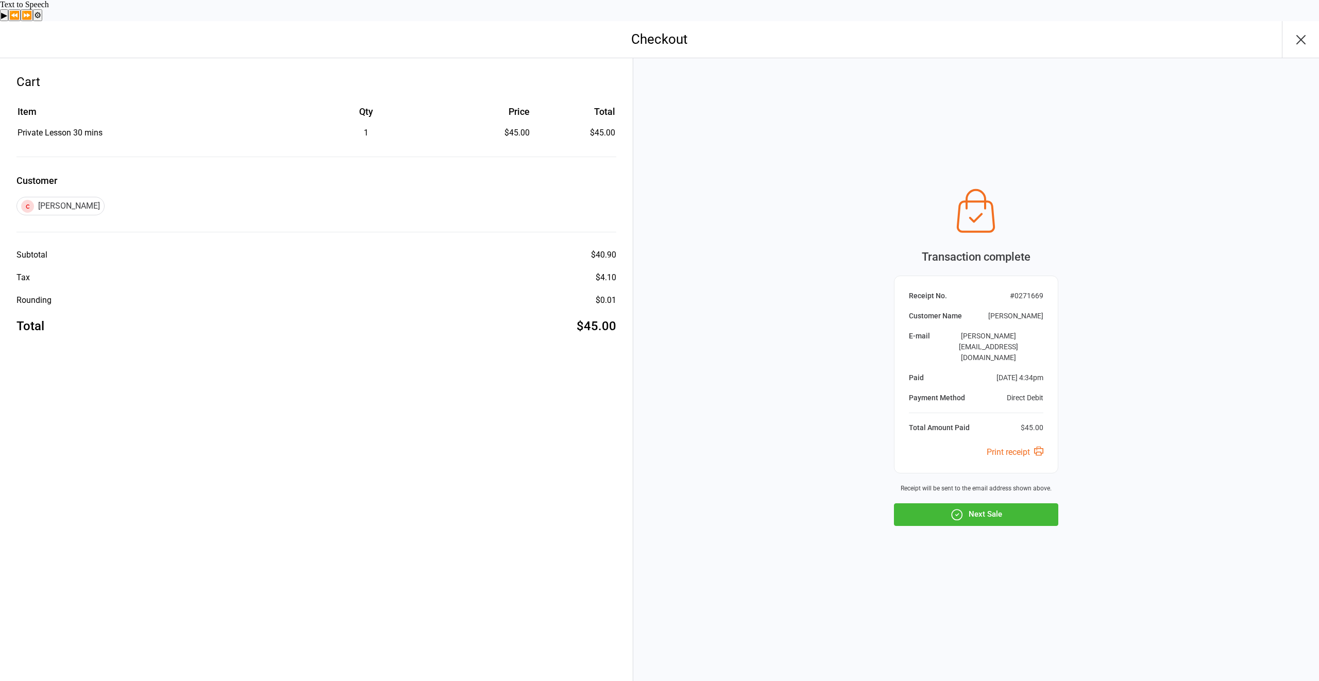
click at [1293, 31] on icon "button" at bounding box center [1301, 39] width 16 height 16
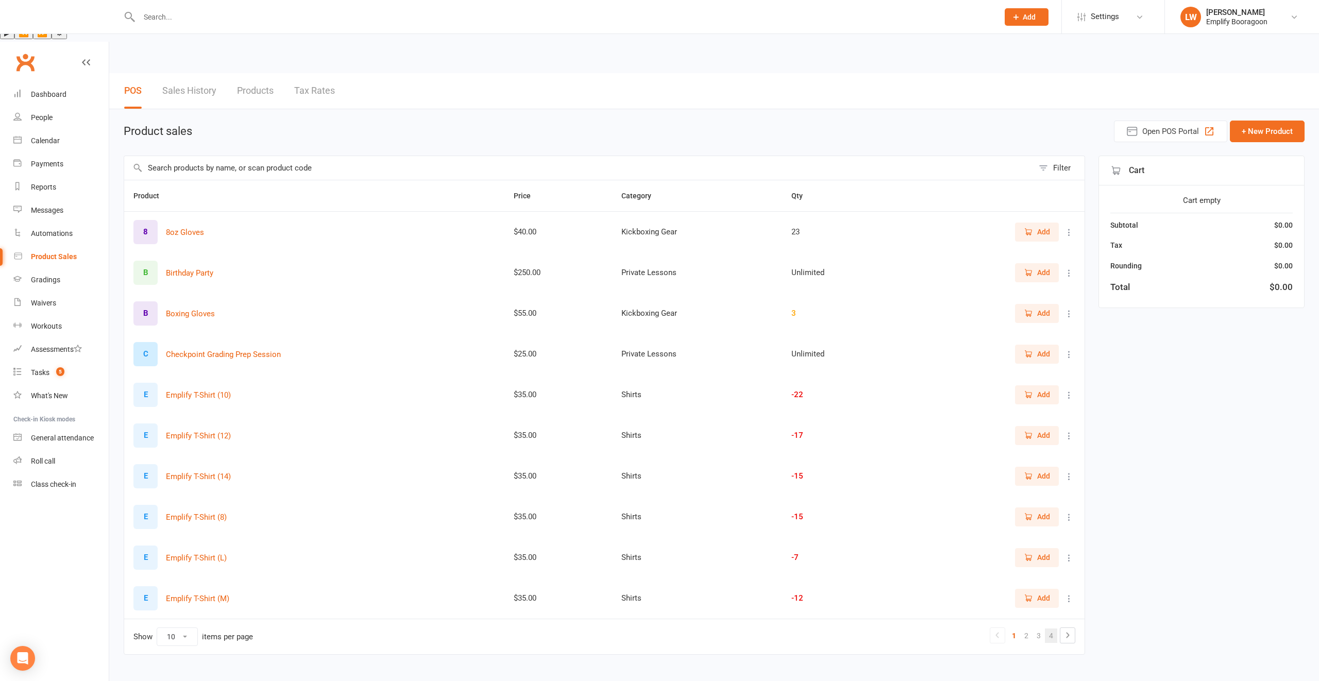
click at [1048, 629] on link "4" at bounding box center [1051, 636] width 12 height 14
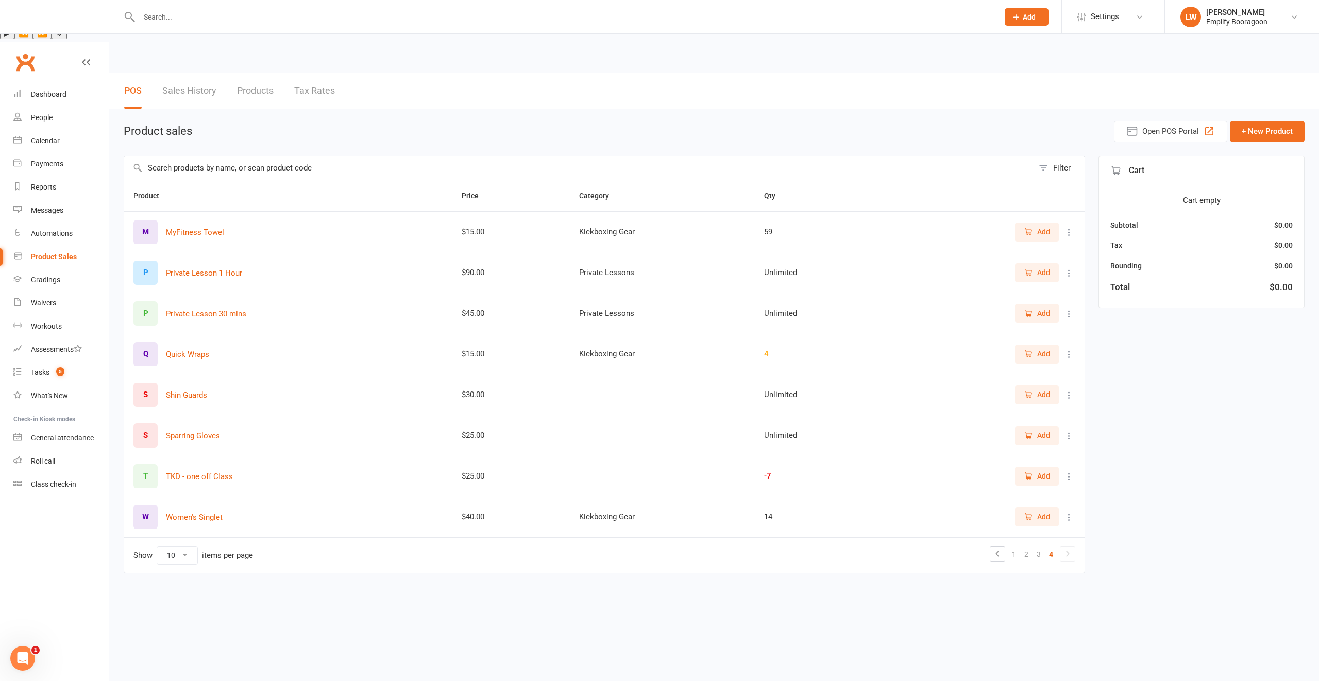
drag, startPoint x: 1033, startPoint y: 271, endPoint x: 1081, endPoint y: 276, distance: 48.2
click at [1034, 308] on span "Add" at bounding box center [1037, 313] width 26 height 11
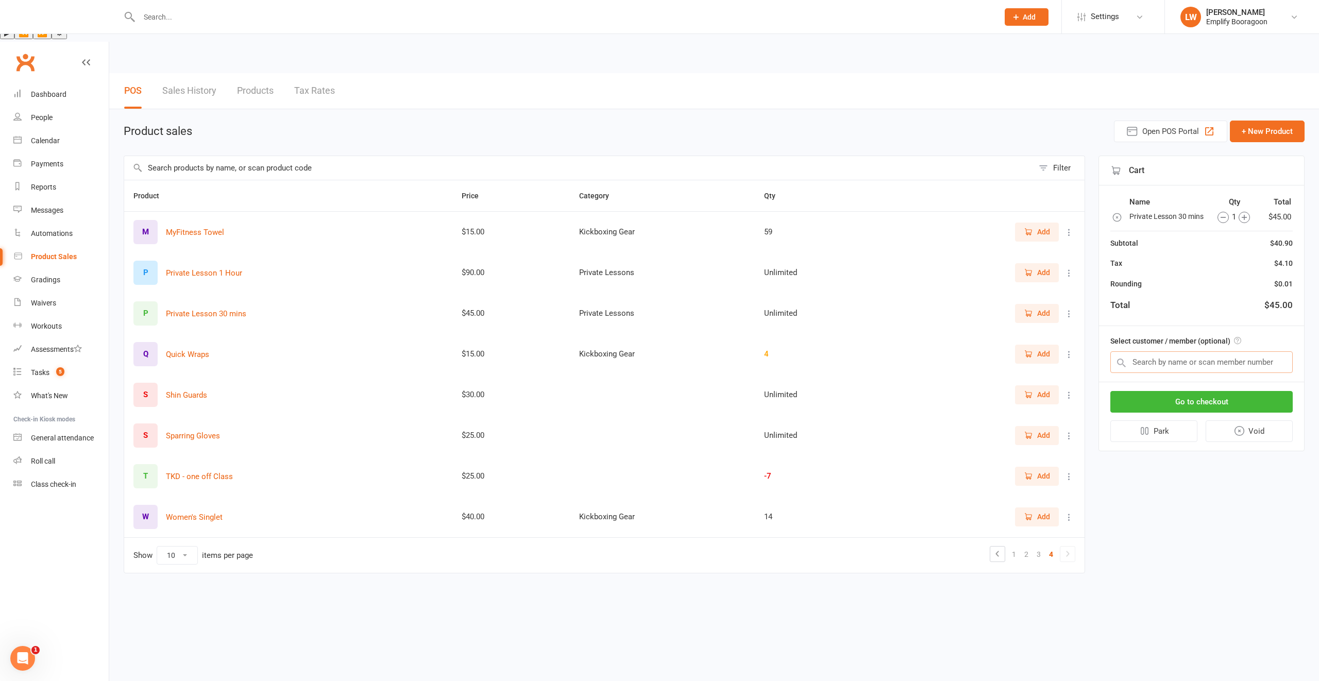
click at [1231, 352] on input "text" at bounding box center [1202, 363] width 182 height 22
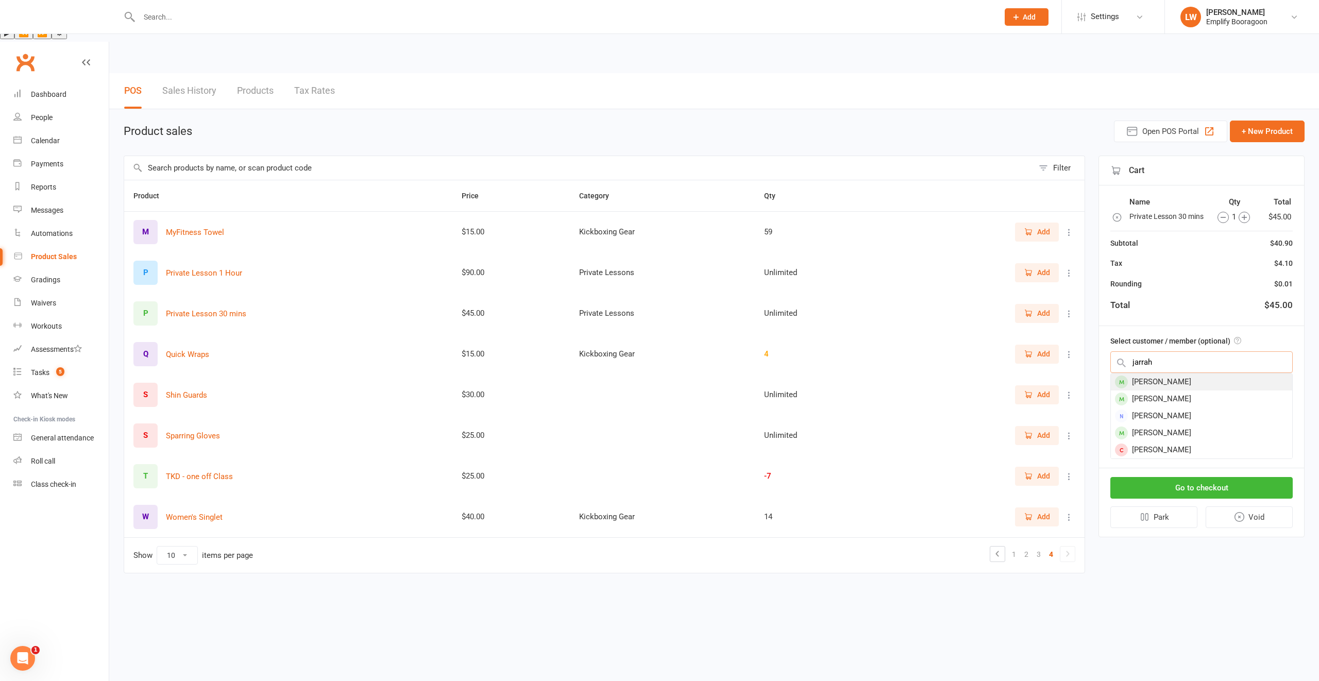
type input "jarrah"
click at [1220, 374] on div "[PERSON_NAME]" at bounding box center [1201, 382] width 181 height 17
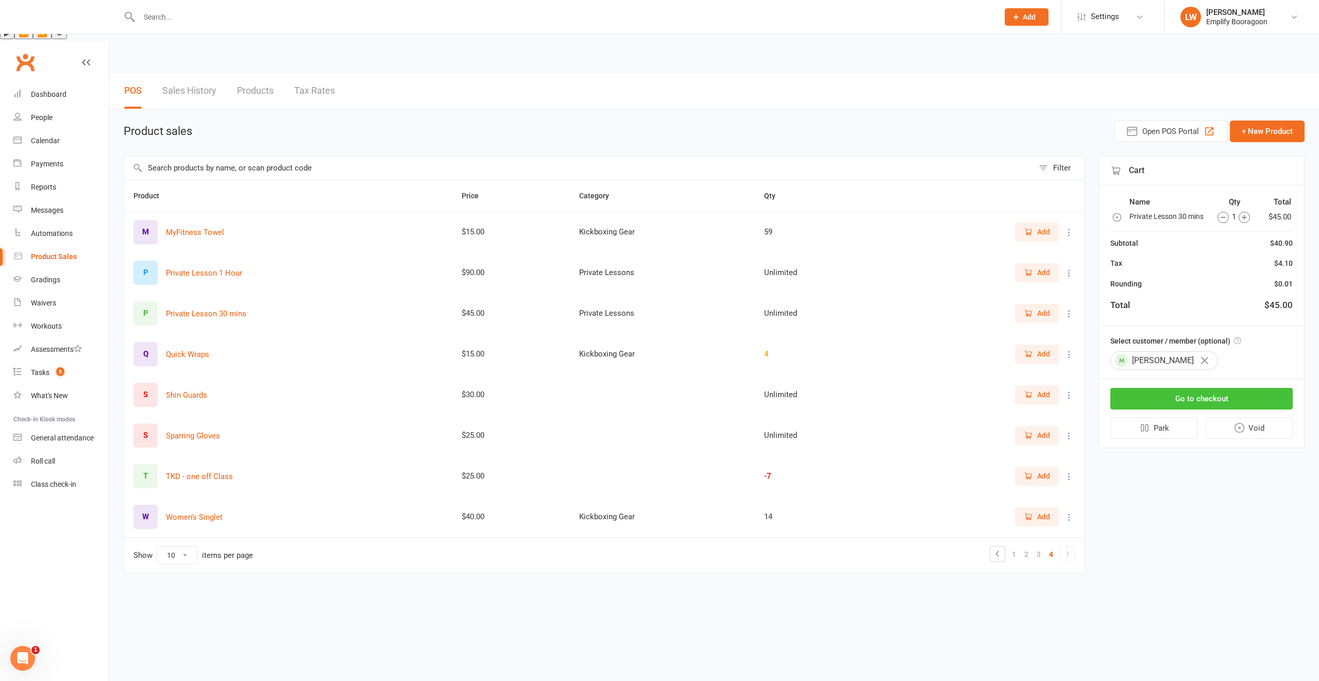
click at [1202, 388] on button "Go to checkout" at bounding box center [1202, 399] width 182 height 22
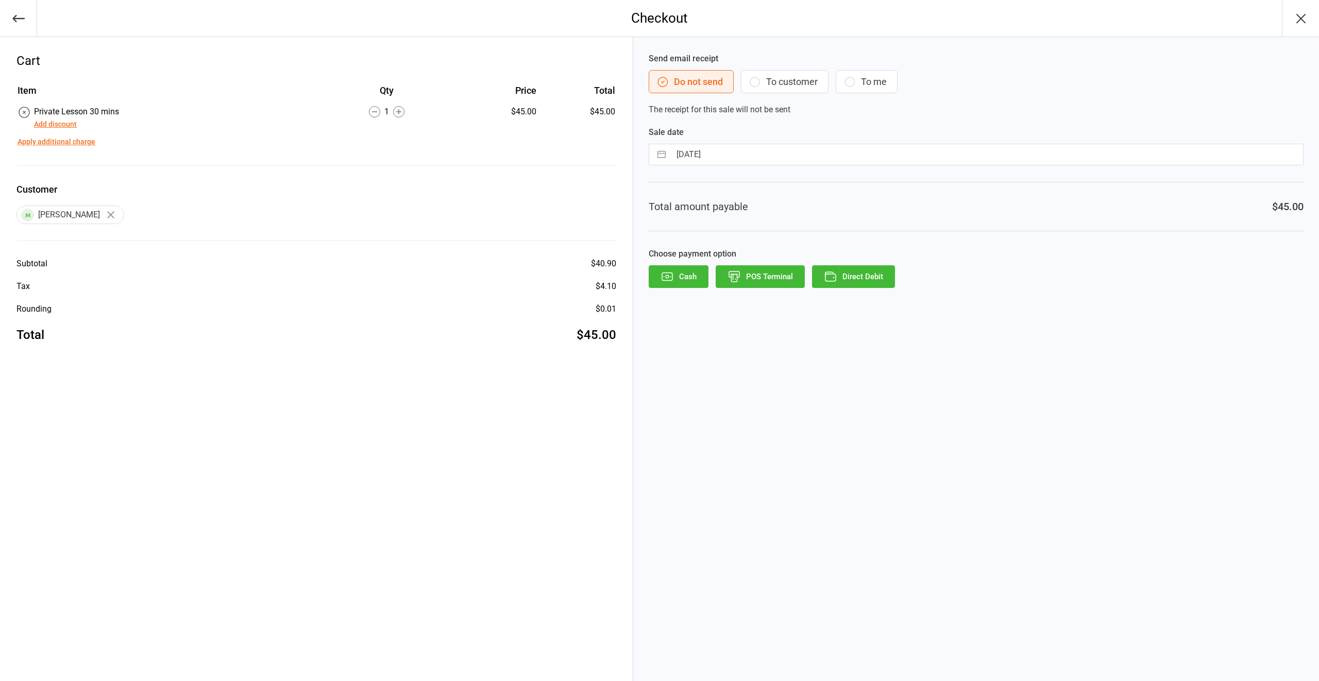
click at [773, 78] on button "To customer" at bounding box center [785, 81] width 88 height 23
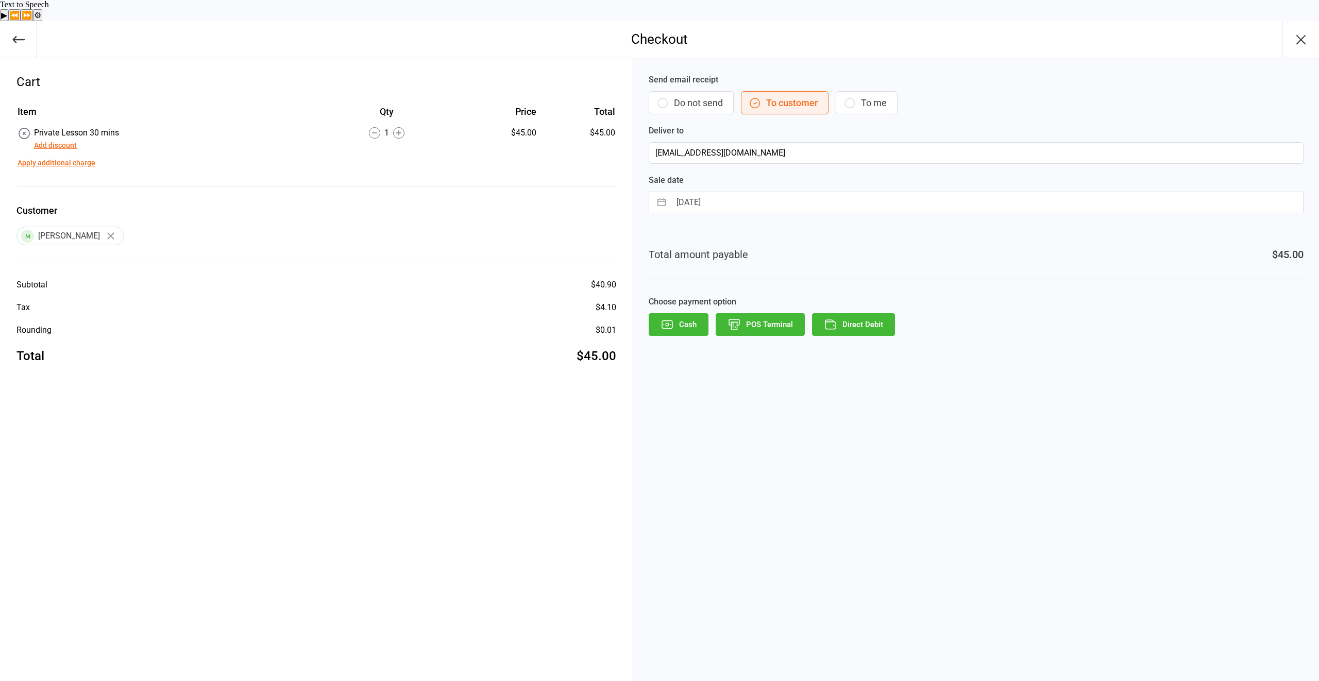
click at [870, 313] on button "Direct Debit" at bounding box center [853, 324] width 83 height 23
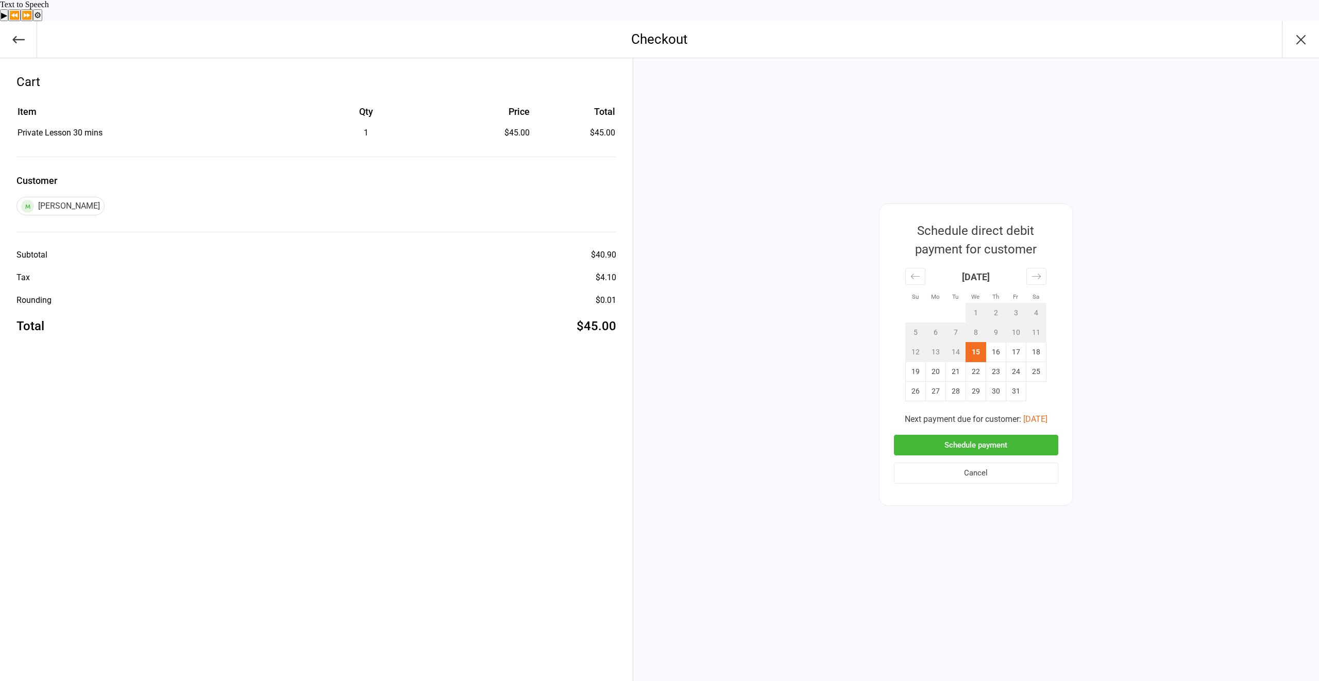
click at [965, 435] on button "Schedule payment" at bounding box center [976, 445] width 164 height 21
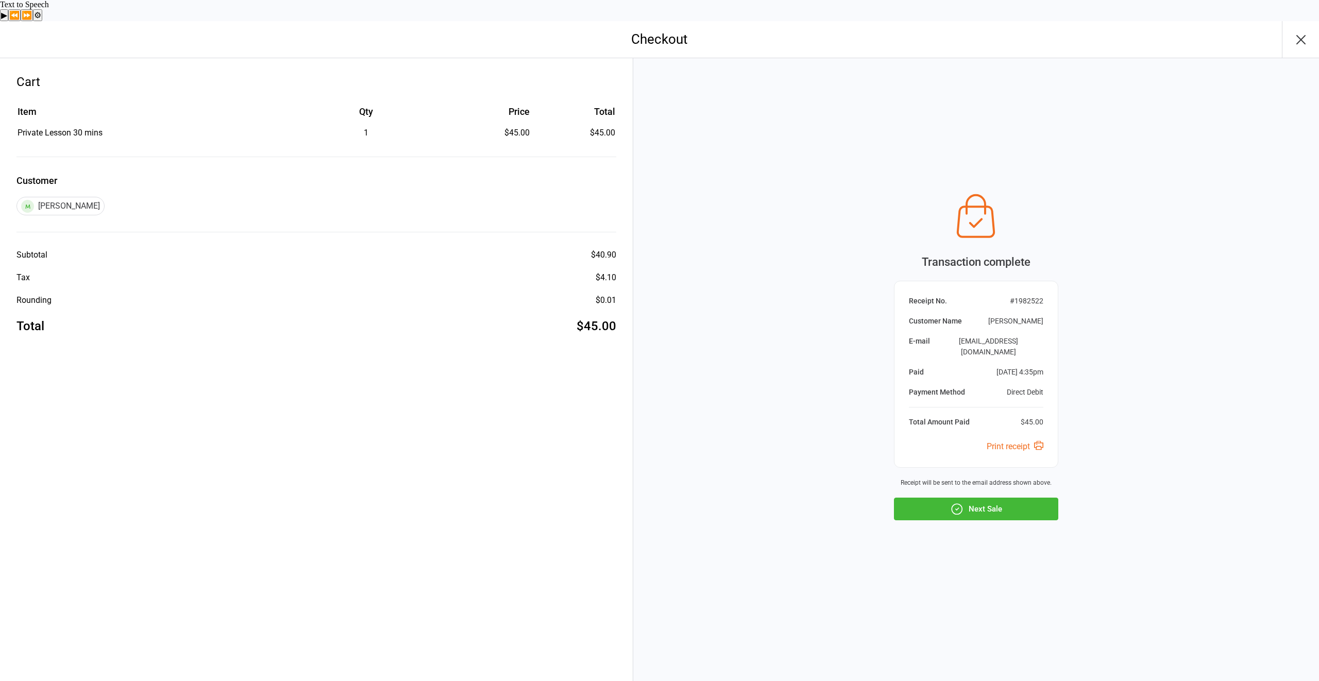
click at [1307, 31] on icon "button" at bounding box center [1301, 39] width 16 height 16
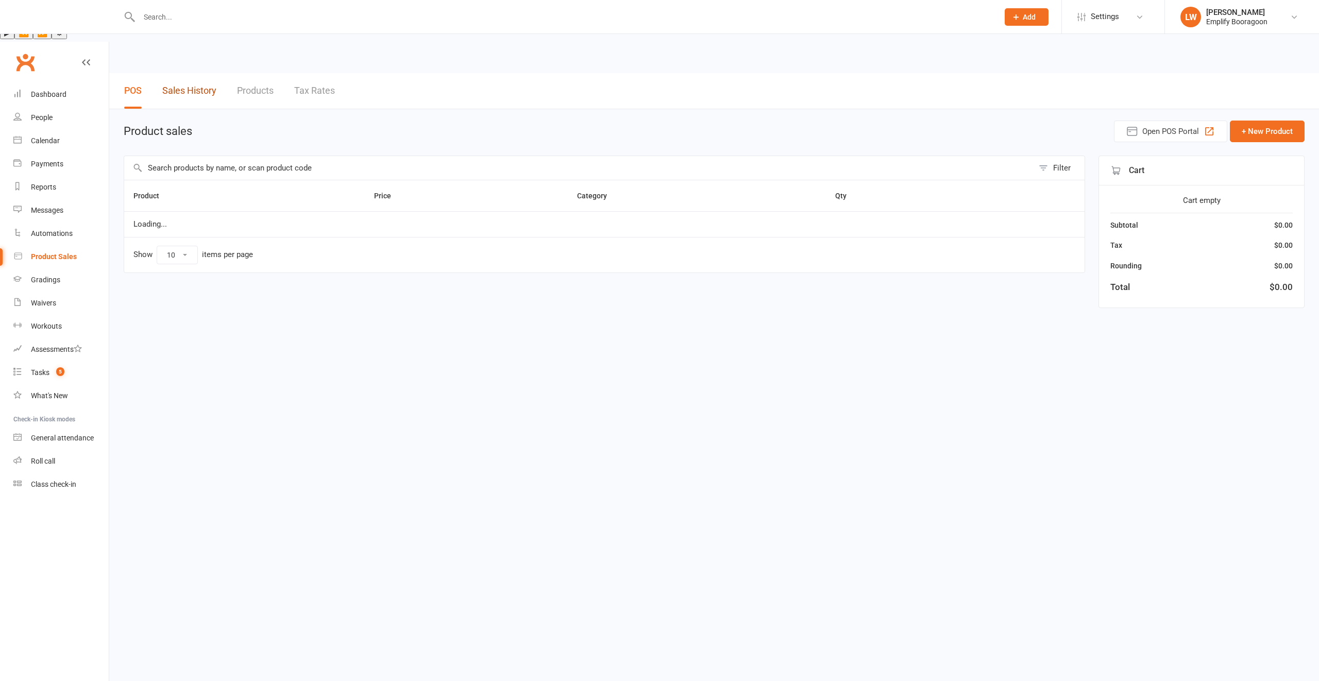
click at [181, 73] on link "Sales History" at bounding box center [189, 91] width 54 height 36
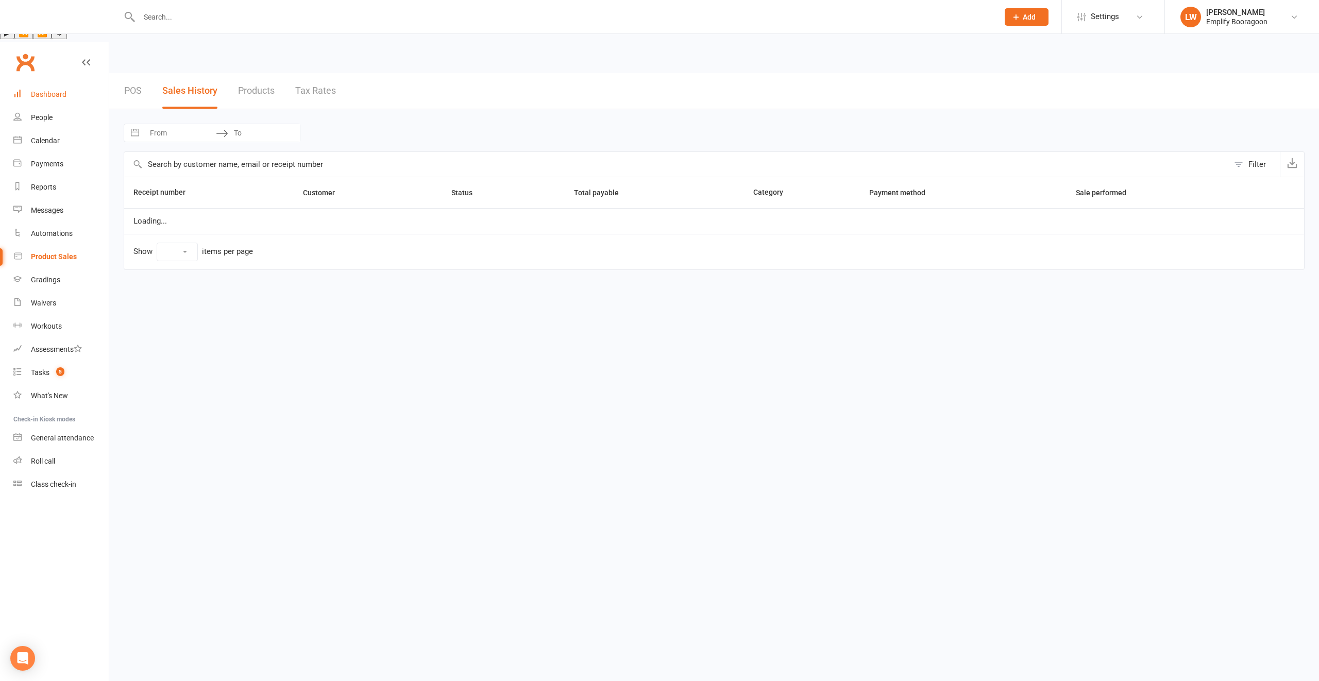
select select "25"
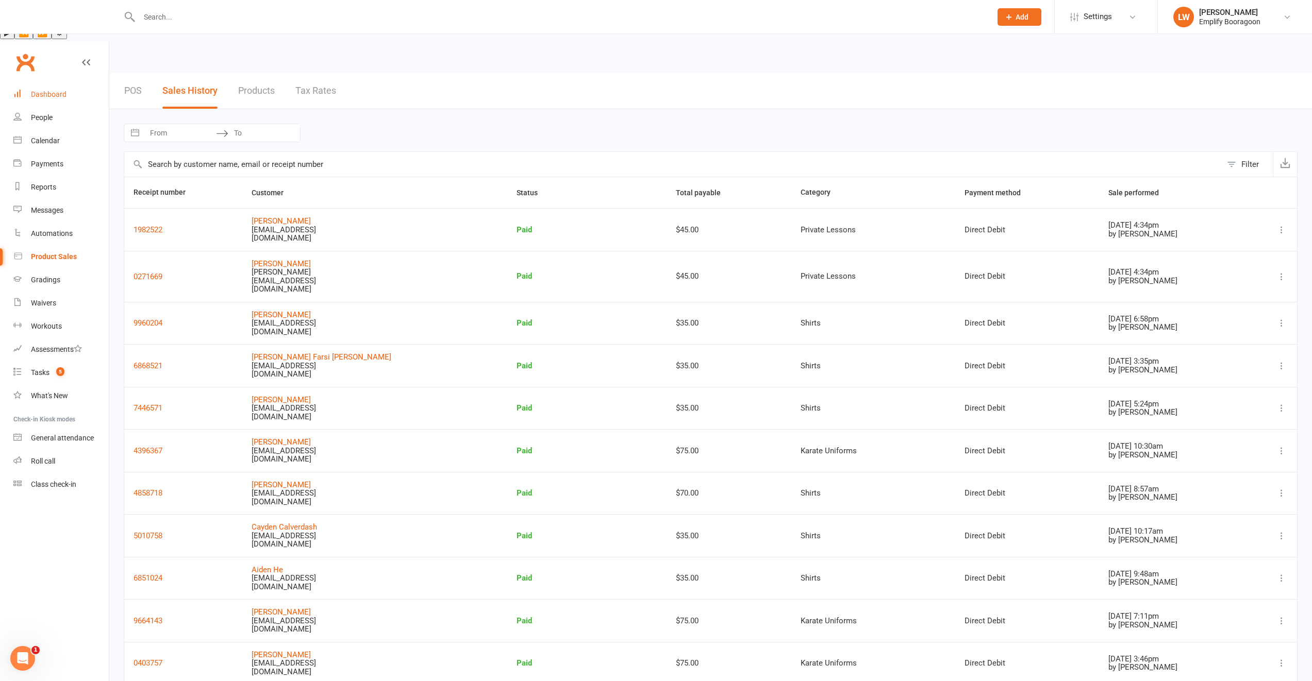
click at [54, 90] on div "Dashboard" at bounding box center [49, 94] width 36 height 8
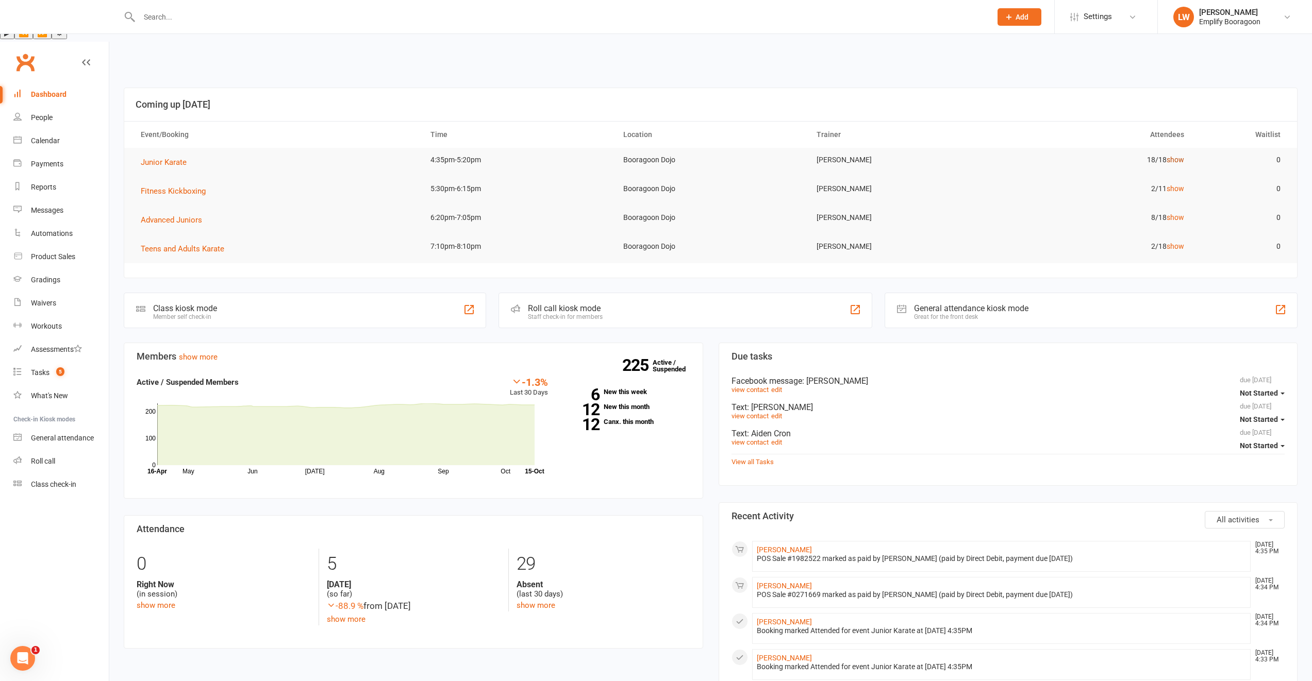
click at [1179, 156] on link "show" at bounding box center [1175, 160] width 18 height 8
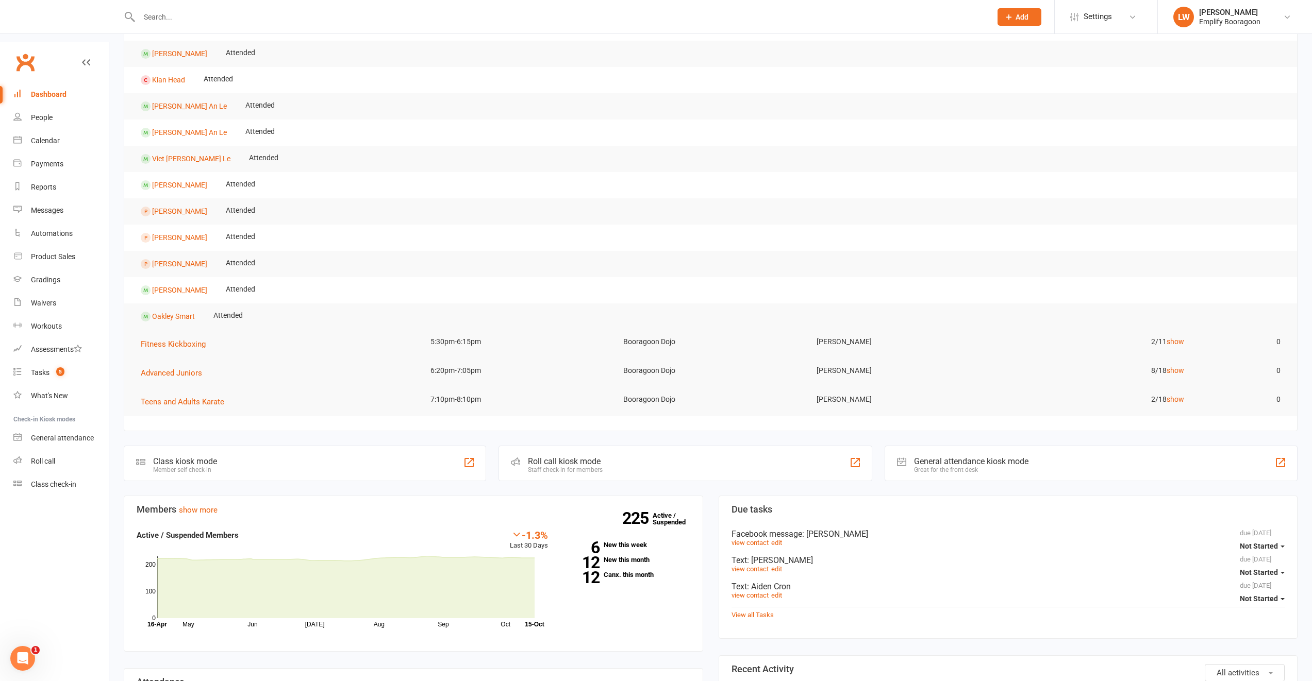
scroll to position [53, 0]
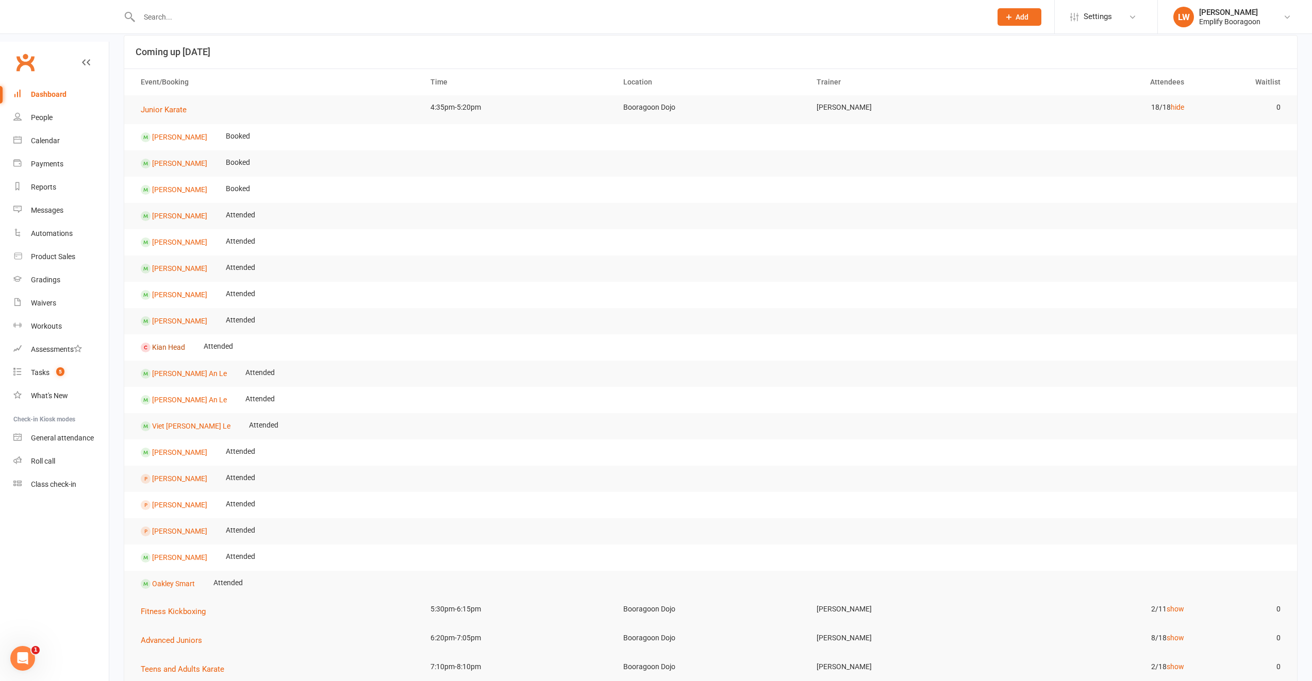
click at [168, 343] on link "Kian Head" at bounding box center [168, 347] width 33 height 8
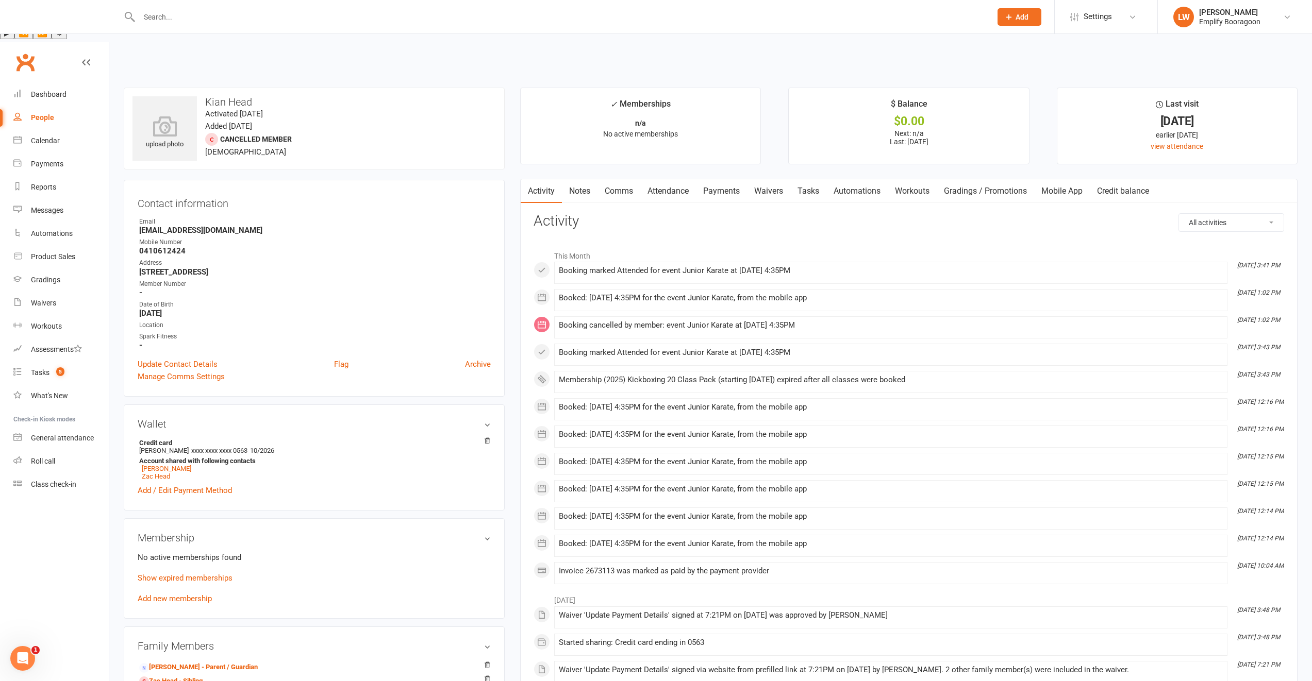
click at [206, 572] on p "Show expired memberships" at bounding box center [314, 578] width 353 height 12
click at [210, 574] on link "Show expired memberships" at bounding box center [185, 578] width 95 height 9
click at [55, 90] on div "Dashboard" at bounding box center [49, 94] width 36 height 8
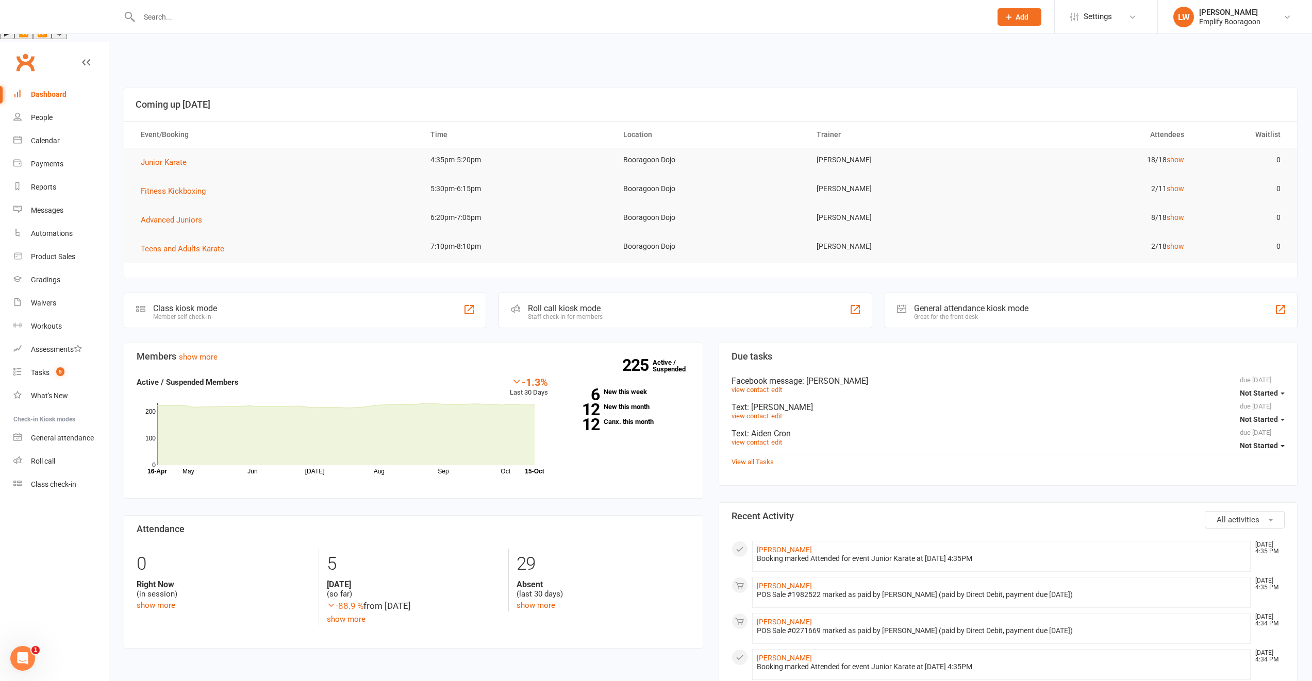
click at [1184, 148] on td "18/18 show" at bounding box center [1096, 160] width 193 height 24
click at [1179, 156] on link "show" at bounding box center [1175, 160] width 18 height 8
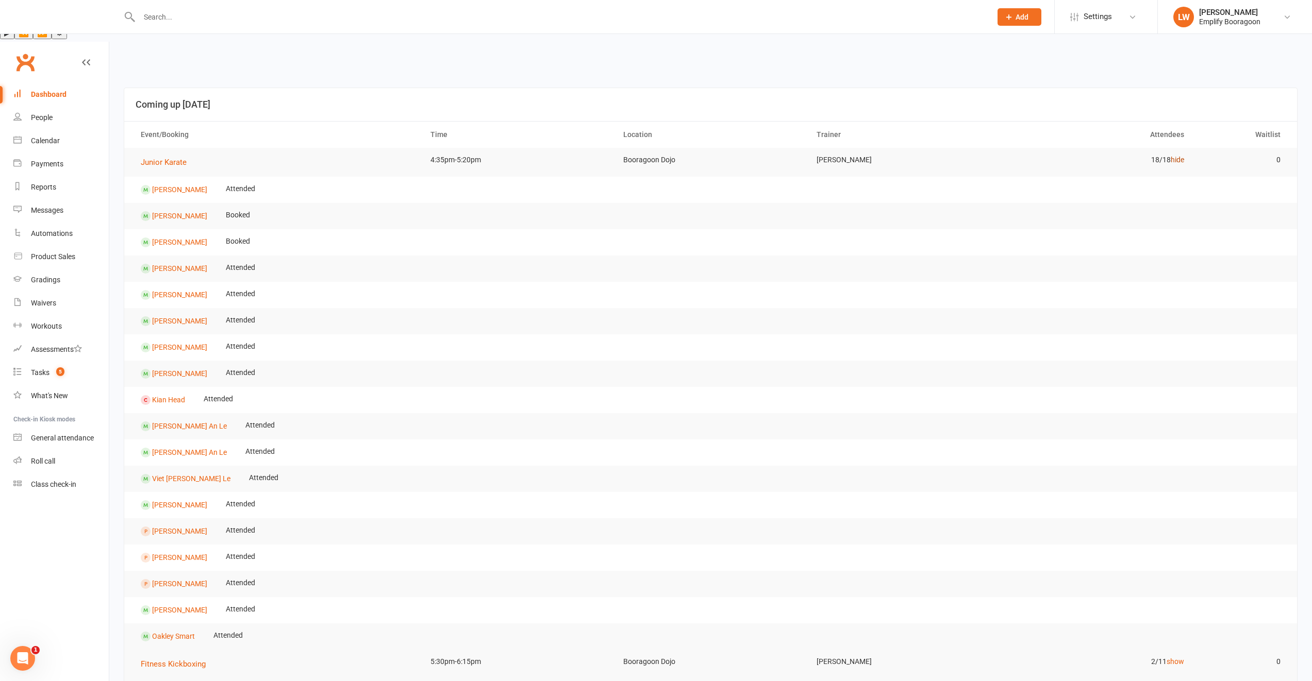
click at [1182, 156] on link "hide" at bounding box center [1177, 160] width 13 height 8
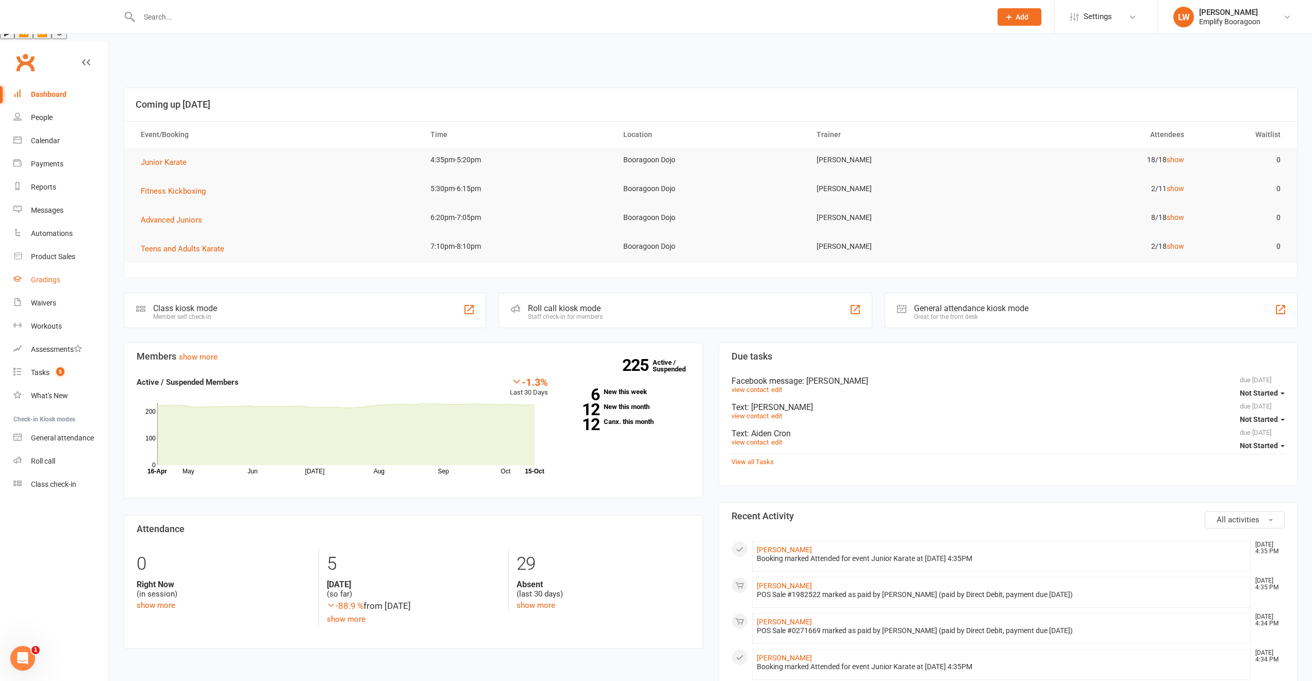
click at [46, 276] on div "Gradings" at bounding box center [45, 280] width 29 height 8
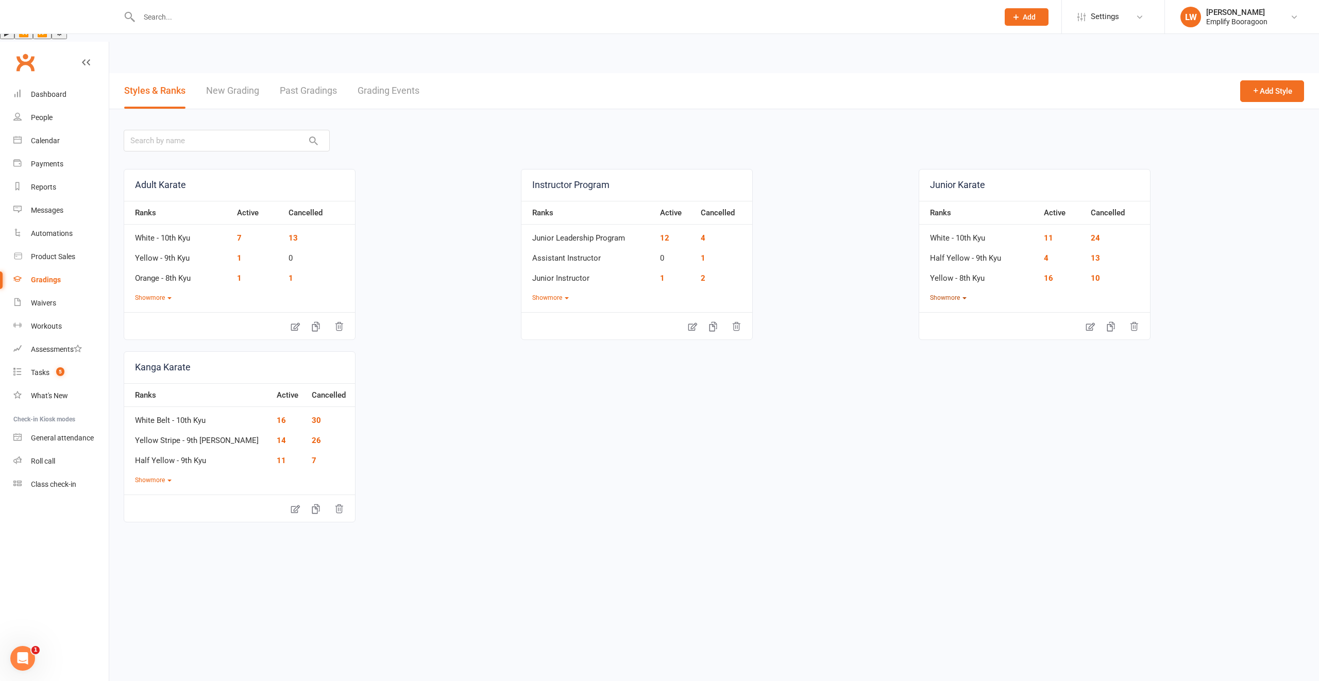
click at [950, 293] on button "Show more" at bounding box center [948, 298] width 37 height 10
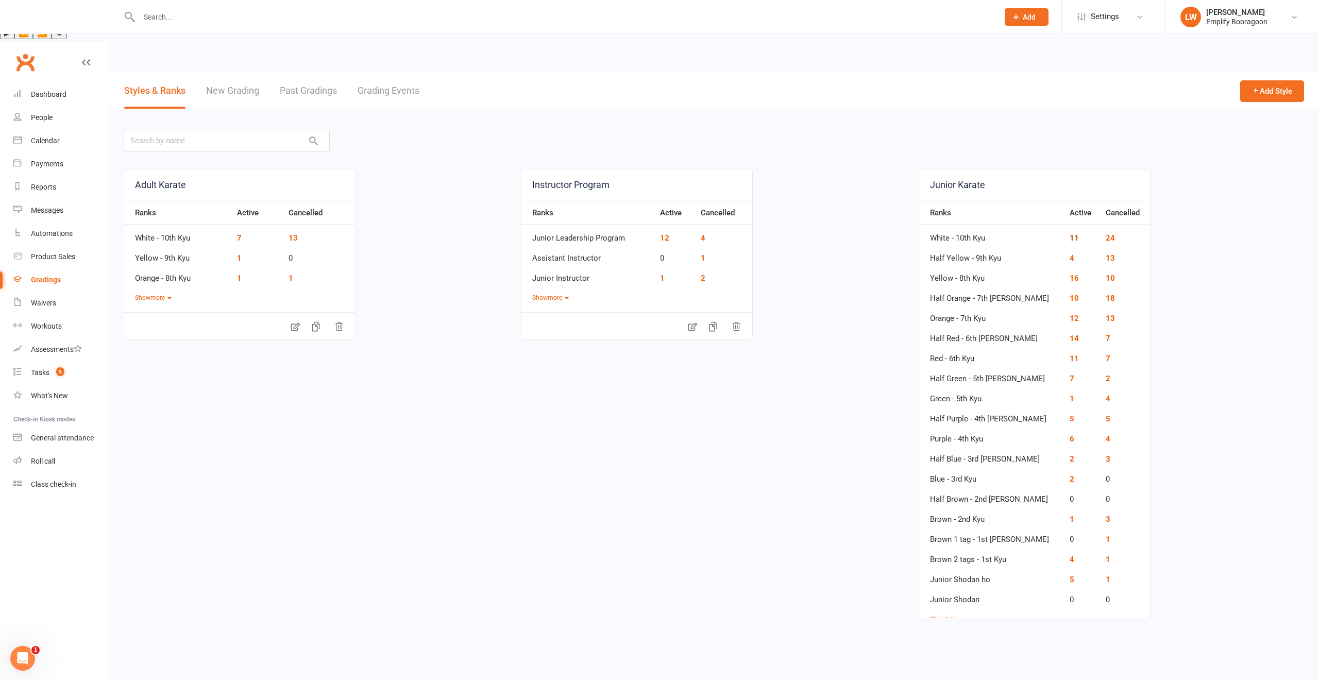
click at [1070, 233] on link "11" at bounding box center [1074, 237] width 9 height 9
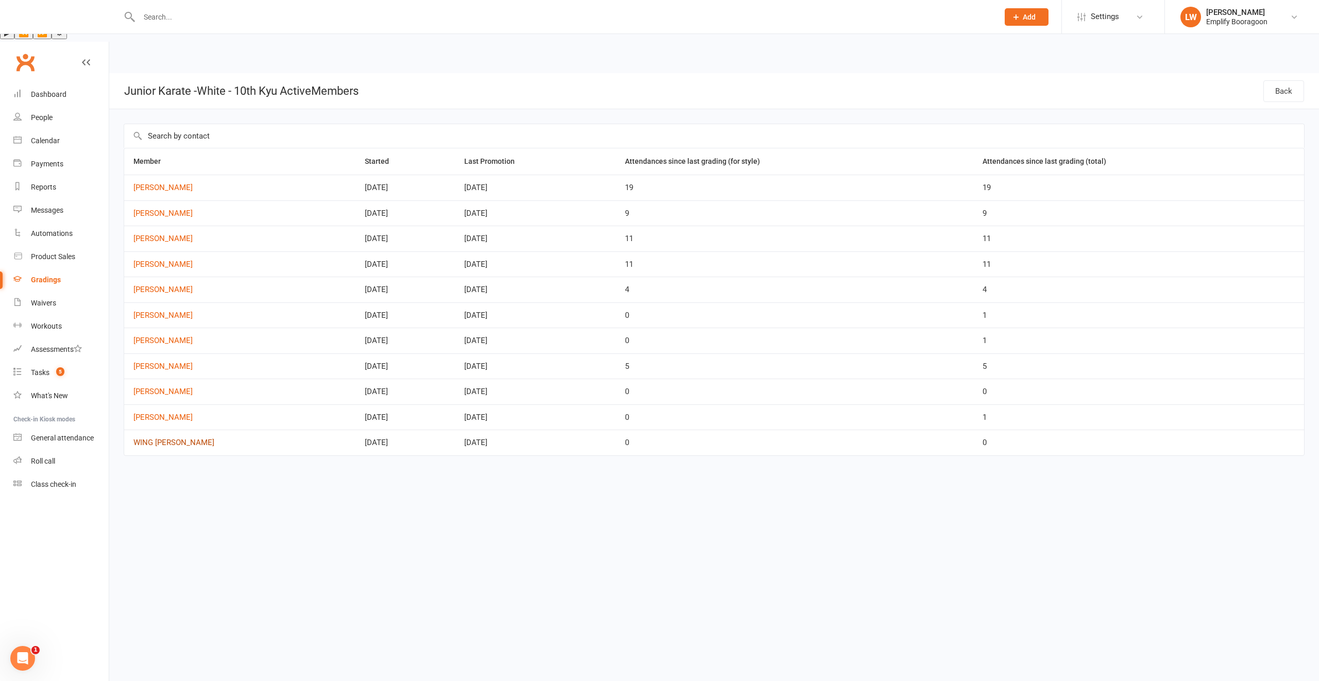
click at [162, 439] on link "WING [PERSON_NAME]" at bounding box center [239, 443] width 213 height 9
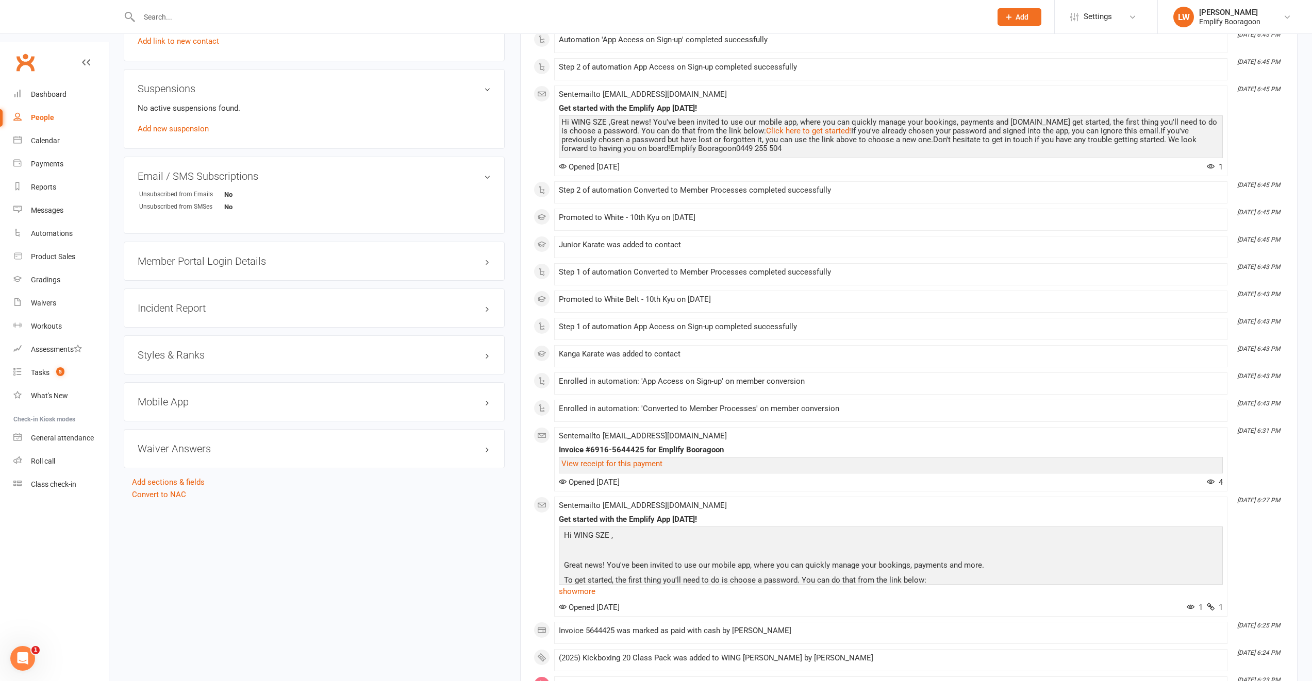
scroll to position [632, 0]
click at [177, 333] on div "Styles & Ranks" at bounding box center [314, 352] width 381 height 39
click at [179, 347] on h3 "Styles & Ranks" at bounding box center [314, 352] width 353 height 11
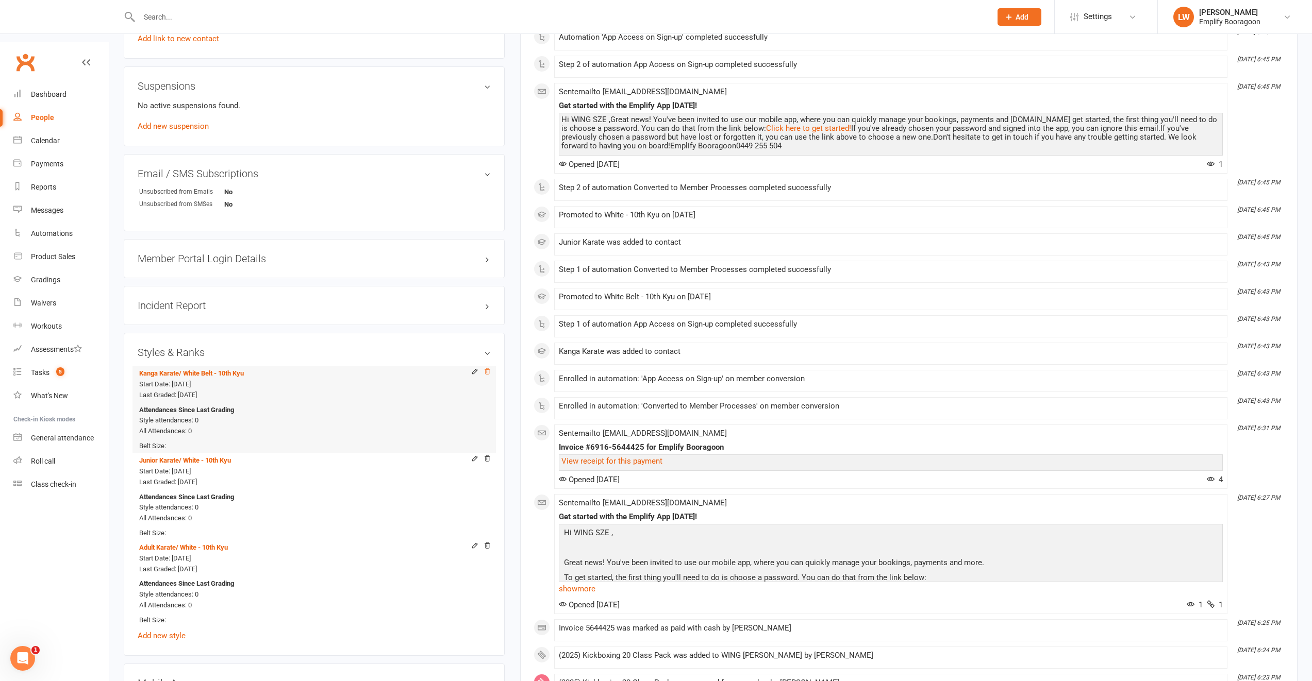
click at [487, 368] on icon at bounding box center [486, 371] width 7 height 7
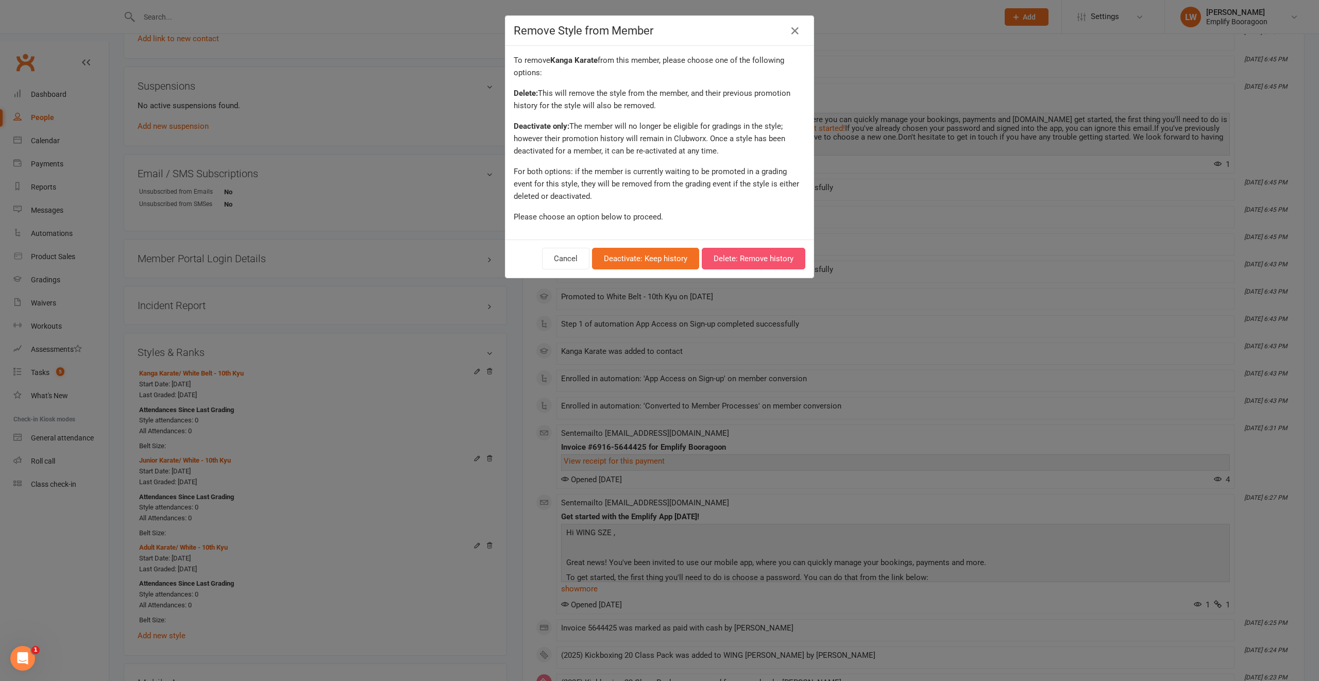
click at [763, 257] on button "Delete: Remove history" at bounding box center [754, 259] width 104 height 22
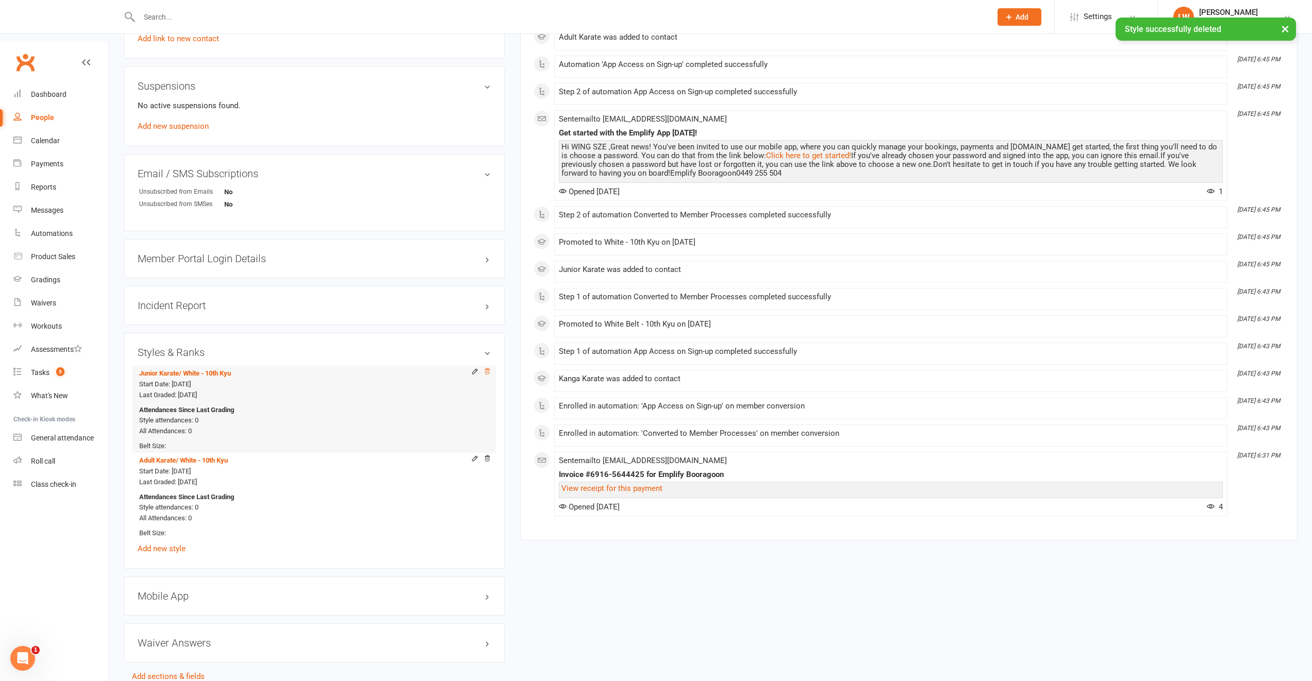
click at [489, 369] on icon at bounding box center [486, 372] width 5 height 6
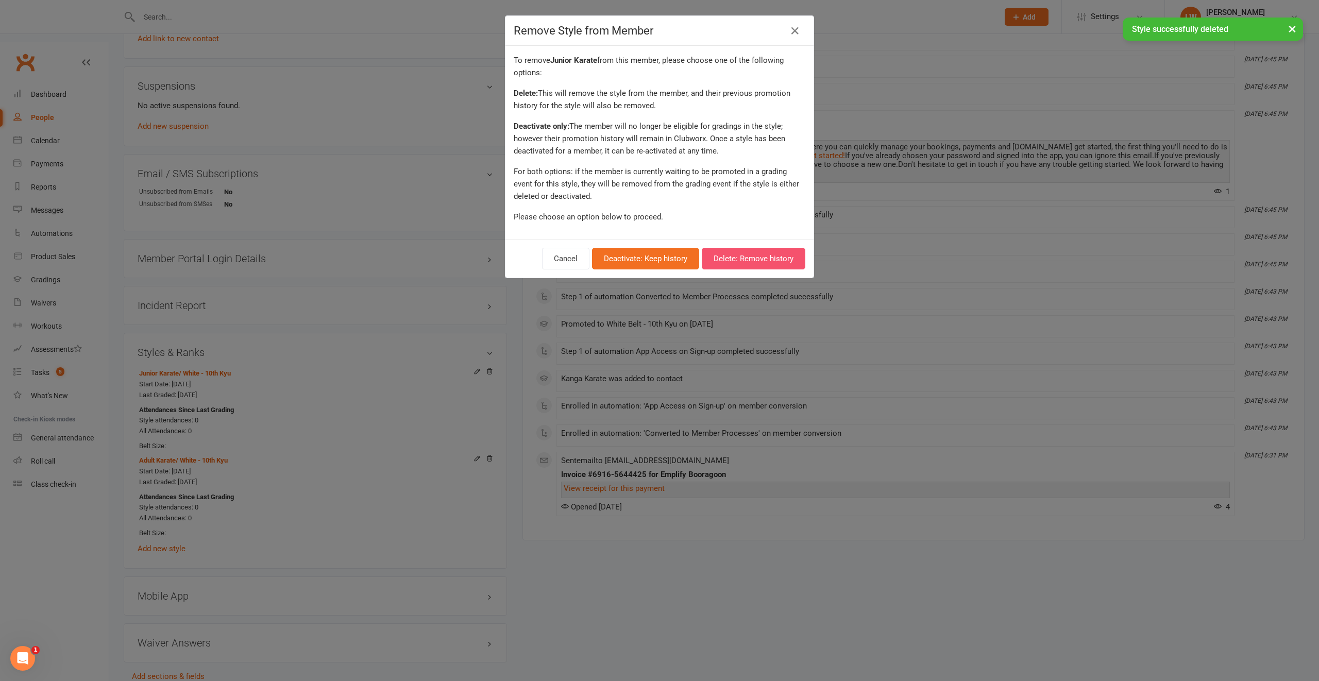
click at [751, 257] on button "Delete: Remove history" at bounding box center [754, 259] width 104 height 22
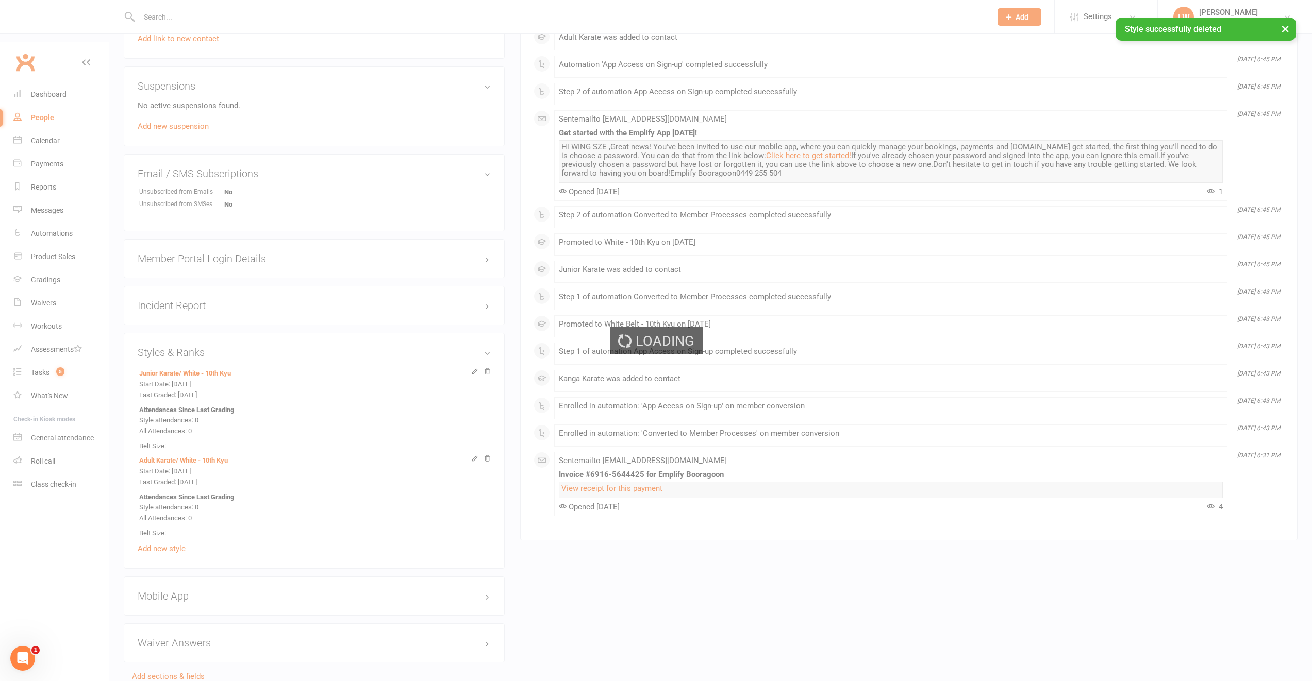
scroll to position [559, 0]
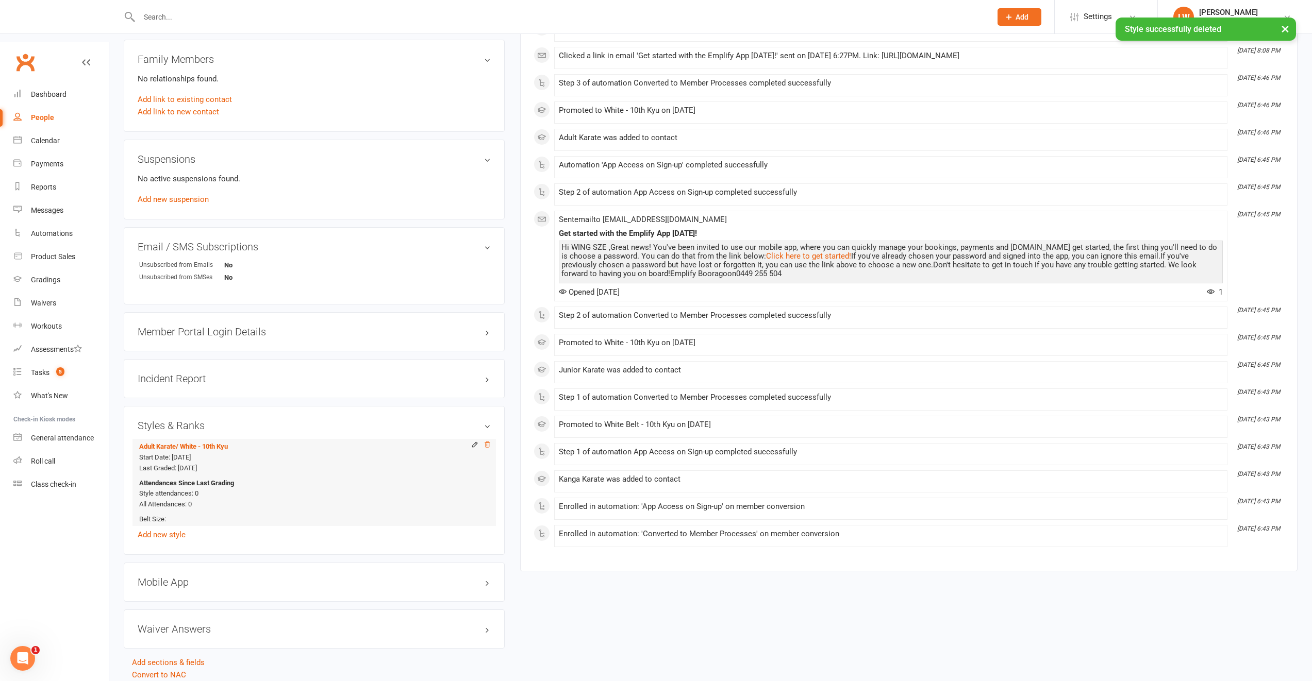
click at [487, 441] on icon at bounding box center [486, 444] width 7 height 7
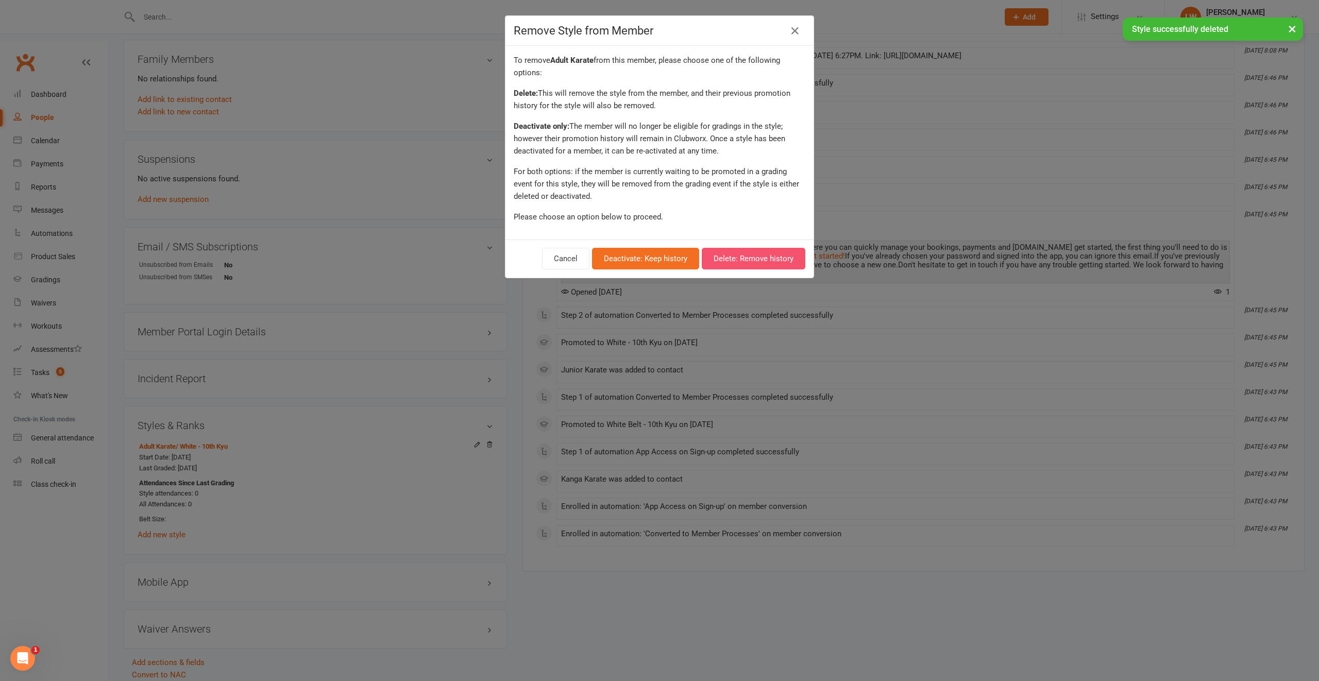
click at [754, 261] on button "Delete: Remove history" at bounding box center [754, 259] width 104 height 22
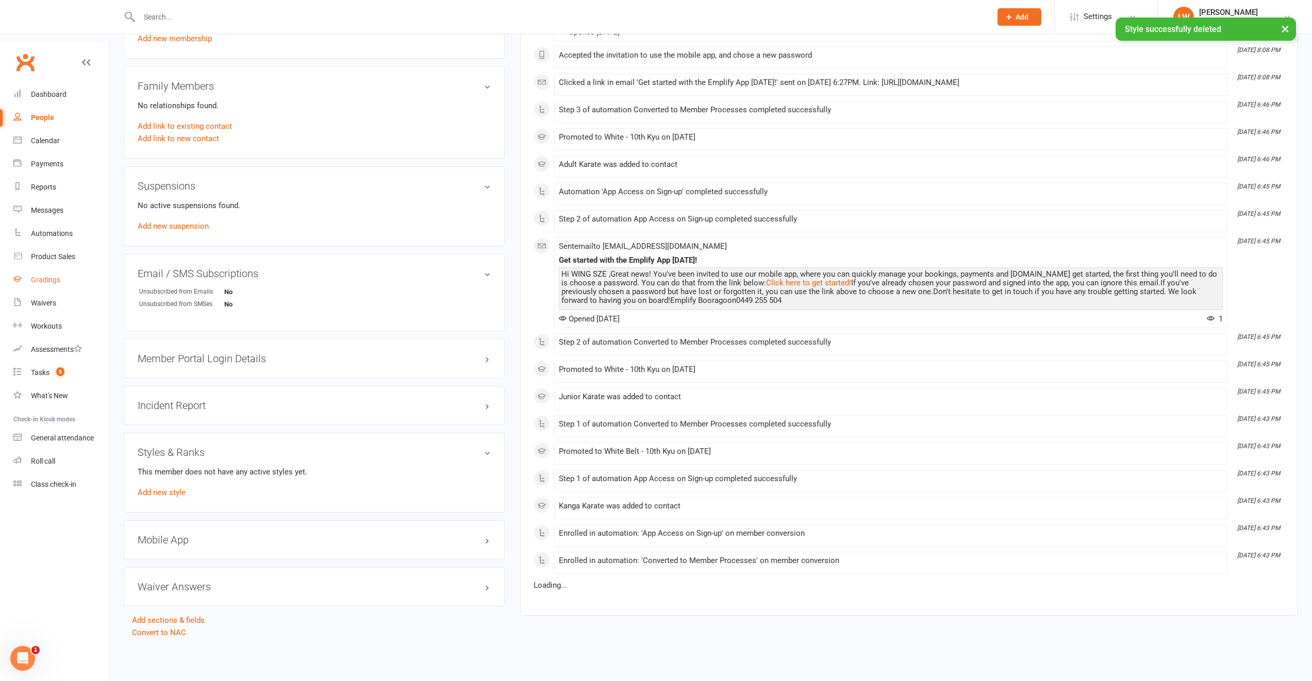
scroll to position [492, 0]
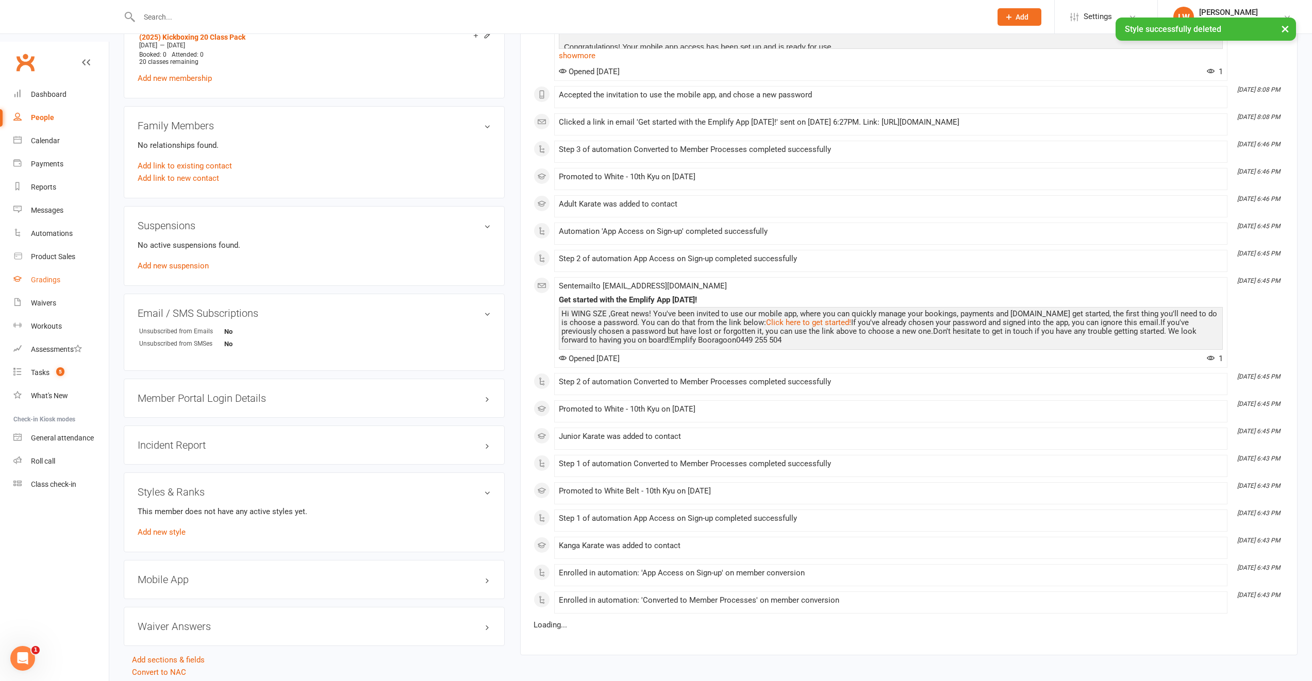
drag, startPoint x: 50, startPoint y: 244, endPoint x: 61, endPoint y: 243, distance: 10.9
click at [51, 276] on div "Gradings" at bounding box center [45, 280] width 29 height 8
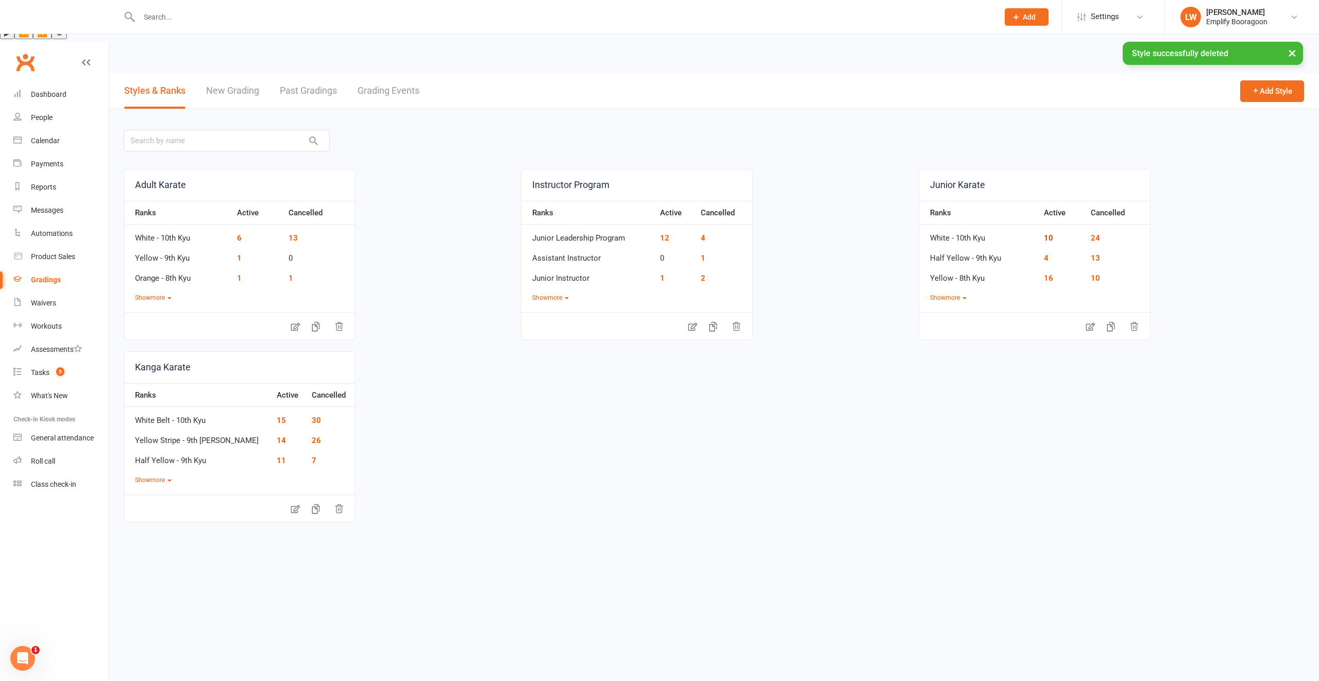
click at [1045, 233] on link "10" at bounding box center [1048, 237] width 9 height 9
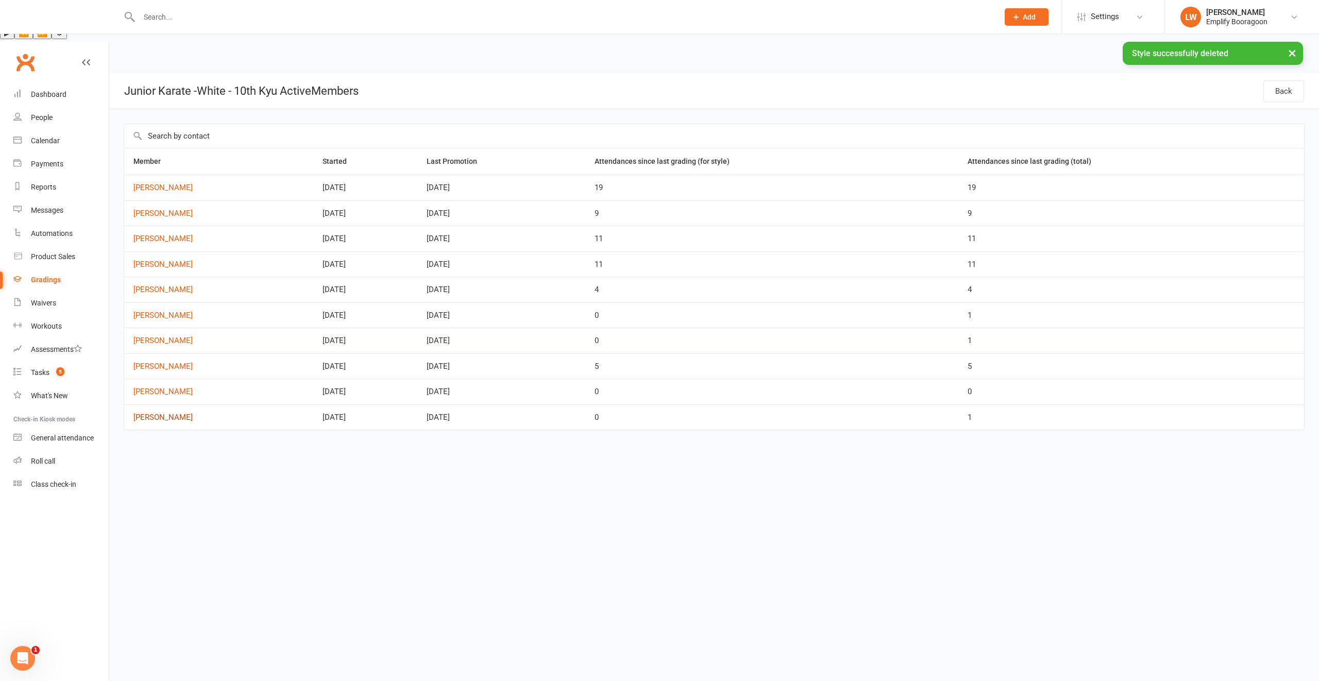
click at [158, 413] on link "[PERSON_NAME]" at bounding box center [218, 417] width 171 height 9
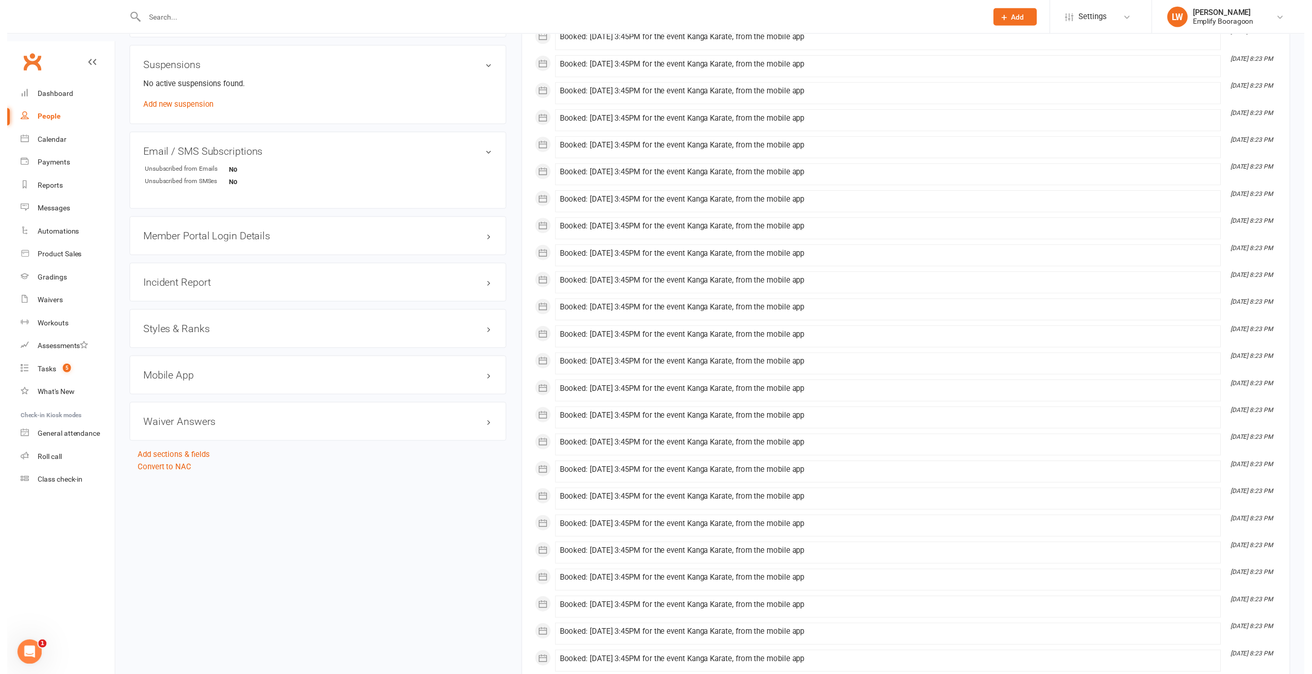
scroll to position [677, 0]
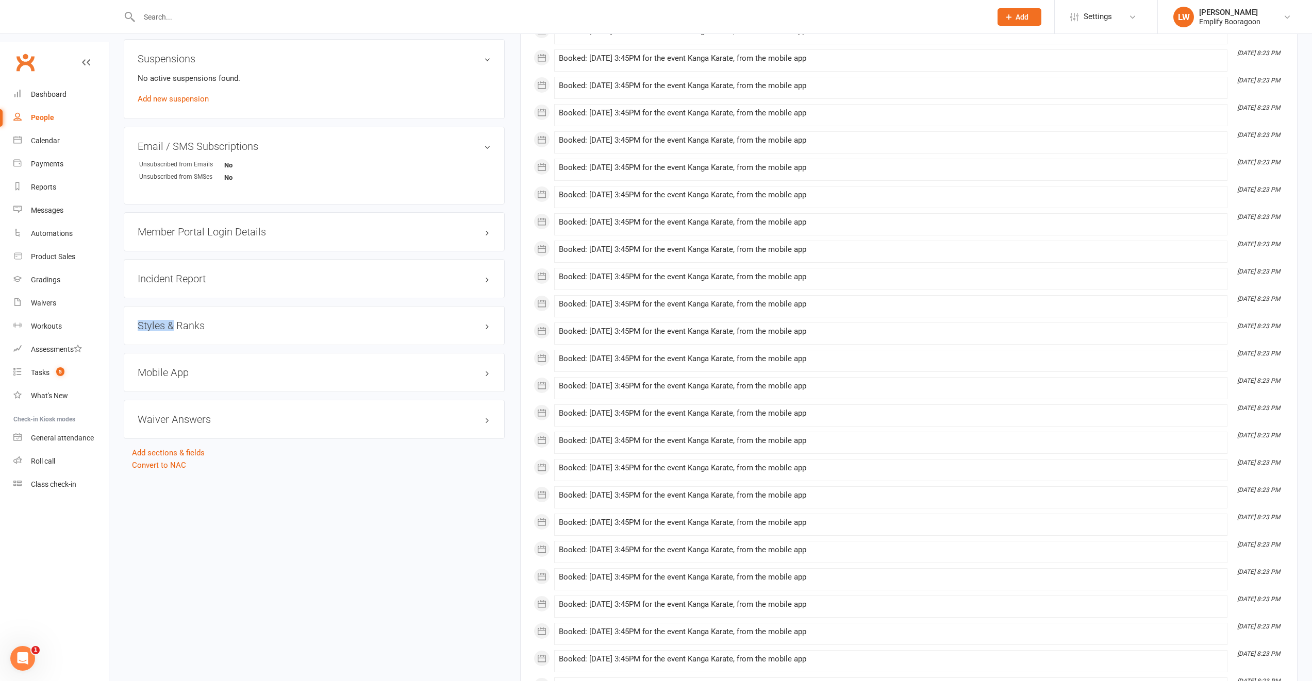
click at [172, 306] on div "Styles & Ranks" at bounding box center [314, 325] width 381 height 39
click at [172, 320] on h3 "Styles & Ranks" at bounding box center [314, 325] width 353 height 11
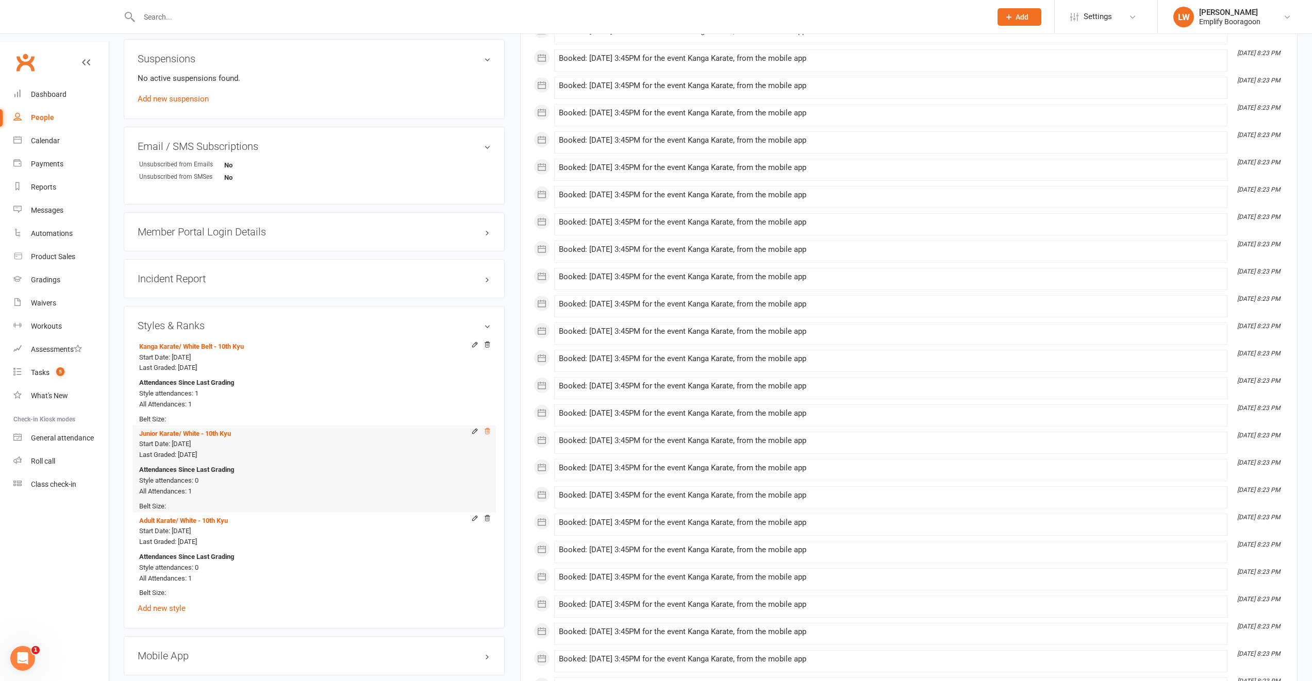
click at [484, 428] on icon at bounding box center [486, 431] width 7 height 7
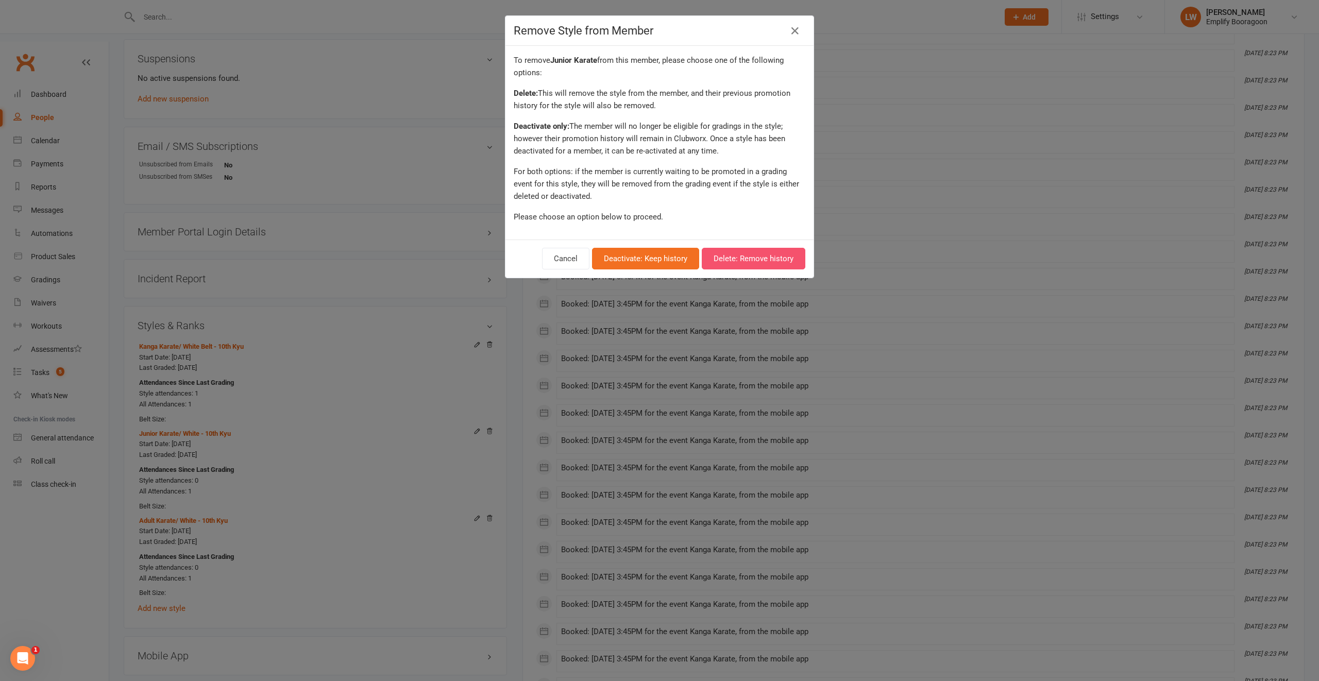
click at [733, 263] on button "Delete: Remove history" at bounding box center [754, 259] width 104 height 22
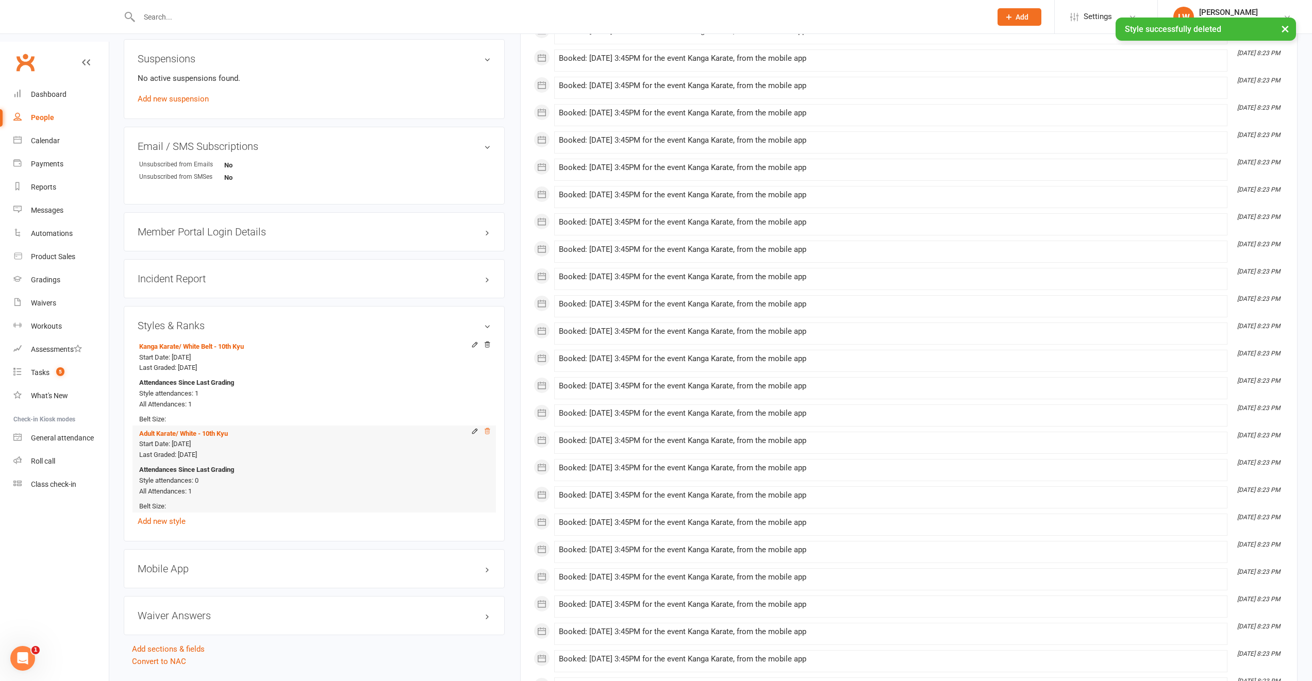
click at [489, 428] on icon at bounding box center [486, 431] width 7 height 7
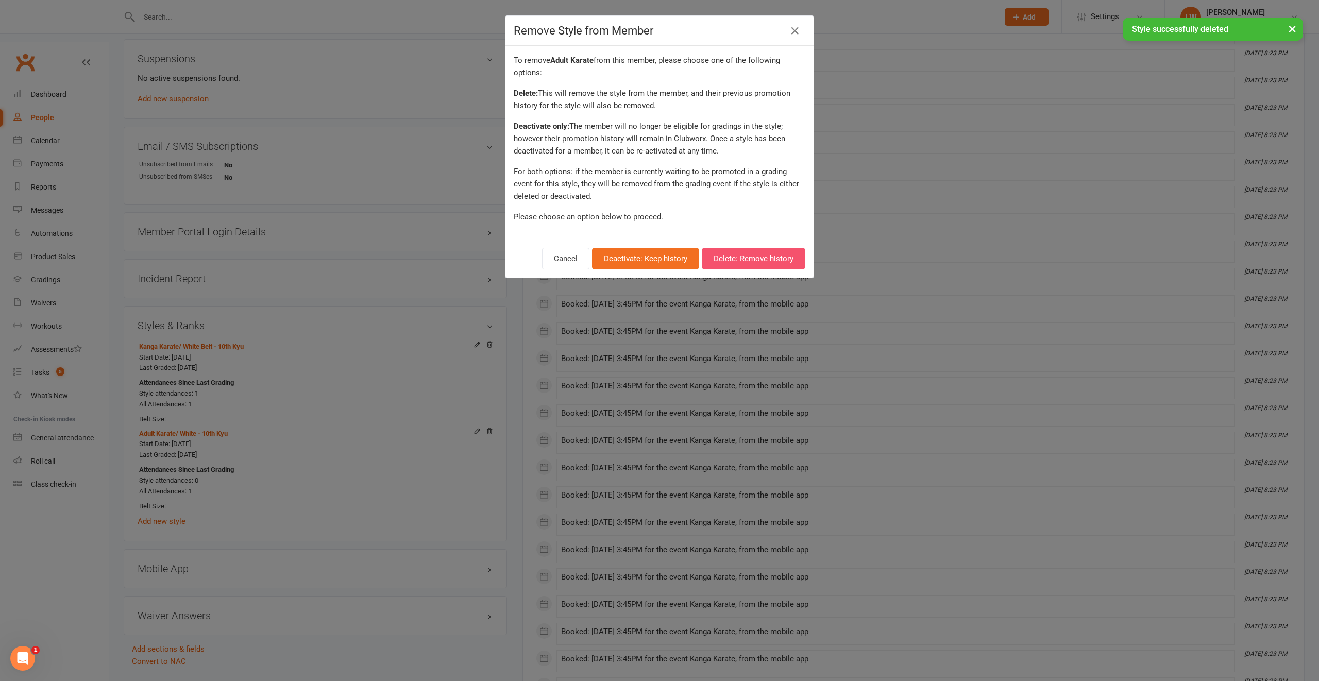
click at [731, 258] on button "Delete: Remove history" at bounding box center [754, 259] width 104 height 22
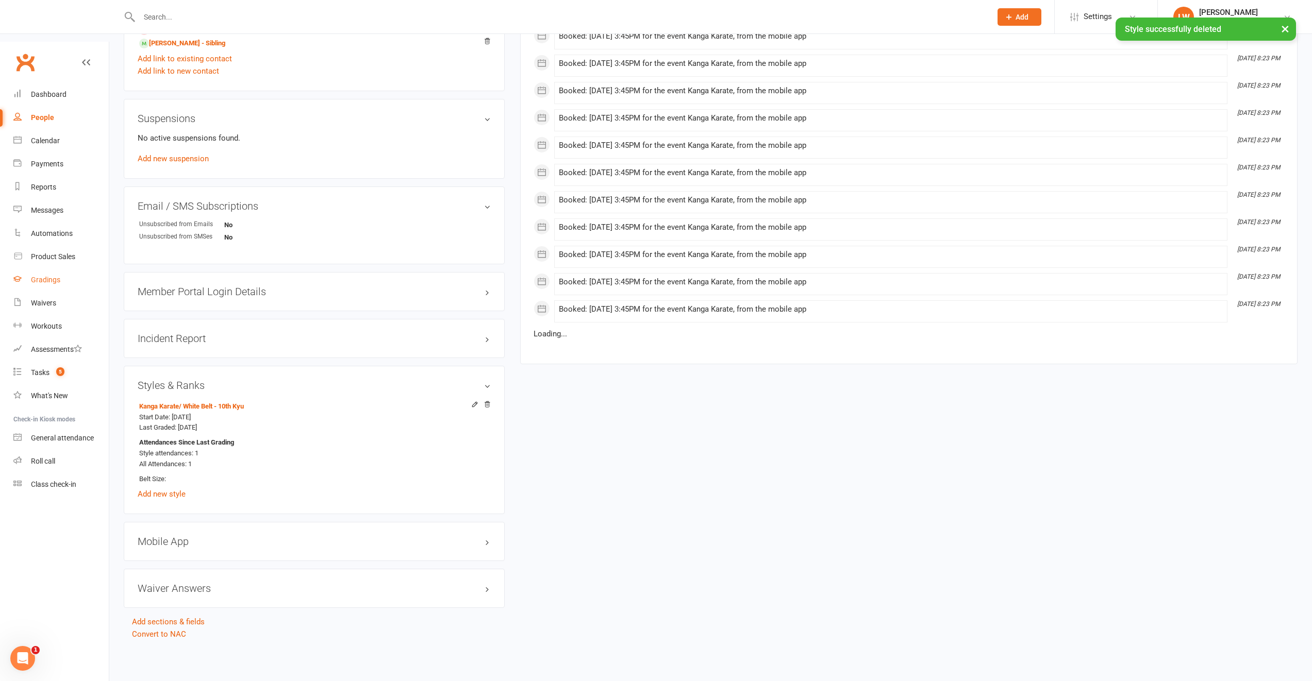
scroll to position [577, 0]
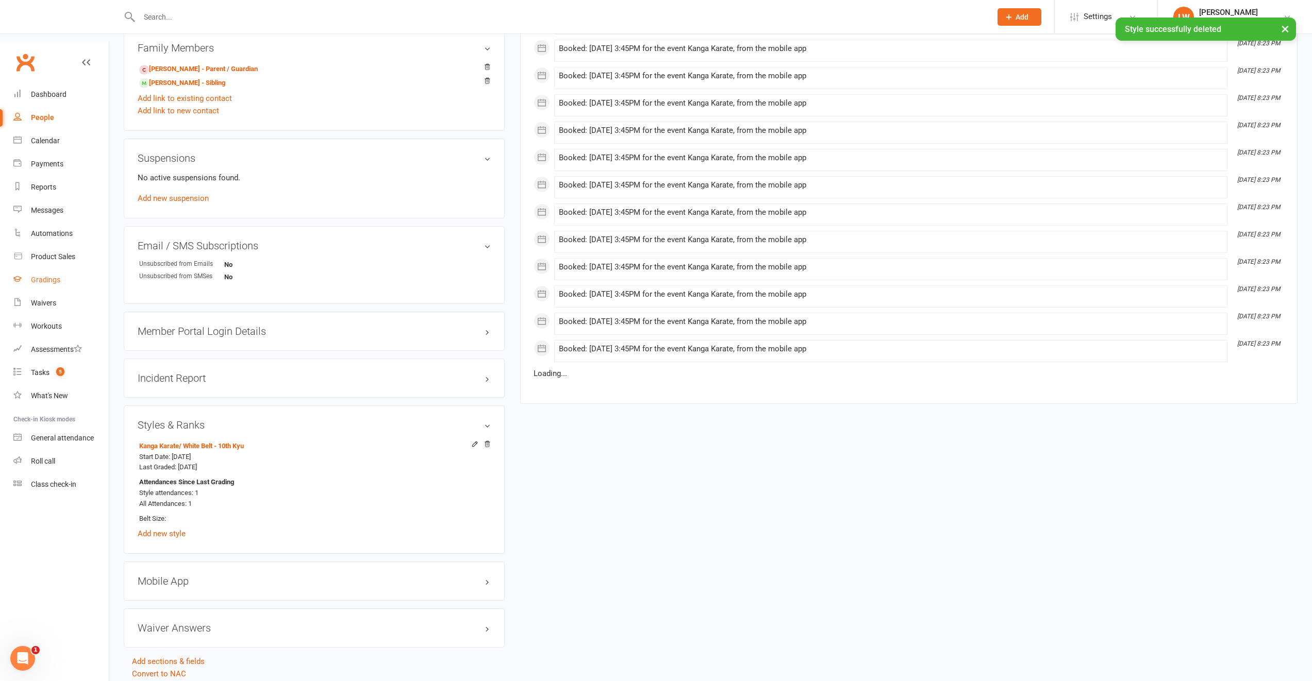
click at [52, 276] on div "Gradings" at bounding box center [45, 280] width 29 height 8
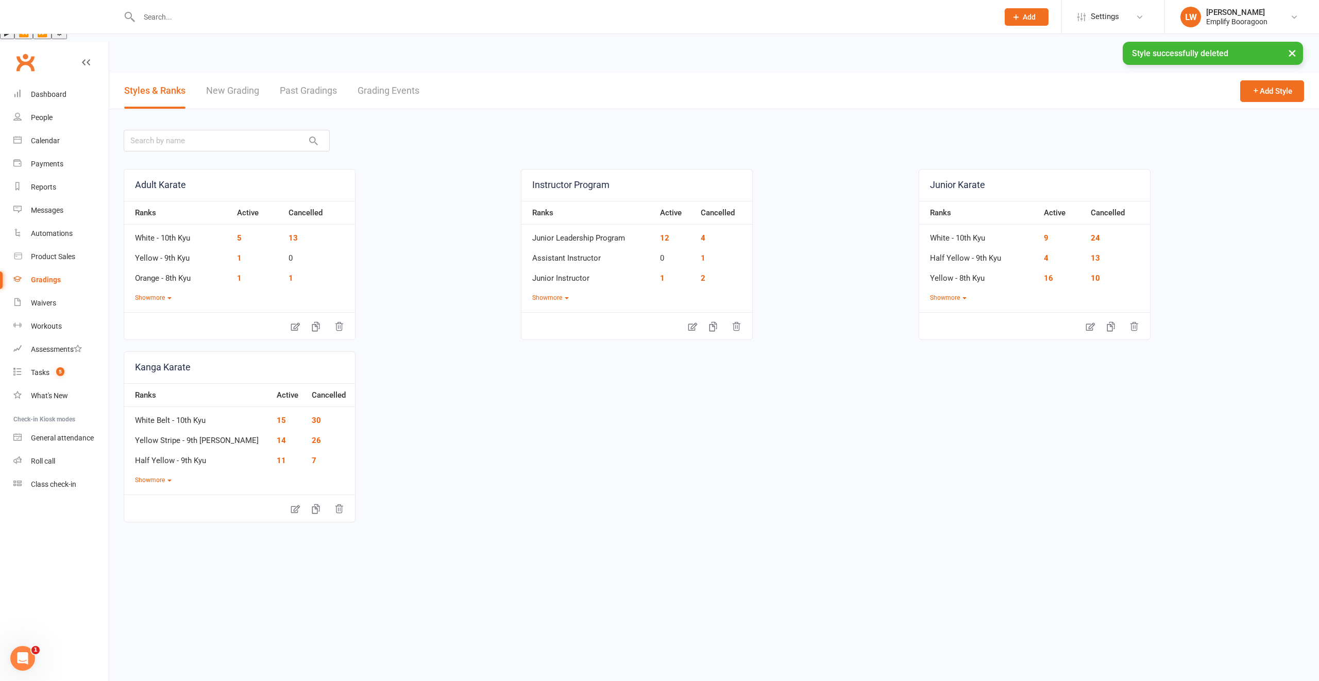
click at [389, 73] on link "Grading Events" at bounding box center [389, 91] width 62 height 36
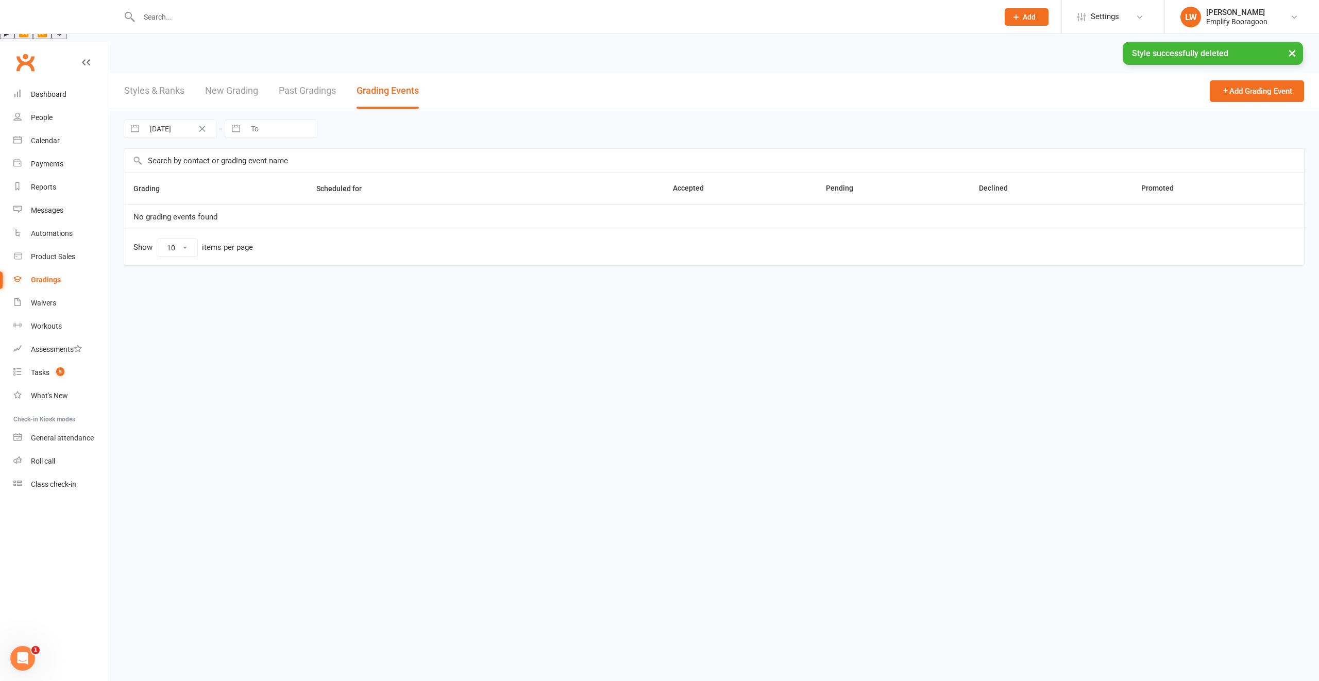
click at [175, 73] on link "Styles & Ranks" at bounding box center [154, 91] width 60 height 36
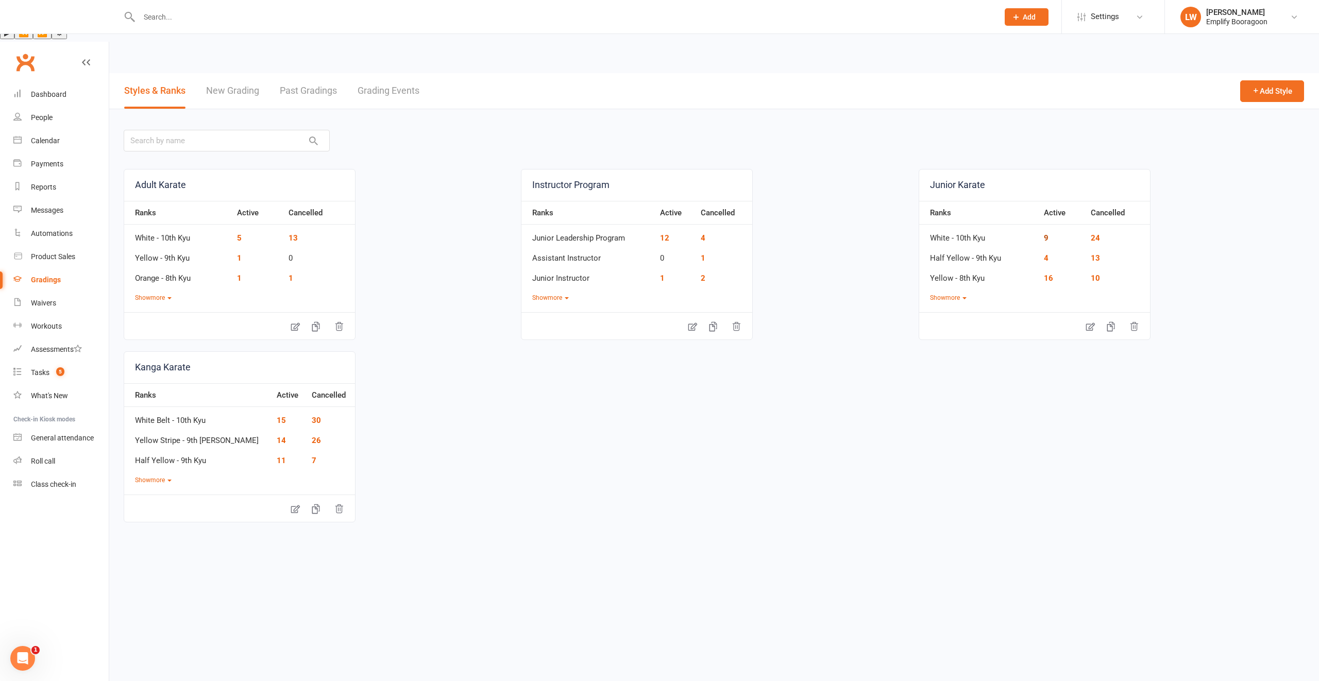
click at [1048, 233] on link "9" at bounding box center [1046, 237] width 5 height 9
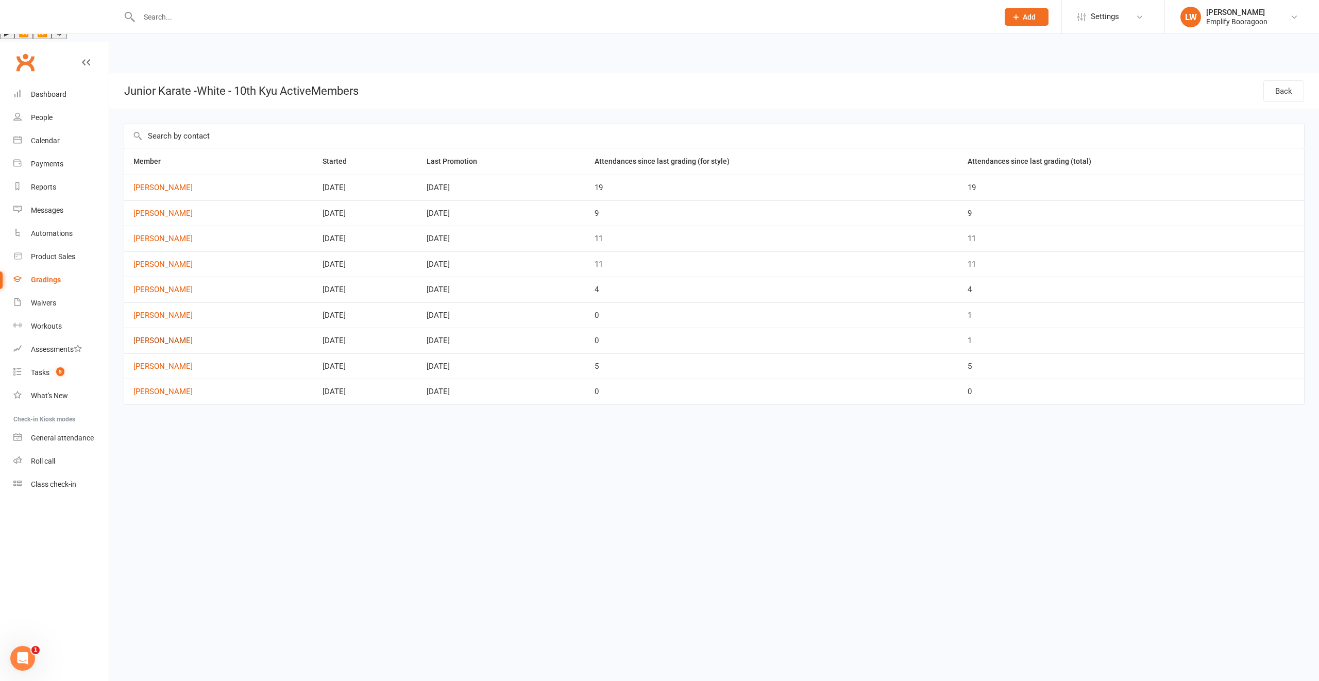
click at [161, 337] on link "[PERSON_NAME]" at bounding box center [218, 341] width 171 height 9
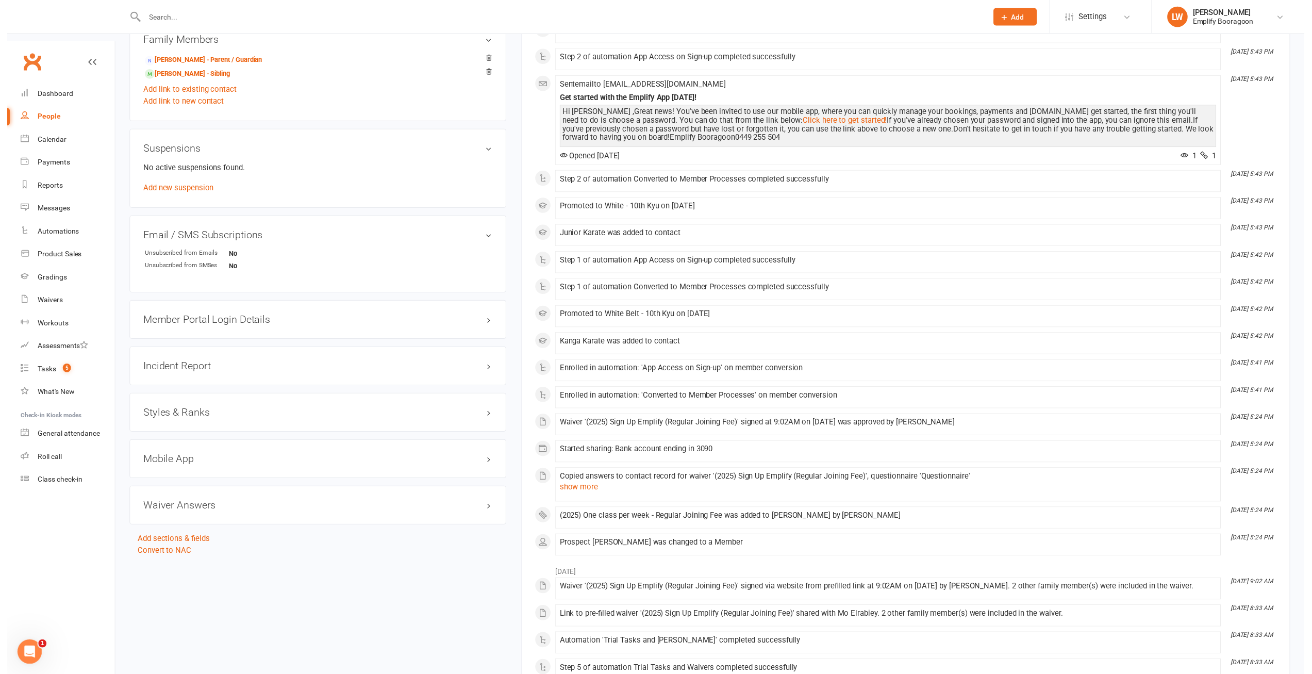
scroll to position [894, 0]
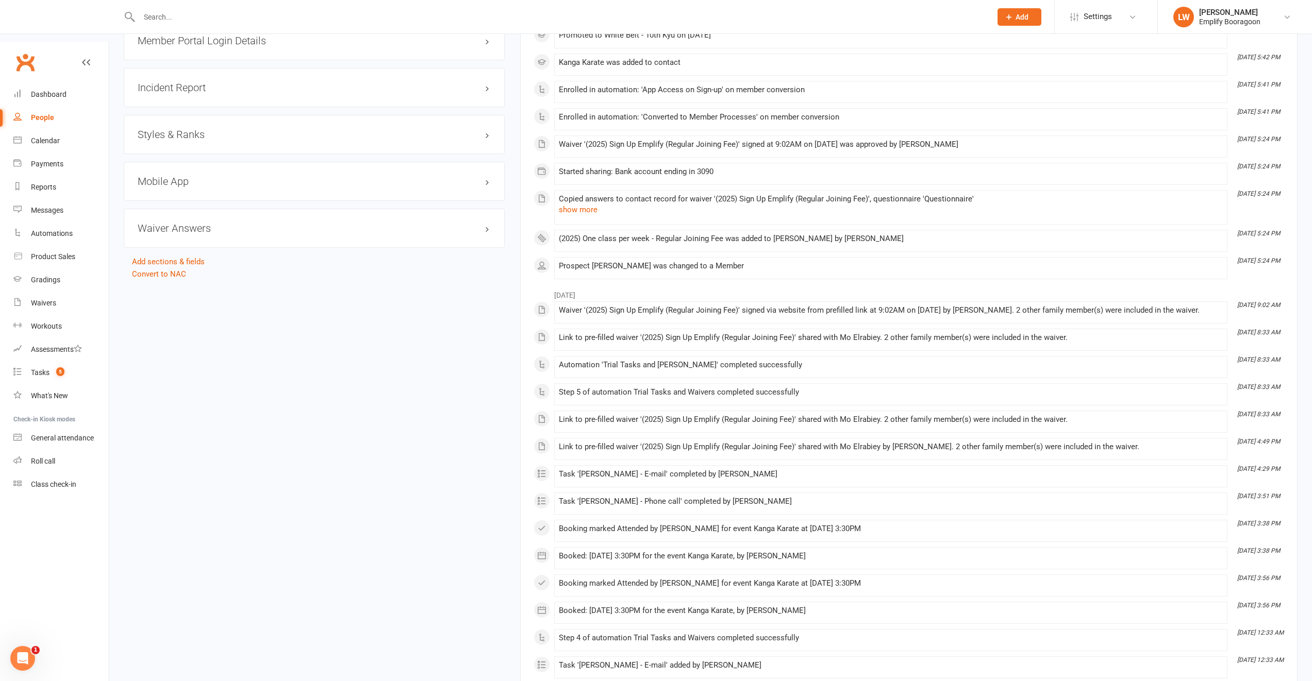
click at [189, 115] on div "Styles & Ranks" at bounding box center [314, 134] width 381 height 39
click at [184, 129] on h3 "Styles & Ranks" at bounding box center [314, 134] width 353 height 11
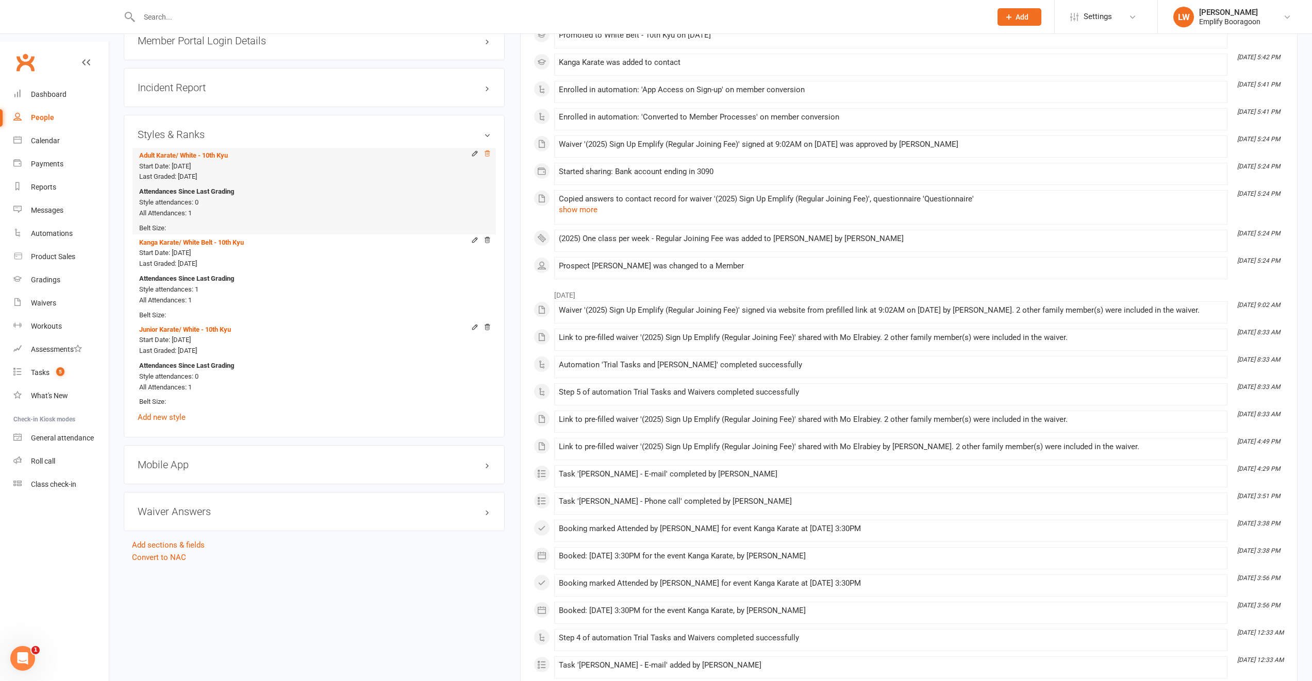
click at [486, 151] on icon at bounding box center [486, 154] width 5 height 6
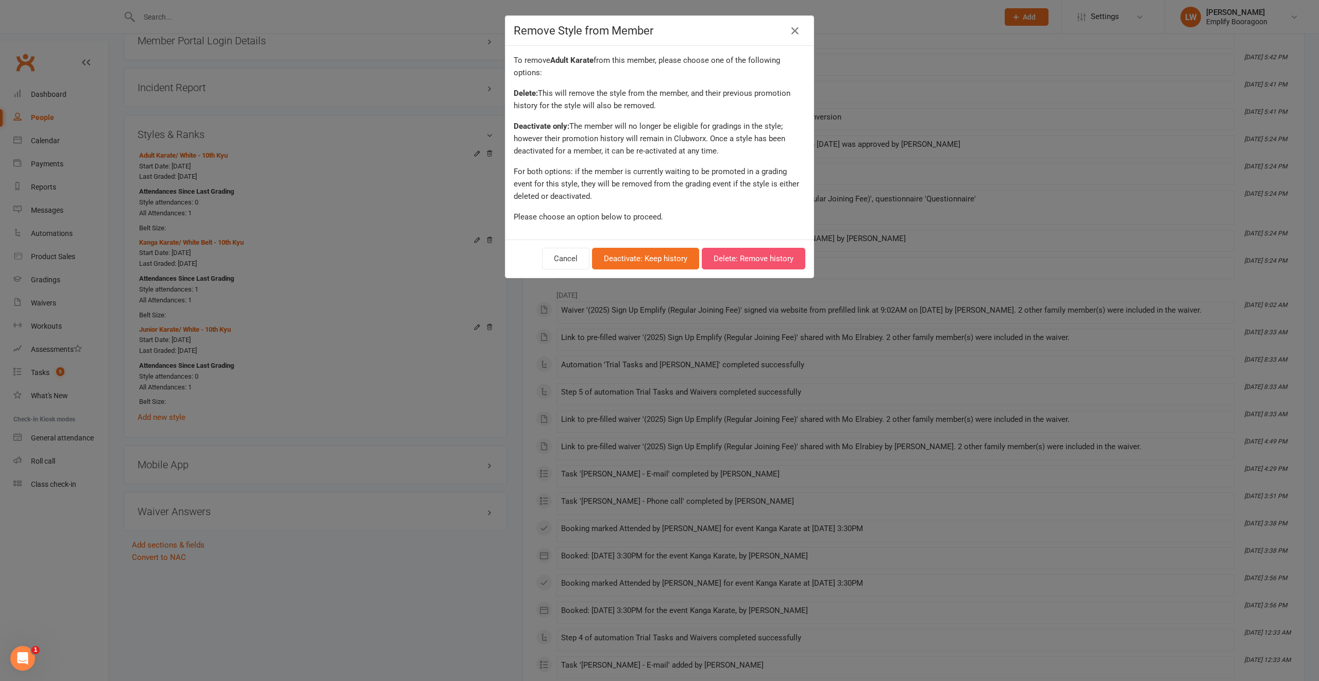
click at [779, 258] on button "Delete: Remove history" at bounding box center [754, 259] width 104 height 22
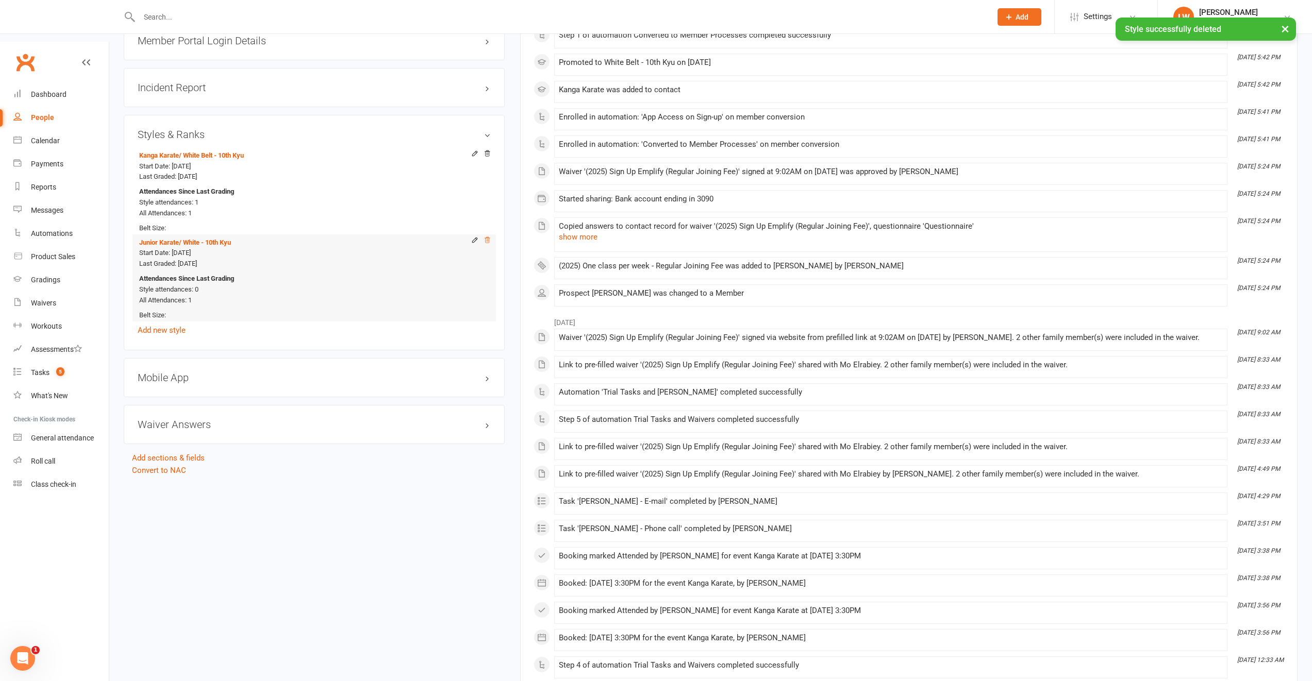
click at [488, 237] on icon at bounding box center [486, 240] width 7 height 7
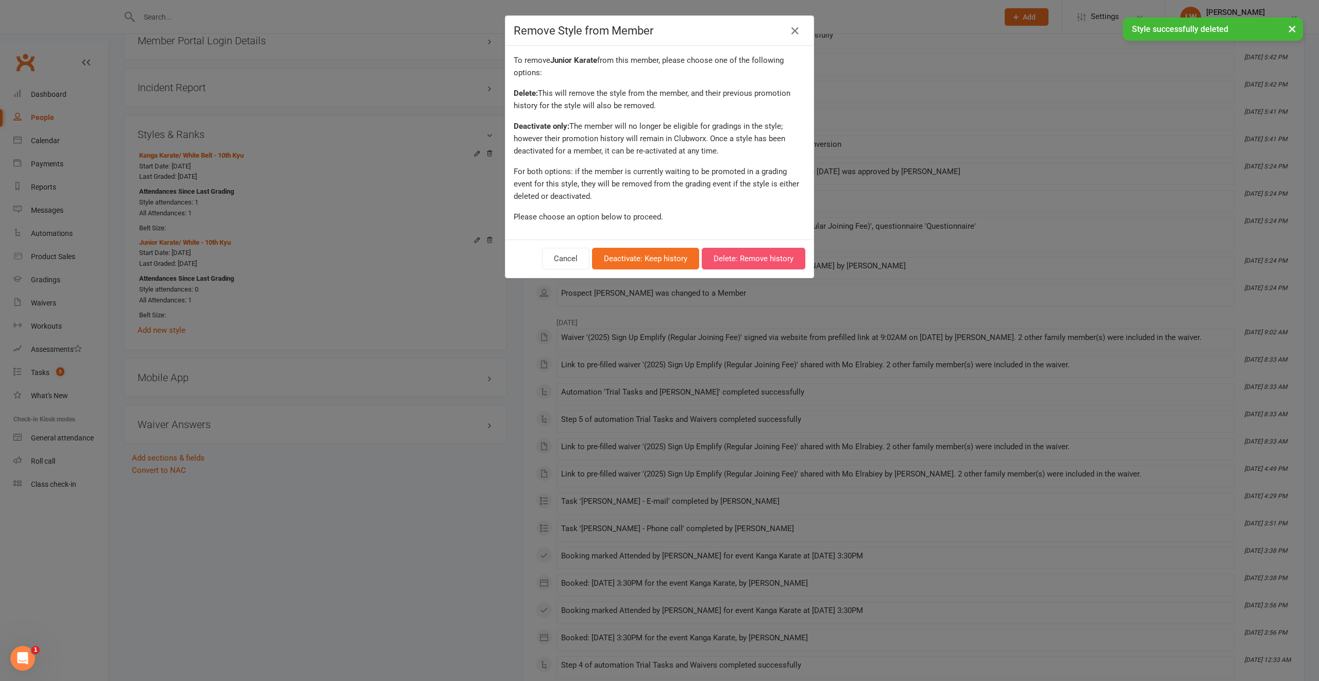
click at [777, 258] on button "Delete: Remove history" at bounding box center [754, 259] width 104 height 22
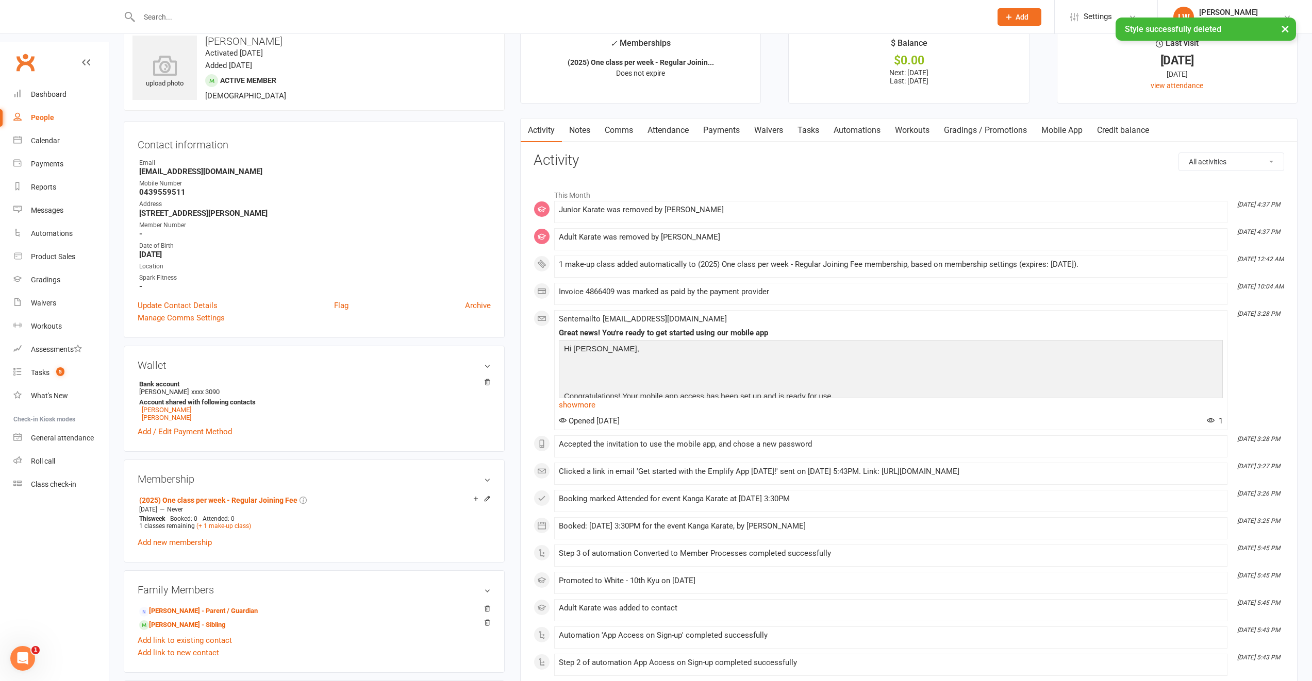
scroll to position [64, 0]
click at [180, 617] on link "Harun Elrabiey - Sibling" at bounding box center [182, 622] width 86 height 11
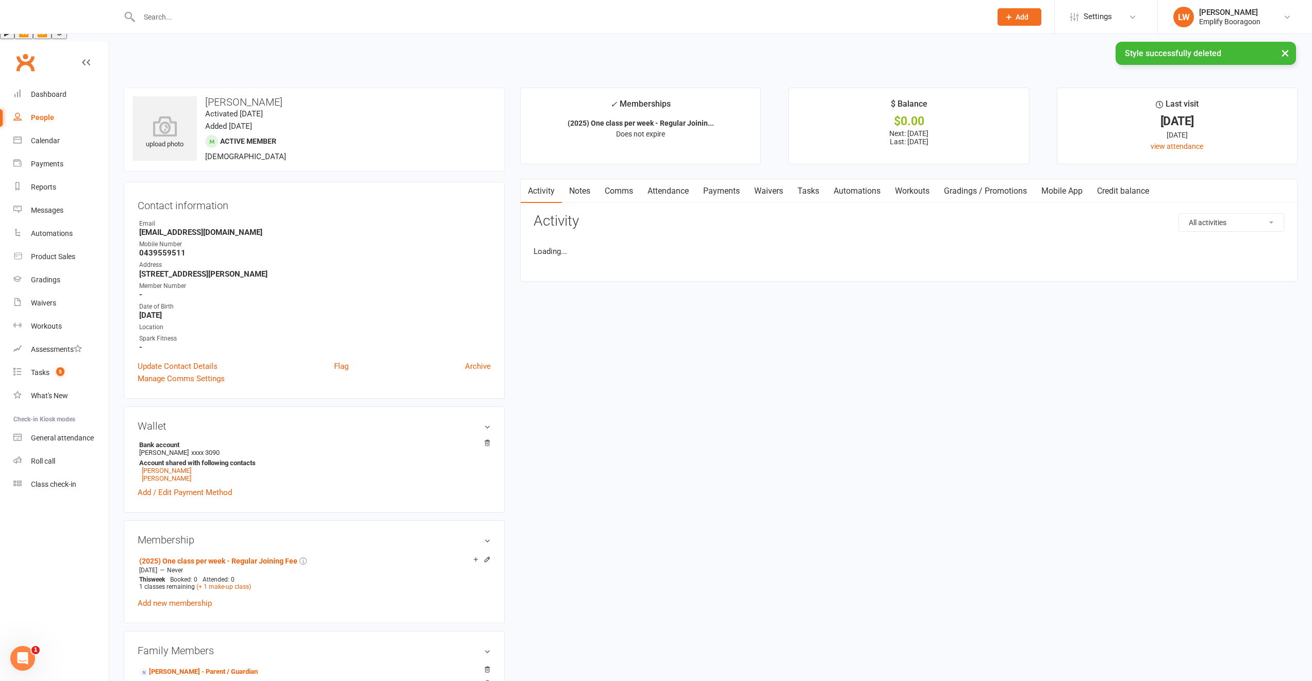
scroll to position [493, 0]
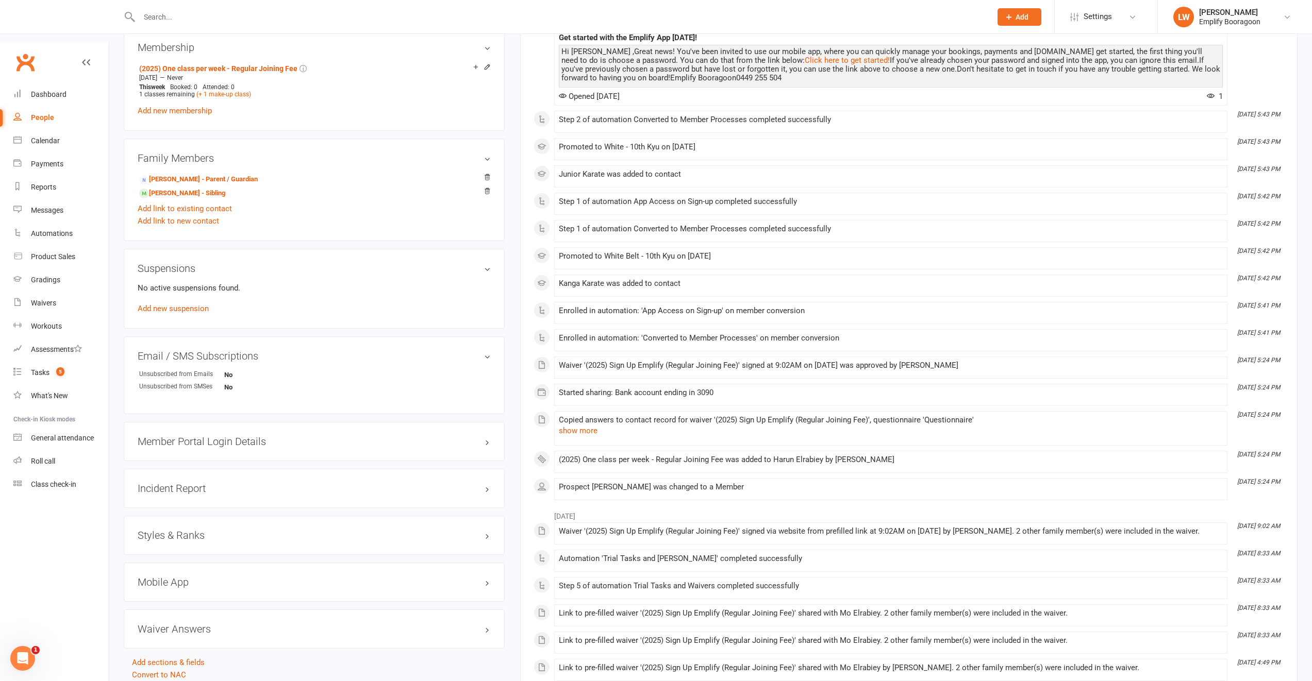
click at [178, 530] on h3 "Styles & Ranks" at bounding box center [314, 535] width 353 height 11
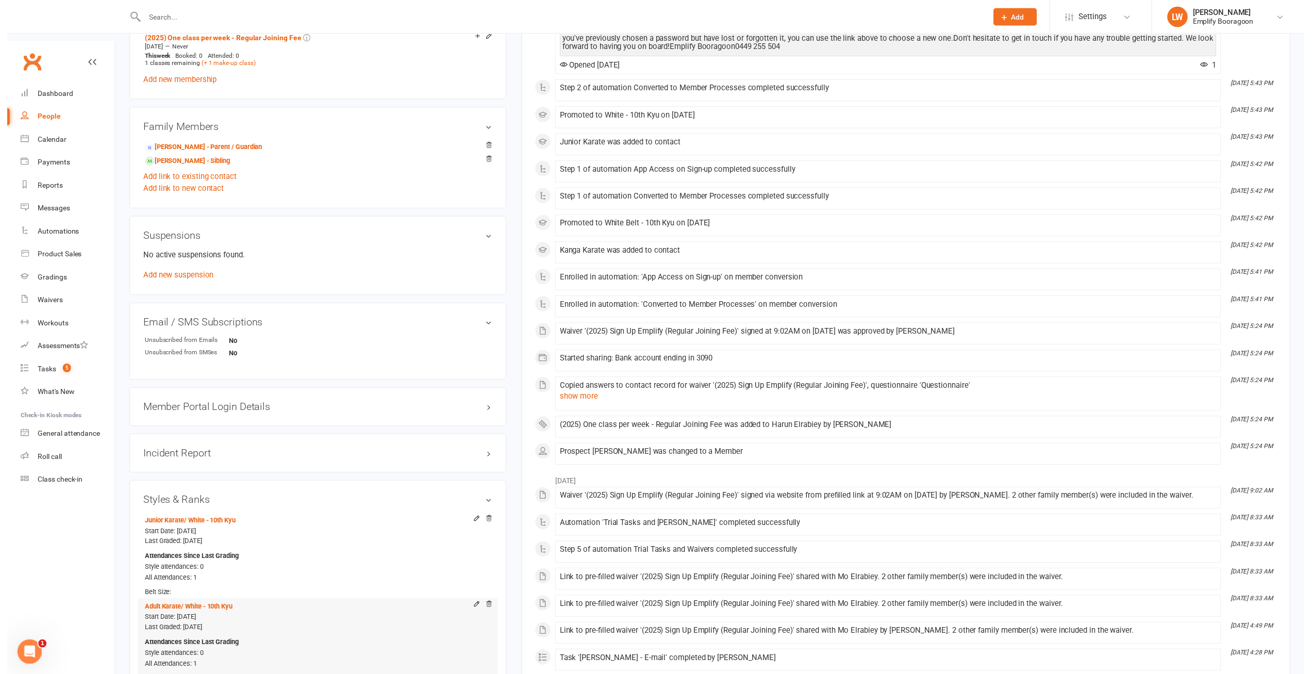
scroll to position [699, 0]
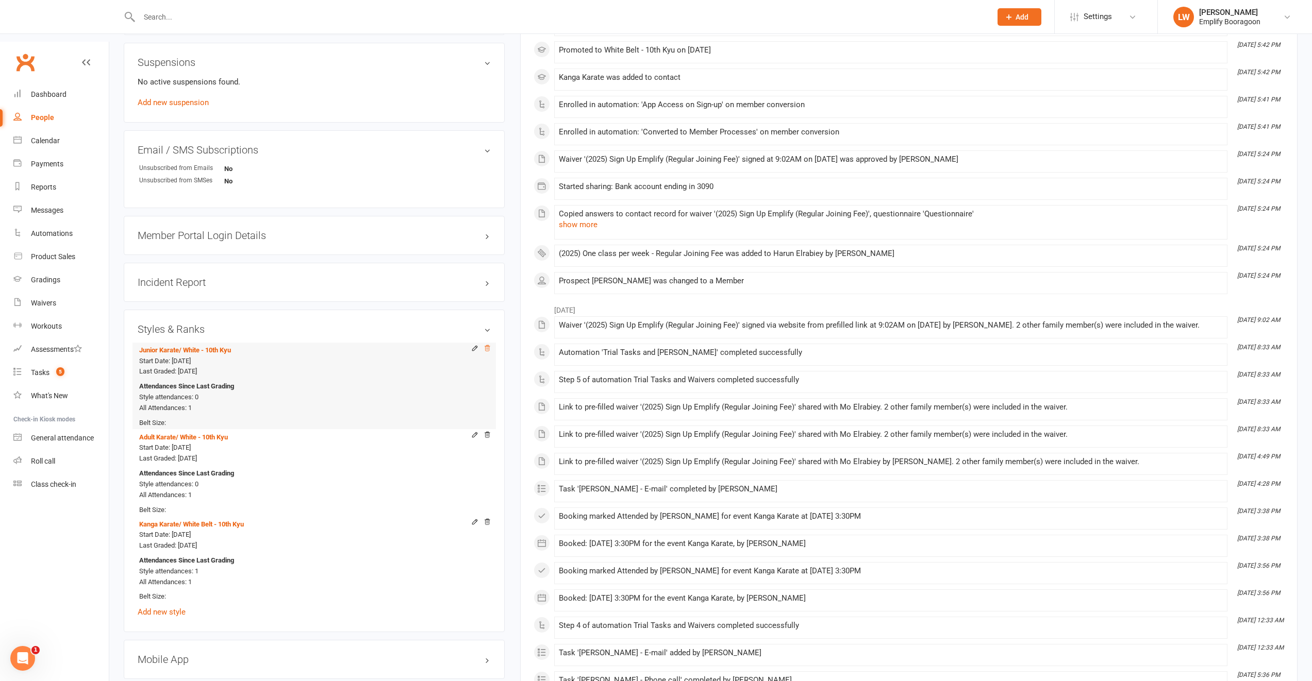
click at [487, 345] on icon at bounding box center [486, 348] width 7 height 7
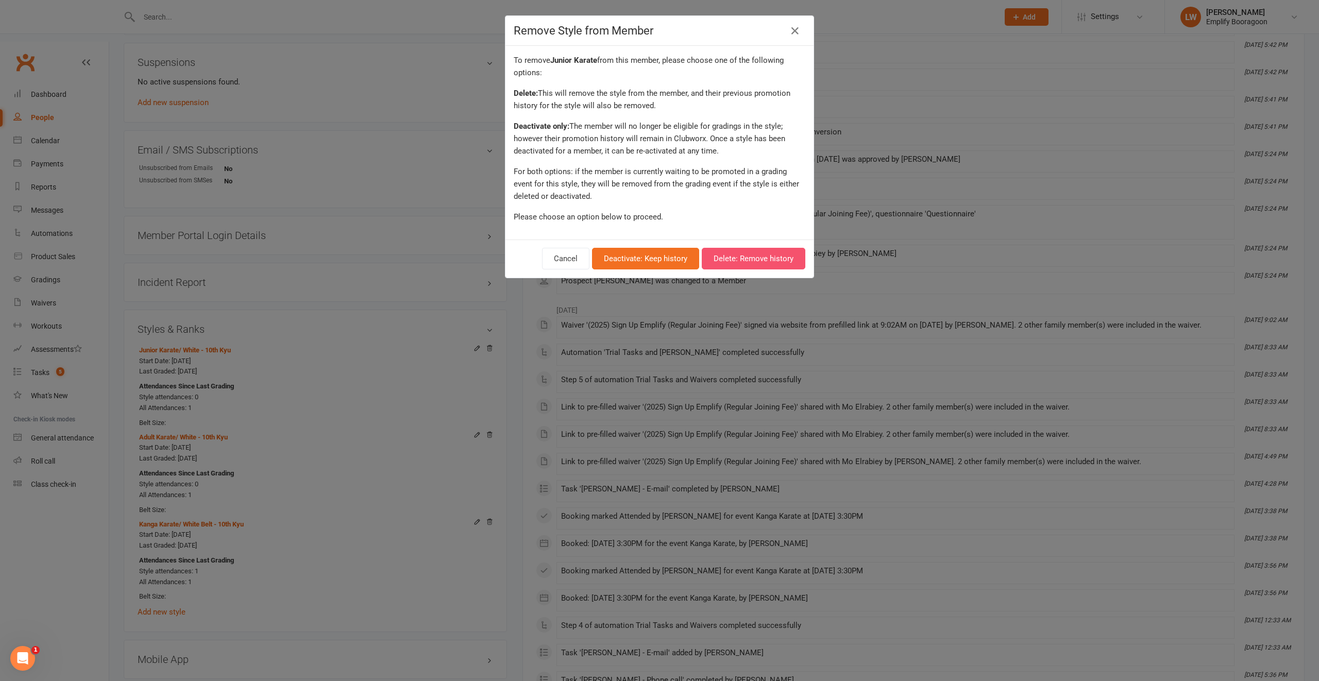
click at [789, 255] on button "Delete: Remove history" at bounding box center [754, 259] width 104 height 22
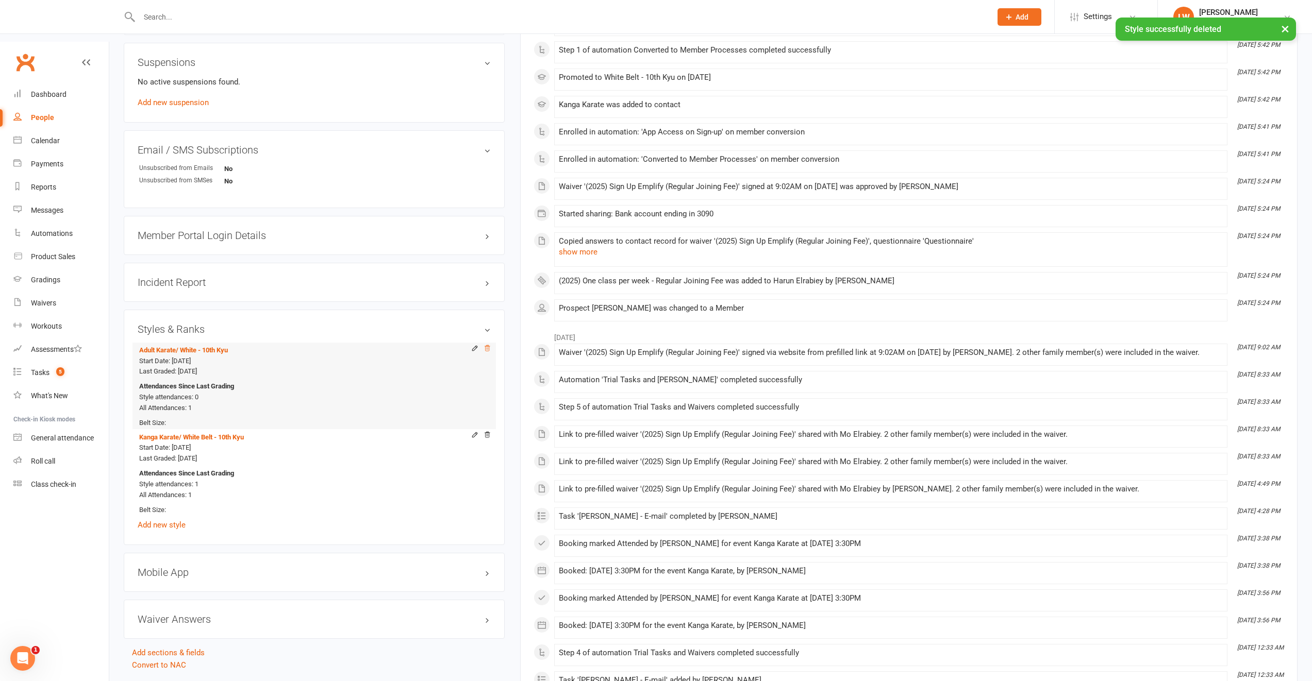
click at [487, 345] on icon at bounding box center [486, 348] width 7 height 7
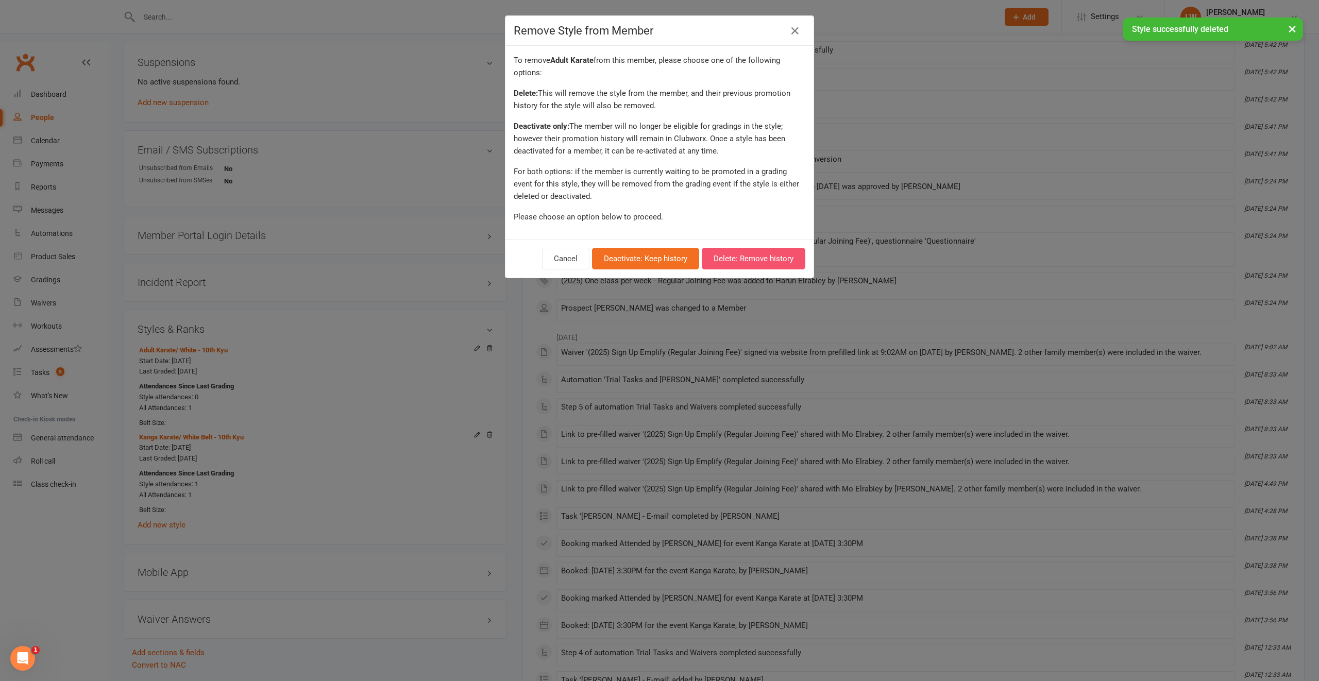
click at [763, 262] on button "Delete: Remove history" at bounding box center [754, 259] width 104 height 22
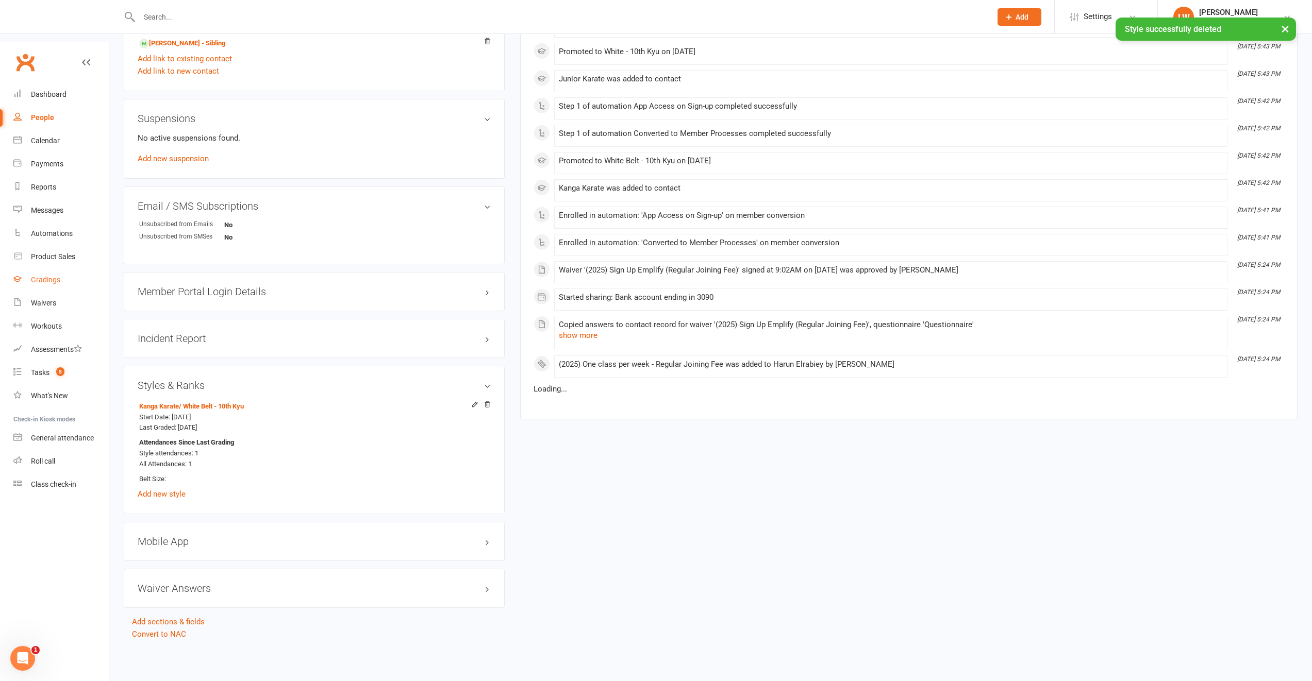
scroll to position [603, 0]
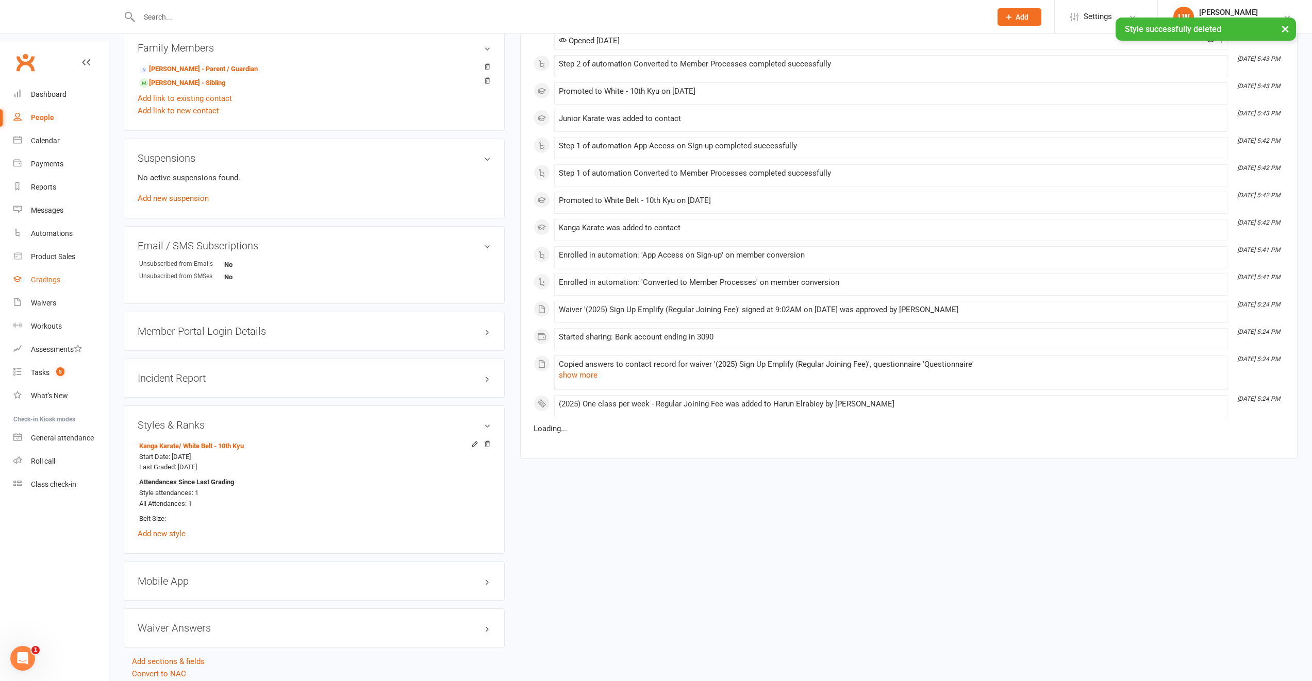
click at [40, 276] on div "Gradings" at bounding box center [45, 280] width 29 height 8
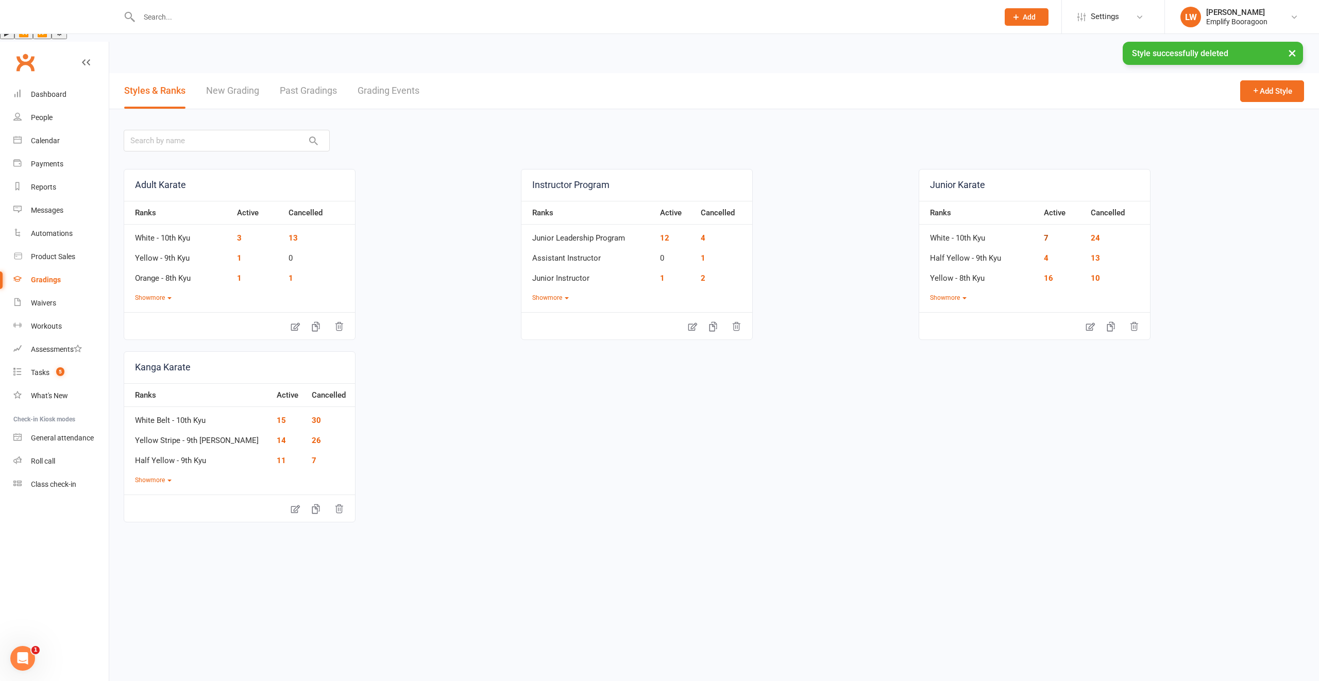
click at [1046, 233] on link "7" at bounding box center [1046, 237] width 5 height 9
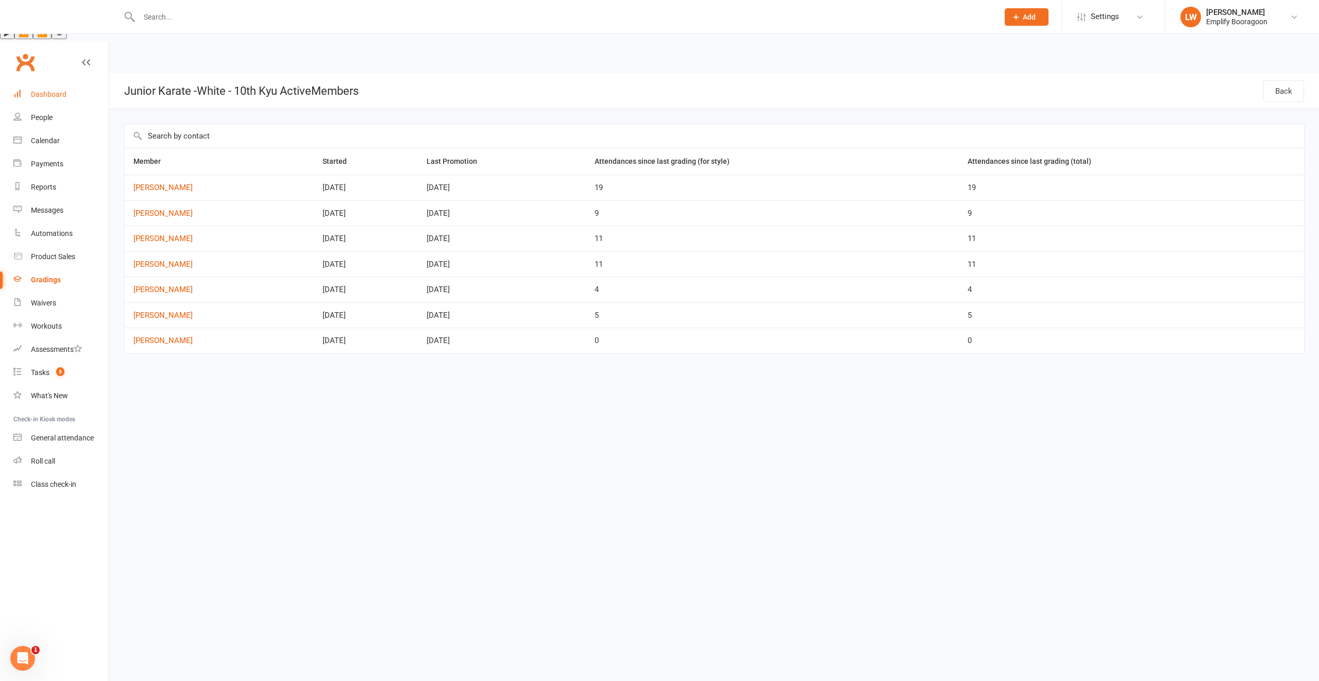
click at [65, 90] on div "Dashboard" at bounding box center [49, 94] width 36 height 8
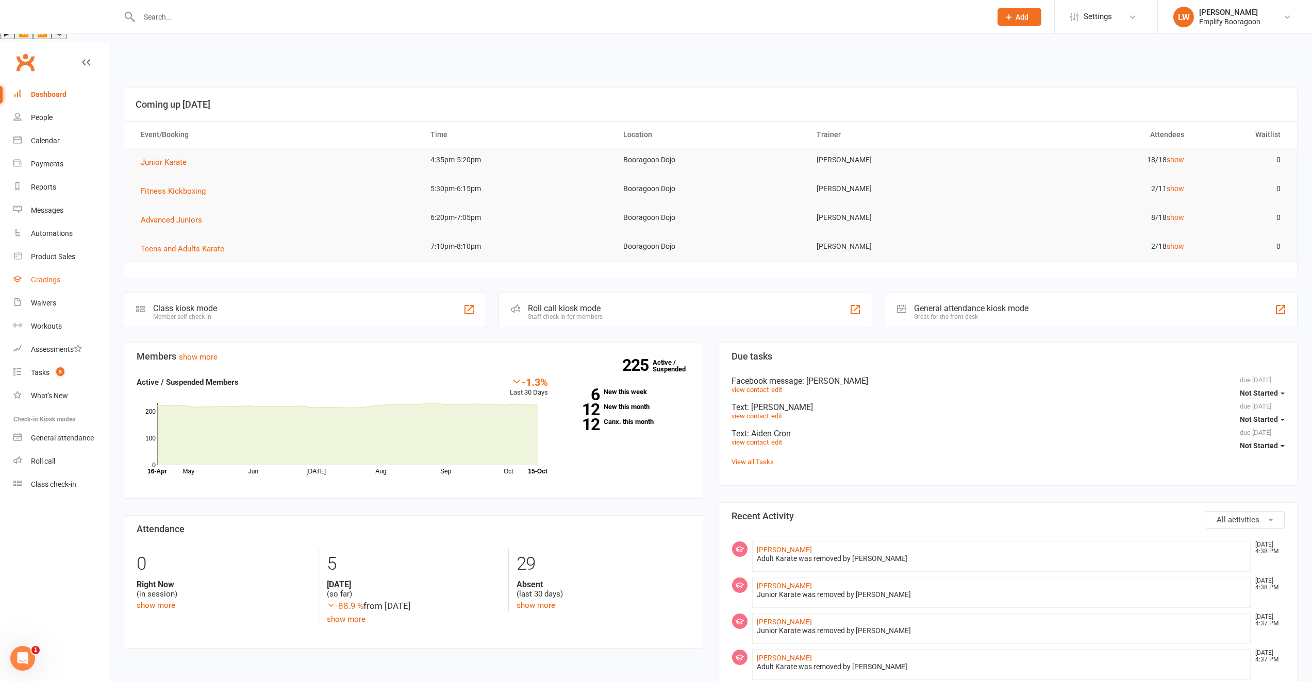
click at [48, 269] on link "Gradings" at bounding box center [60, 280] width 95 height 23
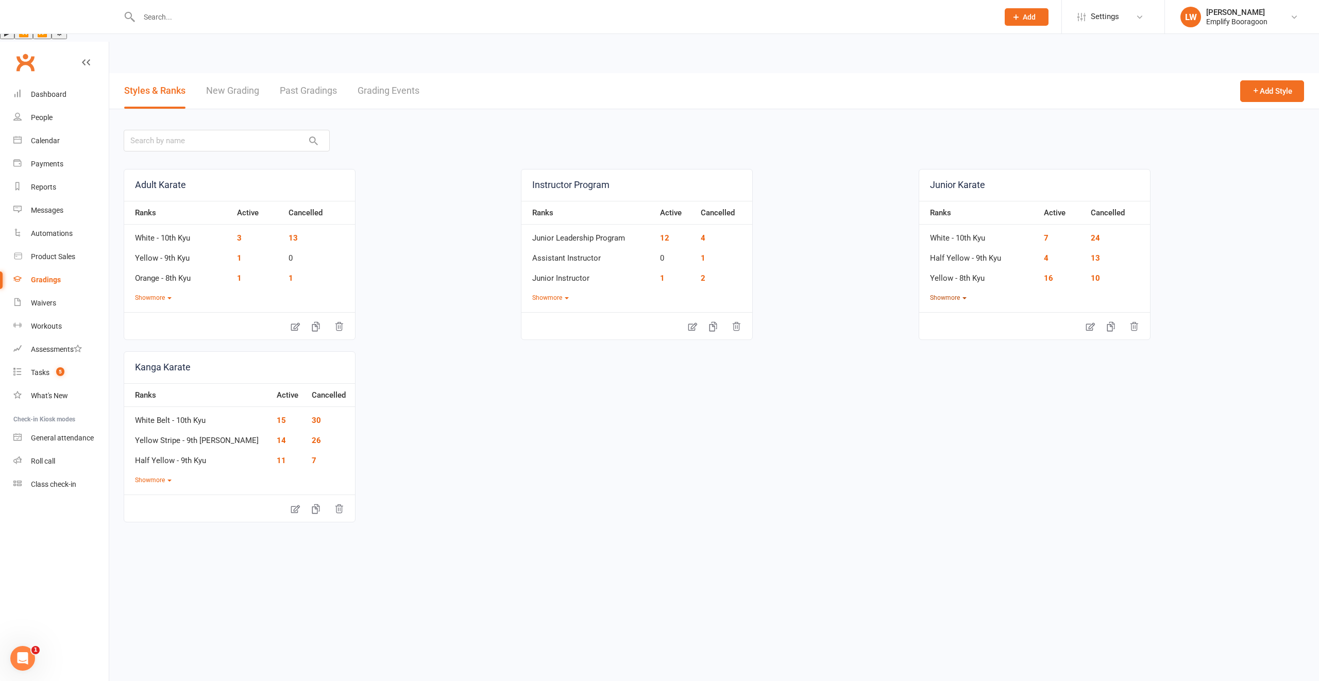
click at [956, 293] on button "Show more" at bounding box center [948, 298] width 37 height 10
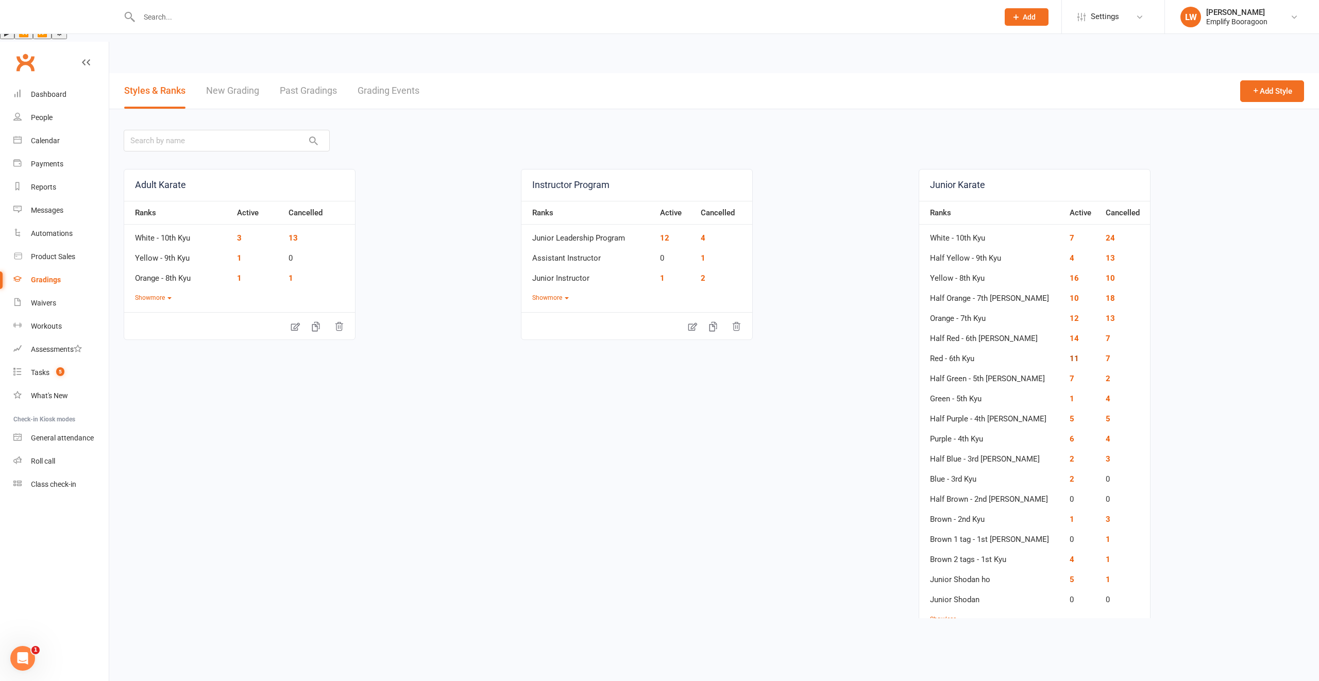
click at [1070, 354] on link "11" at bounding box center [1074, 358] width 9 height 9
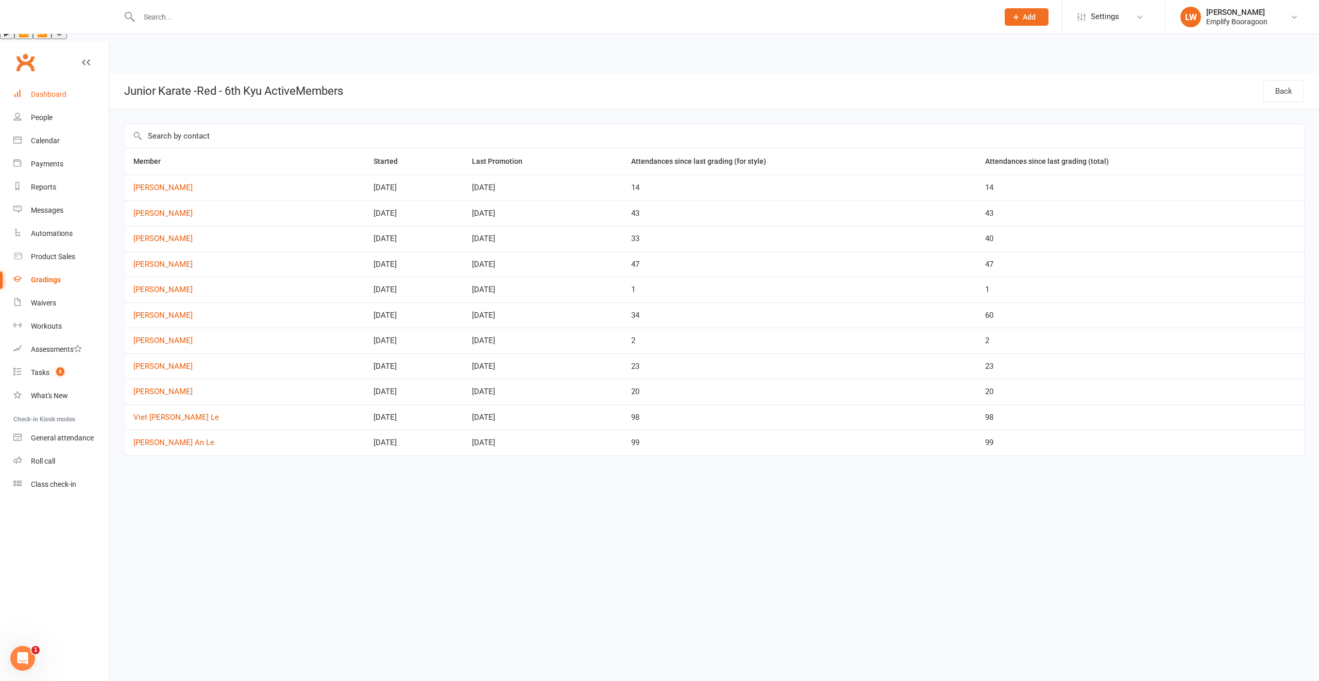
click at [49, 90] on div "Dashboard" at bounding box center [49, 94] width 36 height 8
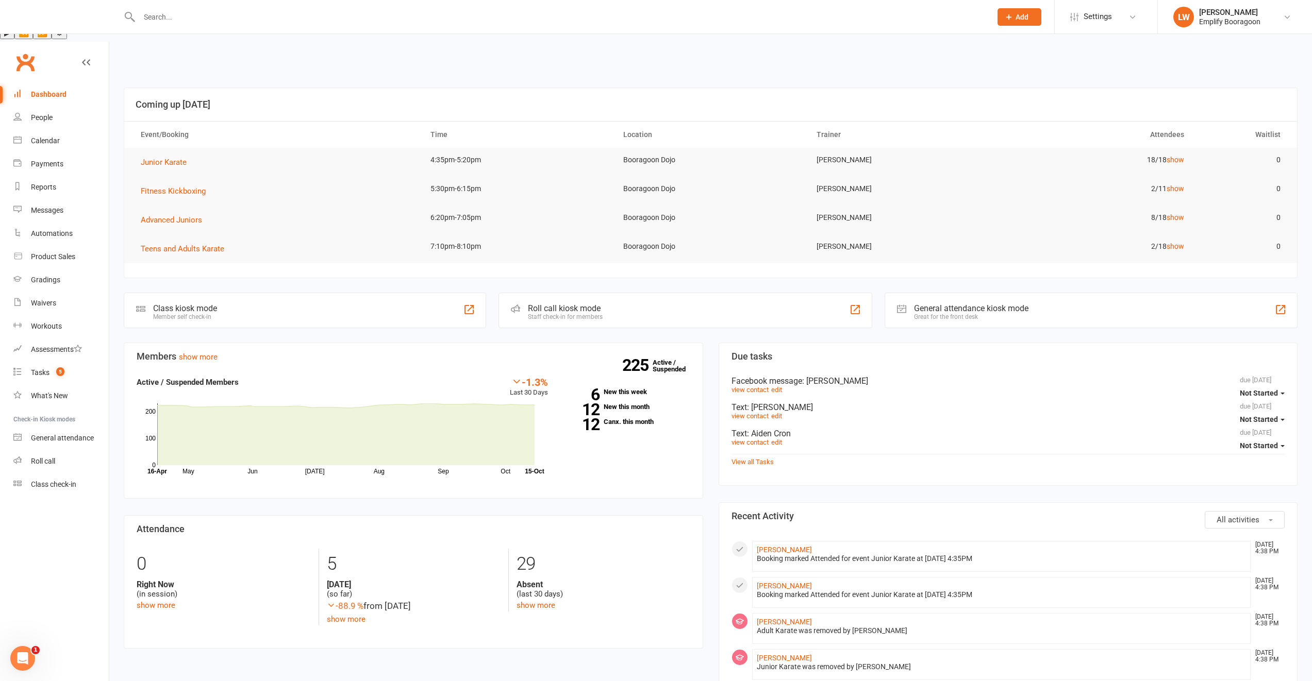
click at [768, 99] on h3 "Coming up [DATE]" at bounding box center [711, 104] width 1150 height 10
click at [609, 29] on div at bounding box center [554, 17] width 860 height 34
